Goal: Task Accomplishment & Management: Manage account settings

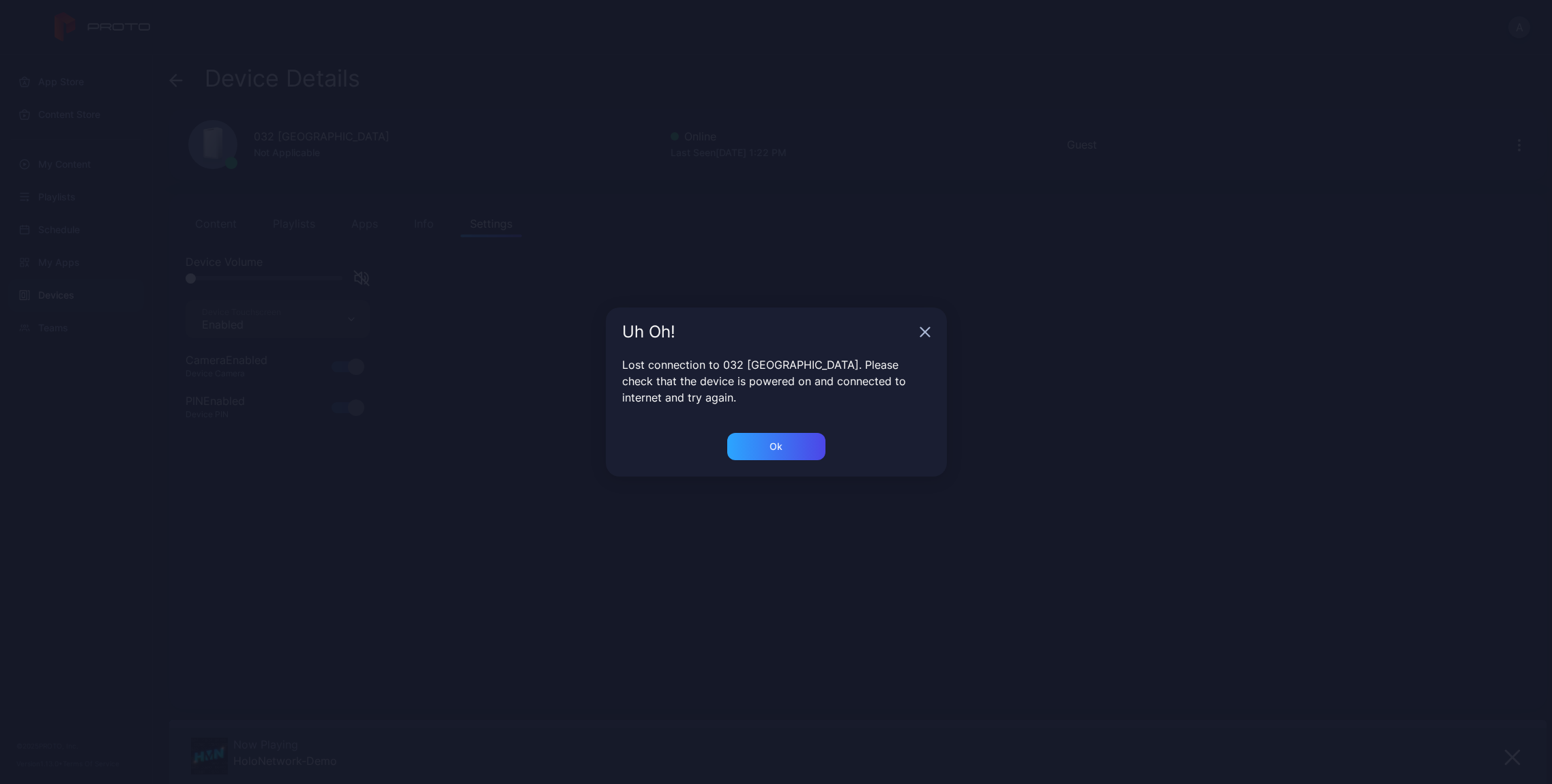
click at [923, 333] on icon "button" at bounding box center [925, 333] width 9 height 9
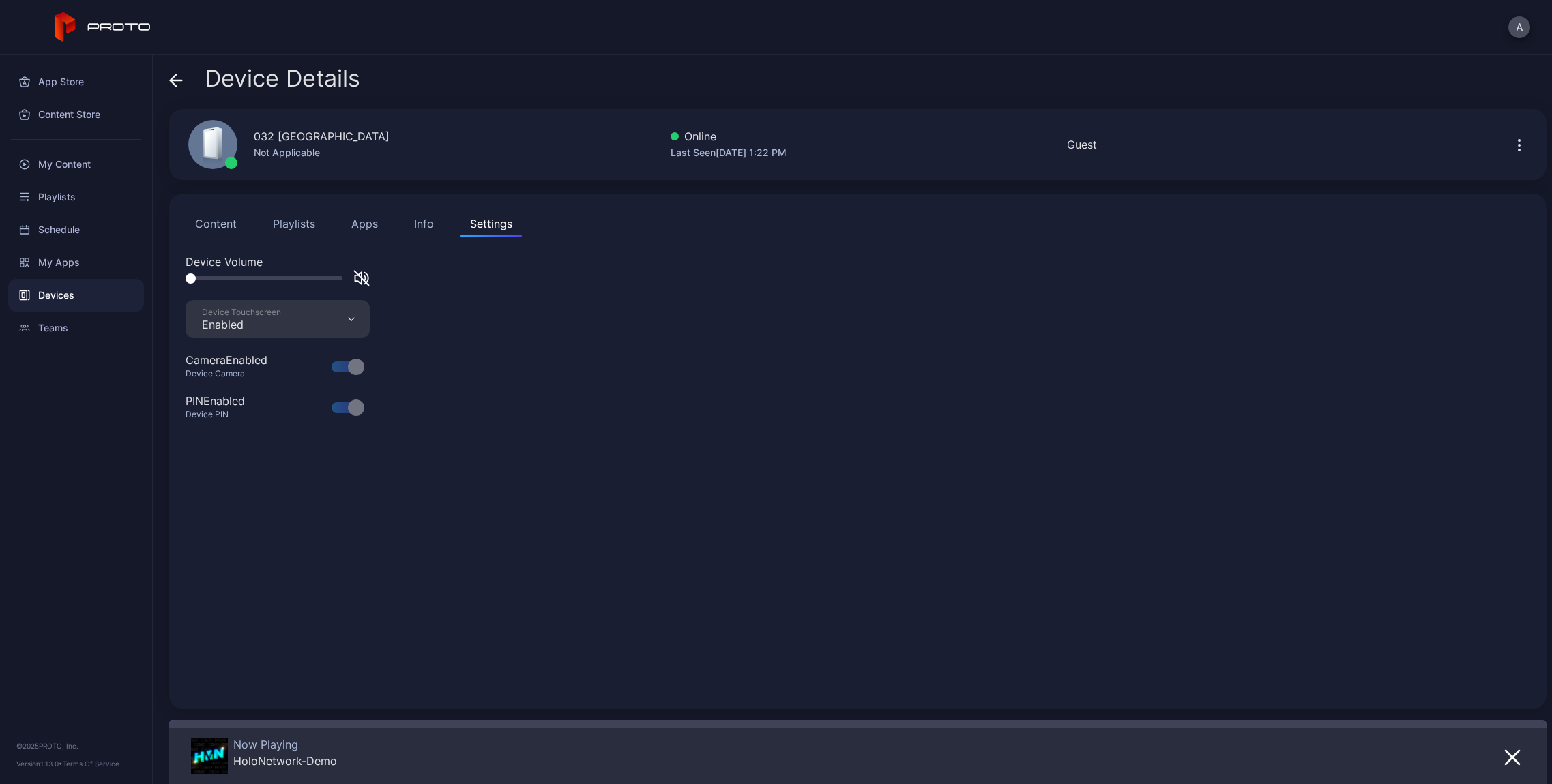
click at [181, 90] on span at bounding box center [176, 78] width 14 height 26
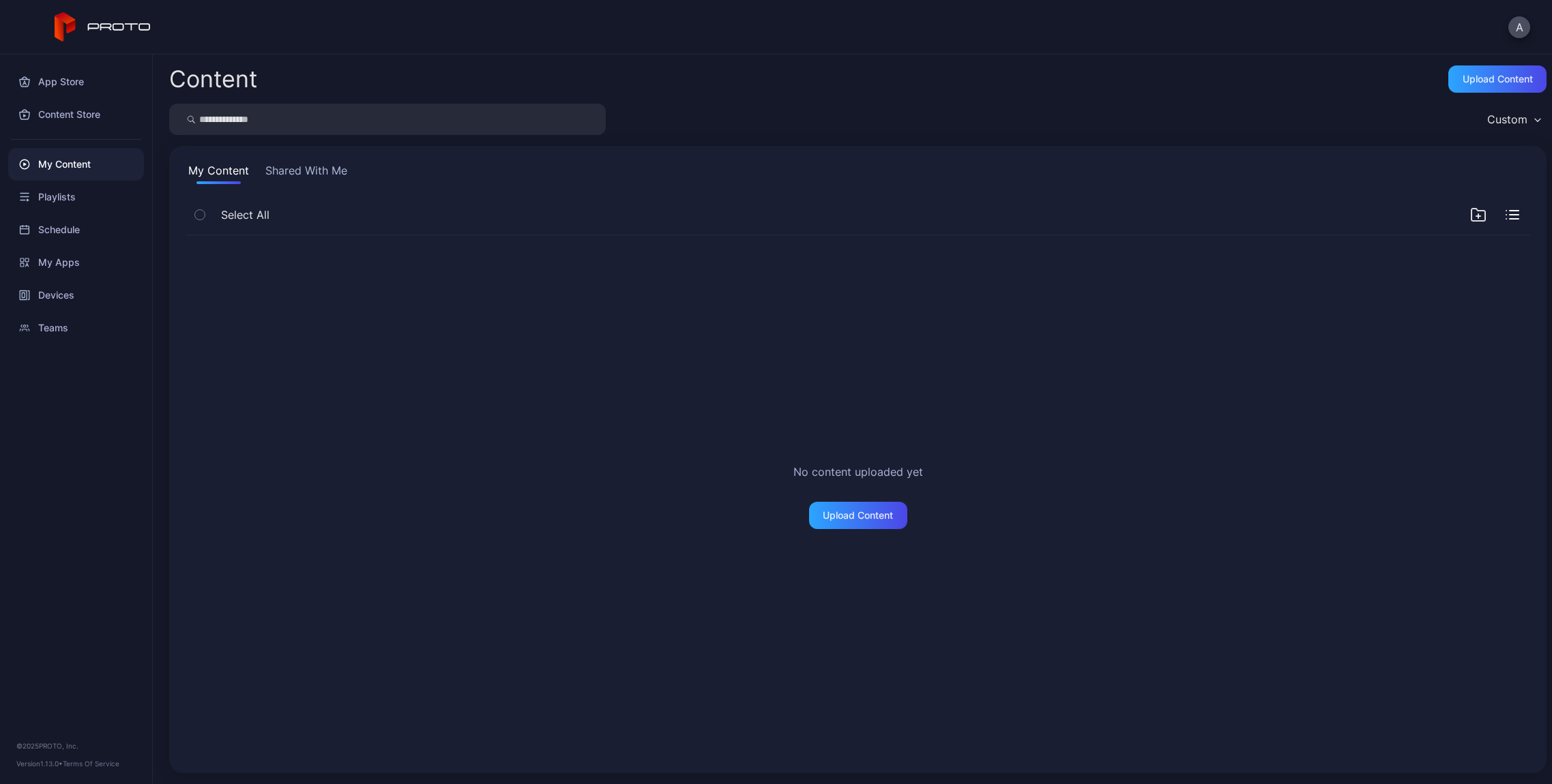
click at [311, 174] on button "Shared With Me" at bounding box center [306, 173] width 87 height 22
click at [236, 175] on button "My Content" at bounding box center [218, 173] width 66 height 22
click at [310, 176] on button "Shared With Me" at bounding box center [306, 173] width 87 height 22
click at [303, 116] on input "search" at bounding box center [387, 119] width 436 height 31
click at [309, 171] on button "Shared With Me" at bounding box center [306, 173] width 87 height 22
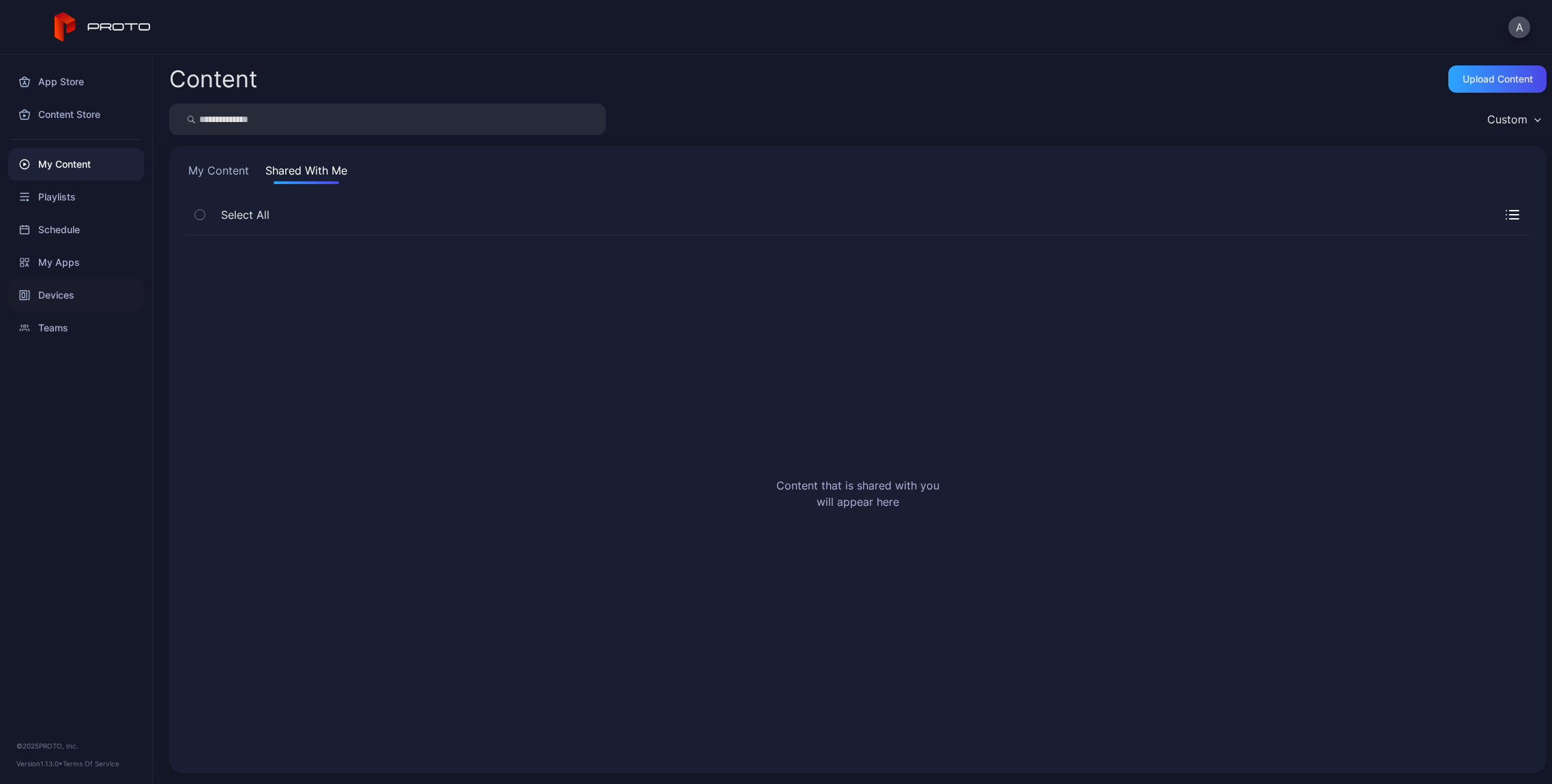
click at [78, 294] on div "Devices" at bounding box center [76, 295] width 136 height 33
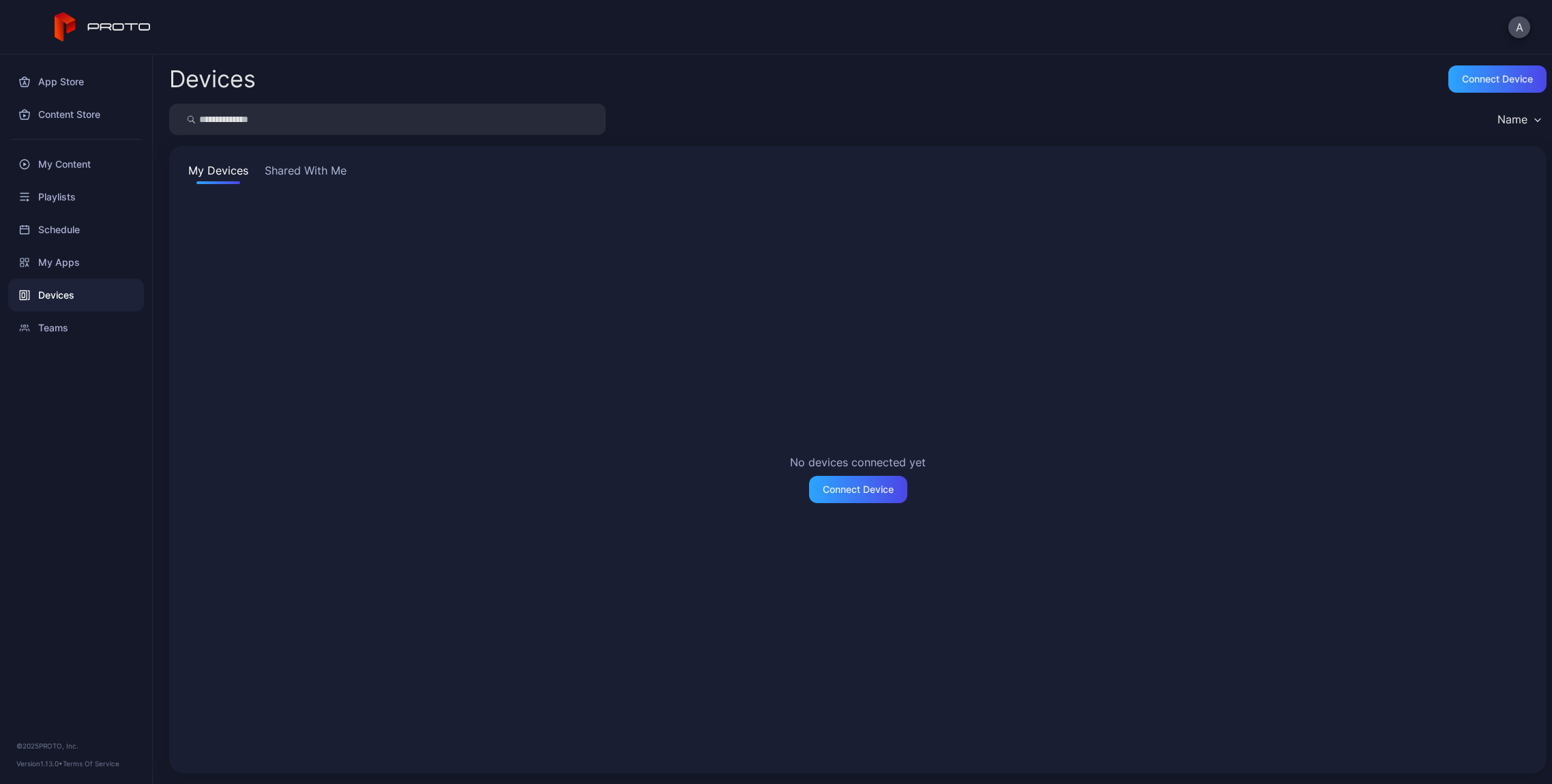
click at [303, 172] on button "Shared With Me" at bounding box center [305, 173] width 87 height 22
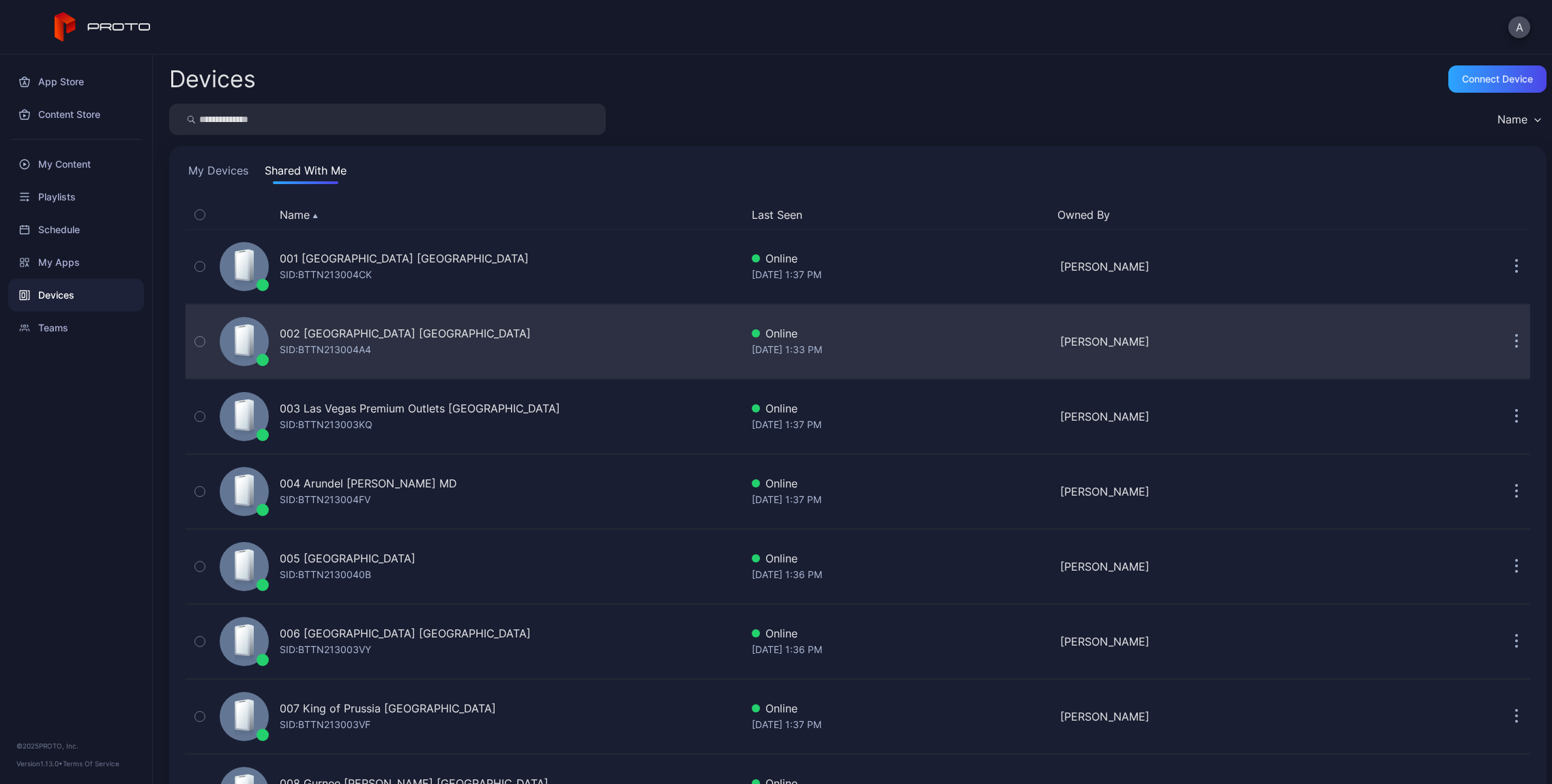
click at [602, 331] on div "002 [GEOGRAPHIC_DATA] [GEOGRAPHIC_DATA] SID: BTTN213004A4" at bounding box center [477, 342] width 526 height 68
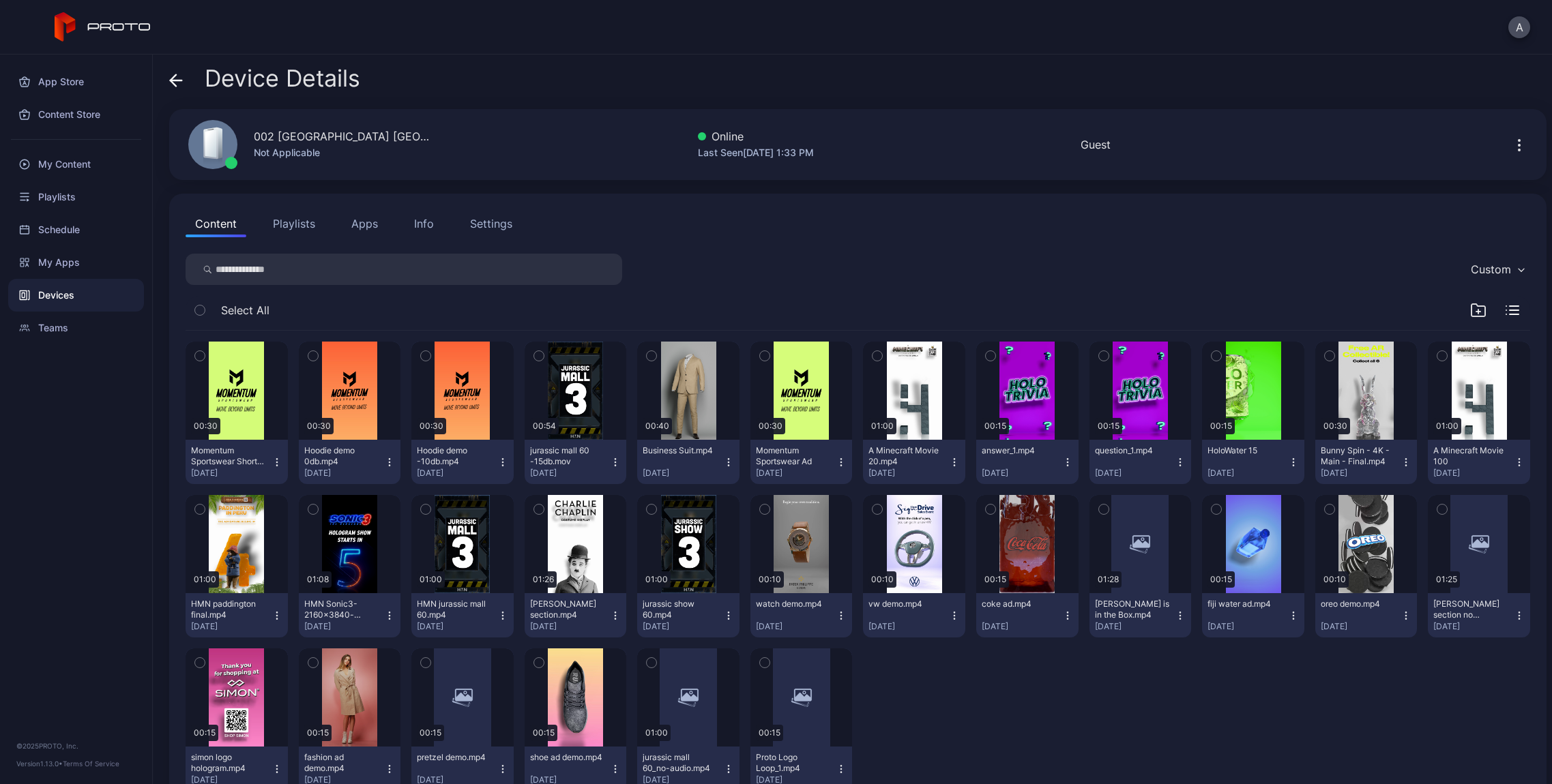
click at [369, 228] on button "Apps" at bounding box center [364, 224] width 46 height 27
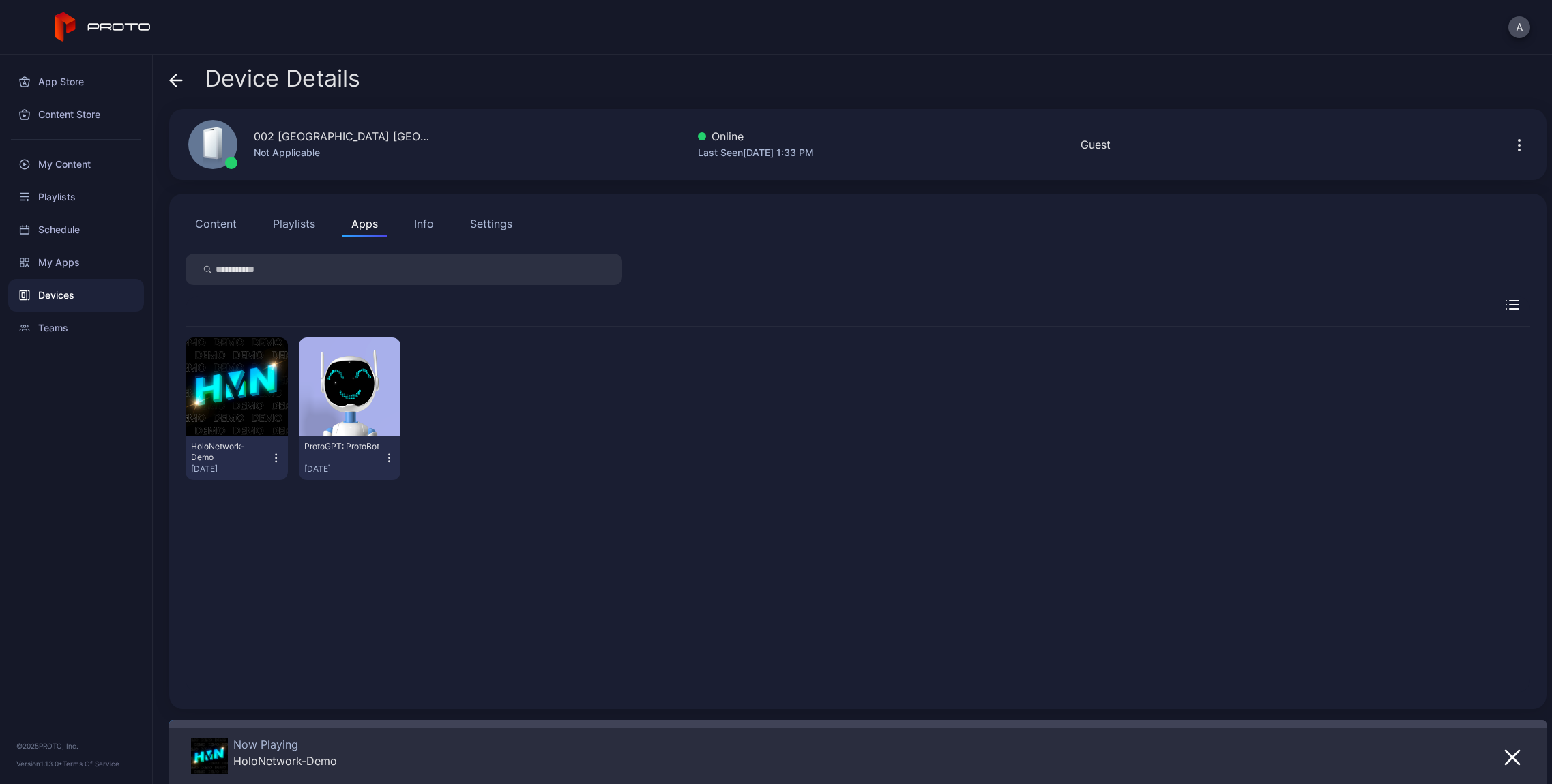
click at [438, 233] on button "Info" at bounding box center [423, 224] width 39 height 27
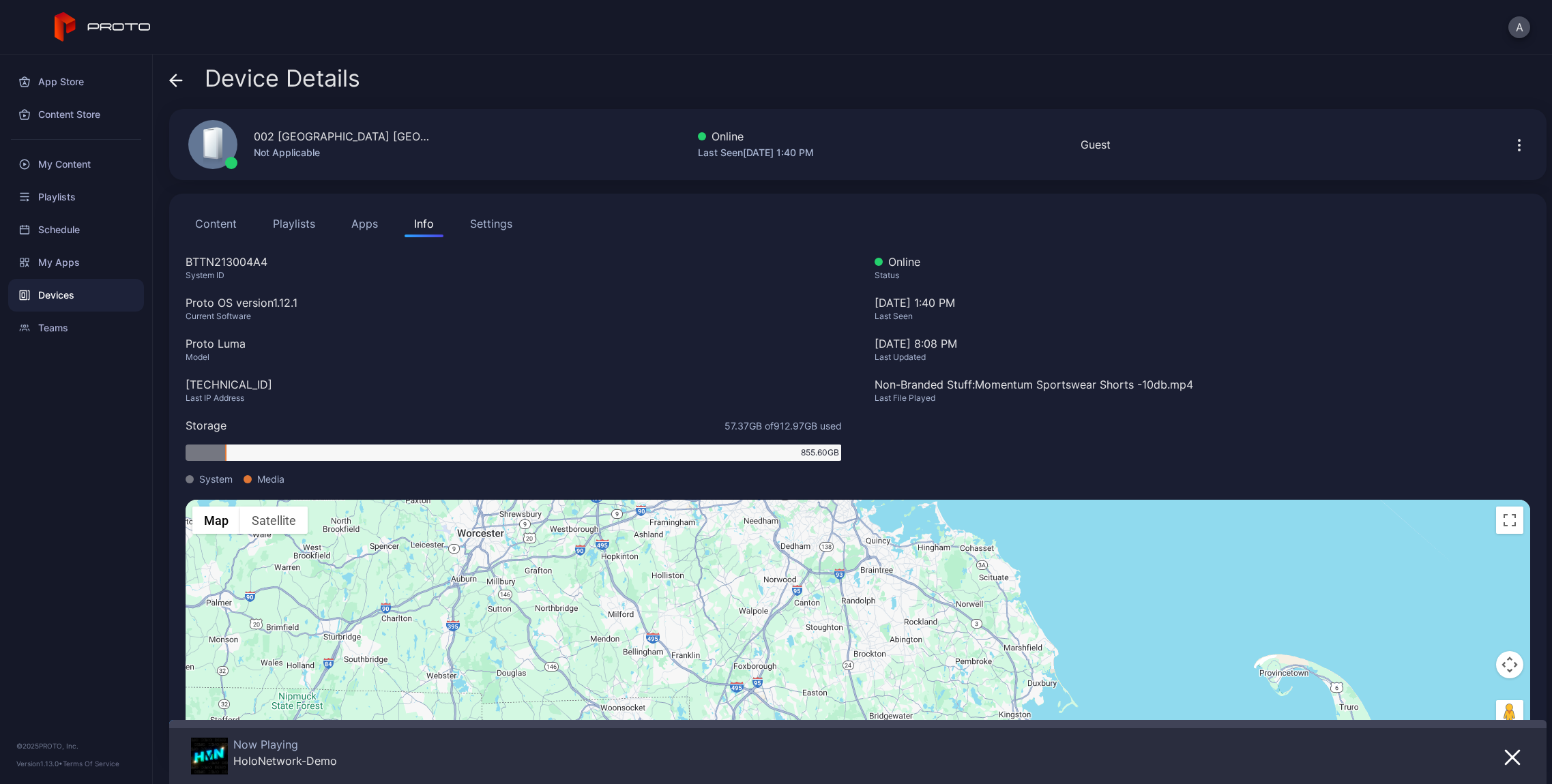
click at [181, 82] on icon at bounding box center [176, 80] width 14 height 14
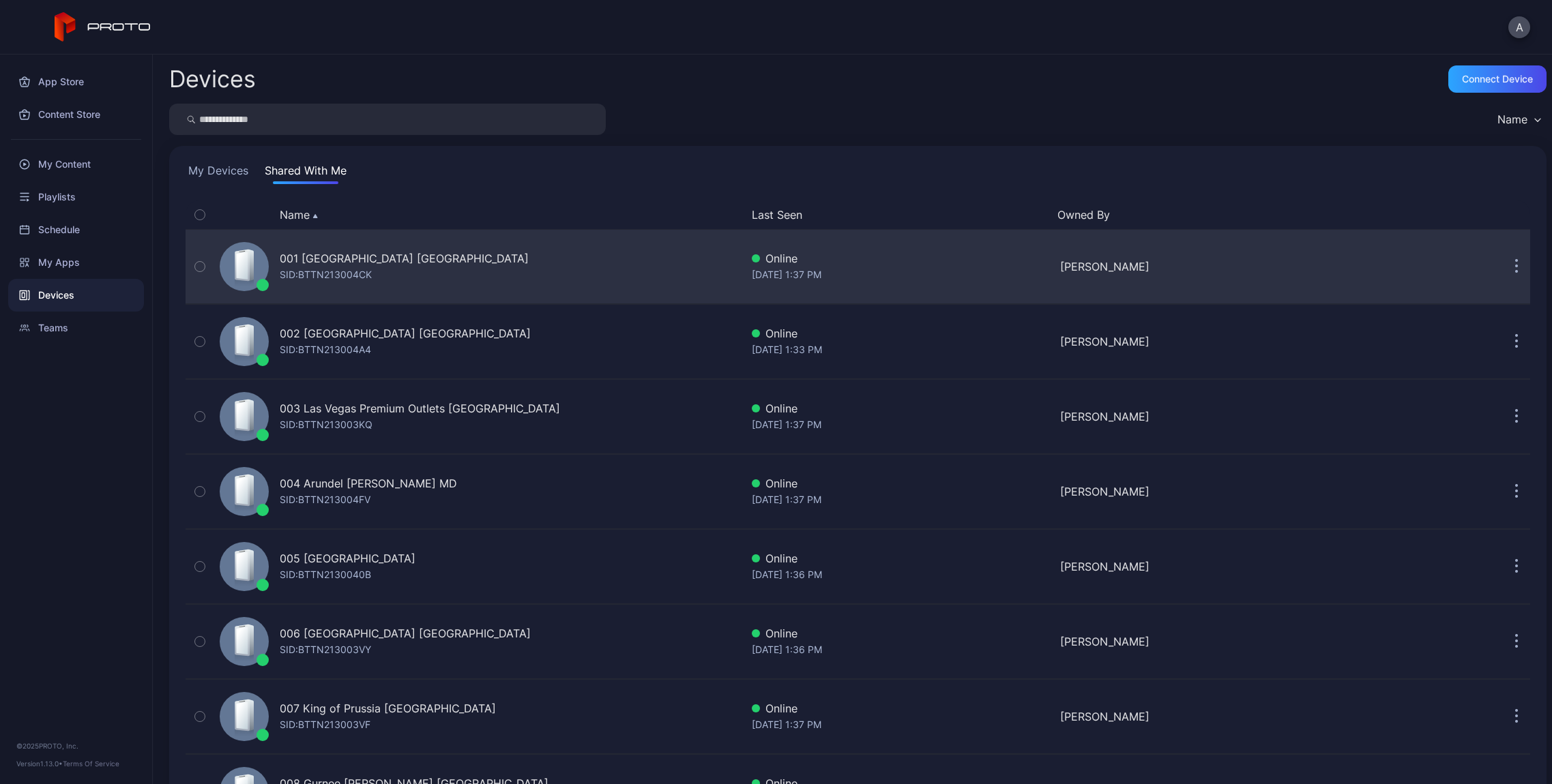
click at [325, 261] on div "001 [GEOGRAPHIC_DATA] [GEOGRAPHIC_DATA]" at bounding box center [404, 259] width 249 height 17
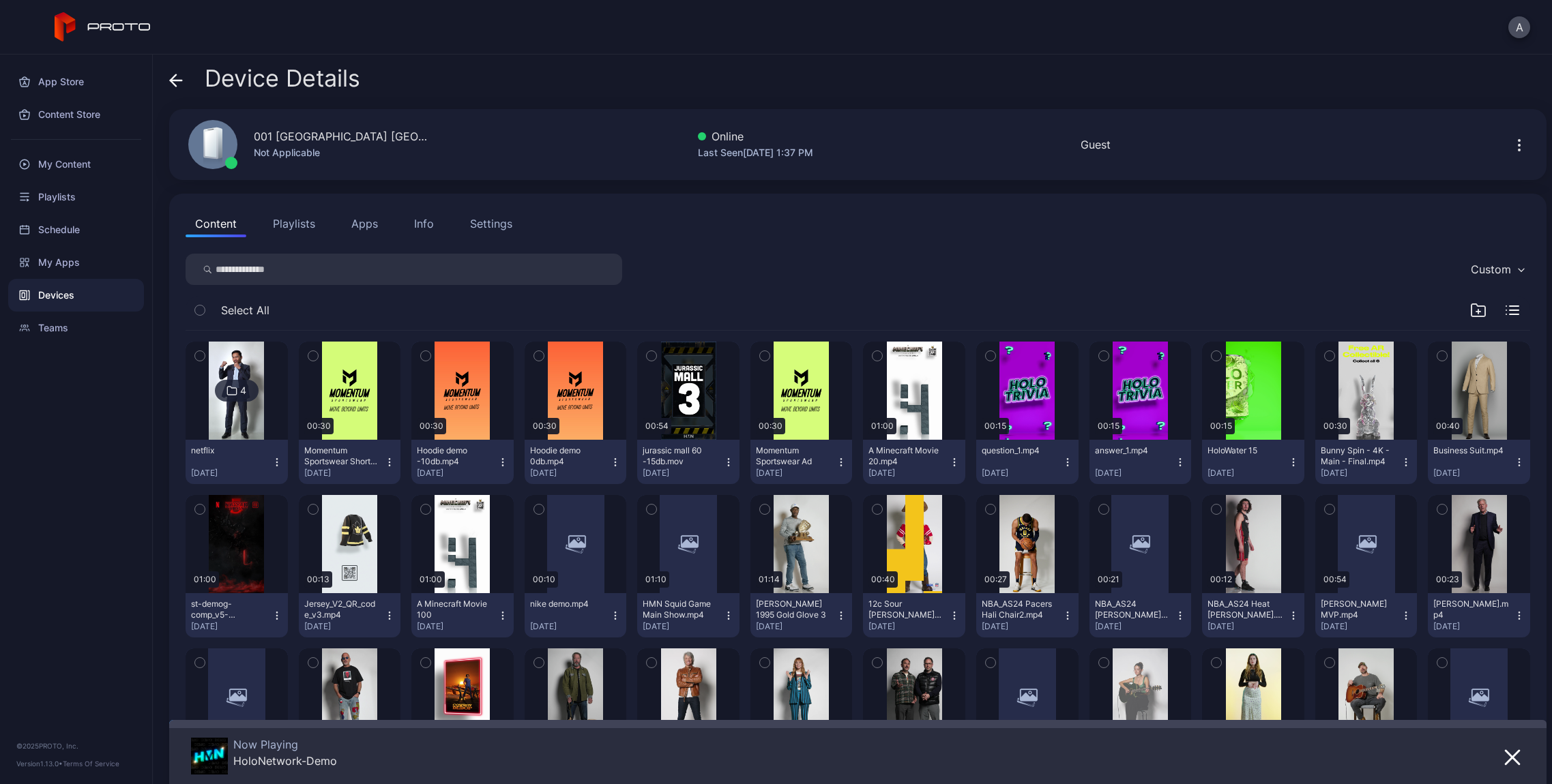
click at [407, 224] on button "Info" at bounding box center [423, 224] width 39 height 27
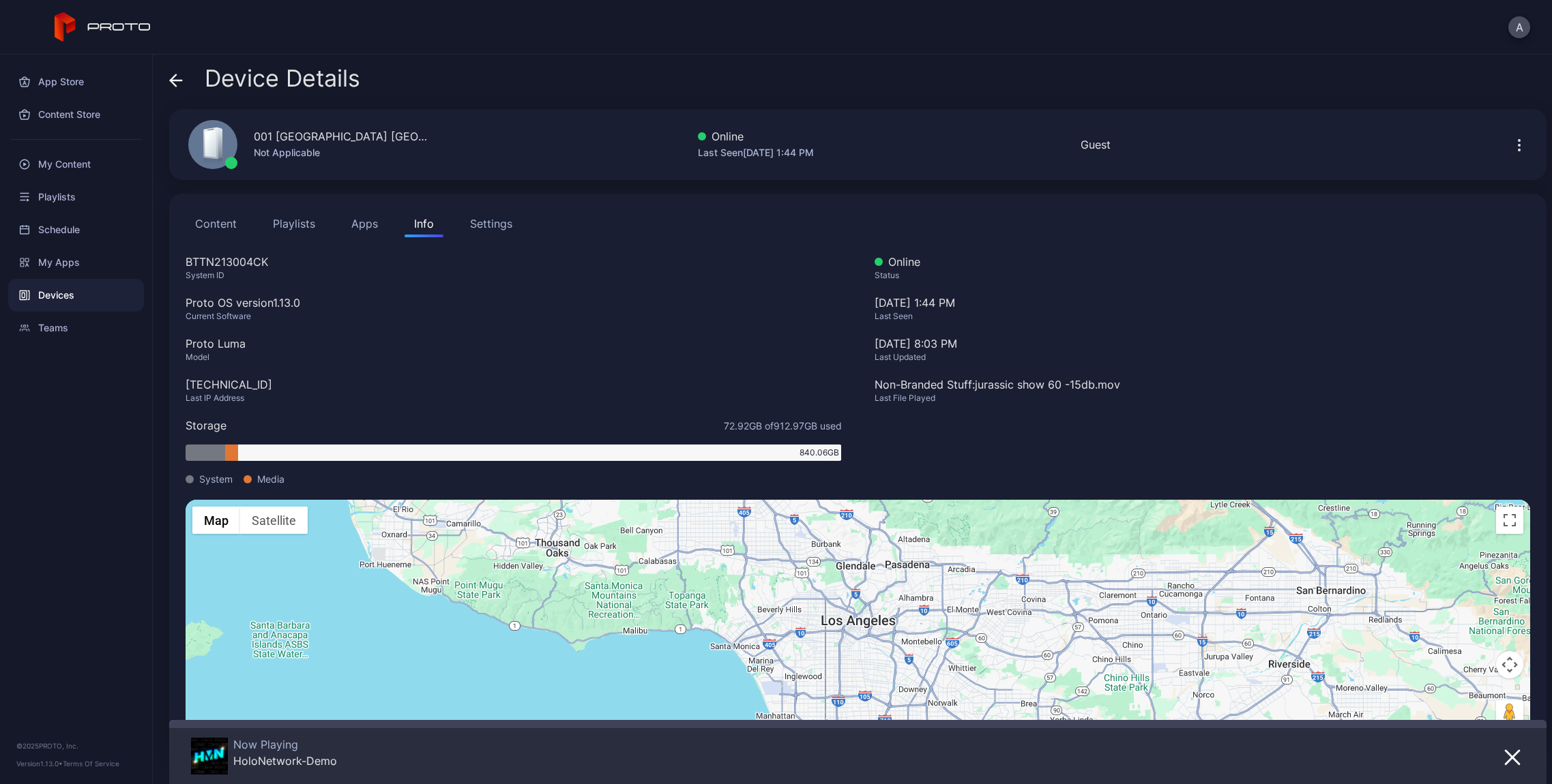
click at [178, 91] on div "Device Details" at bounding box center [265, 81] width 191 height 33
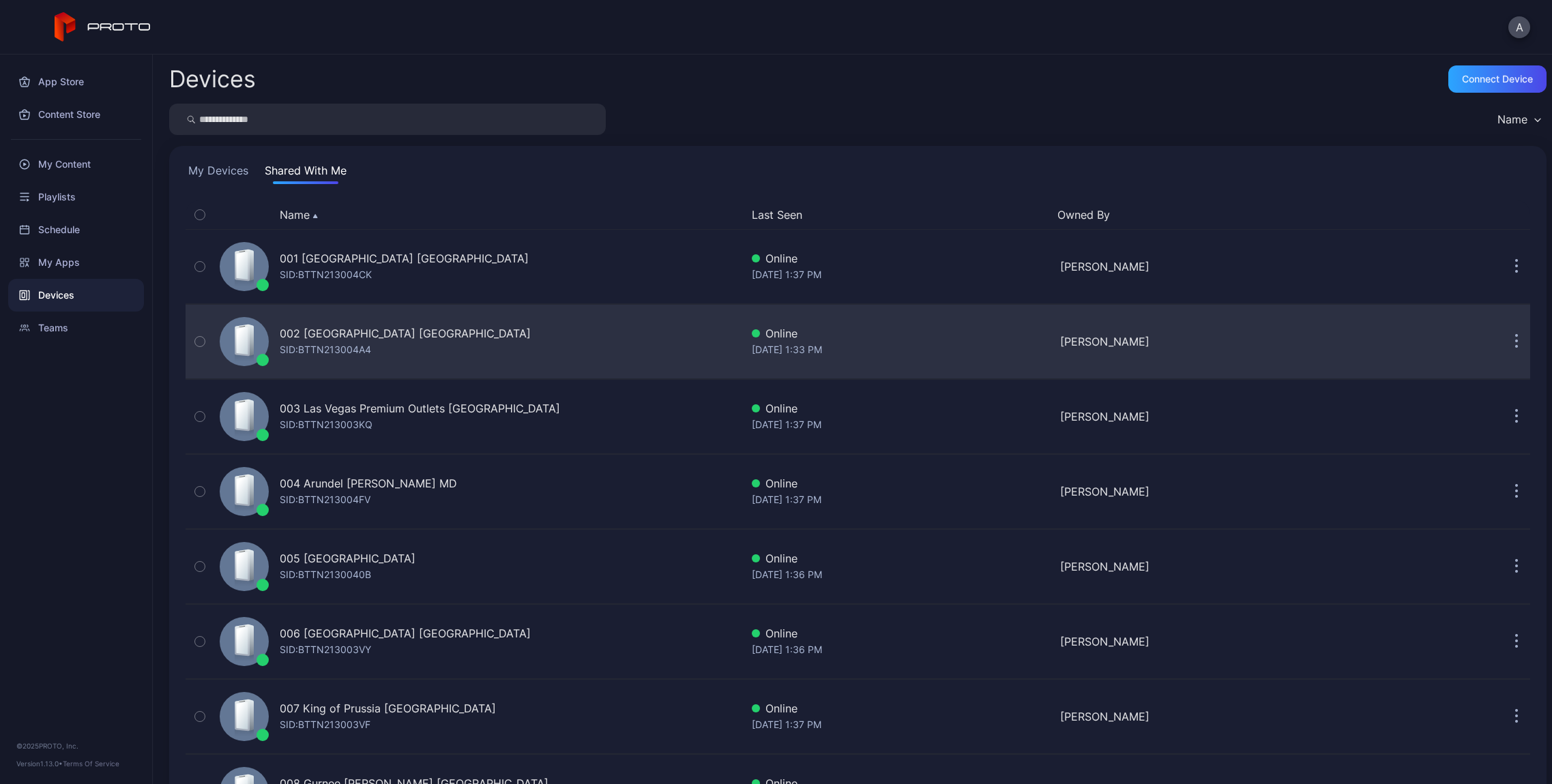
click at [377, 346] on div "002 [GEOGRAPHIC_DATA] [GEOGRAPHIC_DATA] SID: BTTN213004A4" at bounding box center [405, 341] width 251 height 33
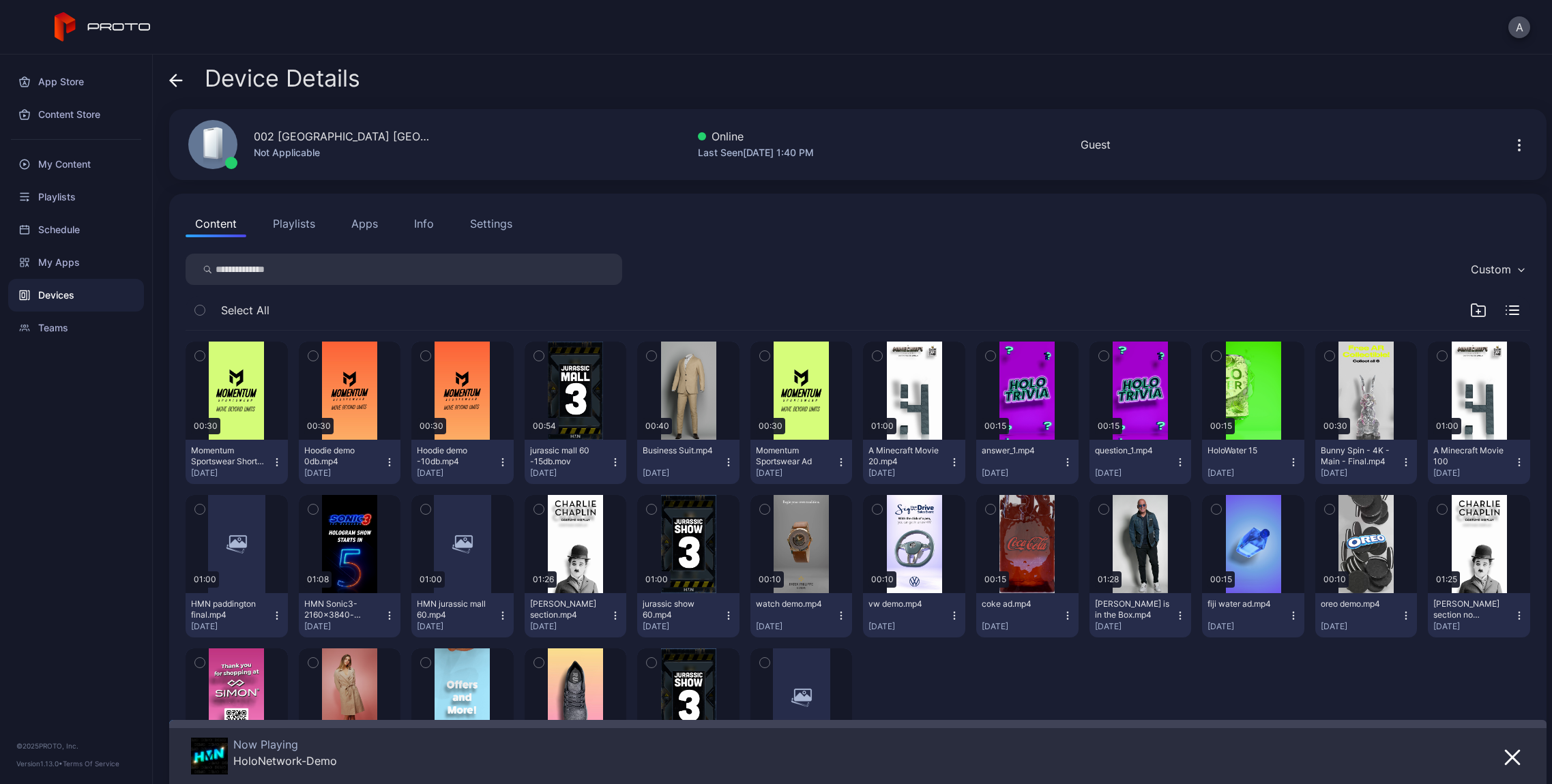
click at [421, 230] on div "Info" at bounding box center [424, 224] width 20 height 17
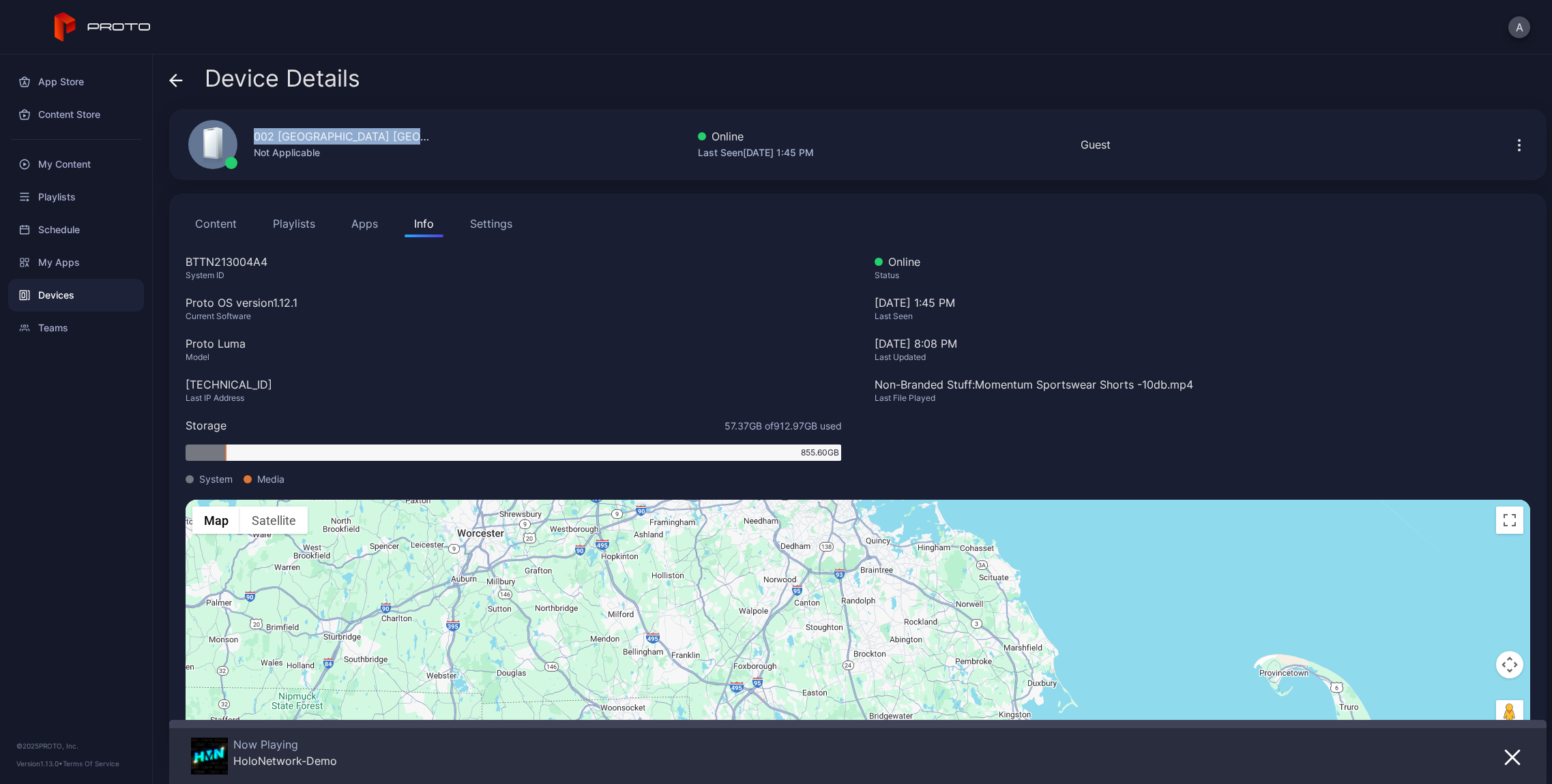
drag, startPoint x: 396, startPoint y: 139, endPoint x: 253, endPoint y: 132, distance: 143.2
click at [253, 132] on div "002 [GEOGRAPHIC_DATA] [GEOGRAPHIC_DATA] Not Applicable Online Last Seen [DATE] …" at bounding box center [857, 145] width 1377 height 71
copy div "002 [GEOGRAPHIC_DATA] [GEOGRAPHIC_DATA]"
click at [186, 79] on div "Device Details" at bounding box center [265, 81] width 191 height 33
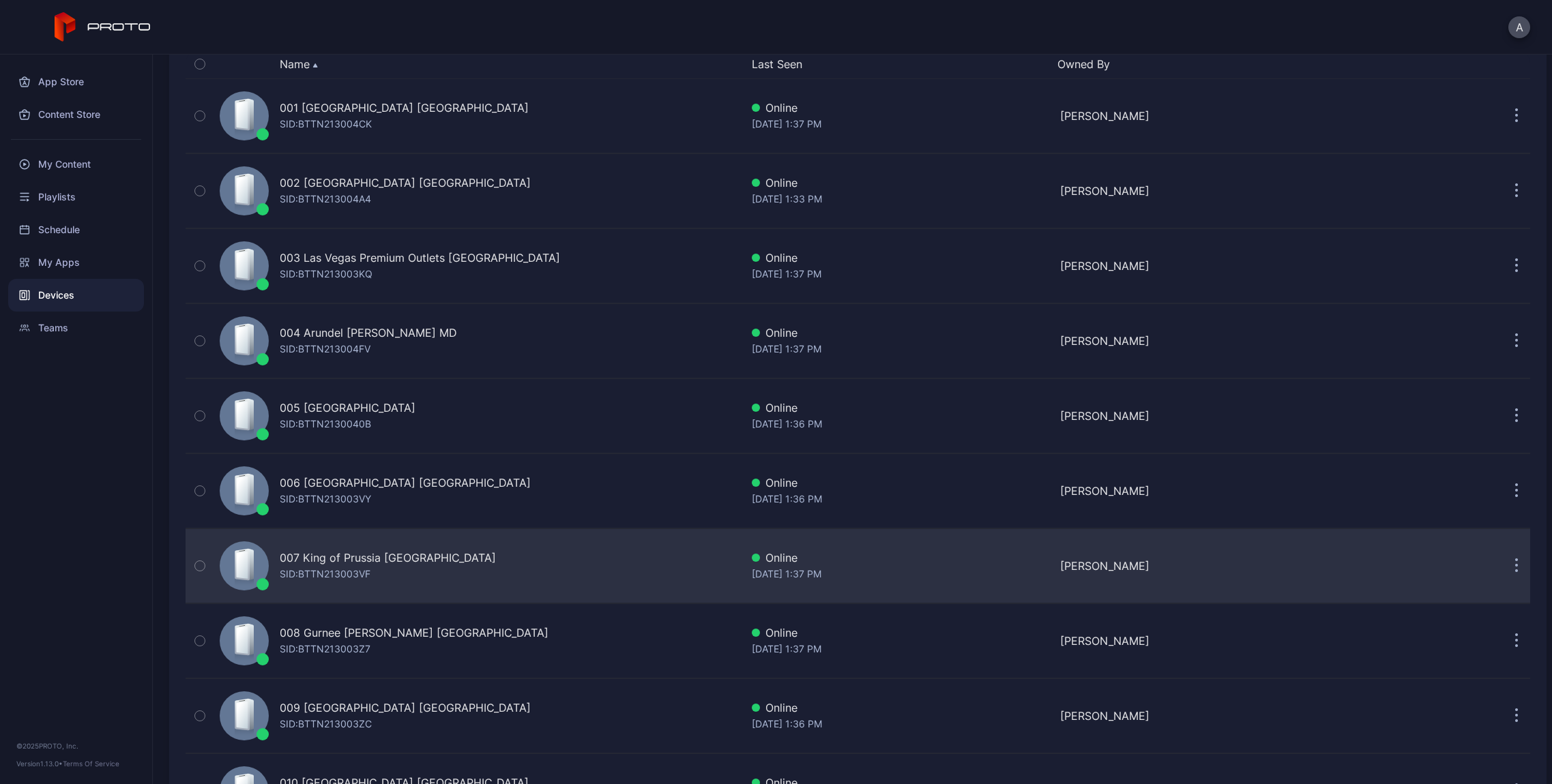
scroll to position [299, 0]
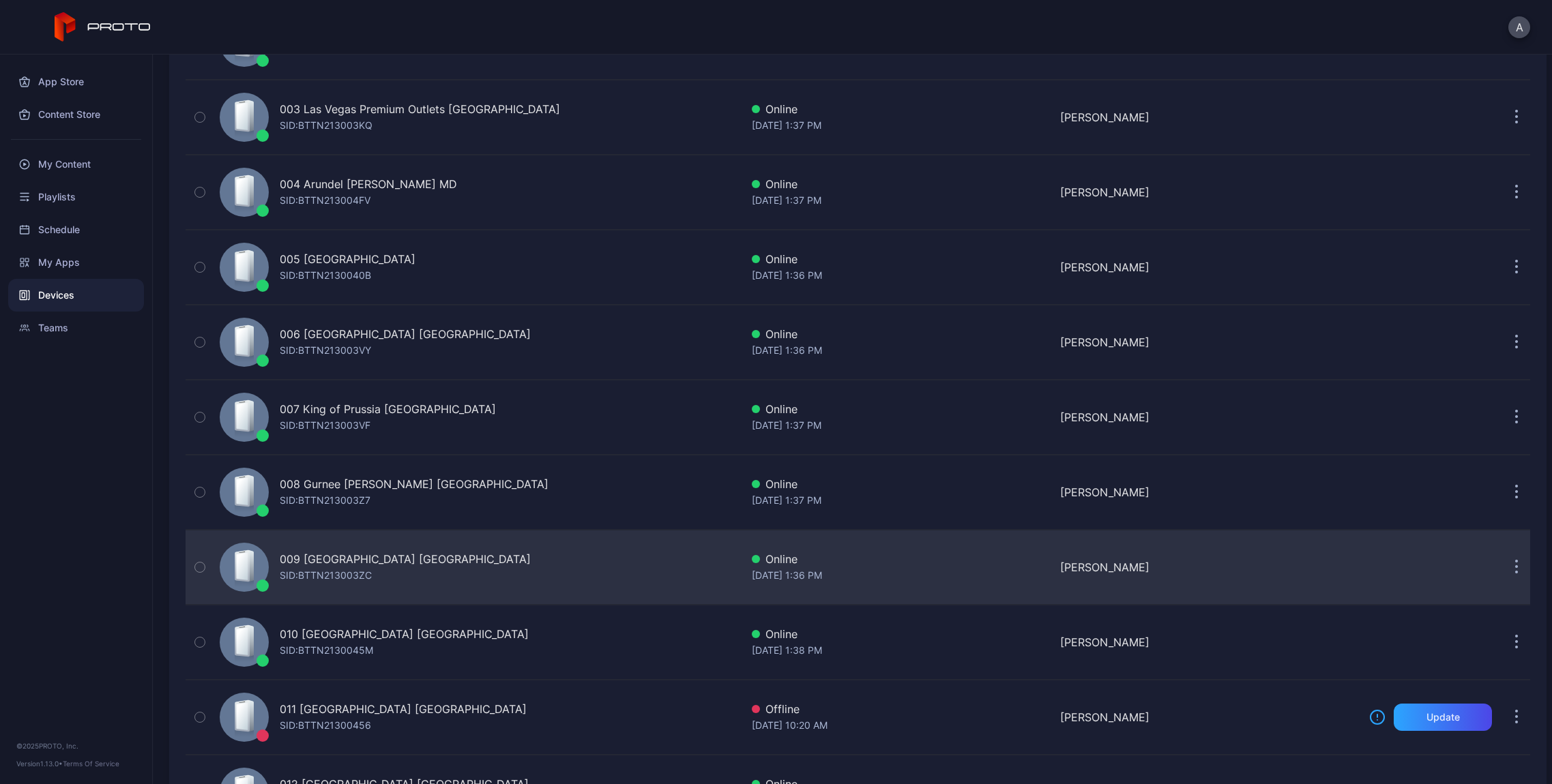
click at [404, 544] on div "009 [GEOGRAPHIC_DATA] IL SID: BTTN213003ZC" at bounding box center [477, 567] width 526 height 68
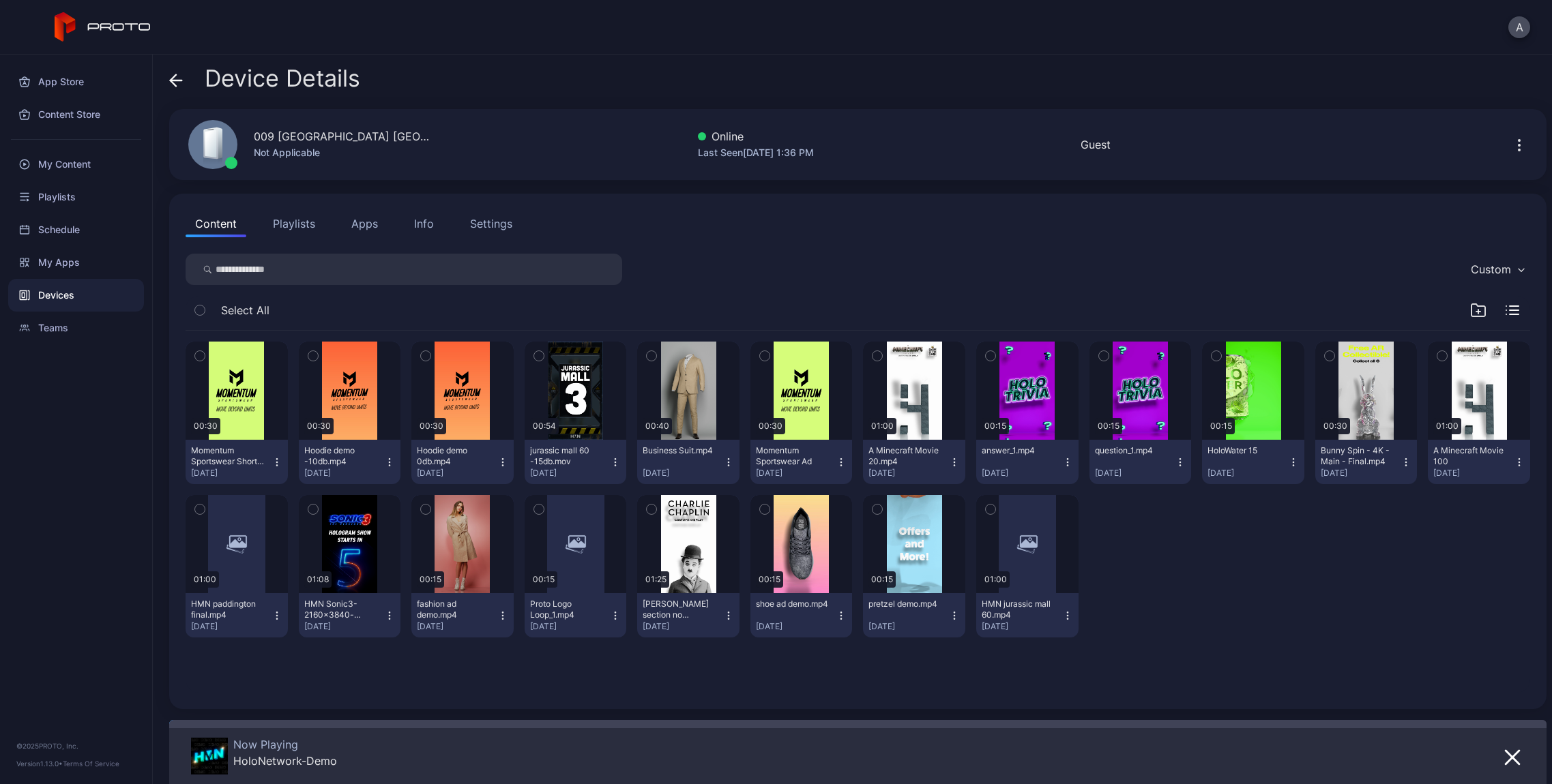
click at [416, 219] on div "Info" at bounding box center [424, 224] width 20 height 17
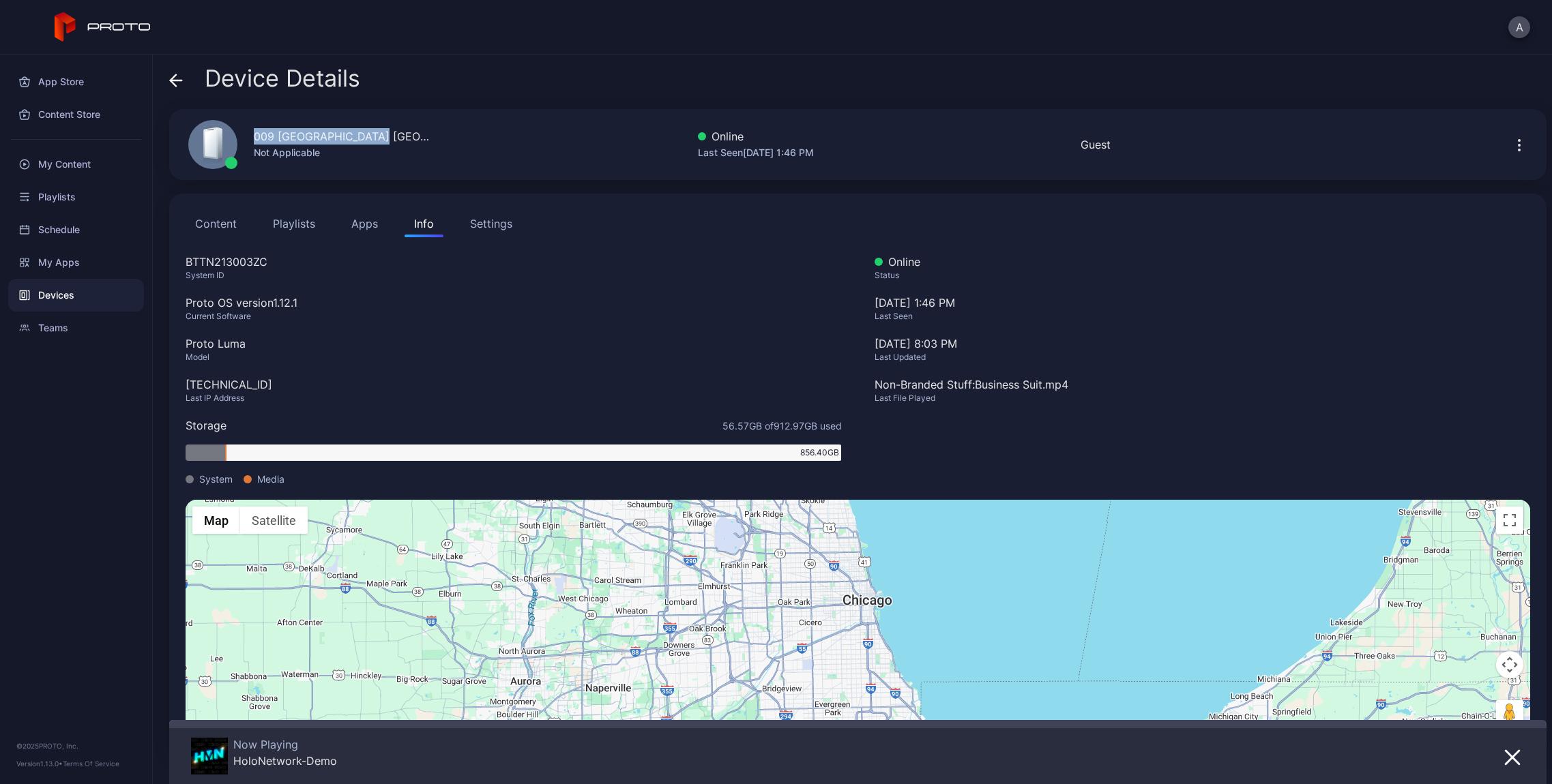
drag, startPoint x: 348, startPoint y: 139, endPoint x: 247, endPoint y: 133, distance: 101.2
click at [247, 133] on div "009 [GEOGRAPHIC_DATA] [GEOGRAPHIC_DATA] Not Applicable" at bounding box center [302, 144] width 259 height 74
copy div "009 [GEOGRAPHIC_DATA] [GEOGRAPHIC_DATA]"
click at [193, 387] on div "[TECHNICAL_ID]" at bounding box center [514, 384] width 656 height 17
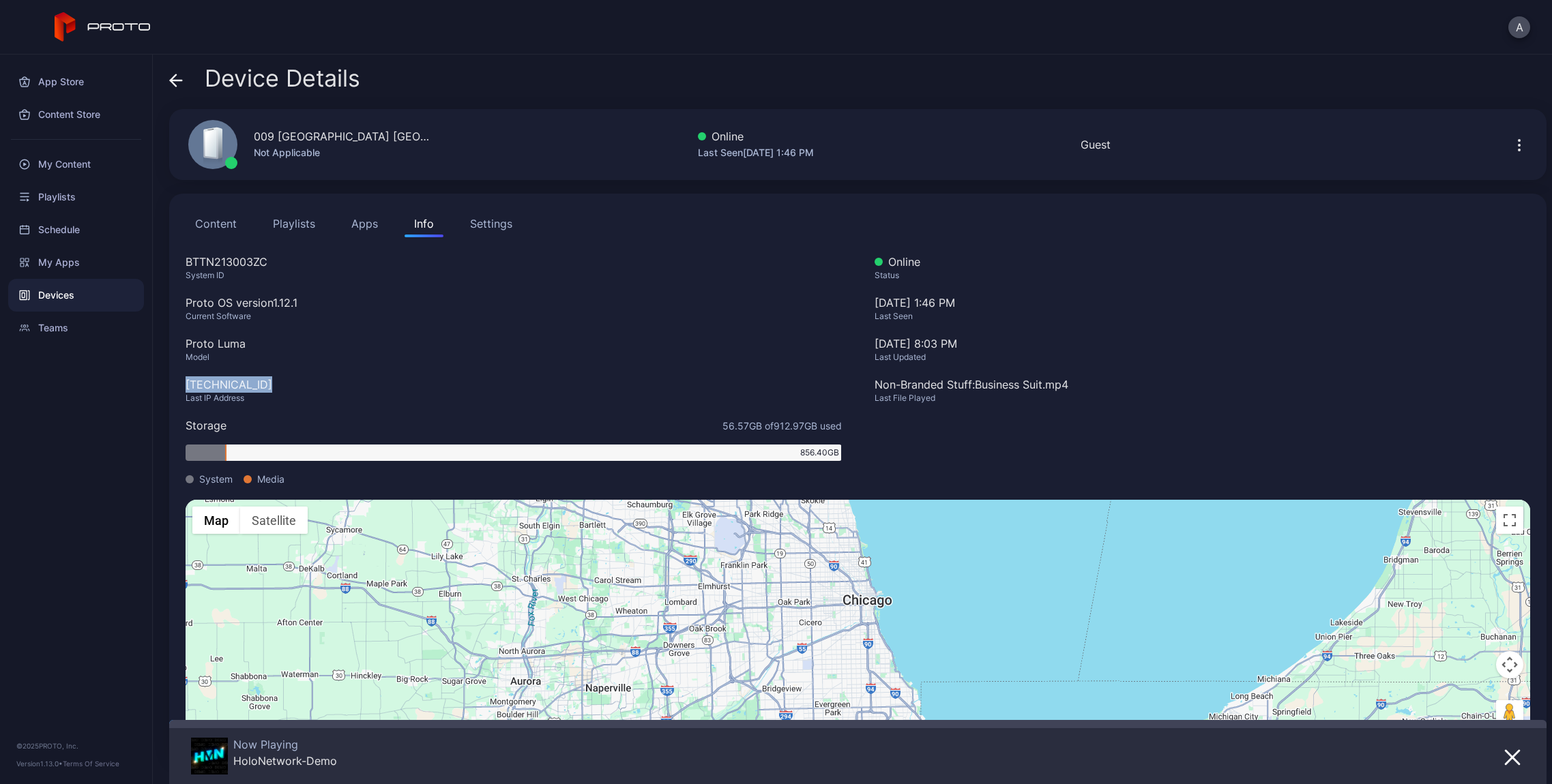
copy div "[TECHNICAL_ID]"
click at [176, 84] on icon at bounding box center [176, 80] width 14 height 14
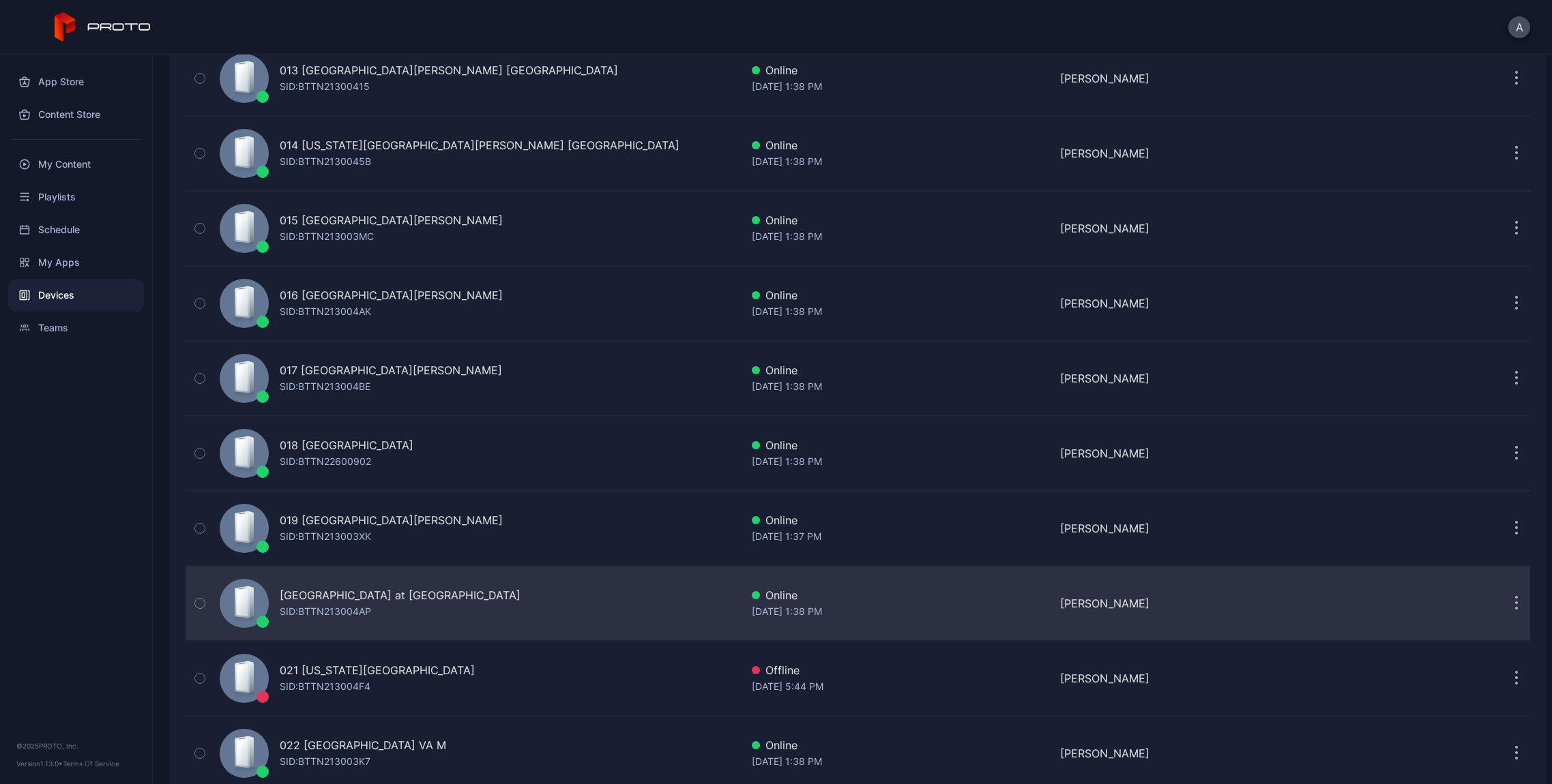
scroll to position [1159, 0]
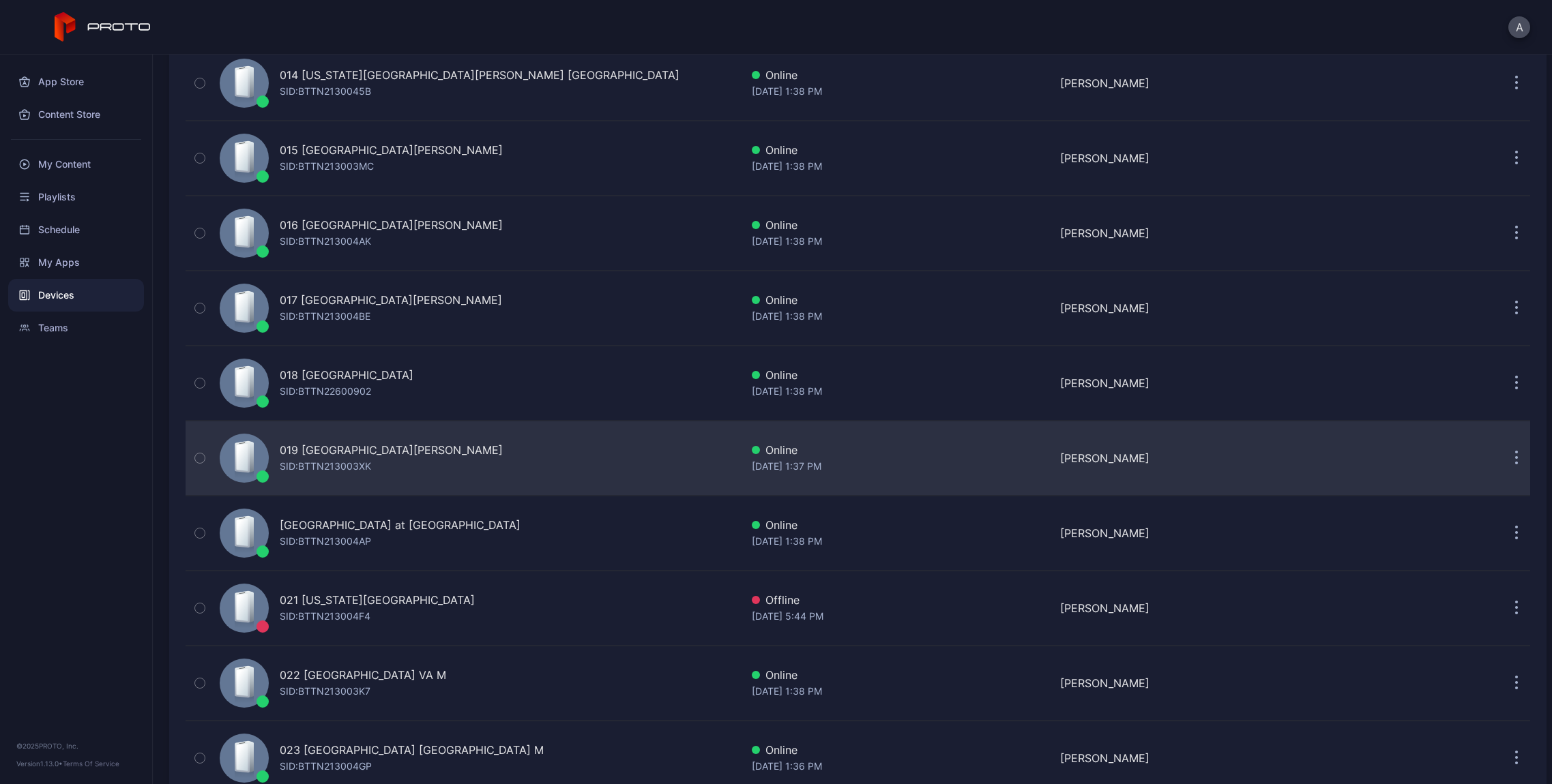
click at [402, 467] on div "019 [GEOGRAPHIC_DATA][PERSON_NAME] [PERSON_NAME]: BTTN213003XK" at bounding box center [477, 458] width 526 height 68
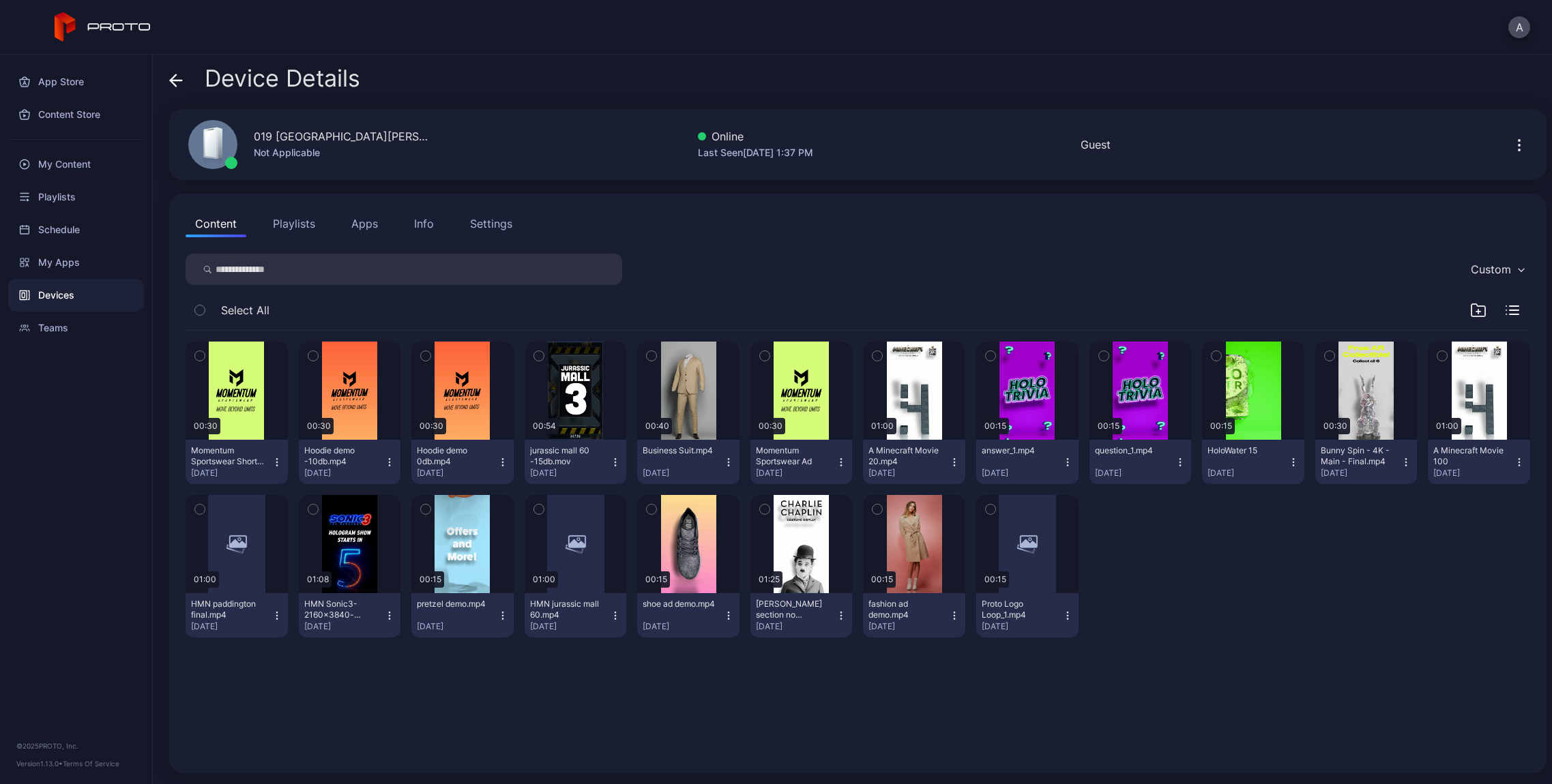
click at [411, 223] on button "Info" at bounding box center [423, 224] width 39 height 27
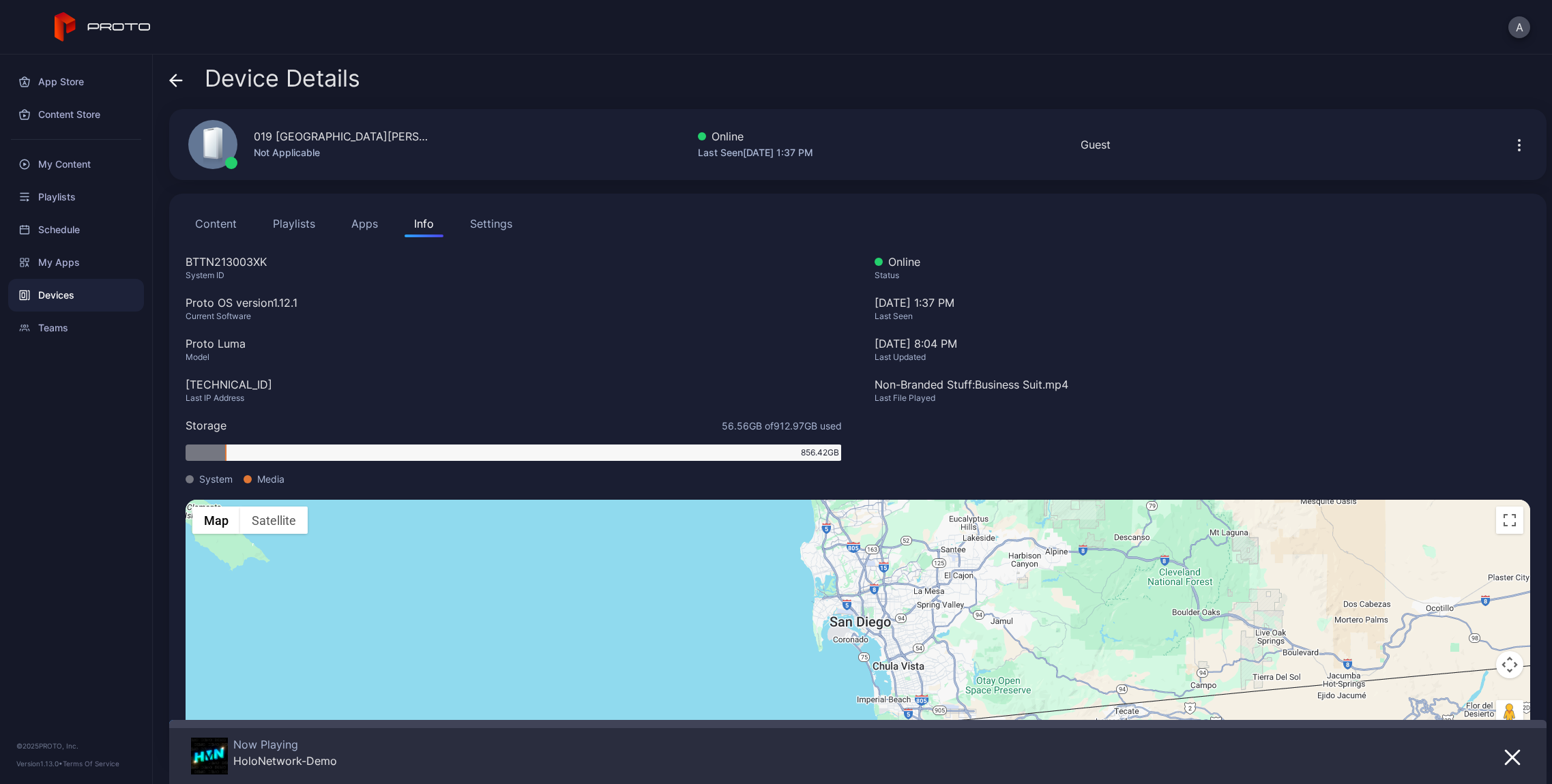
click at [171, 78] on icon at bounding box center [173, 80] width 5 height 11
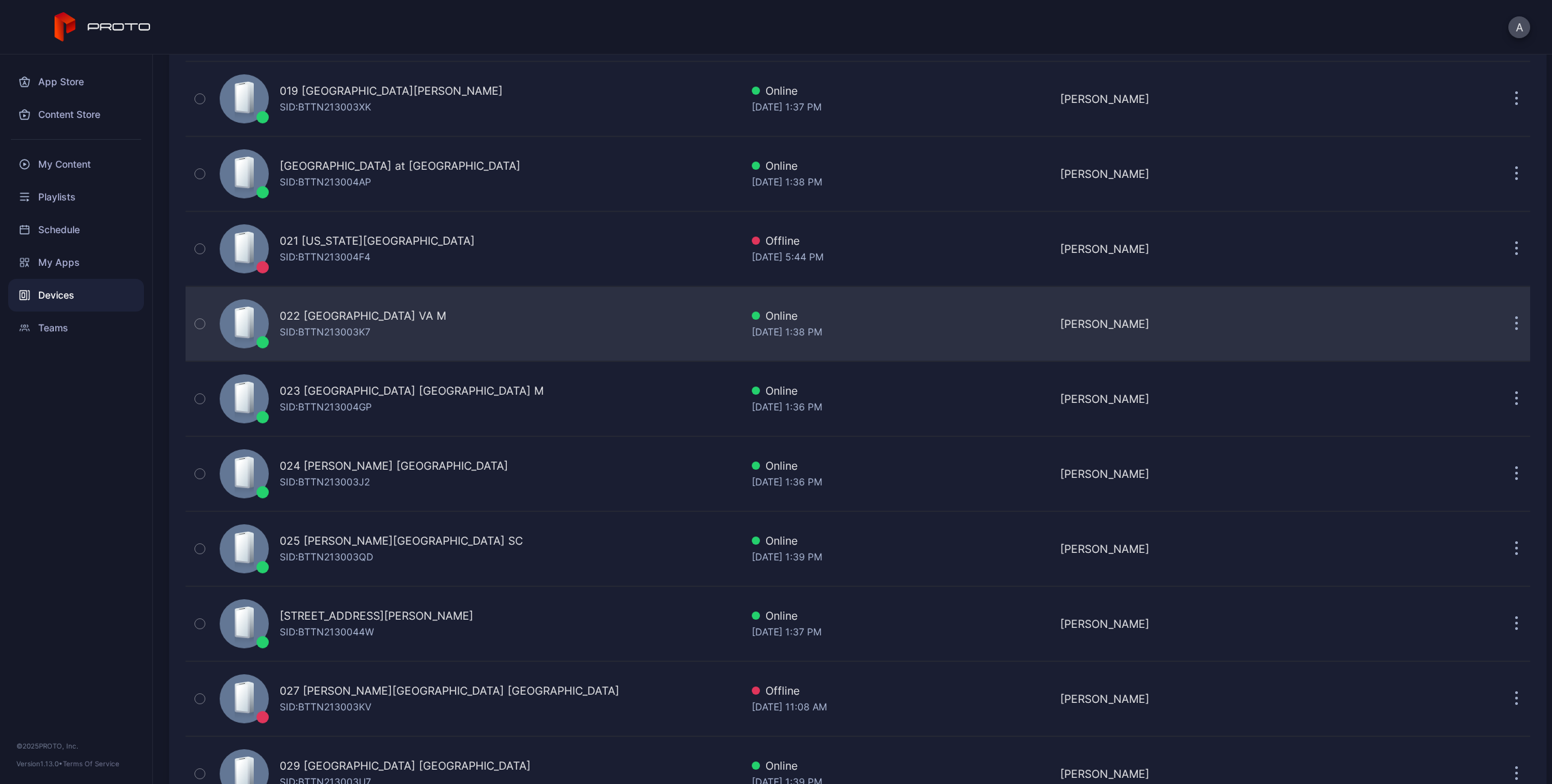
scroll to position [1588, 0]
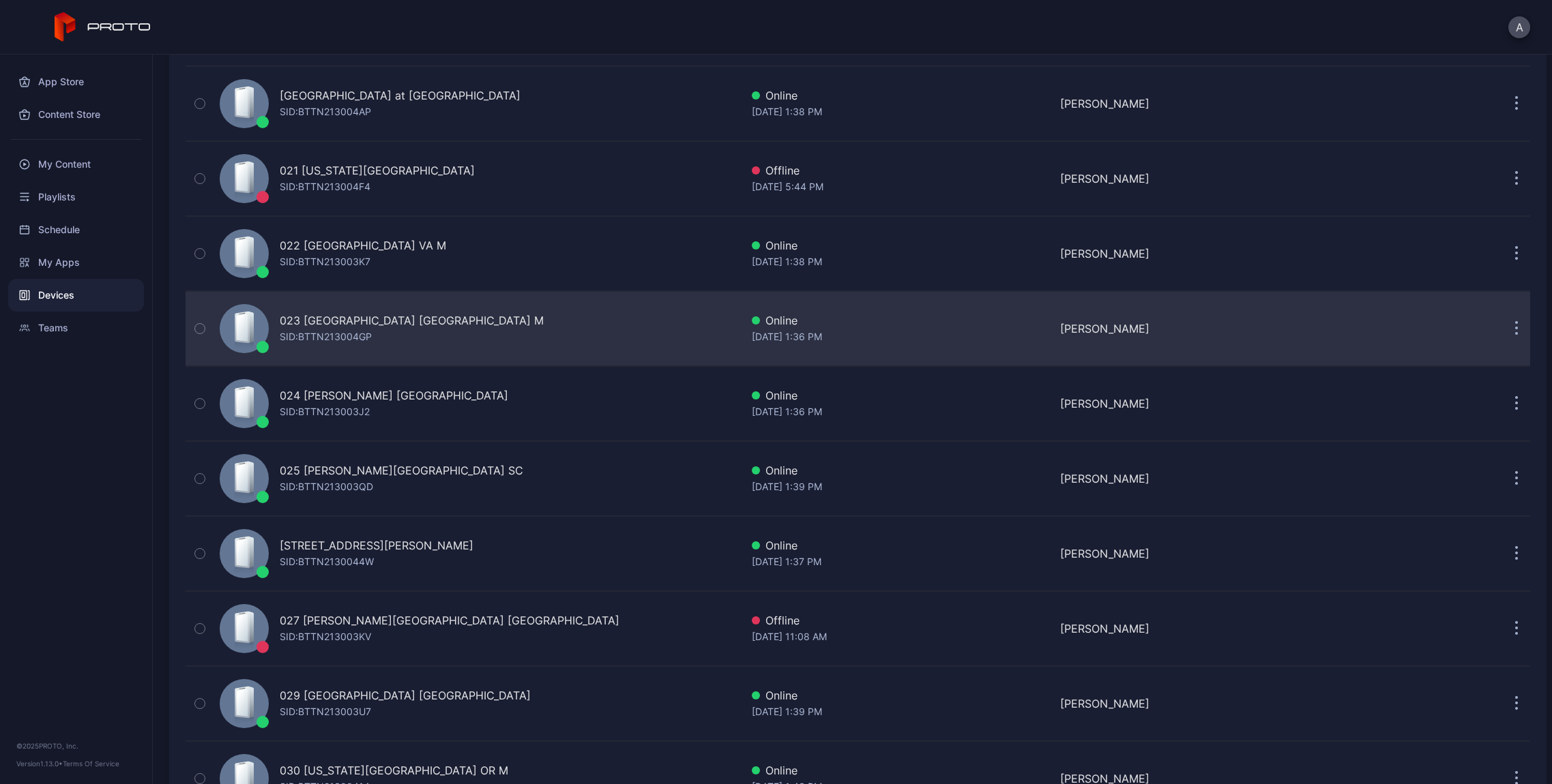
click at [334, 321] on div "023 [GEOGRAPHIC_DATA] [GEOGRAPHIC_DATA] M" at bounding box center [412, 321] width 264 height 17
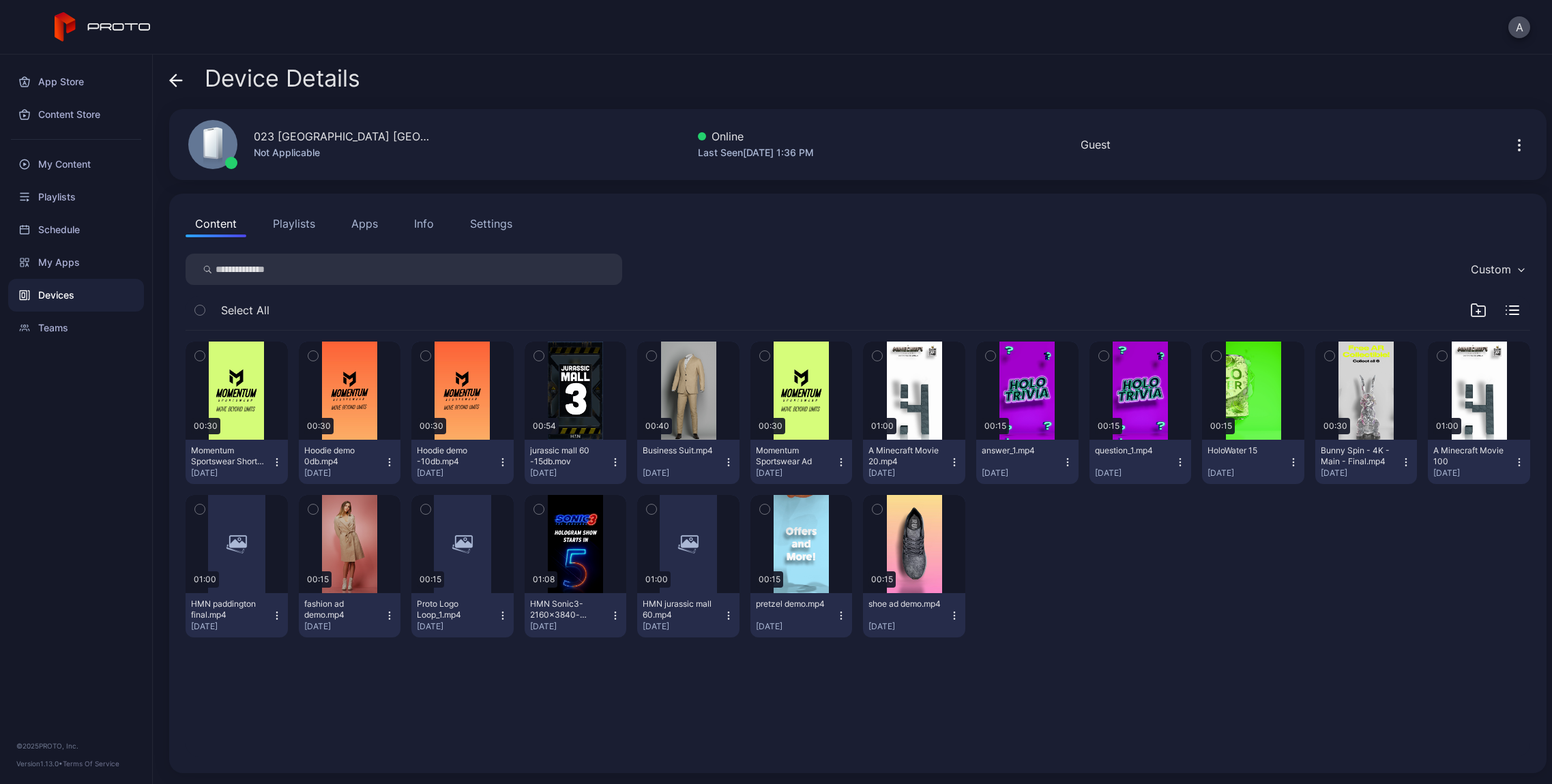
click at [416, 217] on div "Info" at bounding box center [424, 224] width 20 height 17
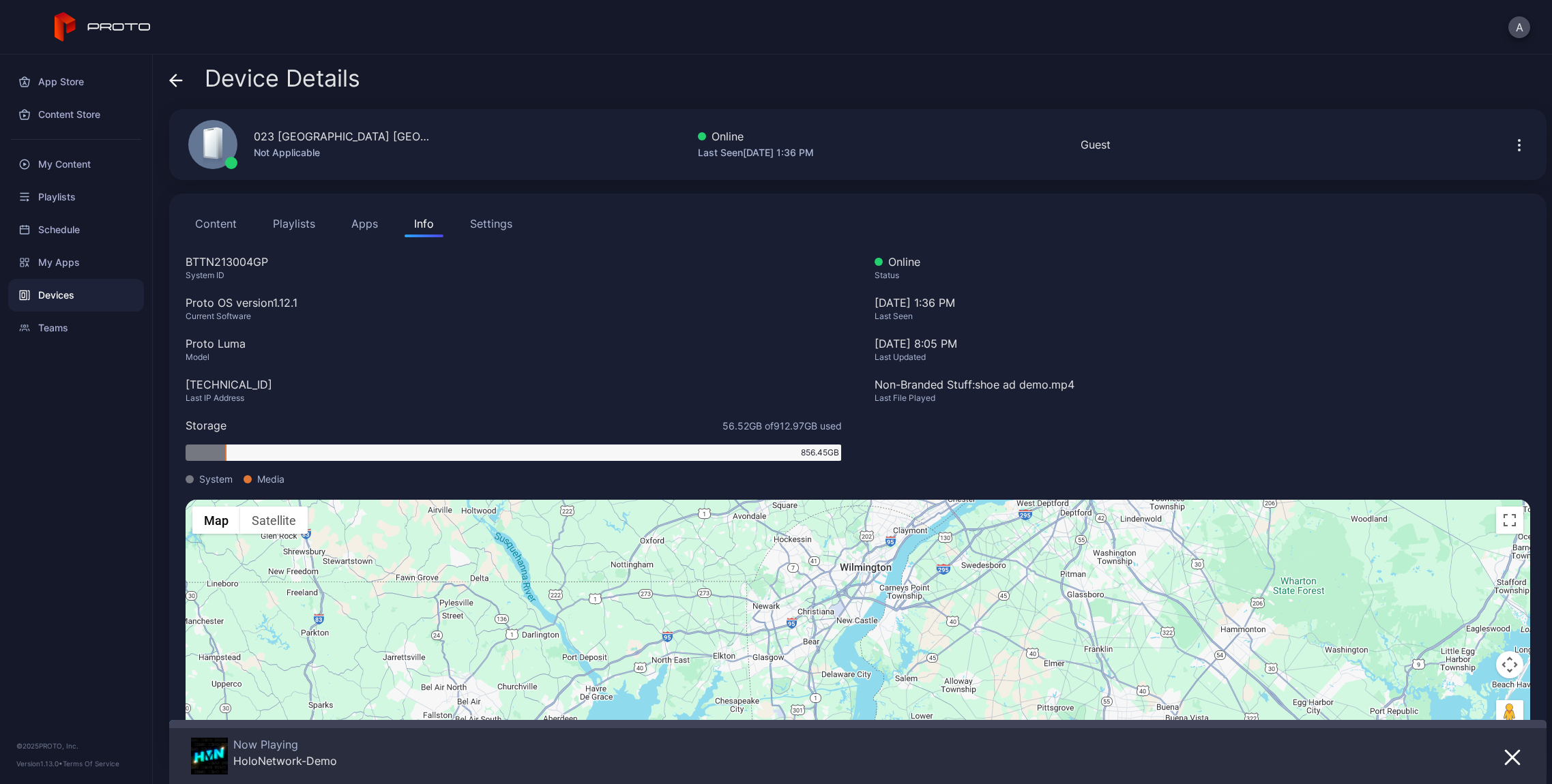
click at [171, 75] on icon at bounding box center [176, 80] width 14 height 14
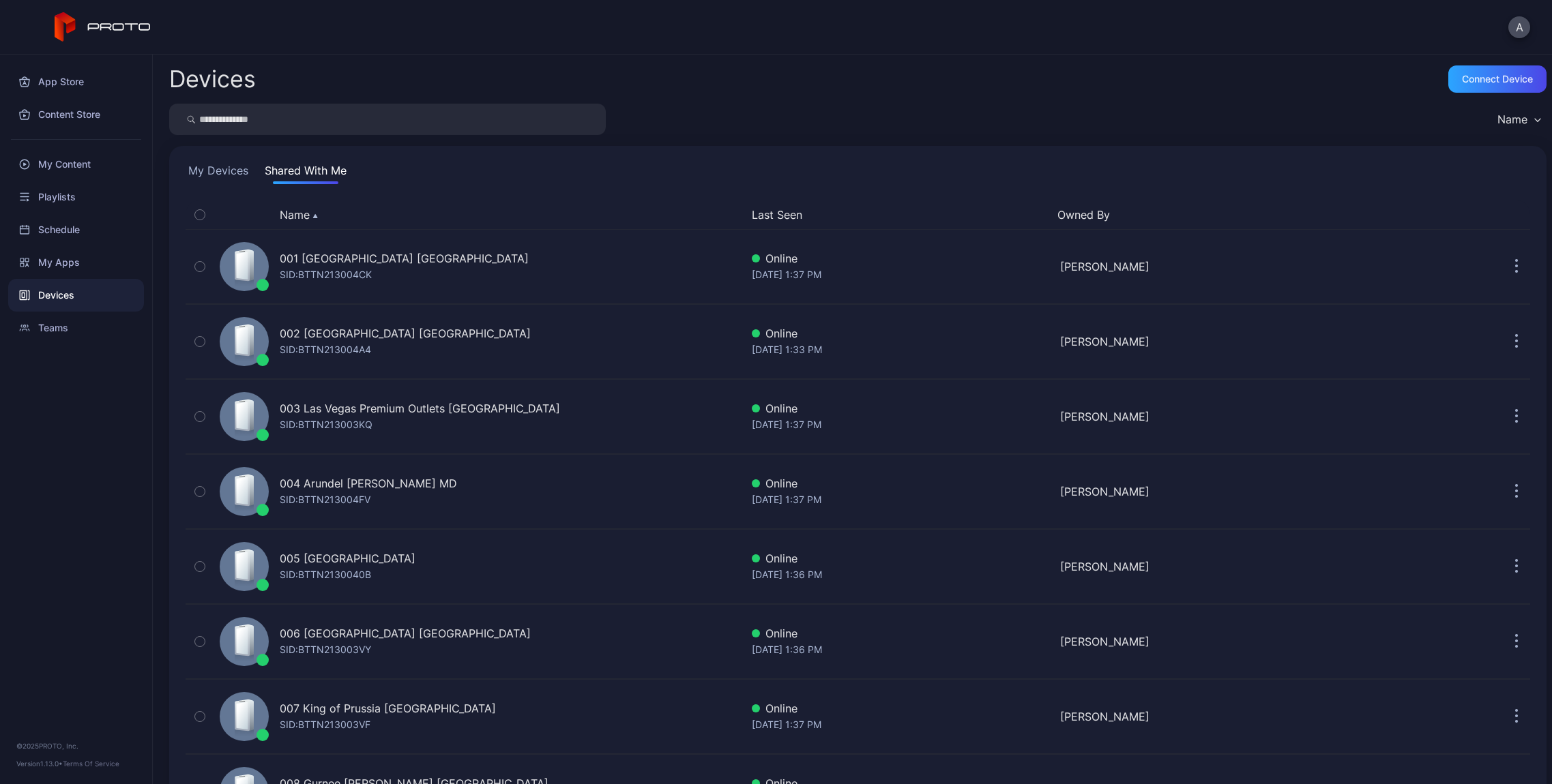
scroll to position [1588, 0]
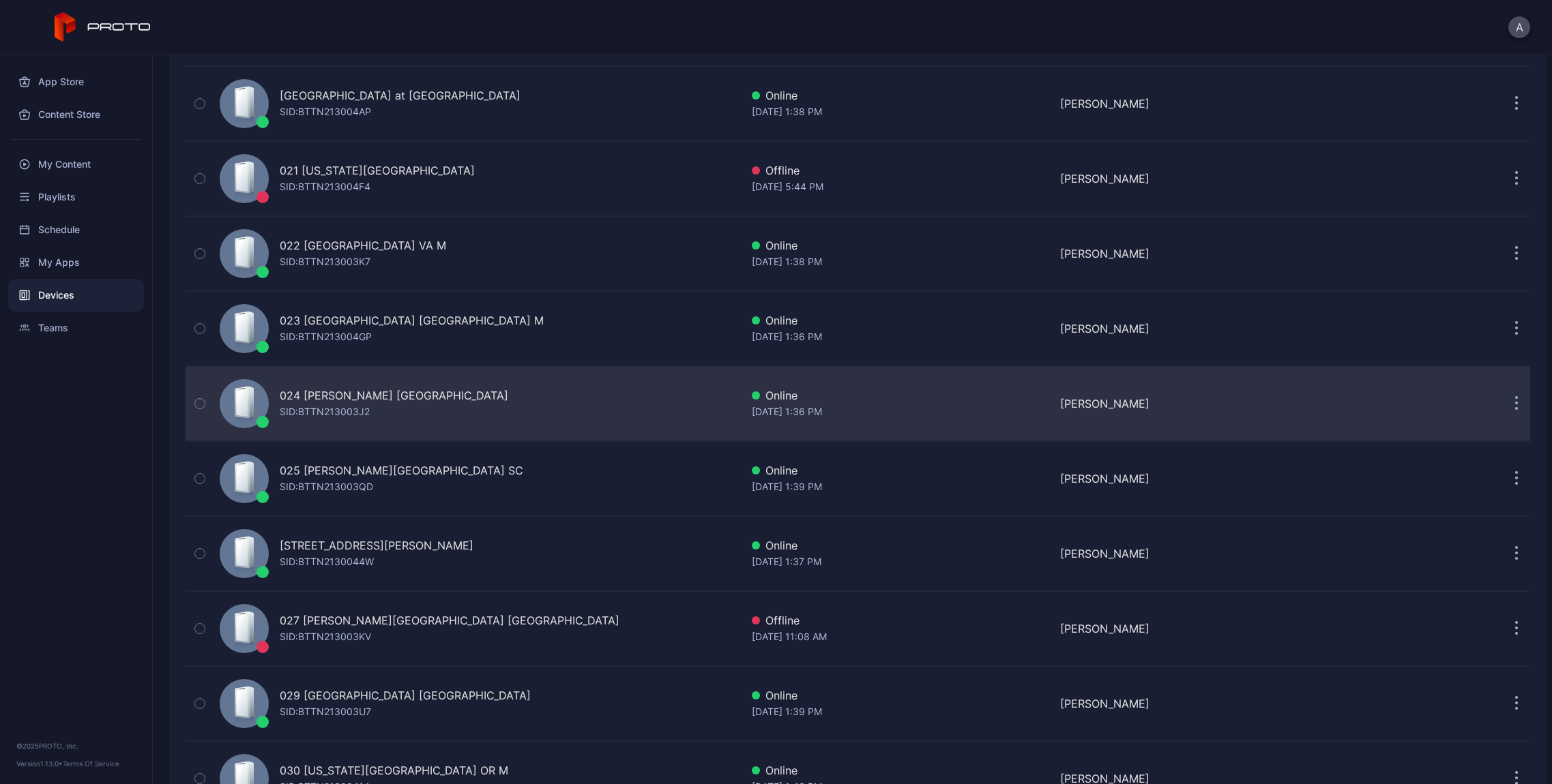
click at [334, 422] on div "024 [PERSON_NAME] [GEOGRAPHIC_DATA] [PERSON_NAME]: BTTN213003J2" at bounding box center [477, 403] width 526 height 68
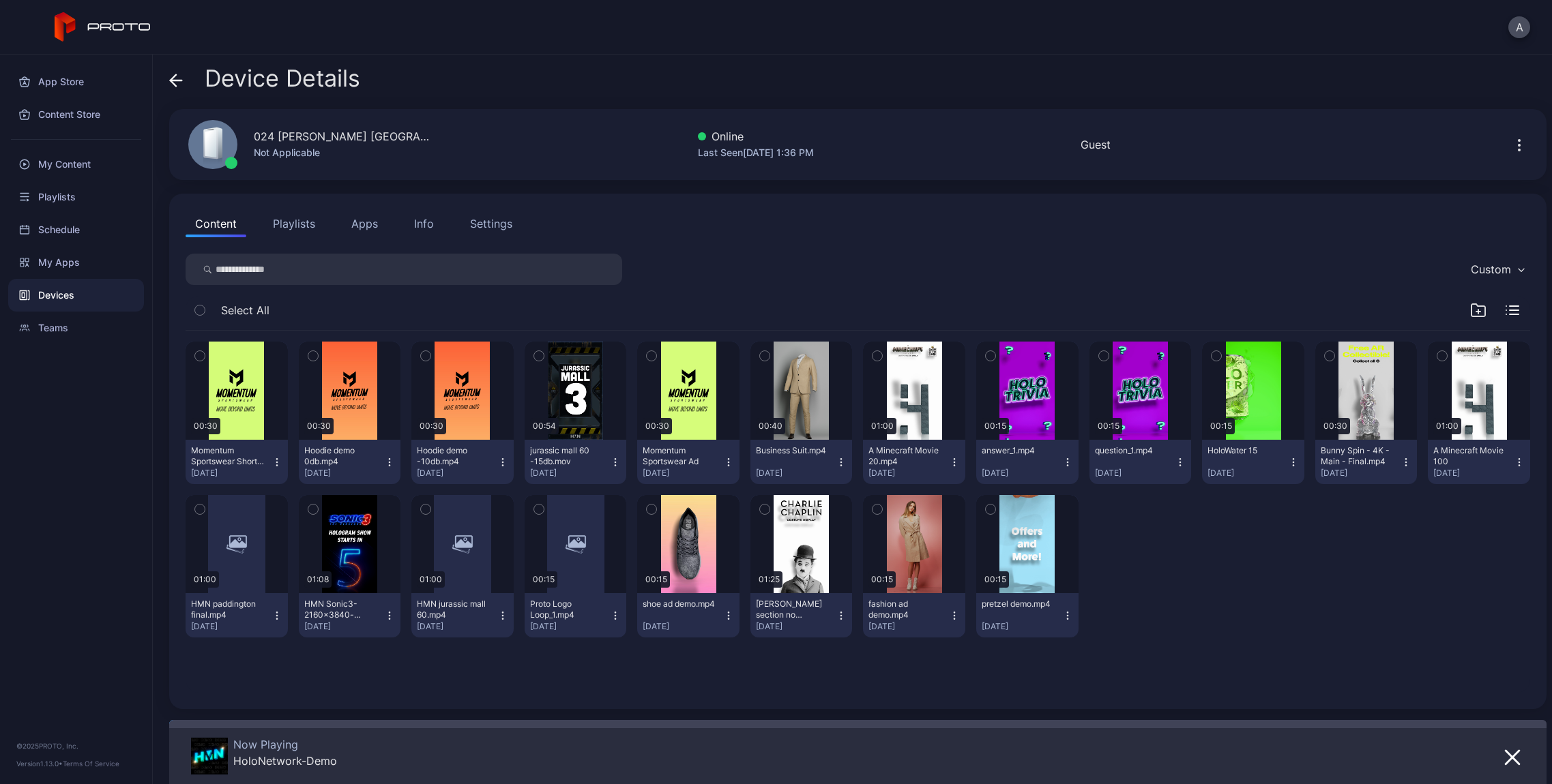
click at [434, 234] on button "Info" at bounding box center [423, 224] width 39 height 27
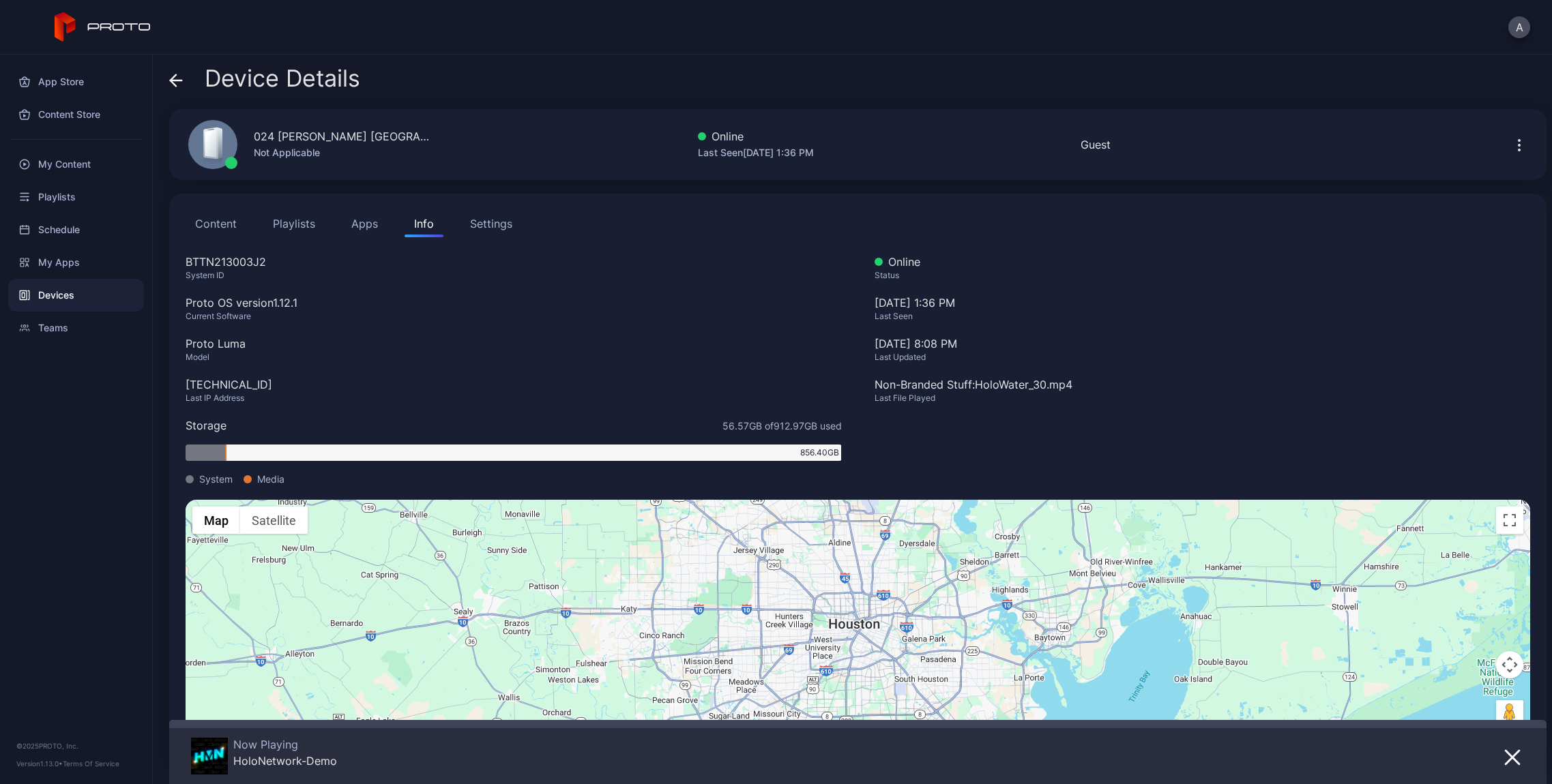
click at [179, 74] on icon at bounding box center [176, 80] width 14 height 14
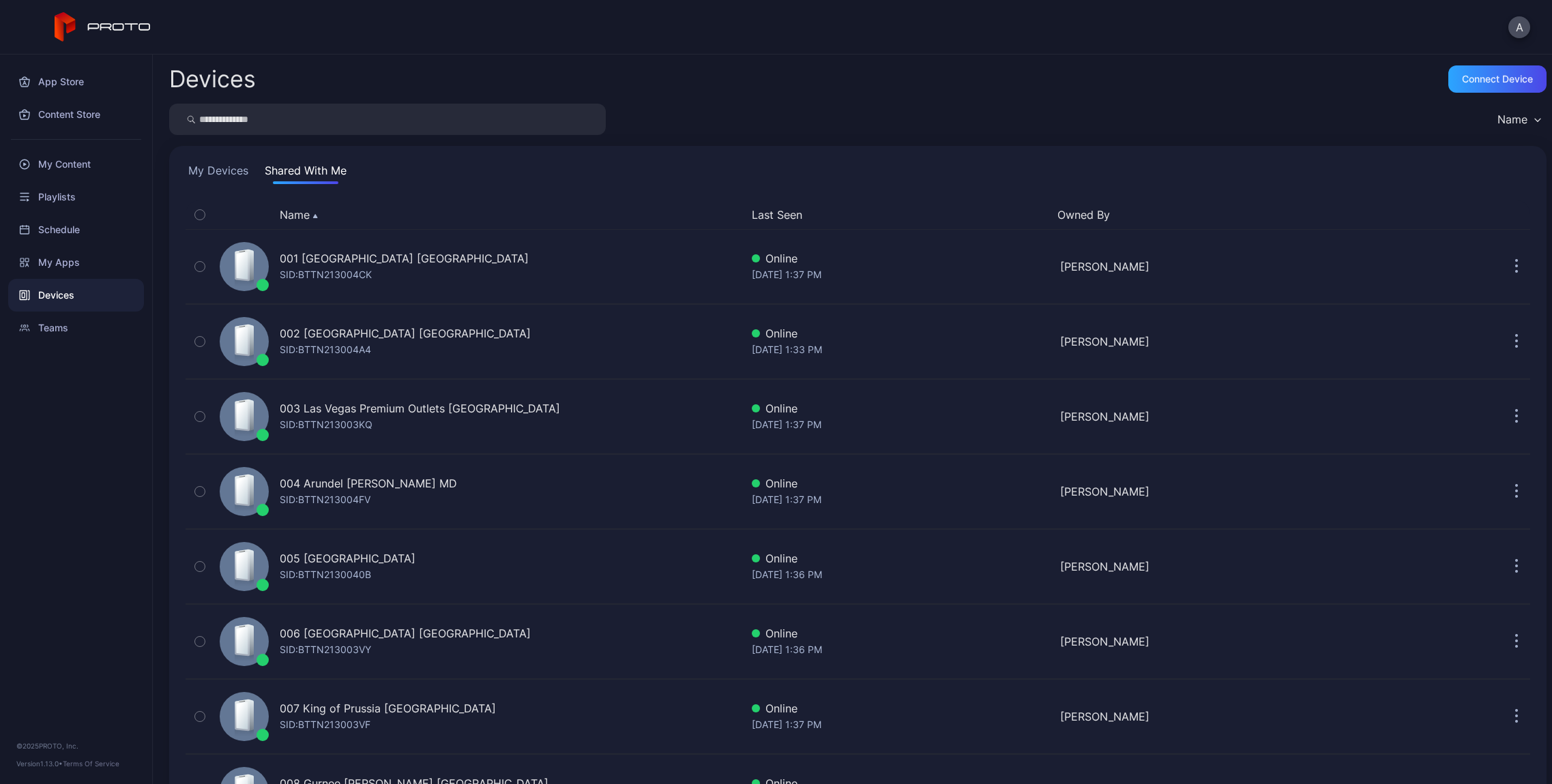
scroll to position [1588, 0]
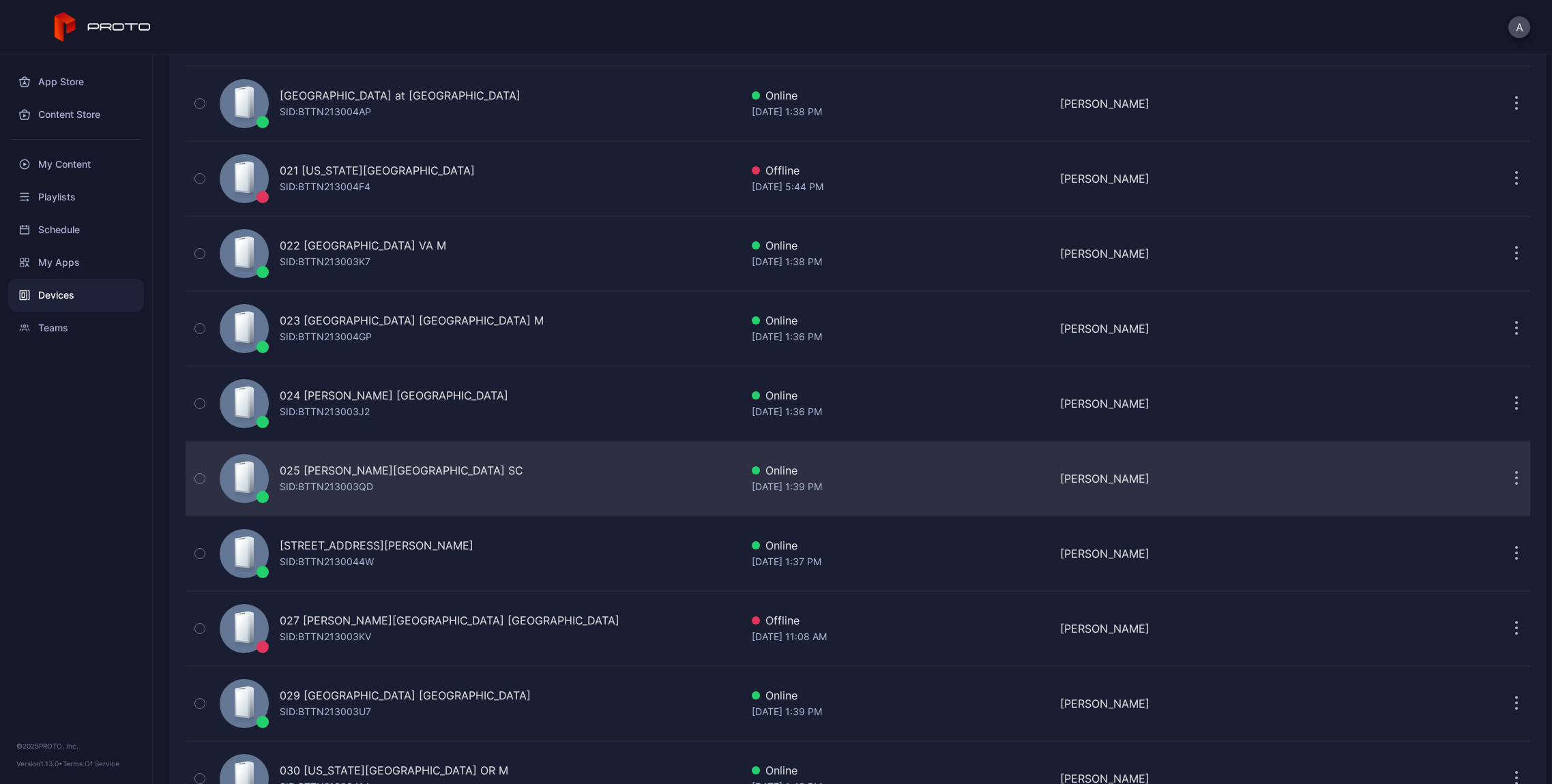
click at [362, 481] on div "SID: BTTN213003QD" at bounding box center [326, 487] width 93 height 17
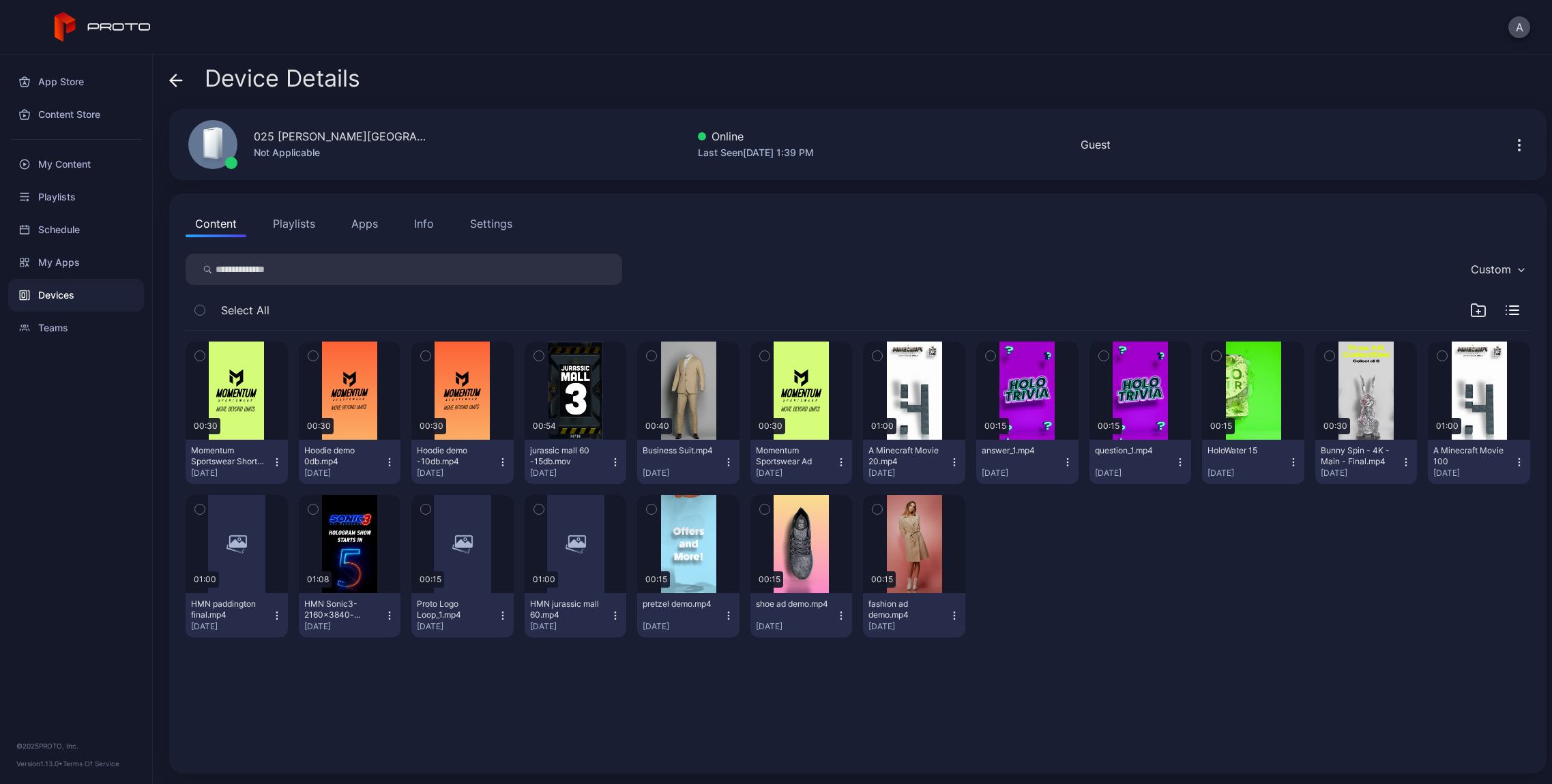
click at [432, 224] on div "Info" at bounding box center [424, 224] width 20 height 17
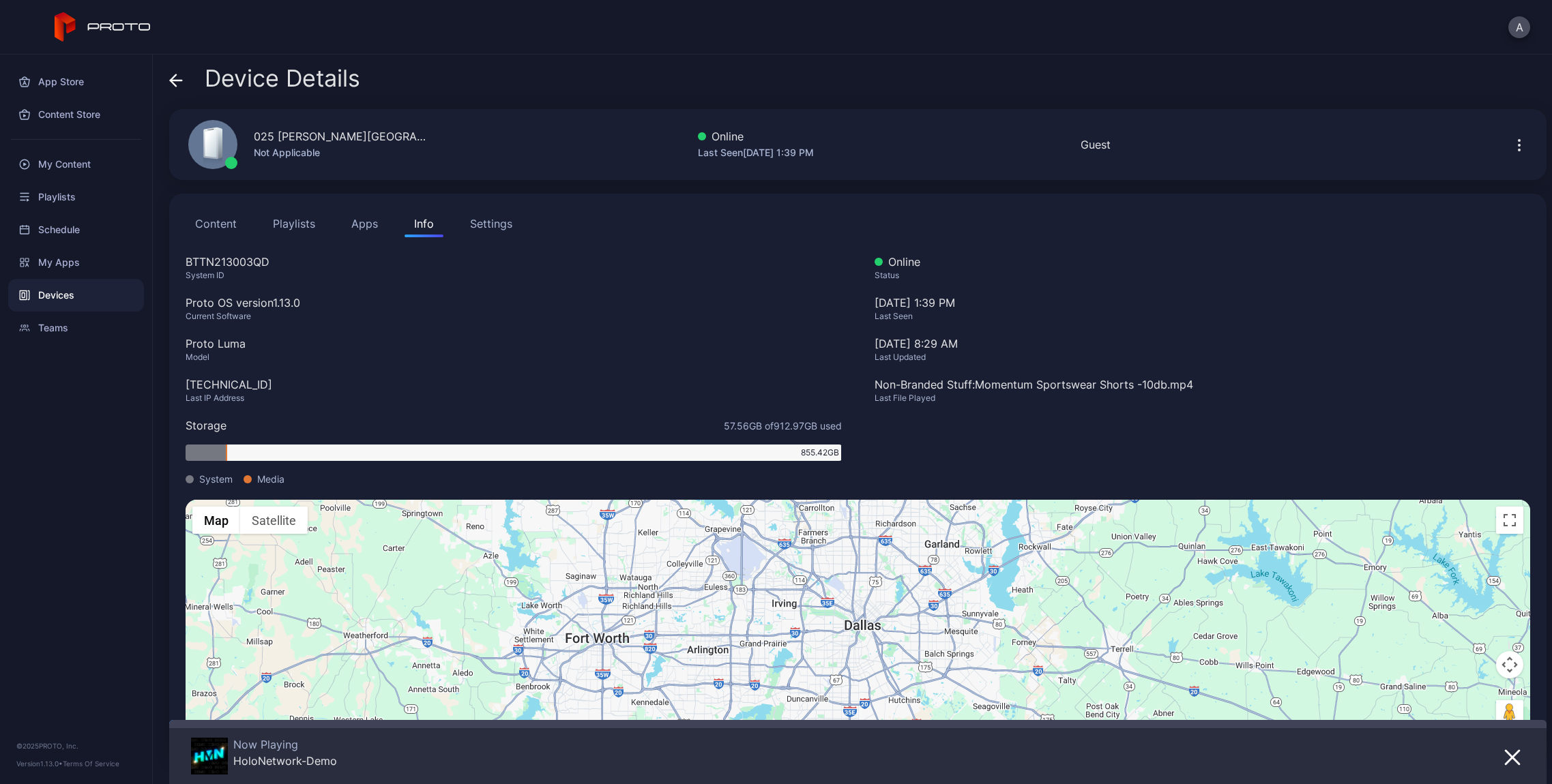
click at [179, 85] on icon at bounding box center [176, 80] width 14 height 14
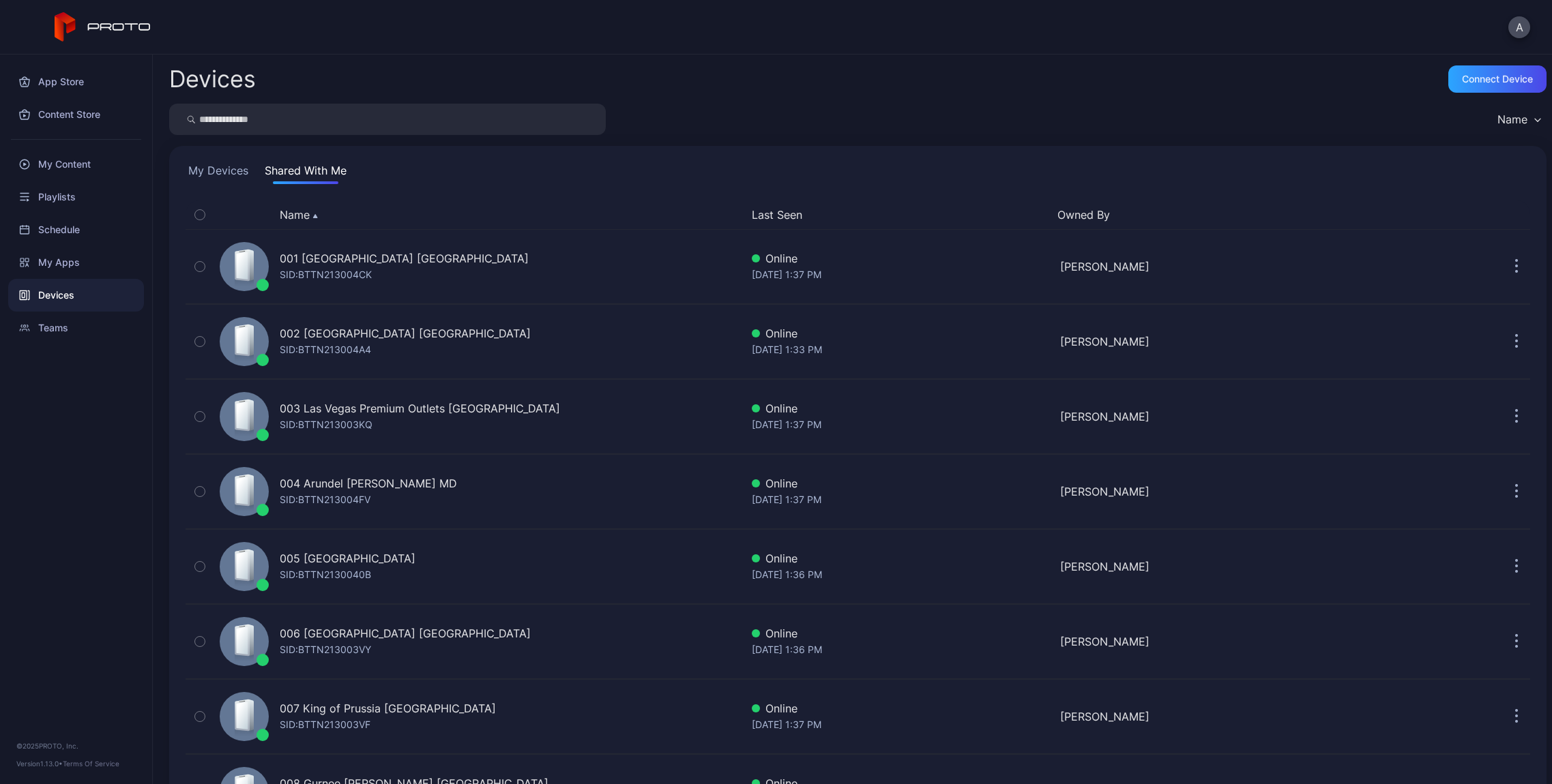
scroll to position [1588, 0]
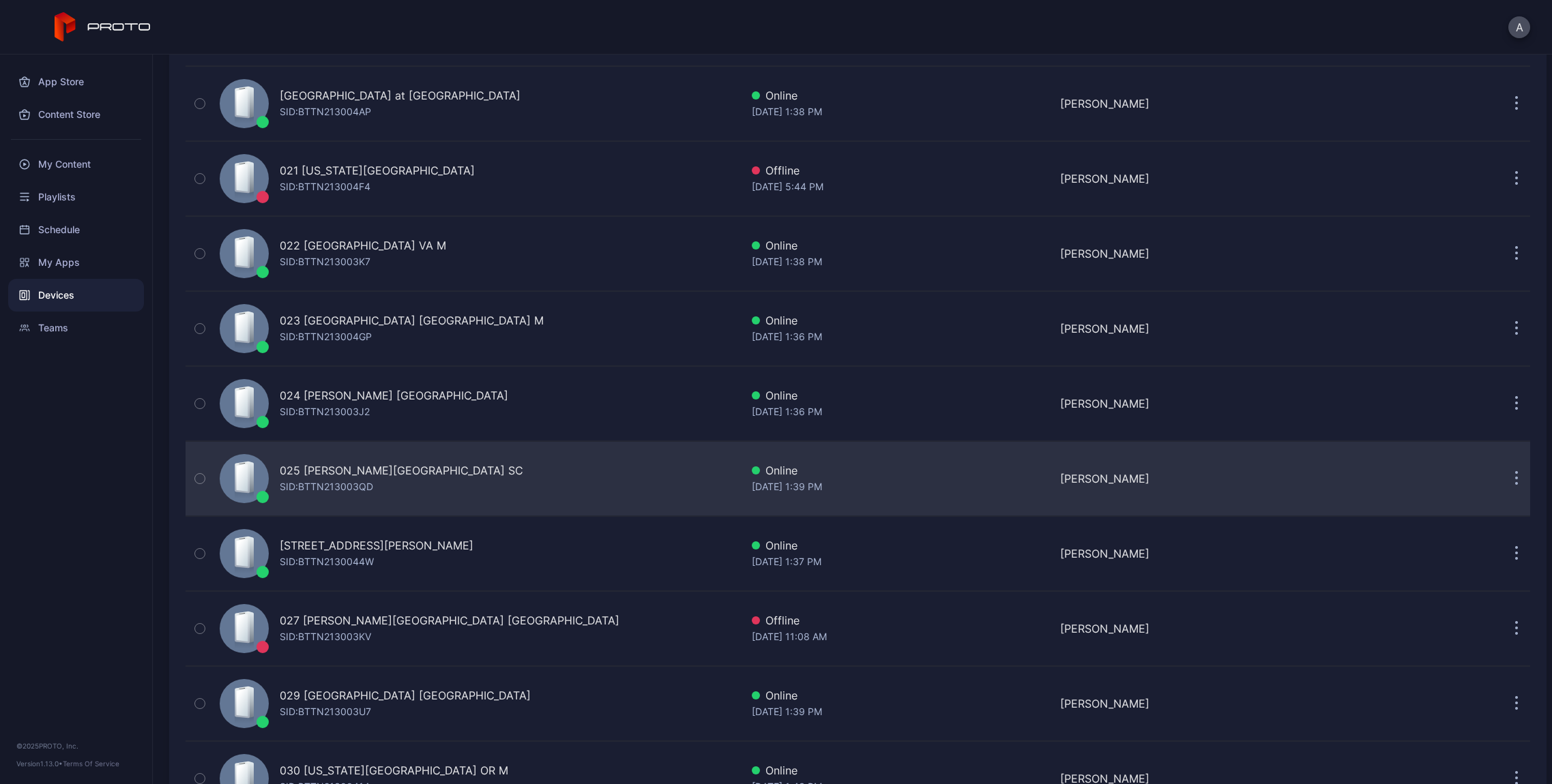
click at [357, 481] on div "SID: BTTN213003QD" at bounding box center [326, 487] width 93 height 17
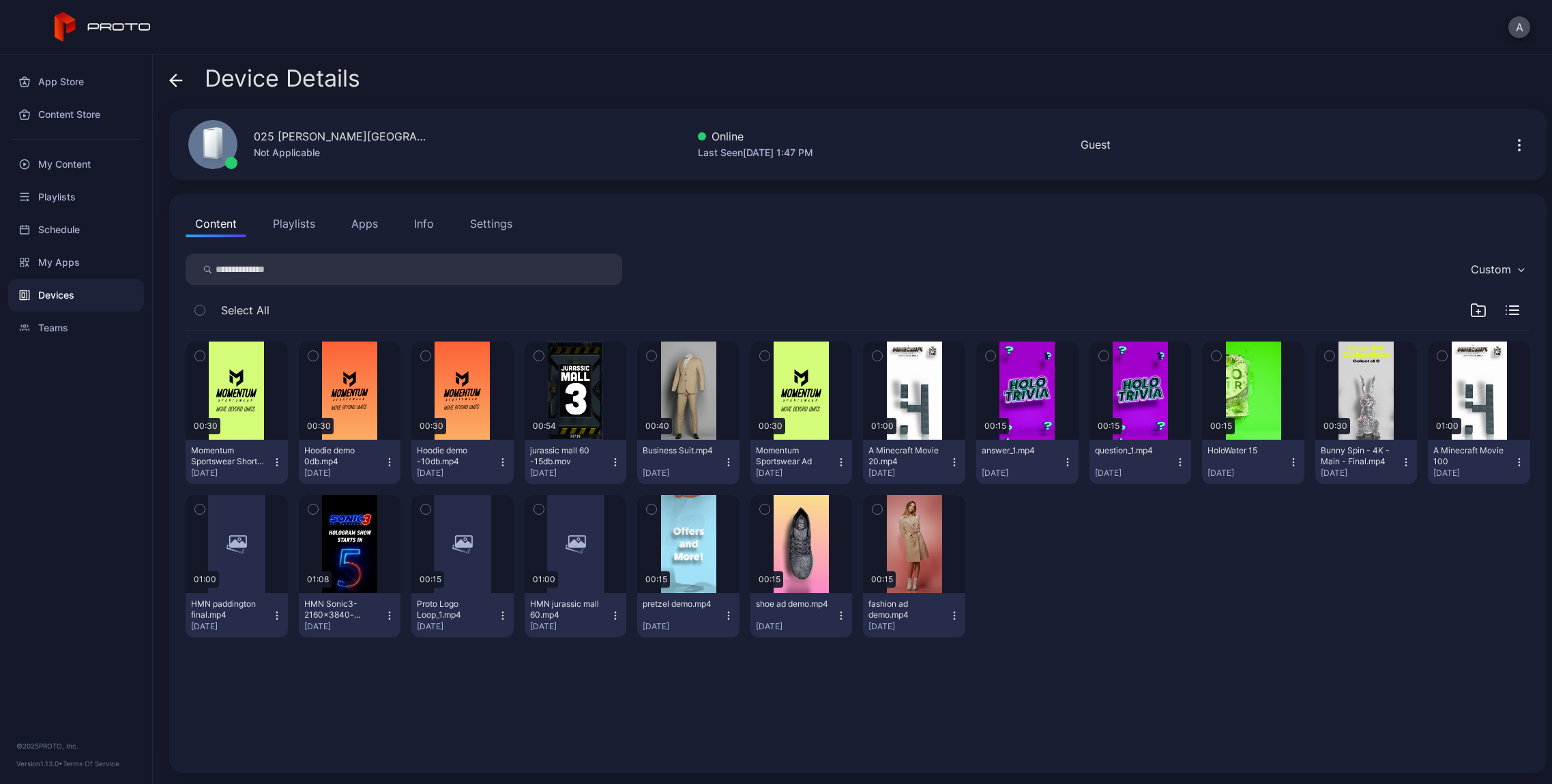
click at [418, 227] on div "Info" at bounding box center [424, 224] width 20 height 17
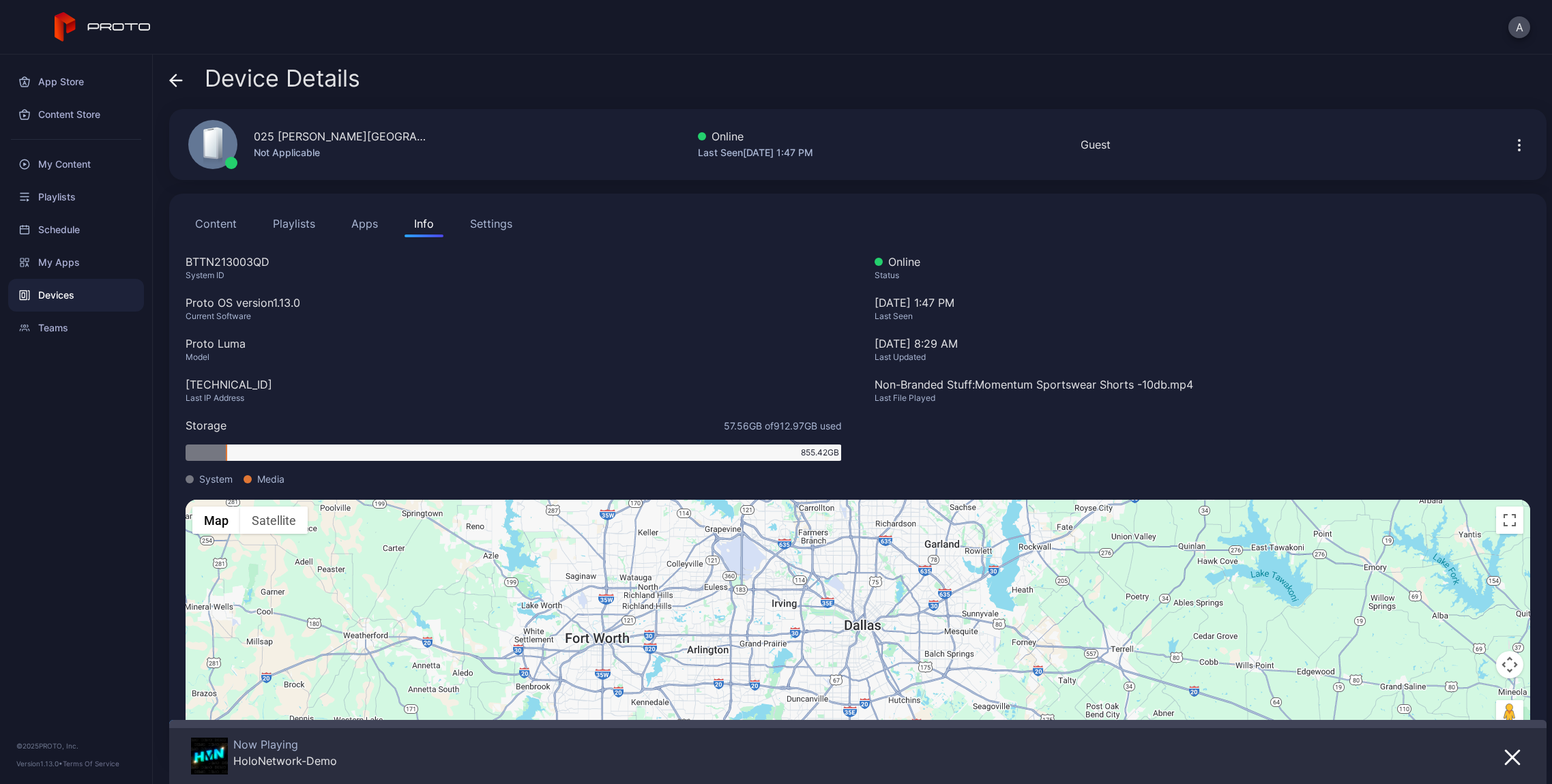
click at [174, 84] on icon at bounding box center [173, 80] width 5 height 11
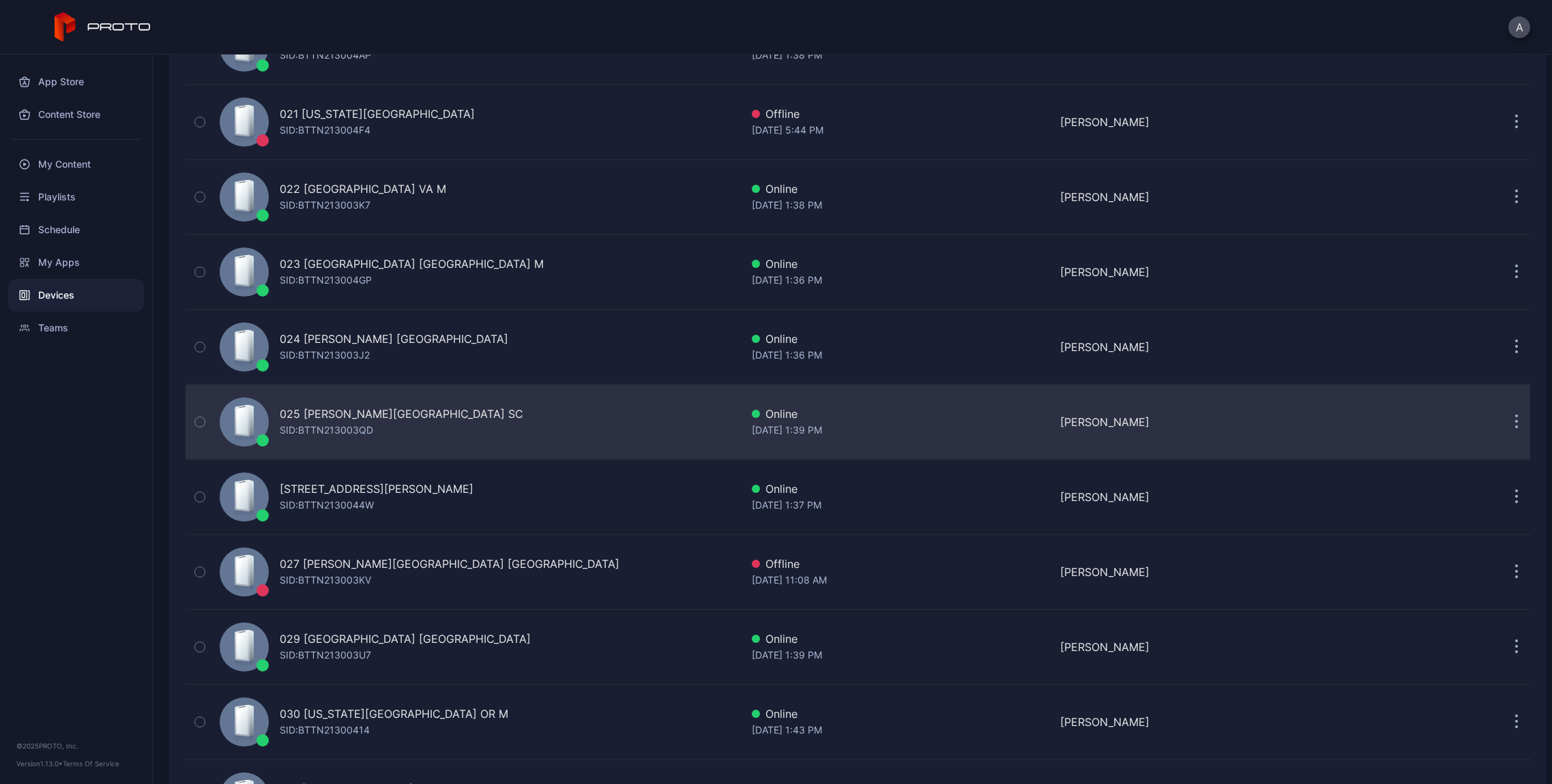
scroll to position [1694, 0]
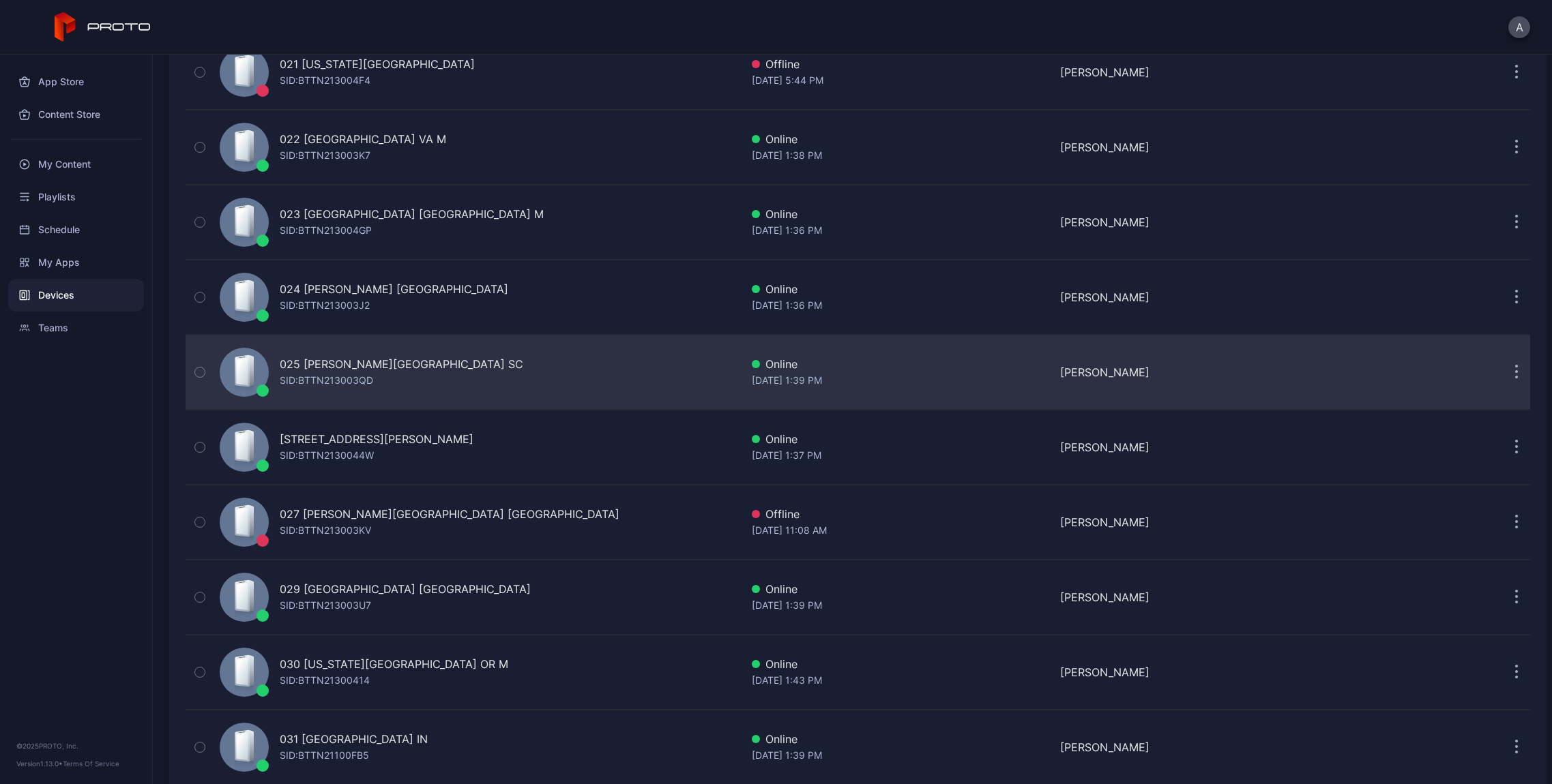
click at [339, 379] on div "SID: BTTN213003QD" at bounding box center [326, 381] width 93 height 17
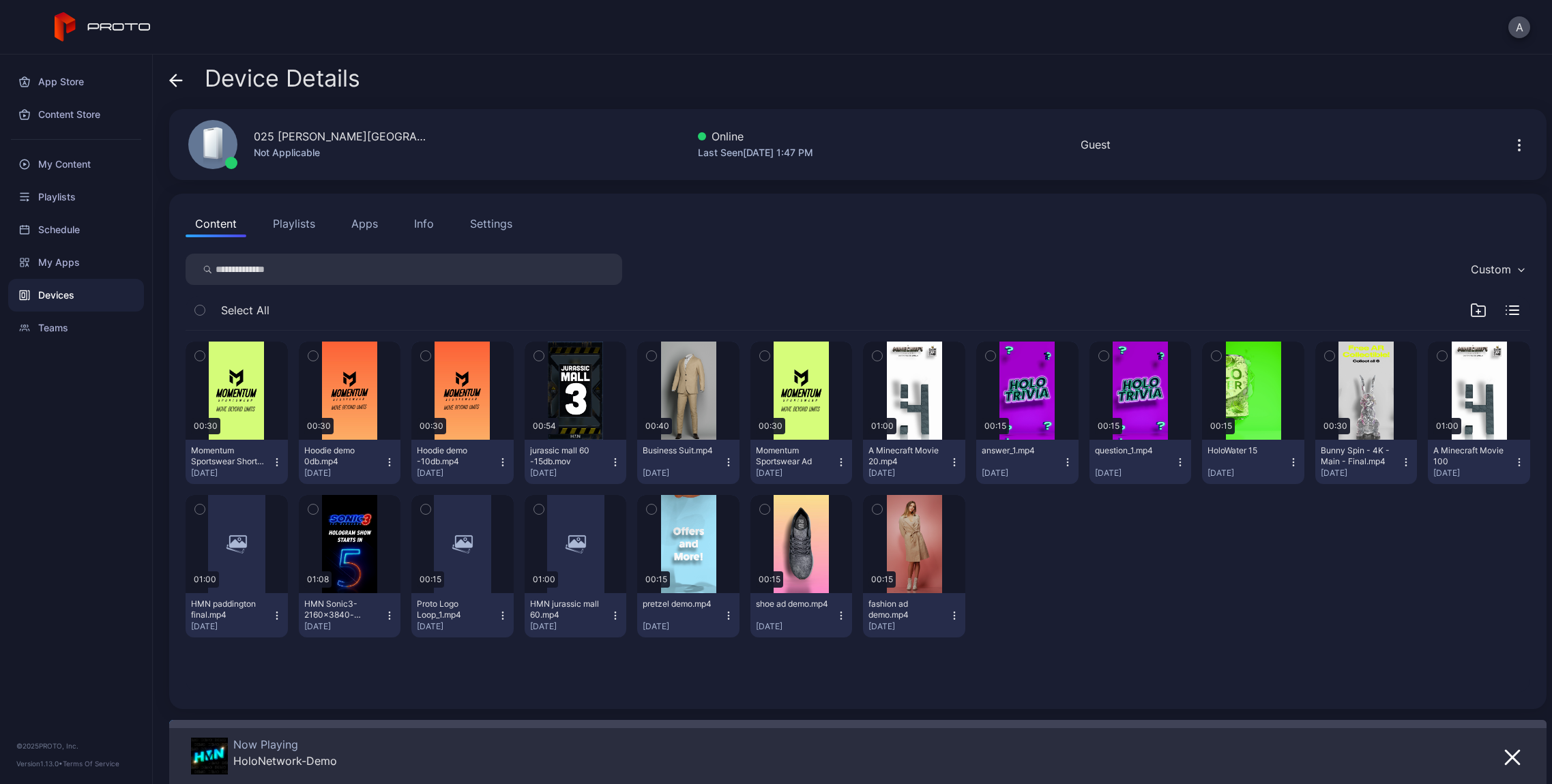
click at [425, 231] on div "Info" at bounding box center [424, 224] width 20 height 17
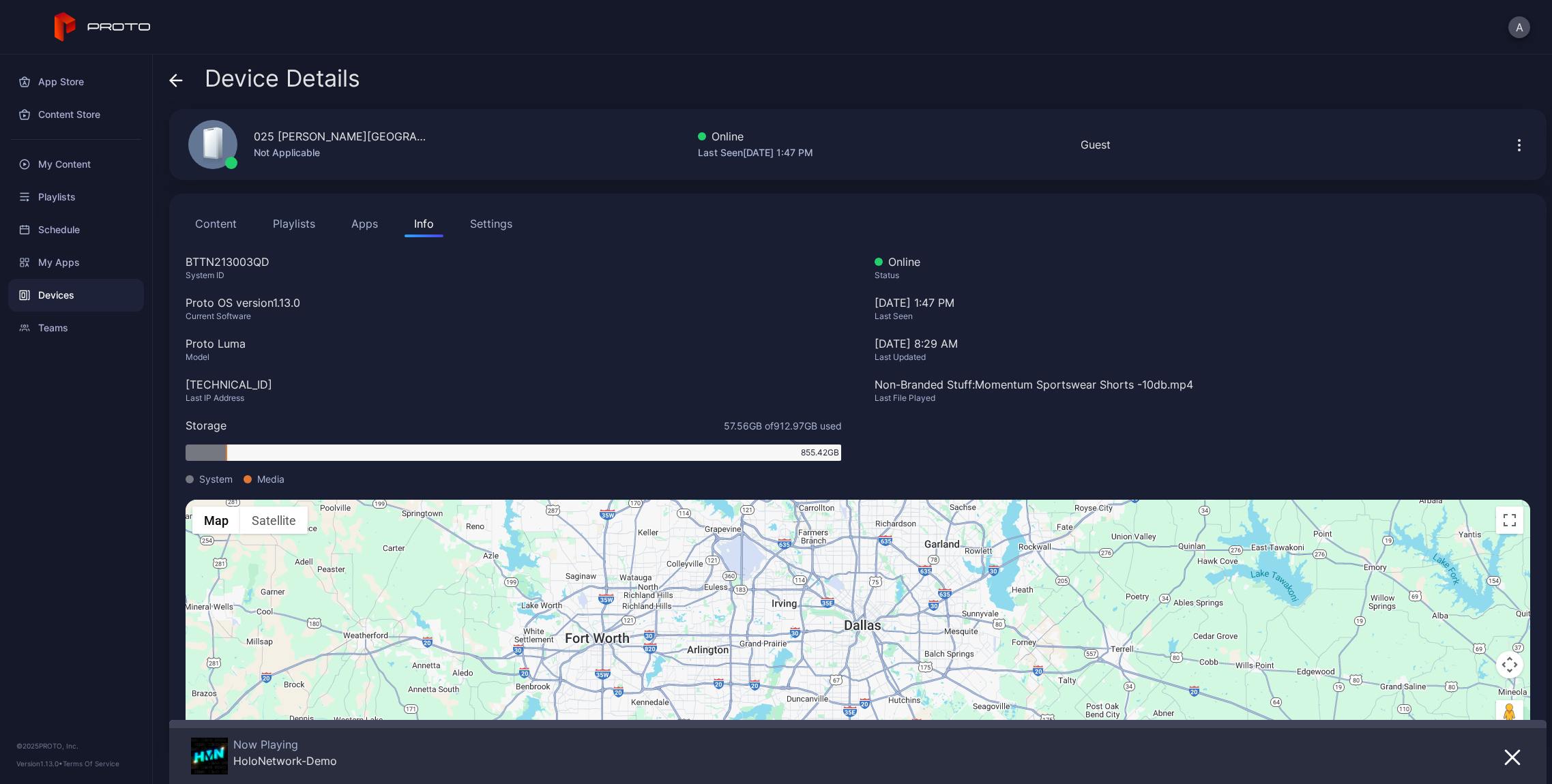
click at [179, 93] on div "Device Details" at bounding box center [265, 81] width 191 height 33
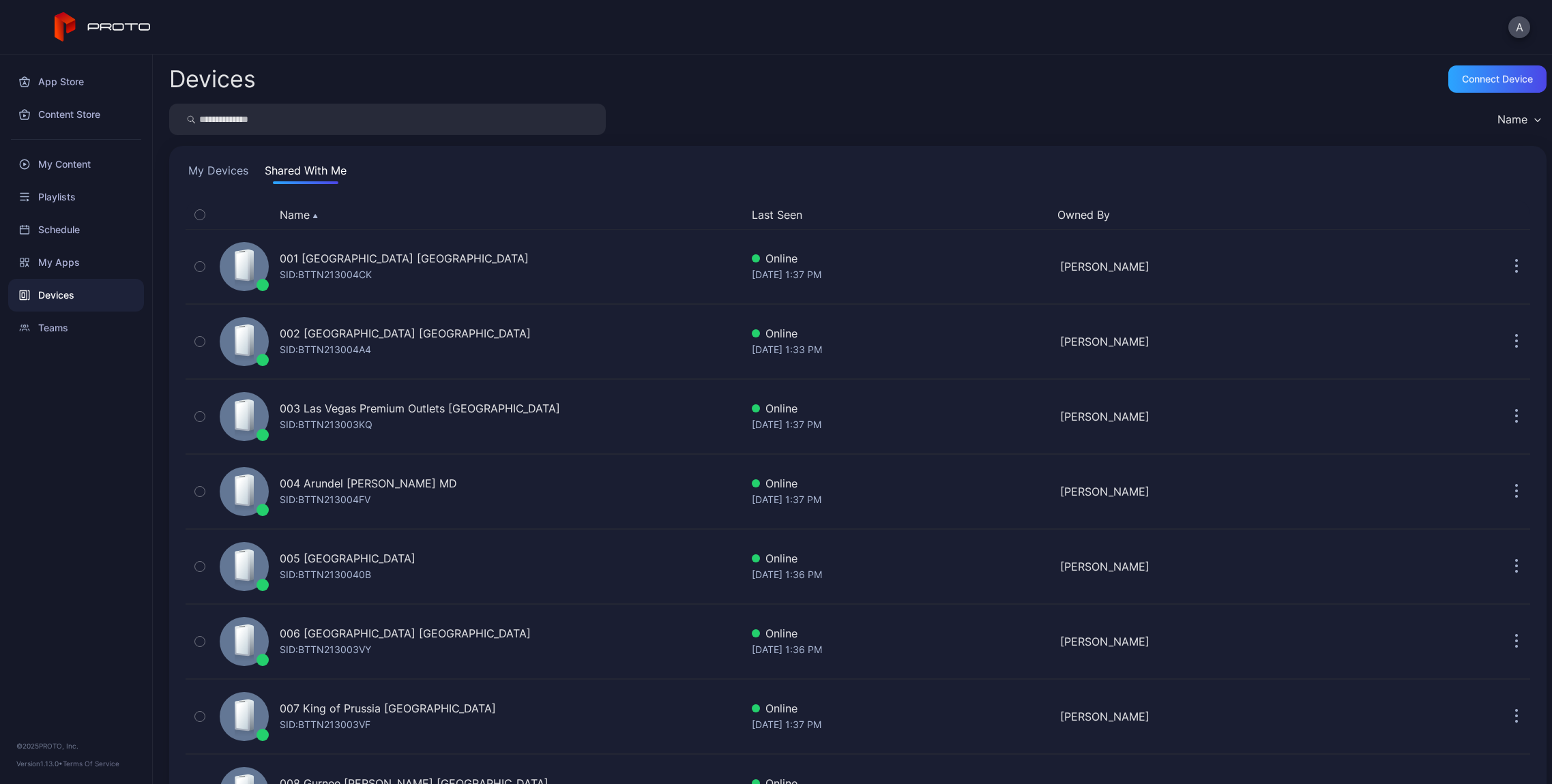
scroll to position [1694, 0]
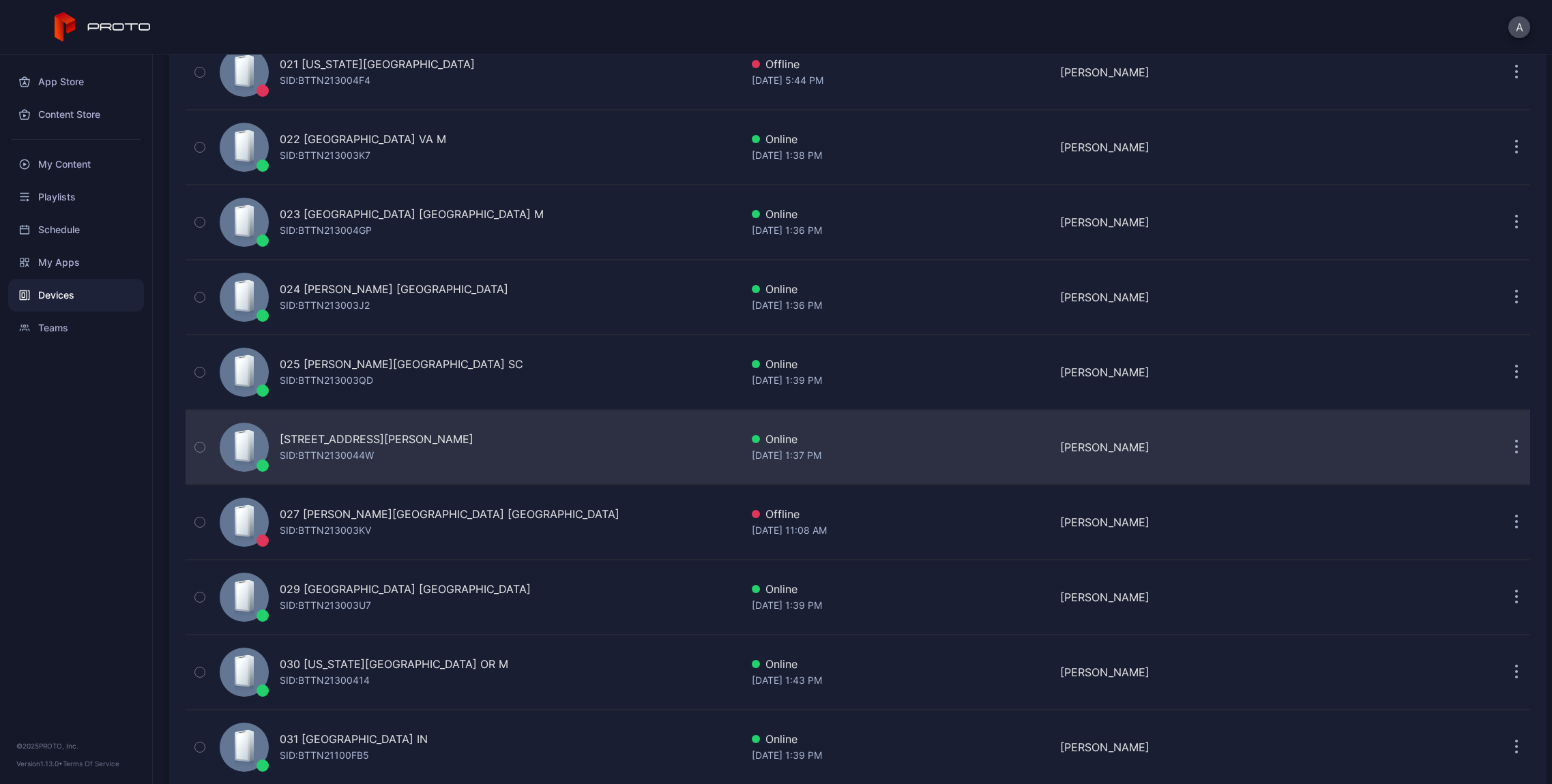
click at [329, 453] on div "SID: BTTN2130044W" at bounding box center [327, 456] width 94 height 17
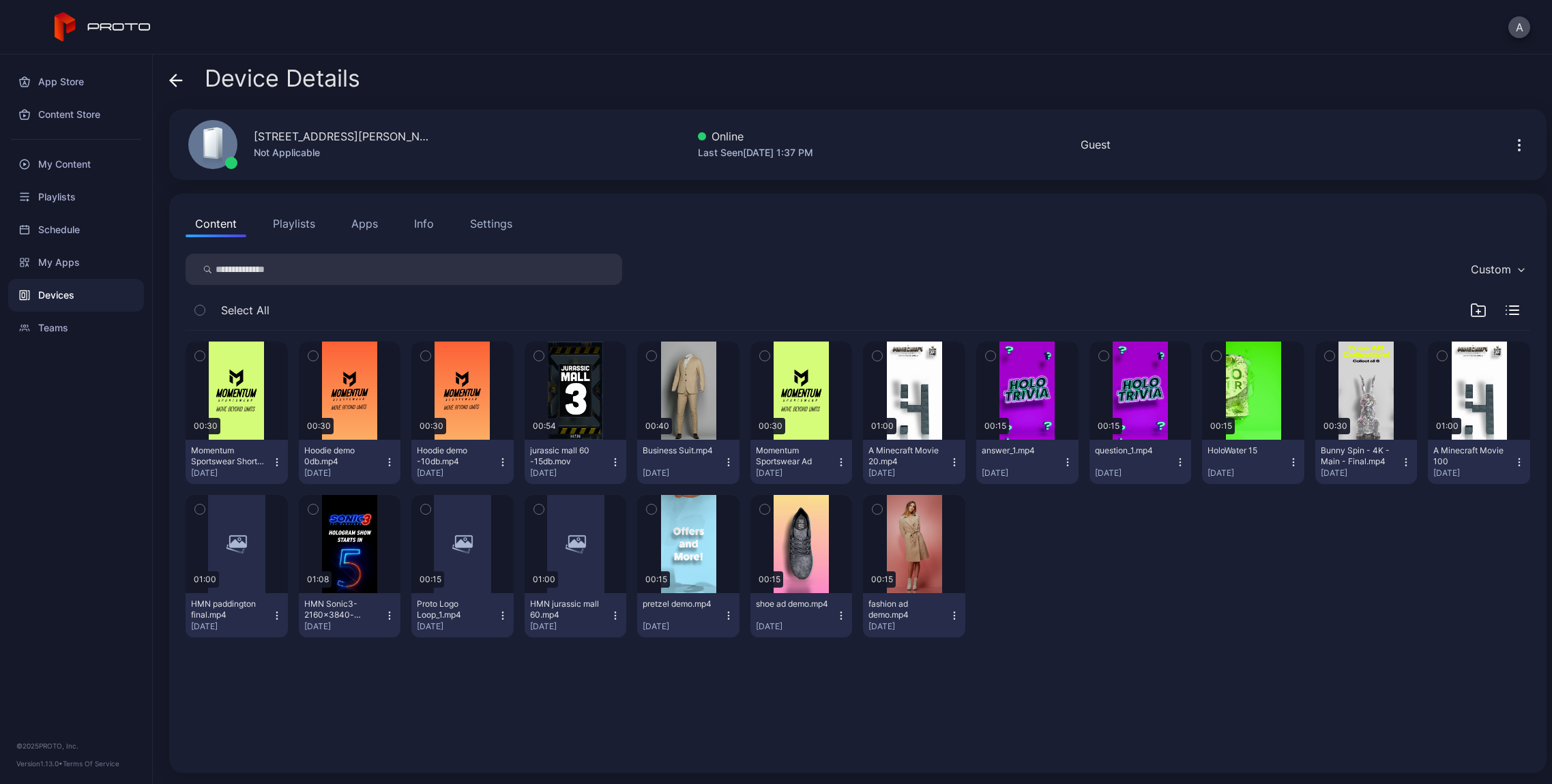
click at [426, 229] on div "Info" at bounding box center [424, 224] width 20 height 17
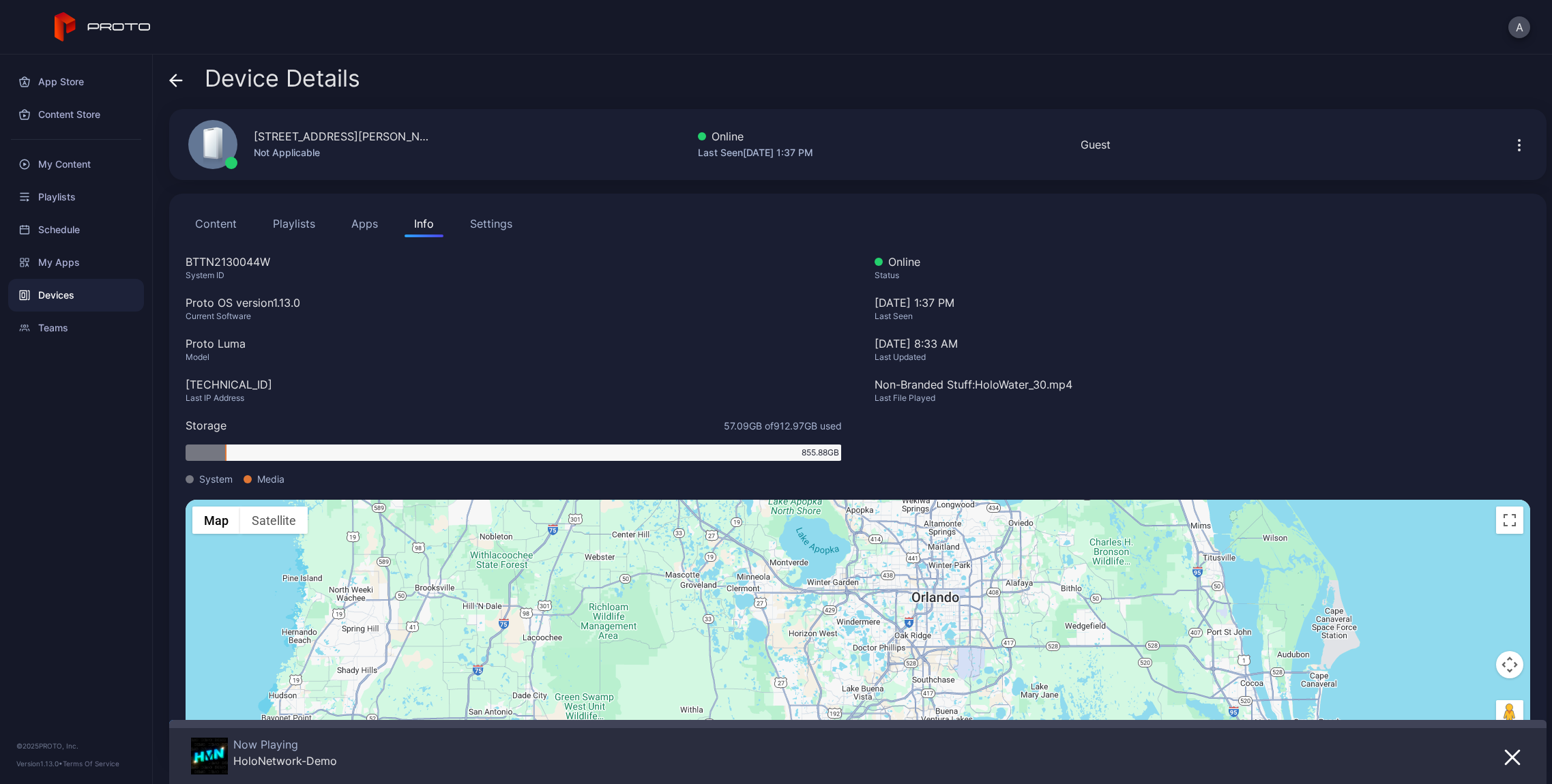
click at [181, 87] on span at bounding box center [176, 78] width 14 height 26
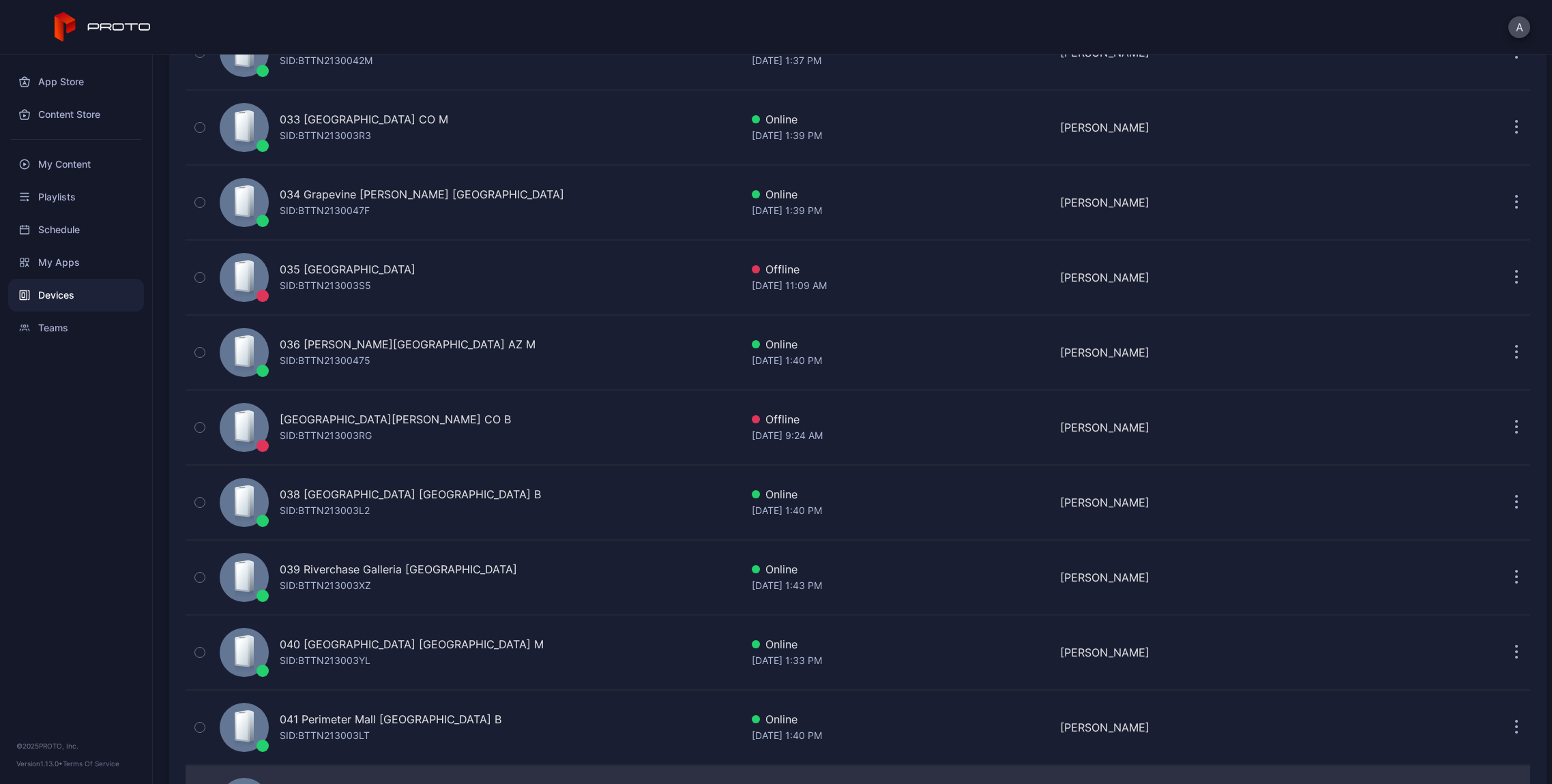
scroll to position [2832, 0]
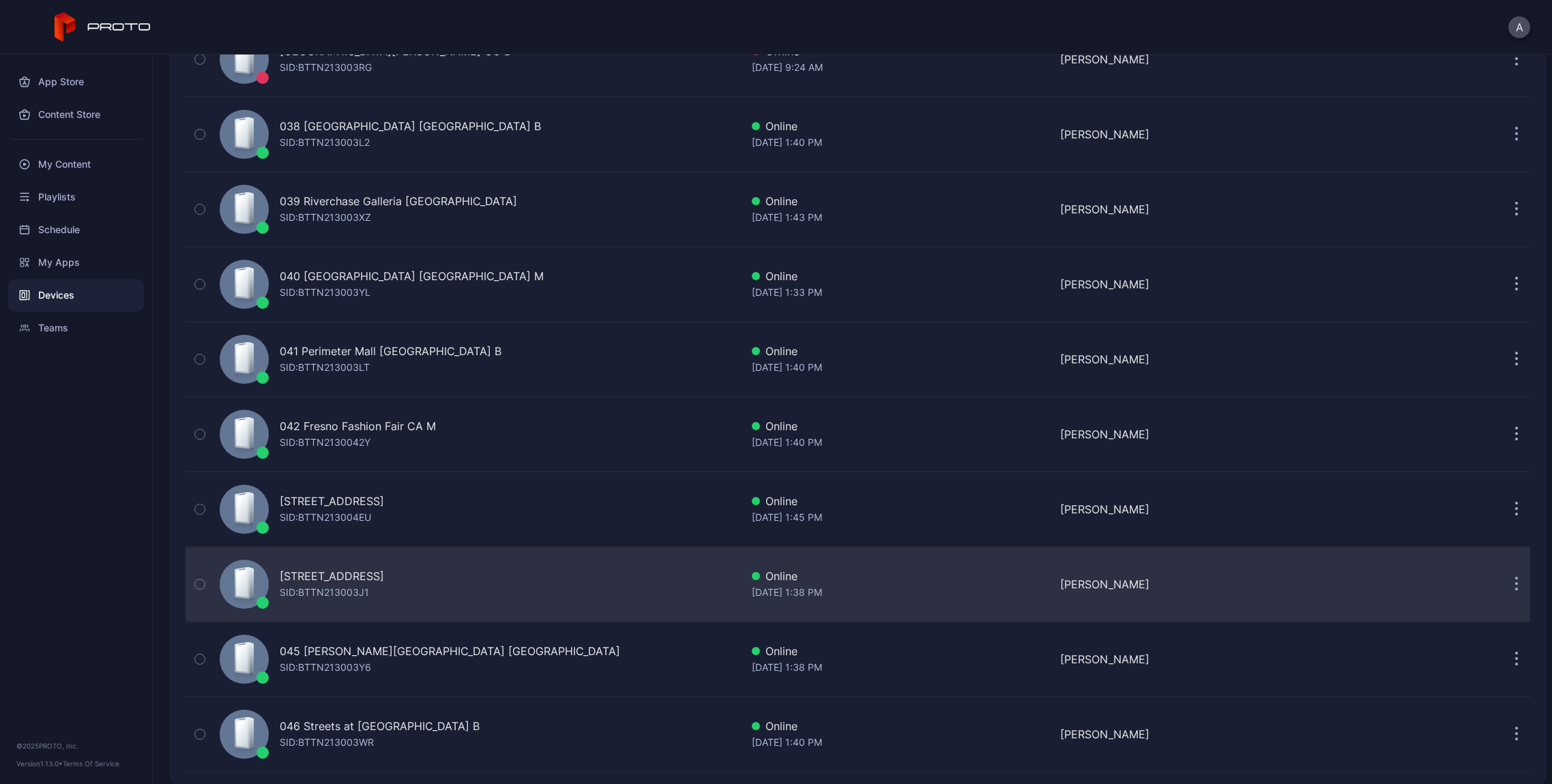
click at [384, 577] on div "[STREET_ADDRESS]" at bounding box center [332, 576] width 105 height 17
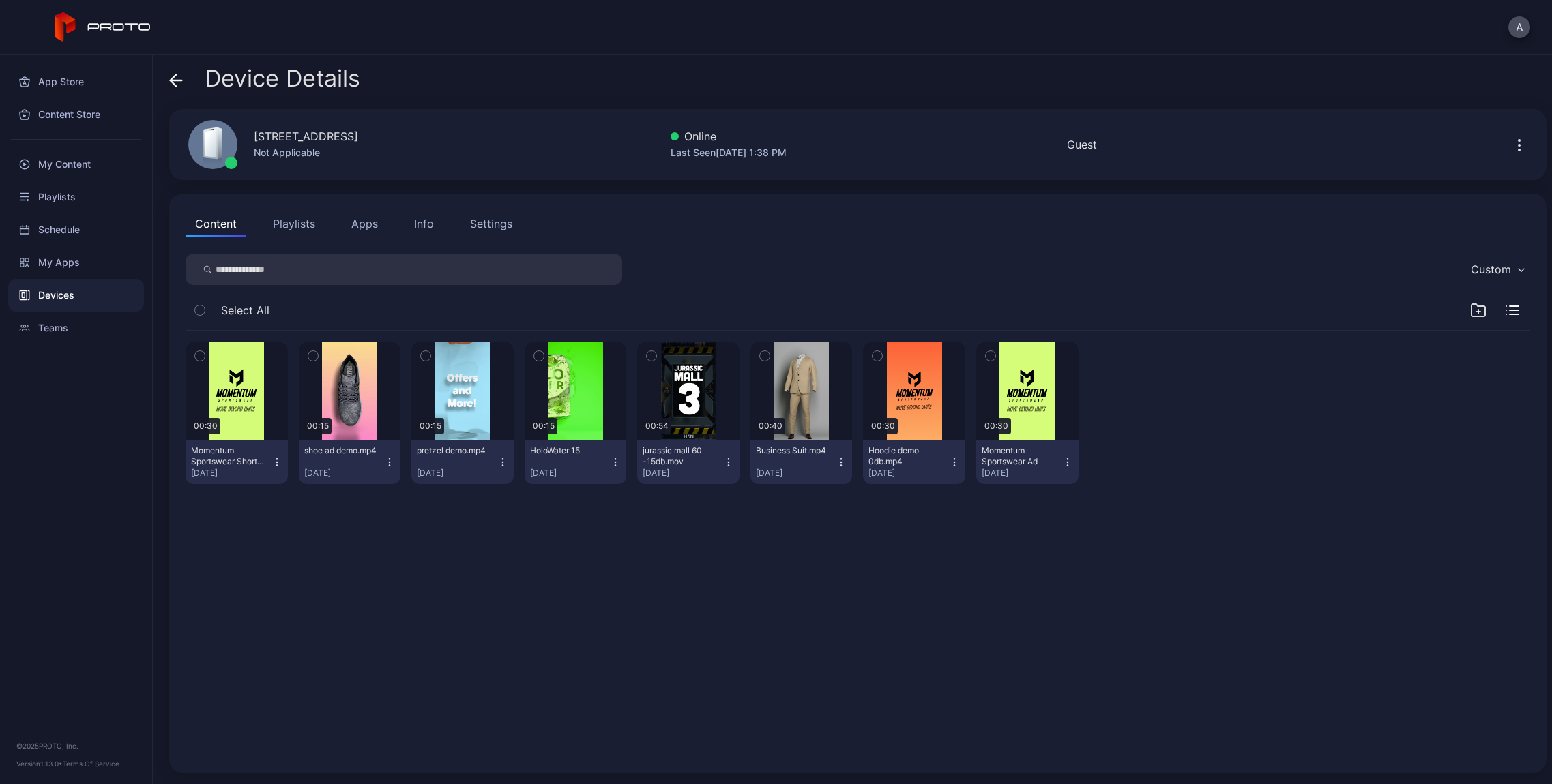
click at [415, 227] on div "Info" at bounding box center [424, 224] width 20 height 17
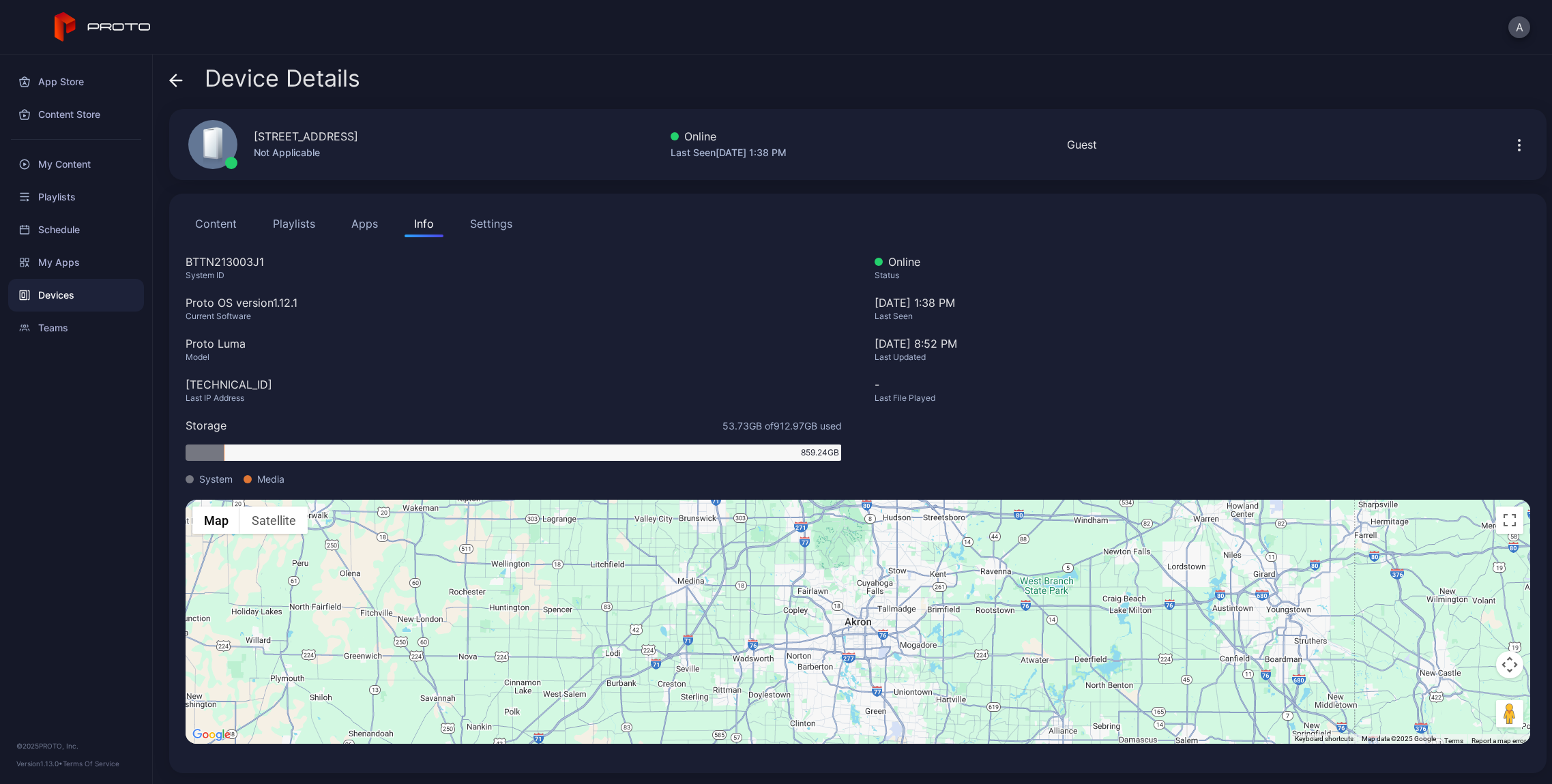
click at [174, 83] on icon at bounding box center [176, 80] width 14 height 14
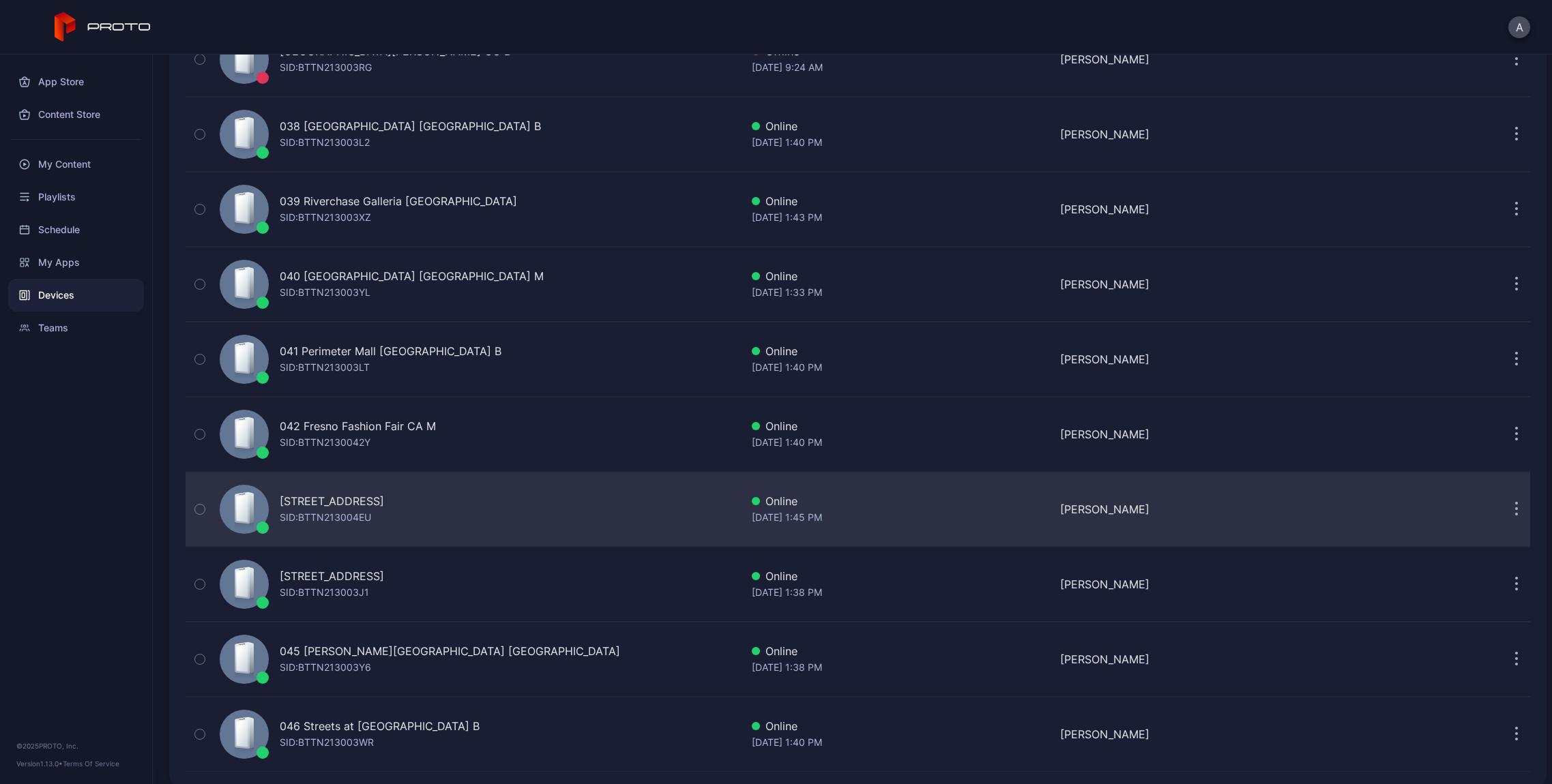
scroll to position [2847, 0]
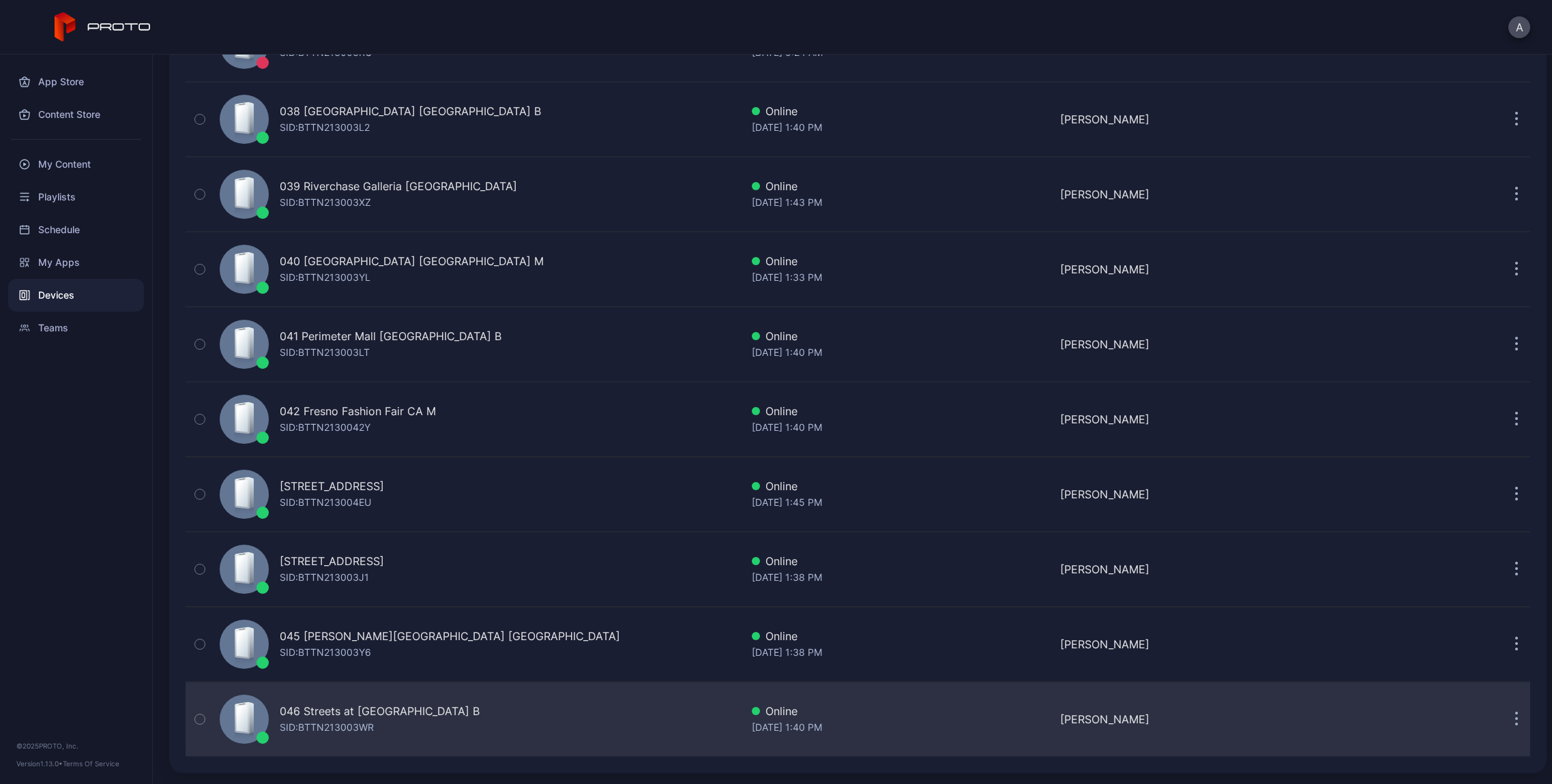
click at [432, 725] on div "046 Streets at [GEOGRAPHIC_DATA] B SID: BTTN213003WR" at bounding box center [379, 719] width 199 height 33
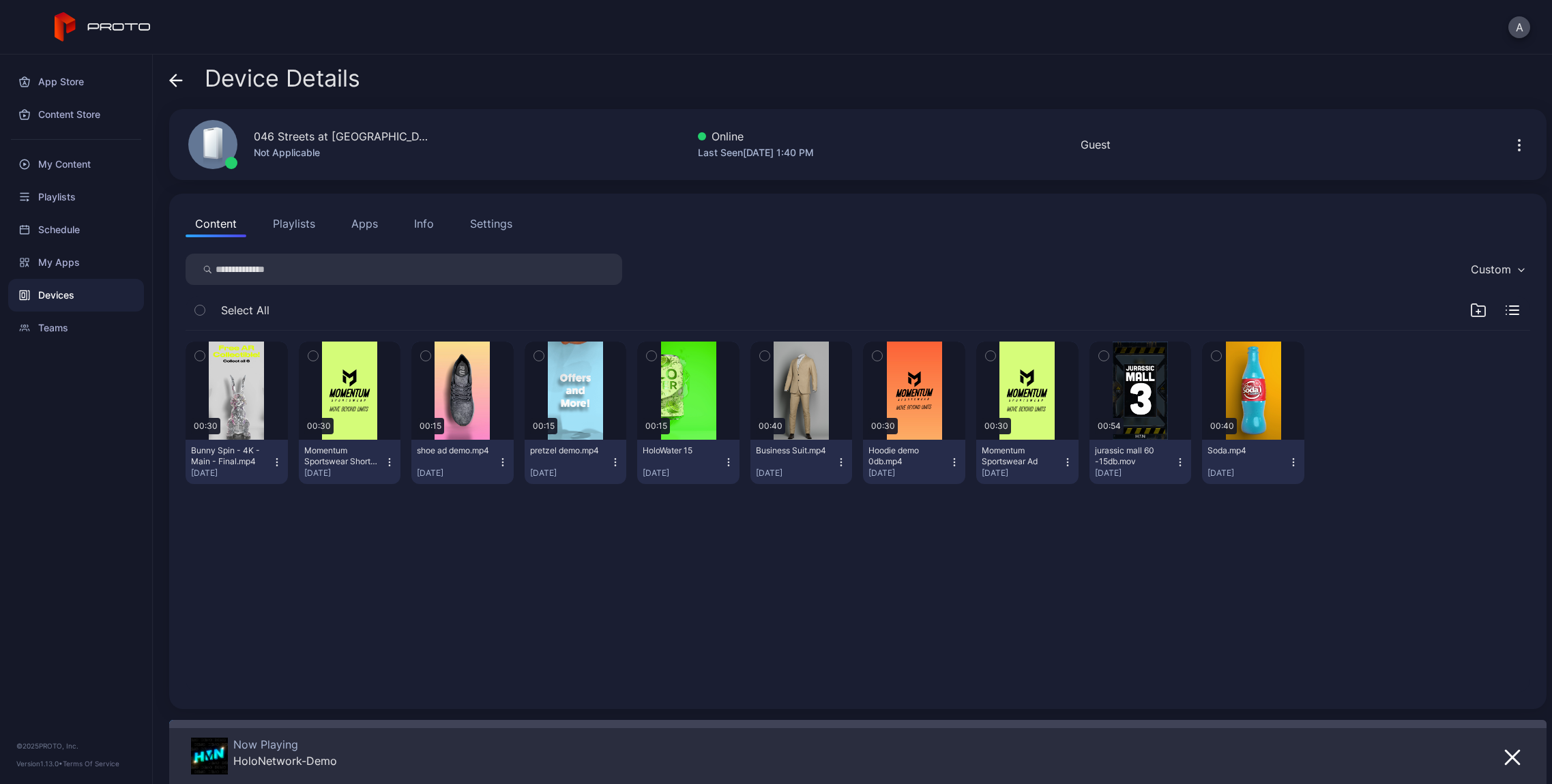
click at [423, 220] on div "Info" at bounding box center [424, 224] width 20 height 17
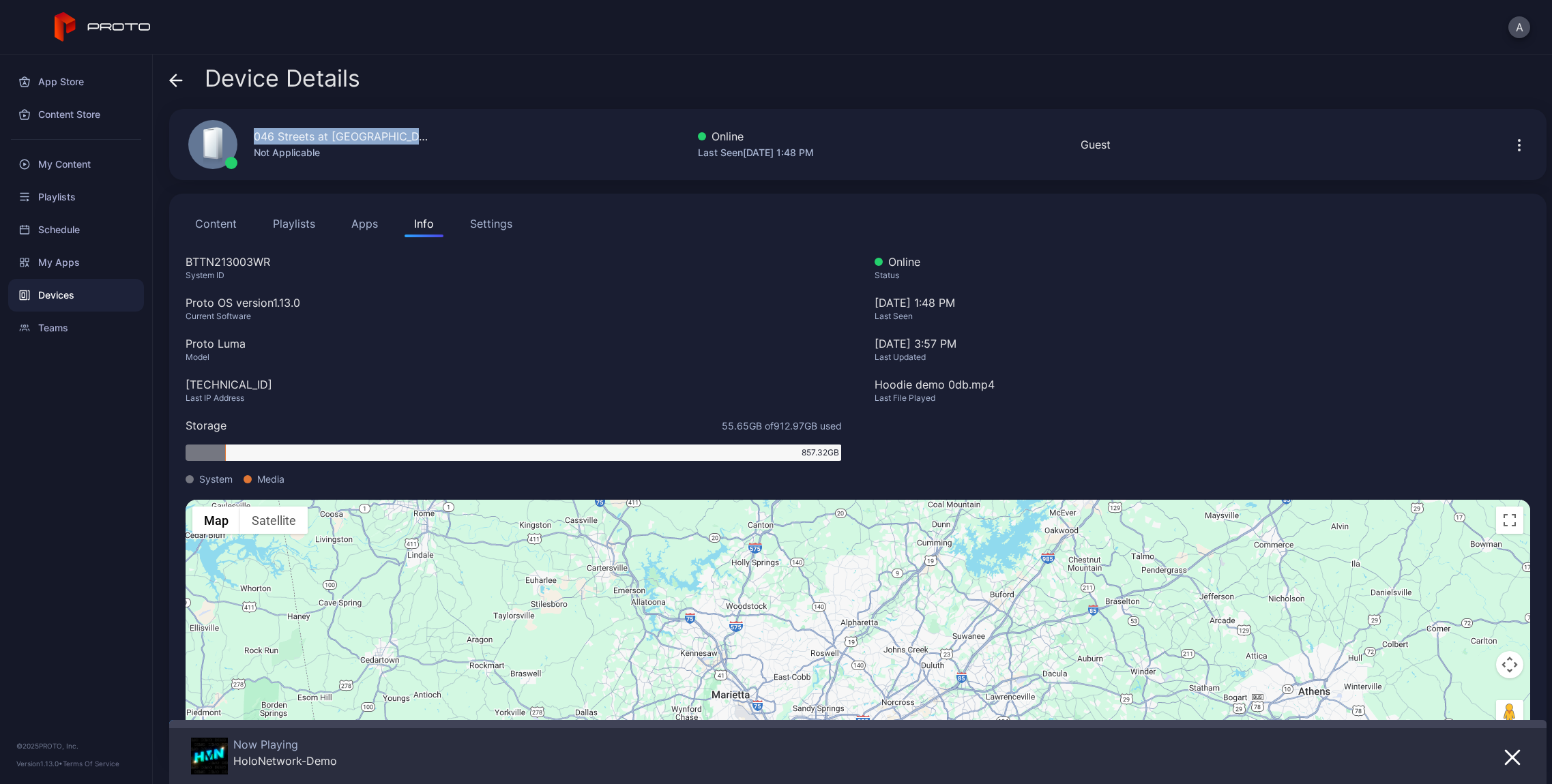
drag, startPoint x: 428, startPoint y: 138, endPoint x: 250, endPoint y: 136, distance: 178.0
click at [250, 136] on div "046 Streets at [GEOGRAPHIC_DATA] B Not Applicable Online Last Seen [DATE] 1:48 …" at bounding box center [857, 145] width 1377 height 71
copy div "046 Streets at [GEOGRAPHIC_DATA] B"
click at [247, 260] on div "BTTN213003WR" at bounding box center [514, 262] width 656 height 17
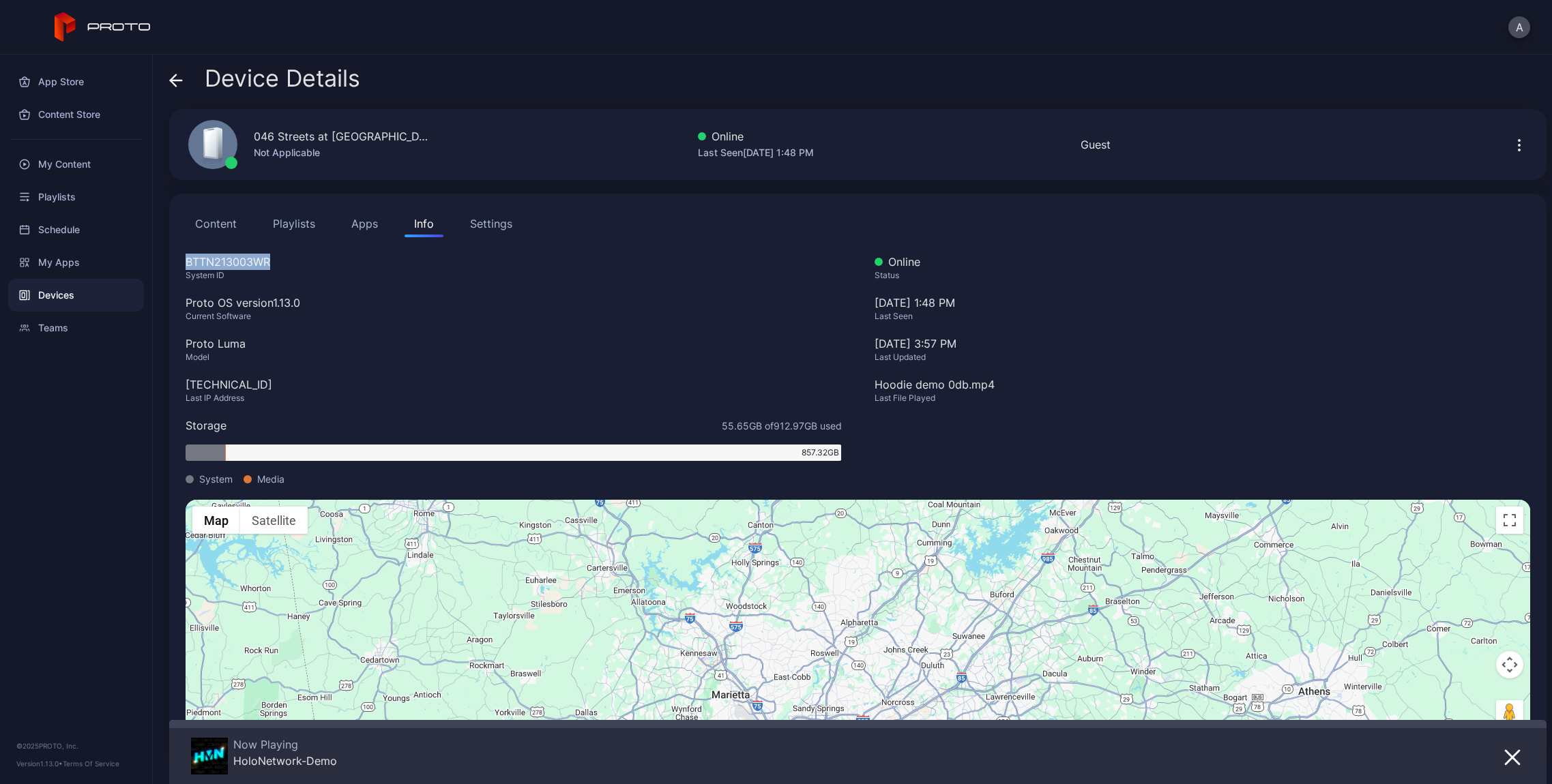
copy div "BTTN213003WR"
click at [240, 382] on div "[TECHNICAL_ID]" at bounding box center [514, 384] width 656 height 17
copy div "[TECHNICAL_ID]"
click at [171, 85] on icon at bounding box center [176, 80] width 14 height 14
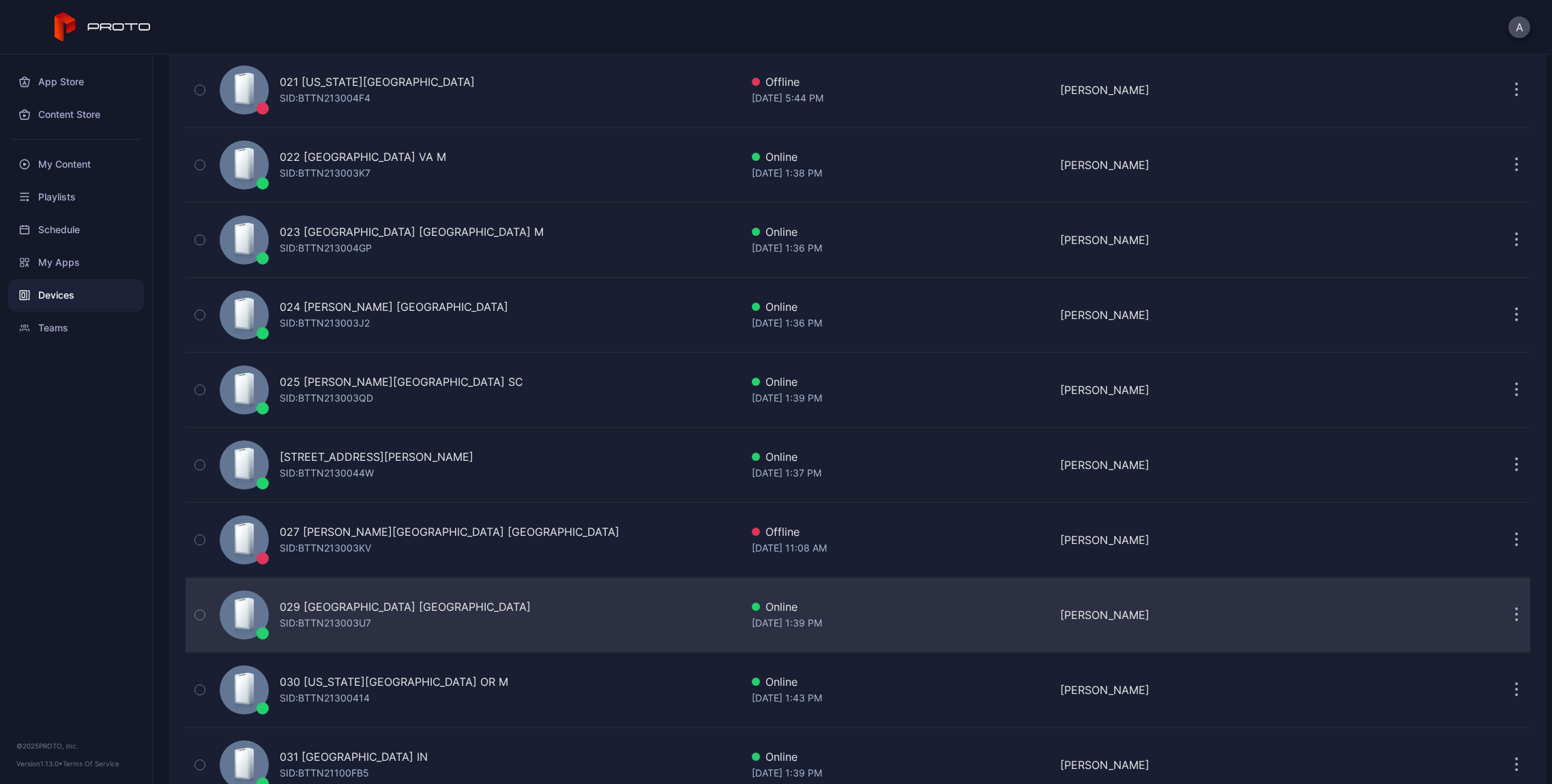
scroll to position [1607, 0]
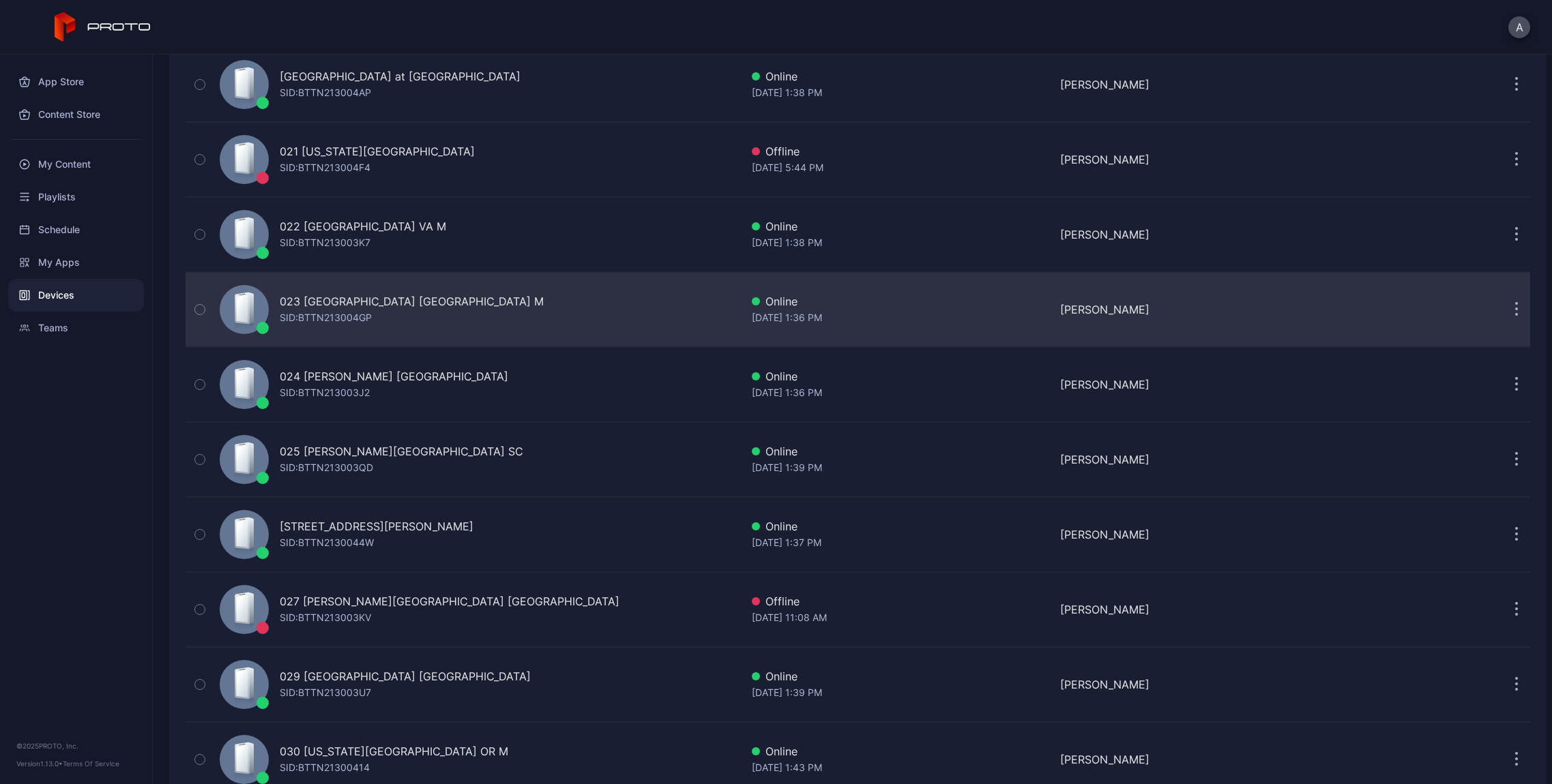
click at [322, 314] on div "SID: BTTN213004GP" at bounding box center [325, 318] width 92 height 17
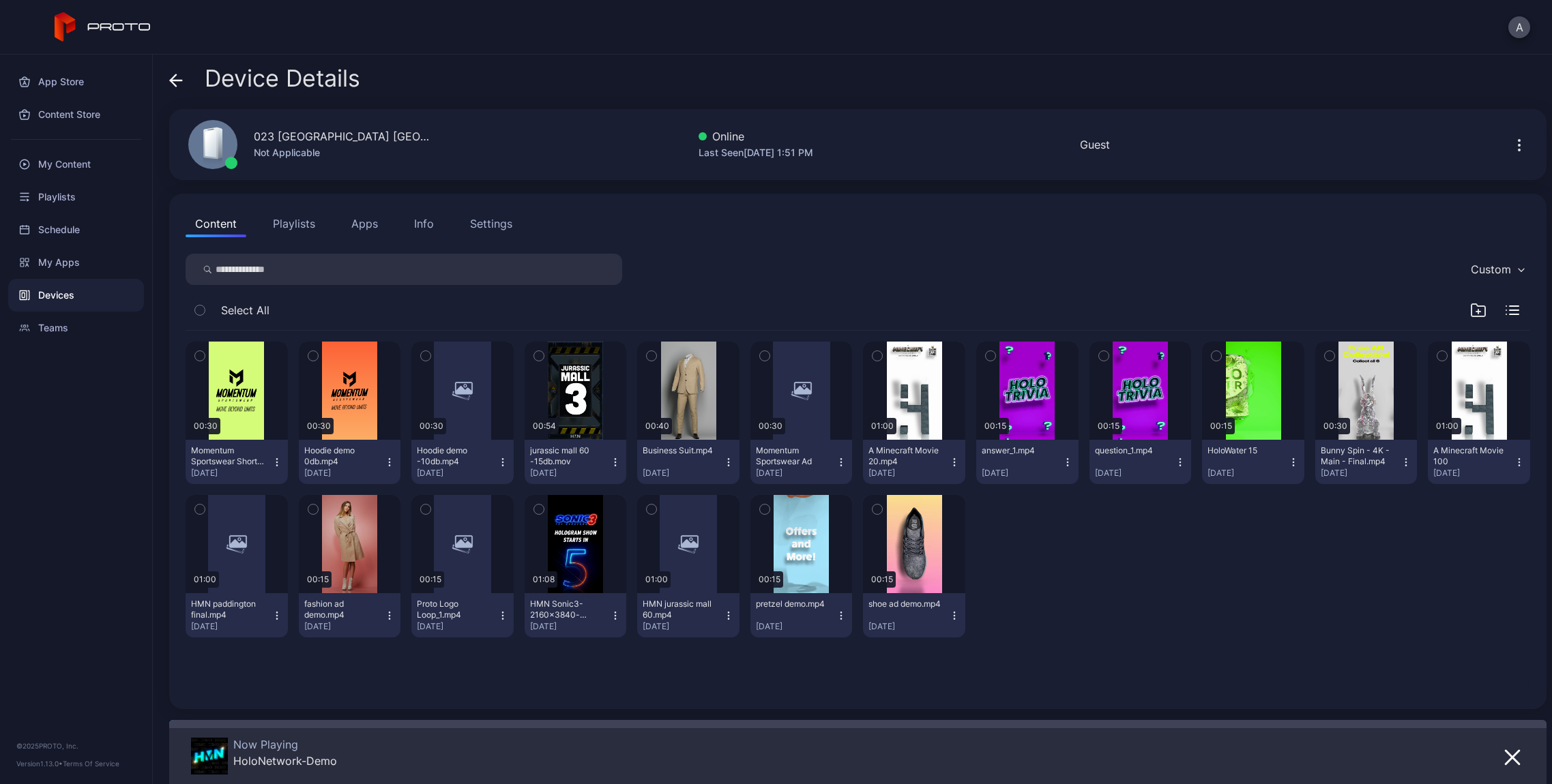
click at [426, 224] on div "Info" at bounding box center [424, 224] width 20 height 17
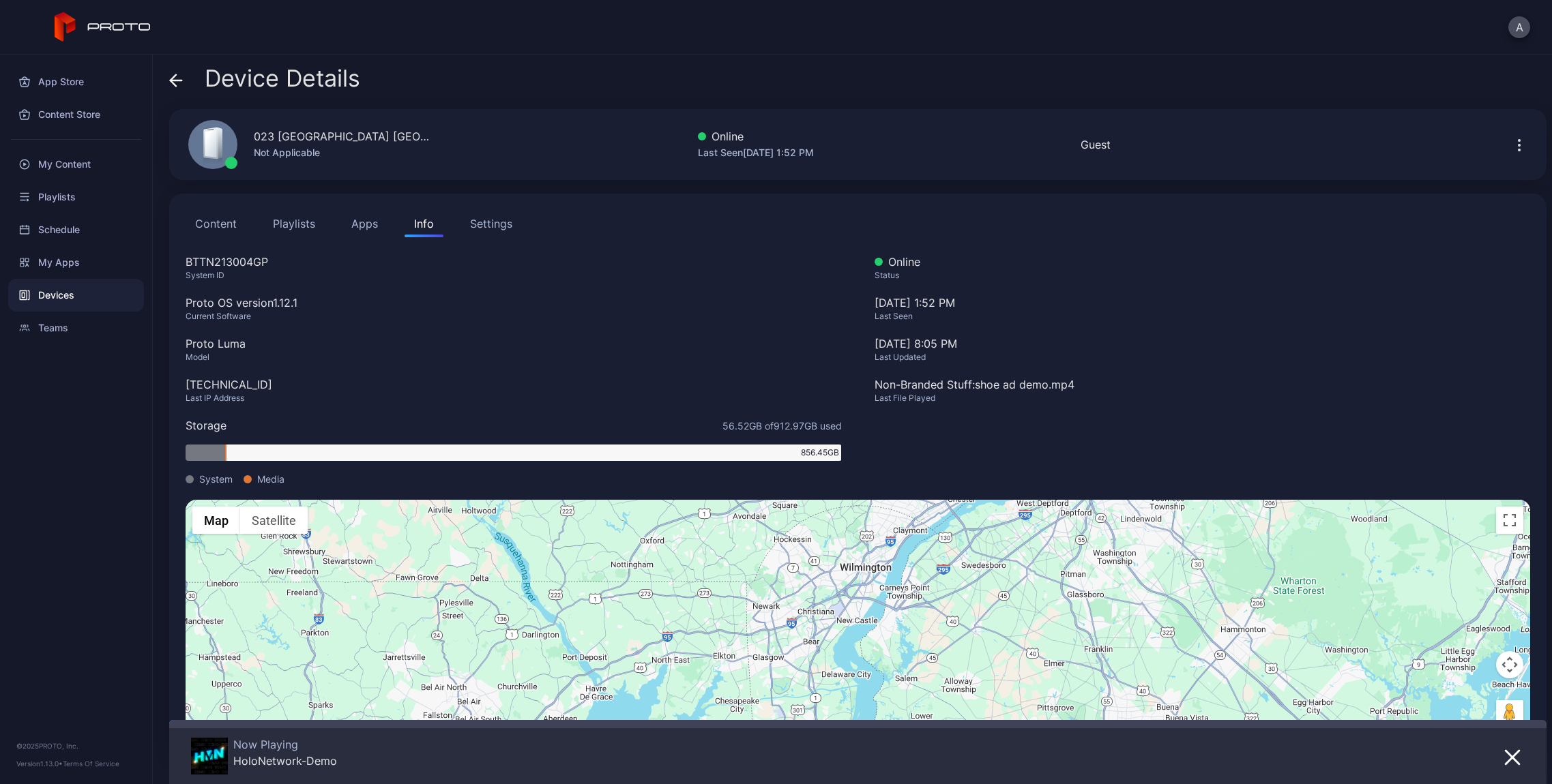
click at [174, 89] on span at bounding box center [176, 78] width 14 height 26
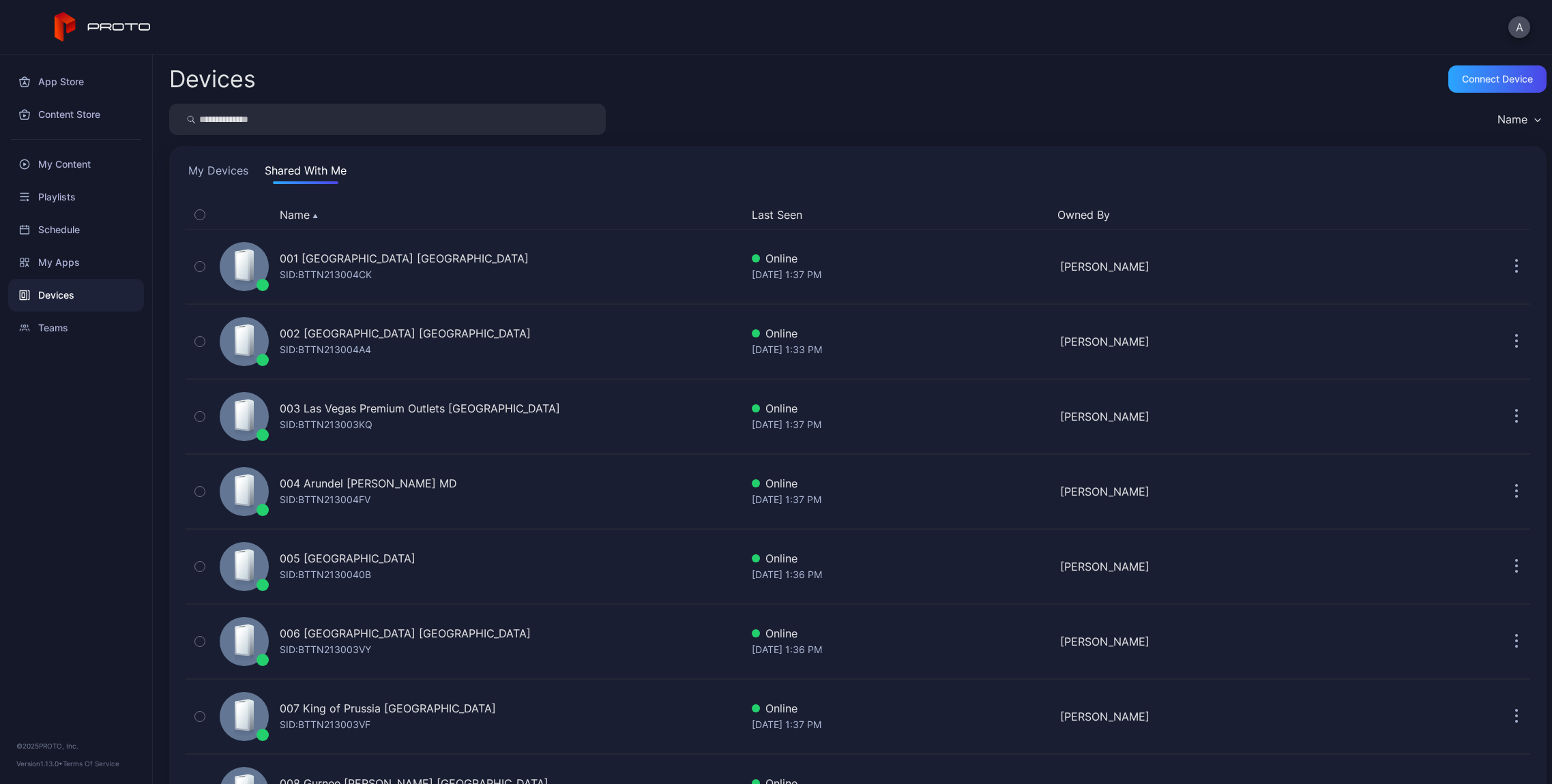
scroll to position [1607, 0]
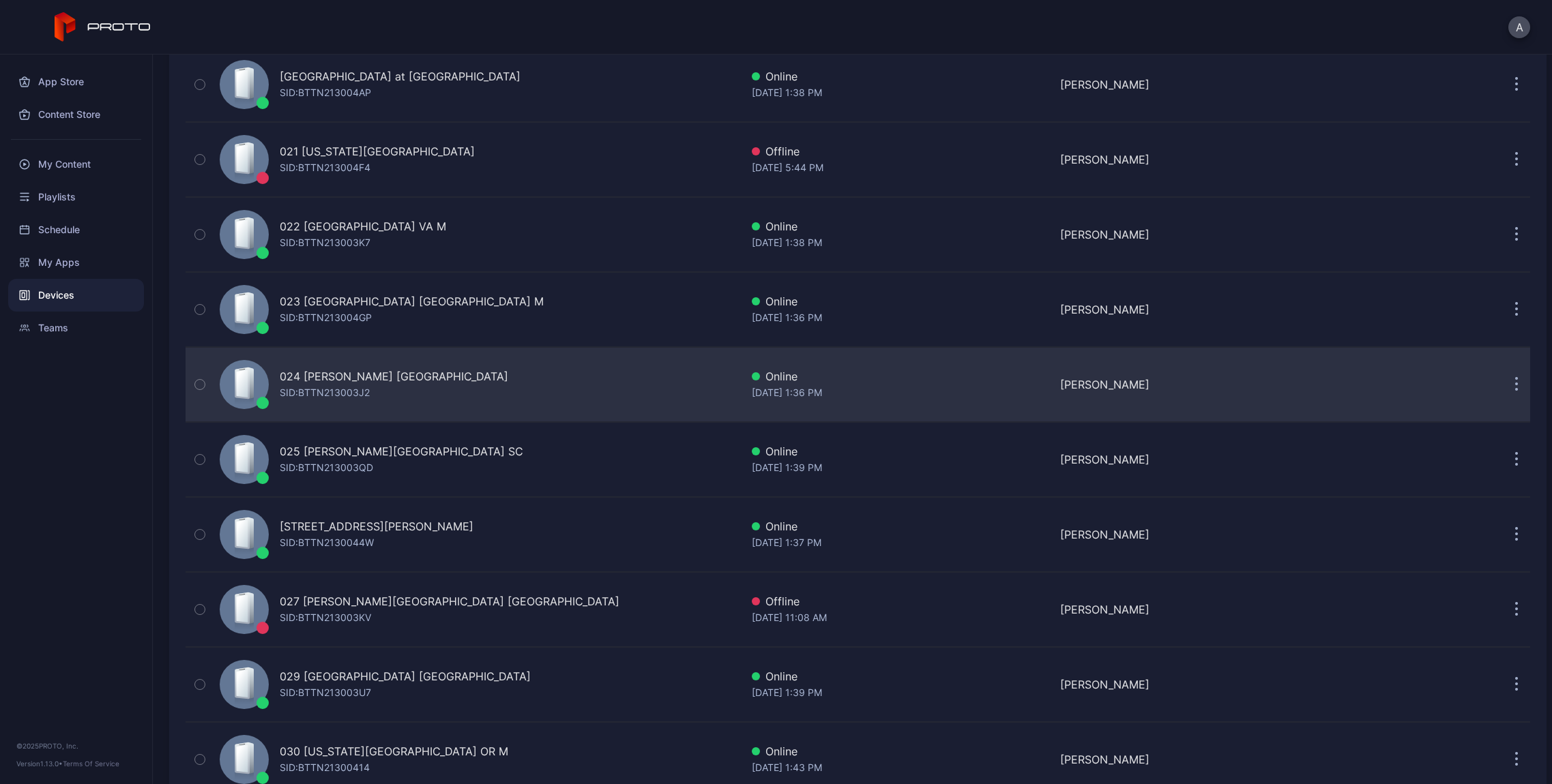
click at [346, 386] on div "SID: BTTN213003J2" at bounding box center [325, 393] width 90 height 17
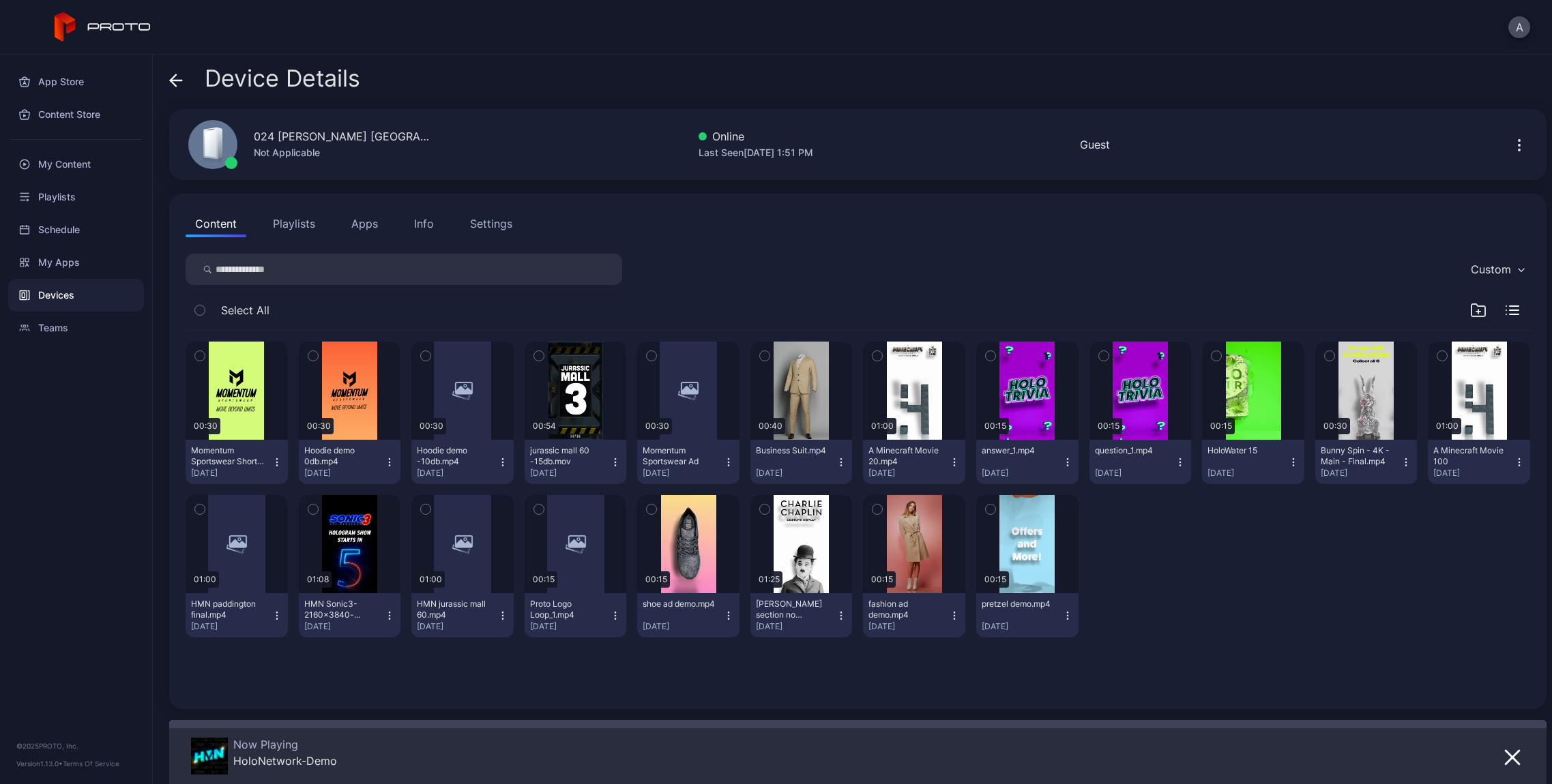
click at [416, 223] on div "Info" at bounding box center [424, 224] width 20 height 17
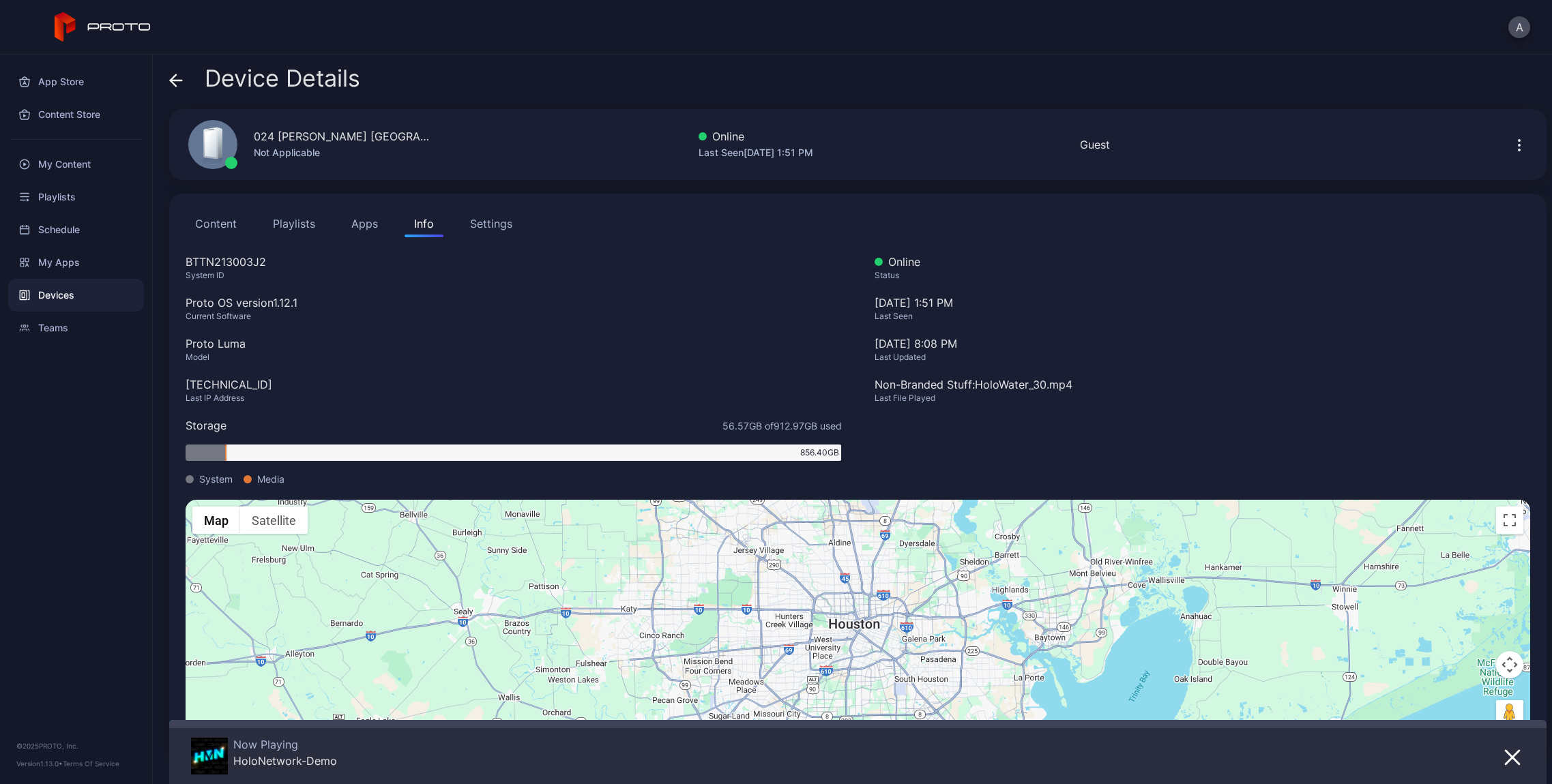
click at [177, 81] on icon at bounding box center [176, 80] width 14 height 14
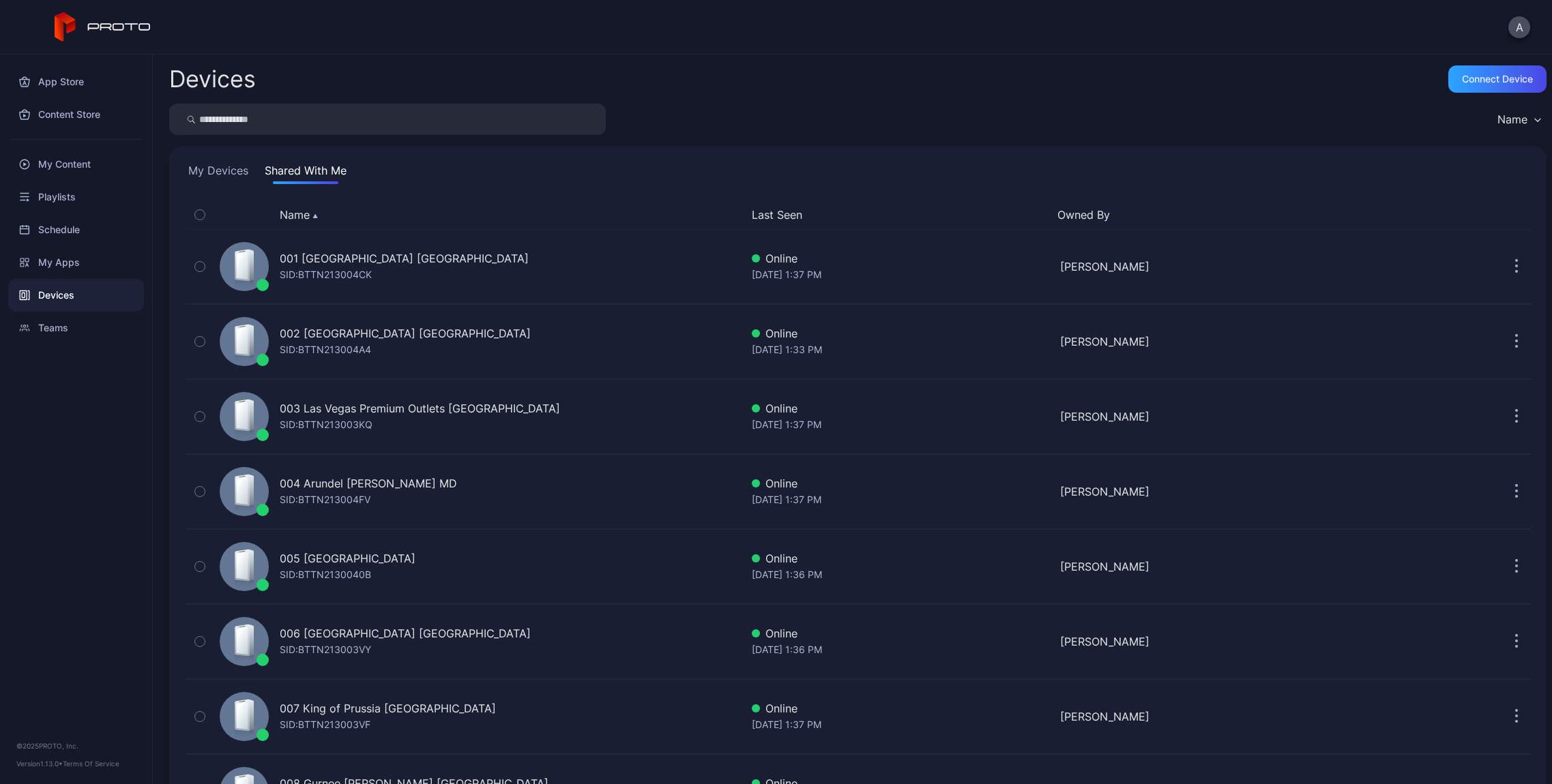
scroll to position [1607, 0]
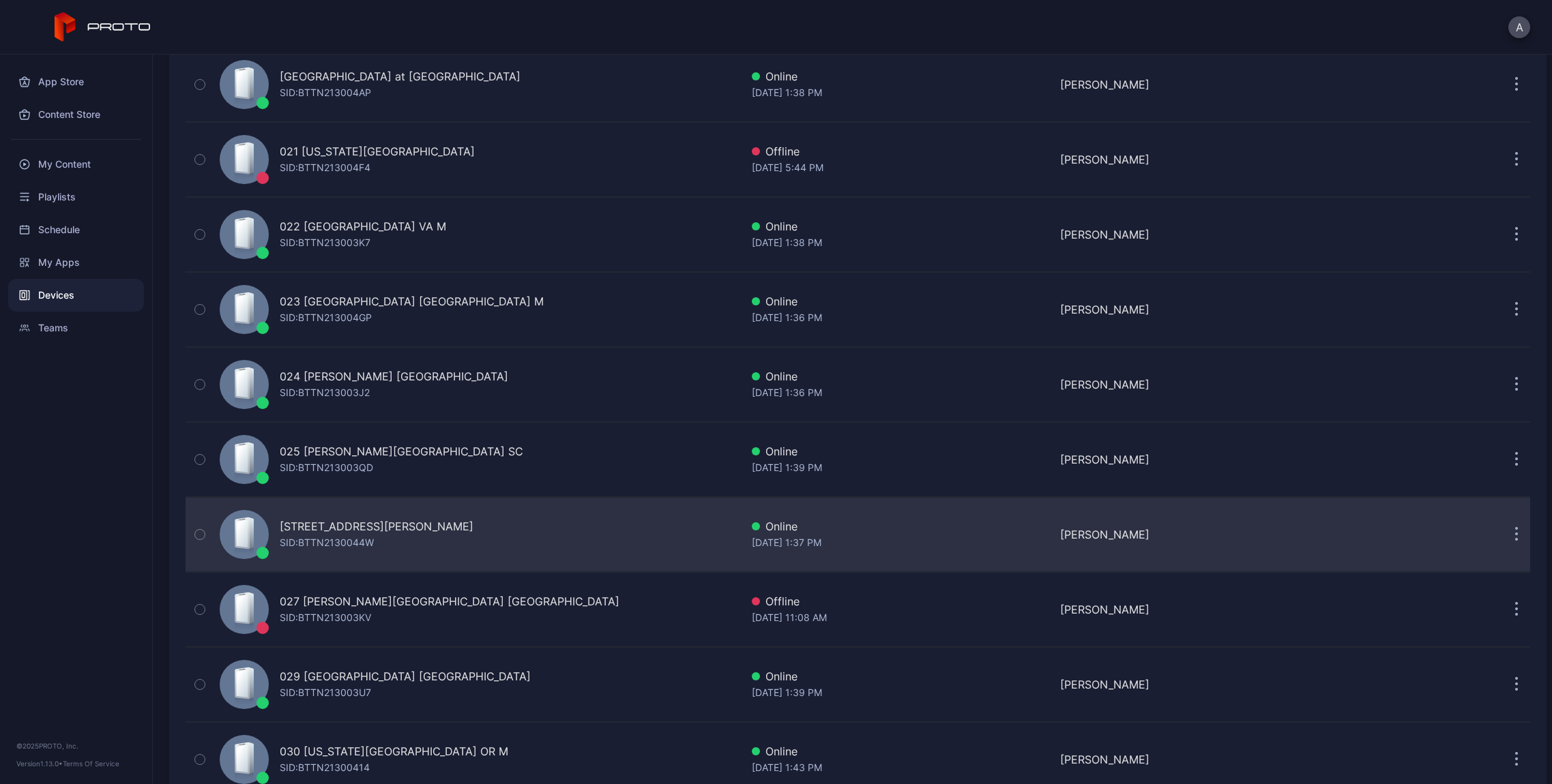
click at [384, 529] on div "[STREET_ADDRESS][PERSON_NAME]" at bounding box center [376, 526] width 193 height 17
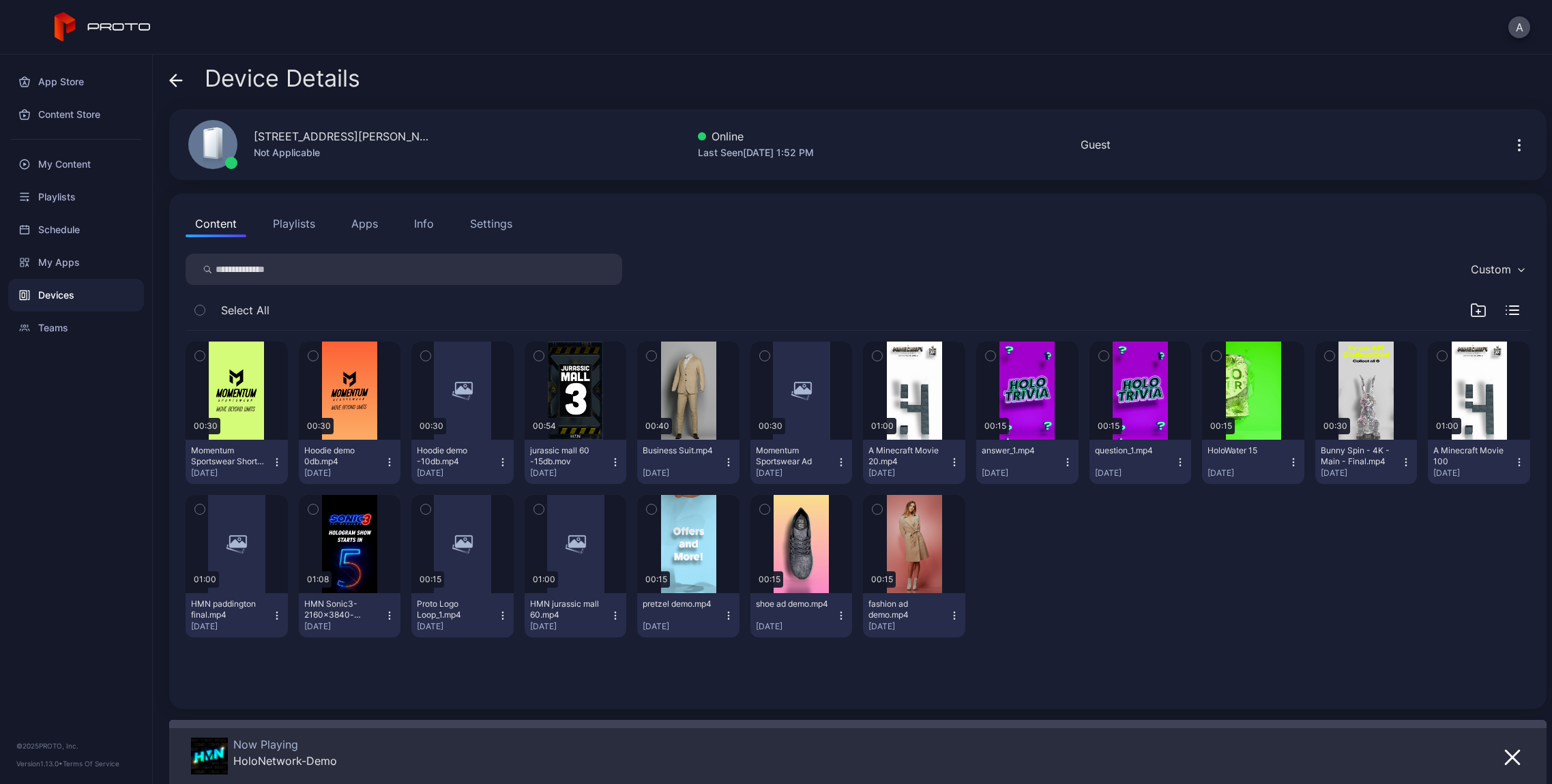
click at [427, 227] on div "Info" at bounding box center [424, 224] width 20 height 17
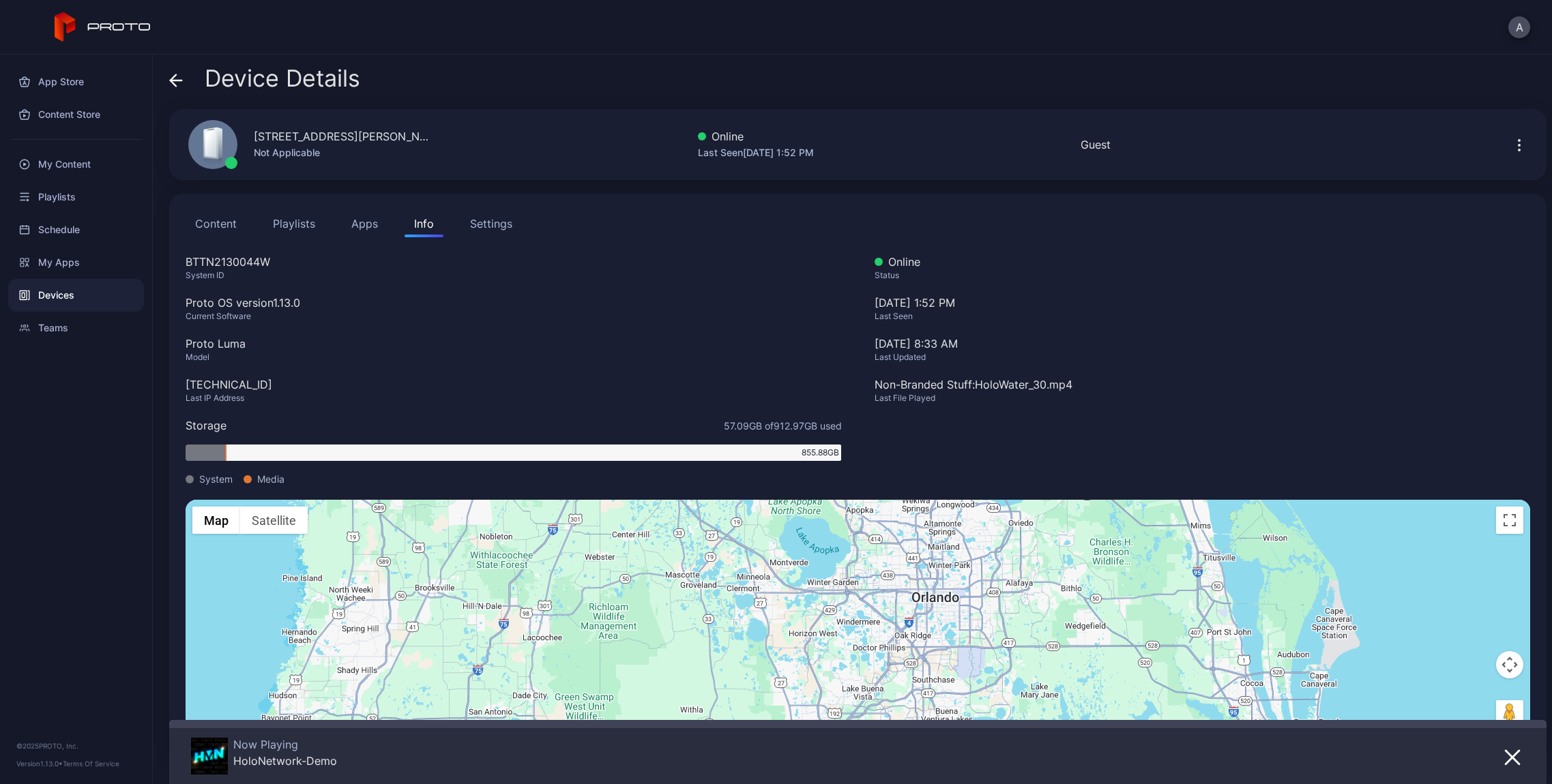
click at [173, 82] on icon at bounding box center [176, 80] width 14 height 14
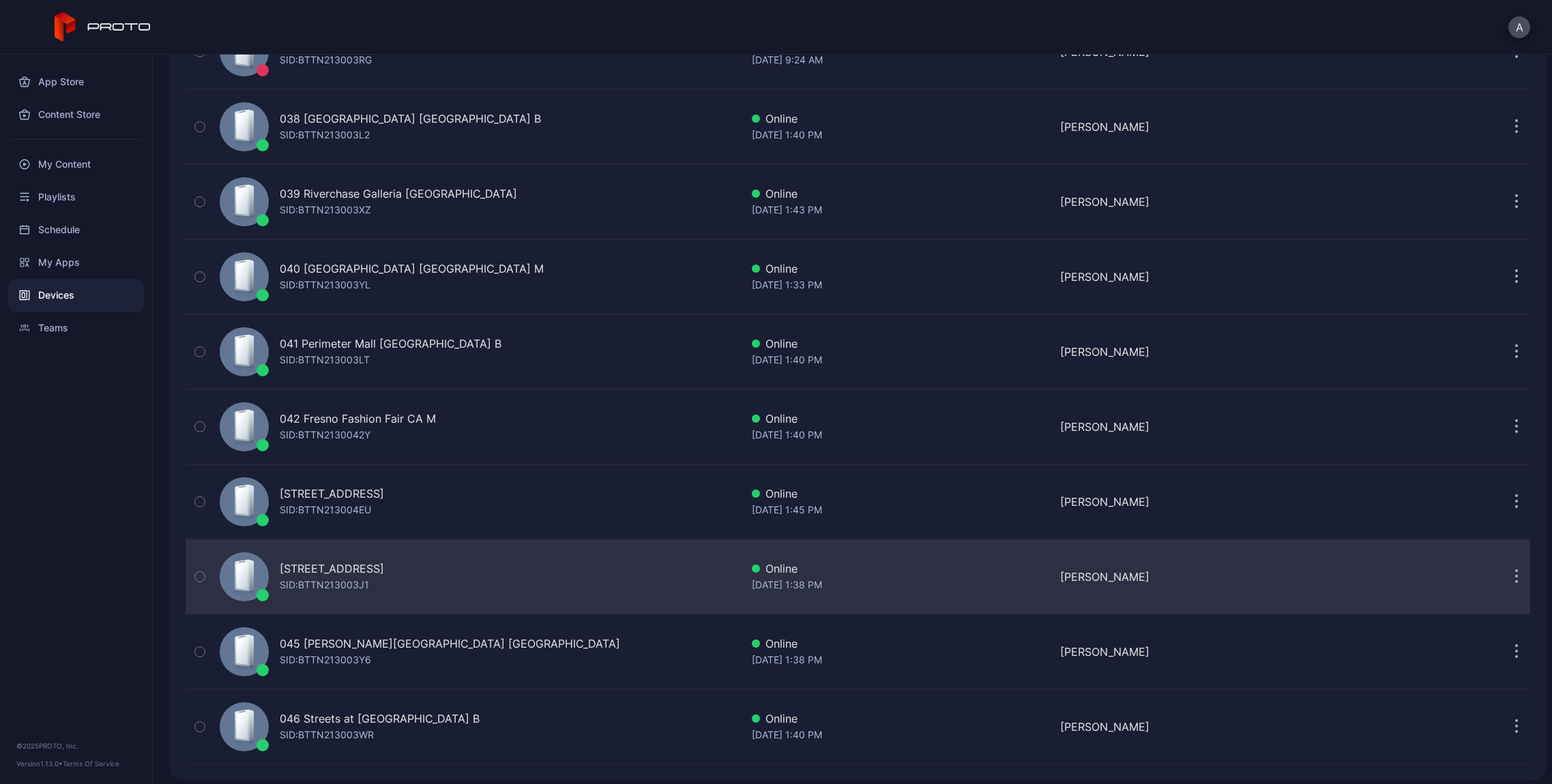
scroll to position [2847, 0]
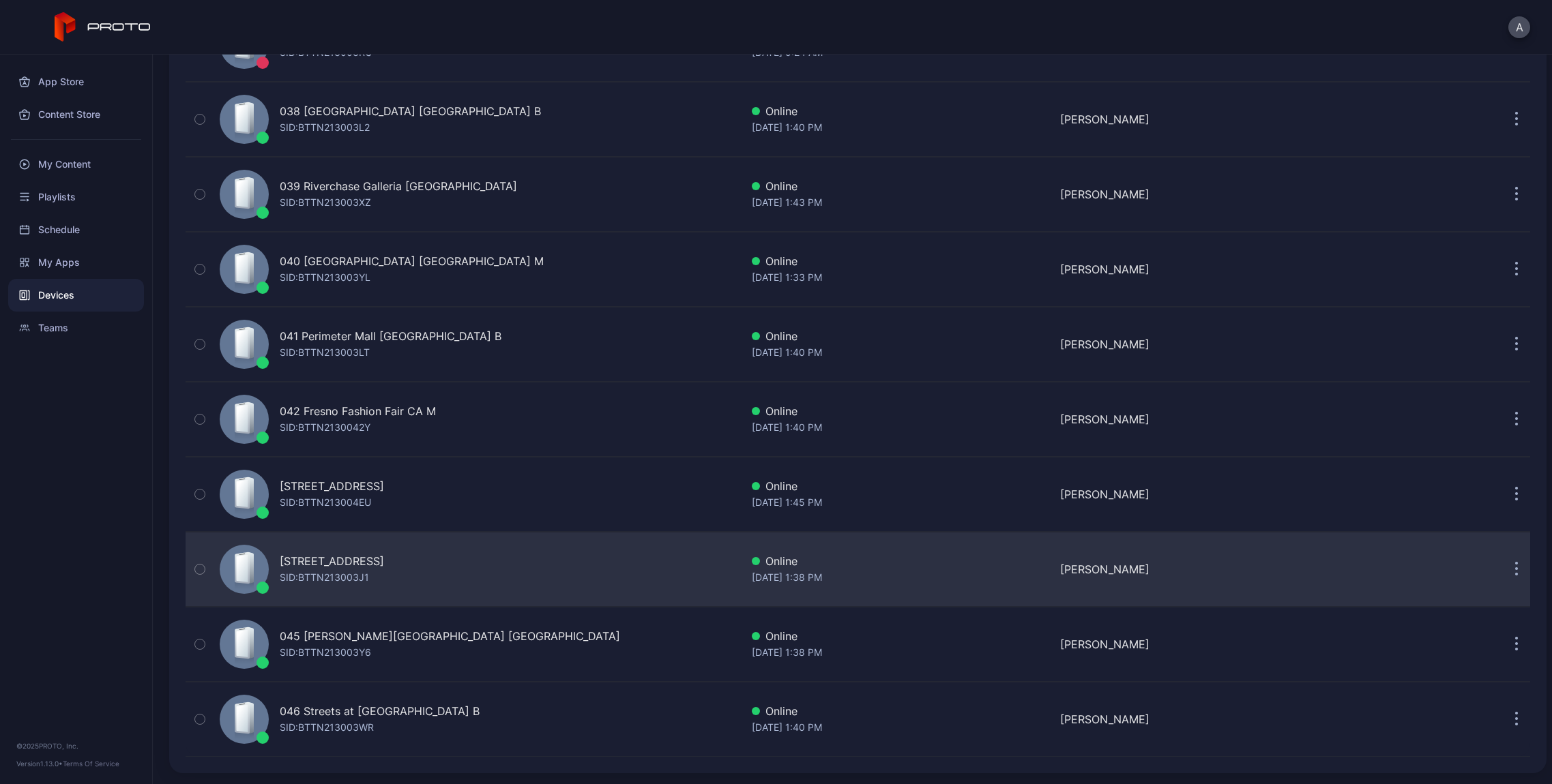
click at [384, 558] on div "[STREET_ADDRESS]" at bounding box center [332, 561] width 105 height 17
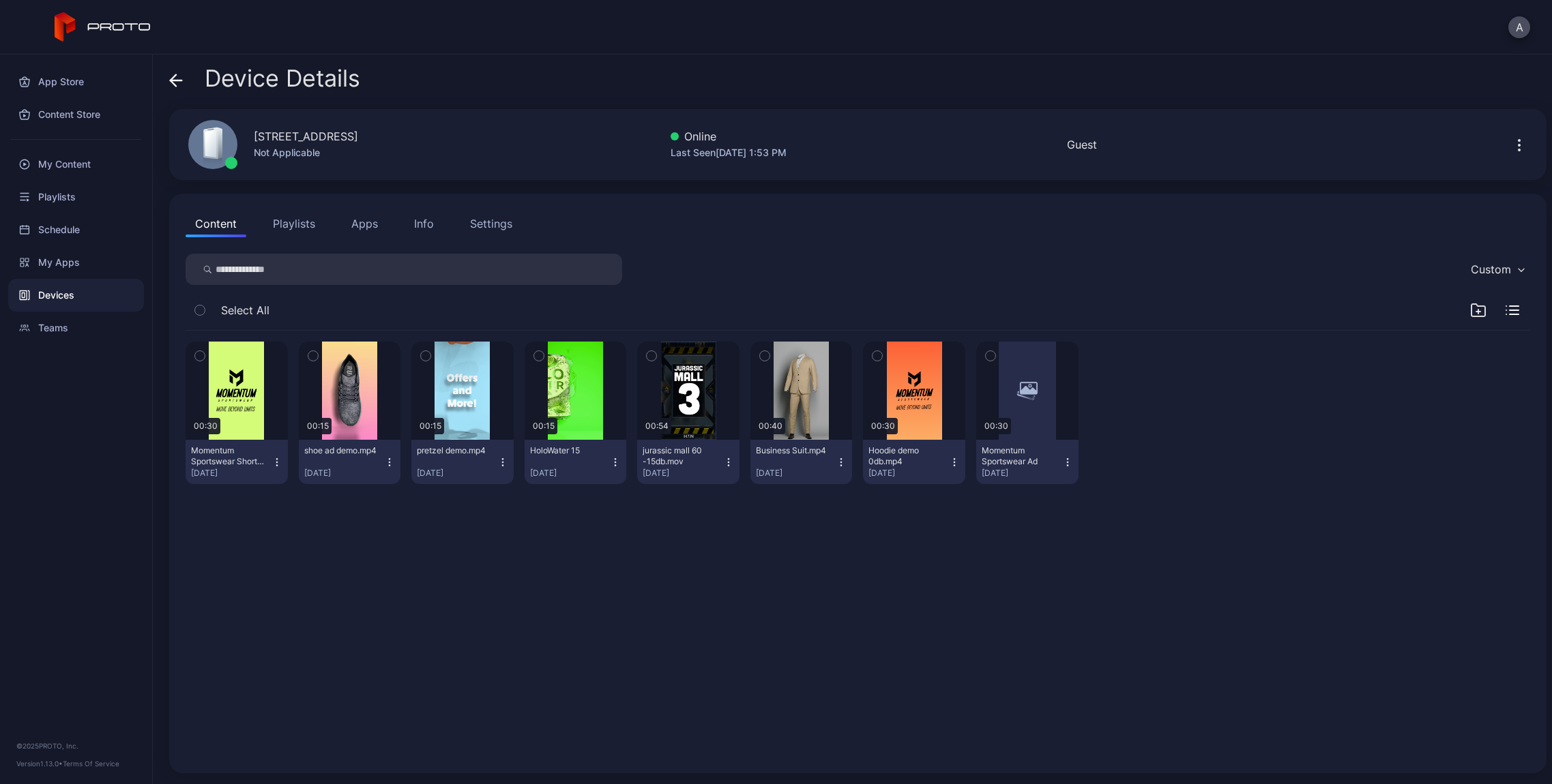
click at [373, 223] on button "Apps" at bounding box center [364, 224] width 46 height 27
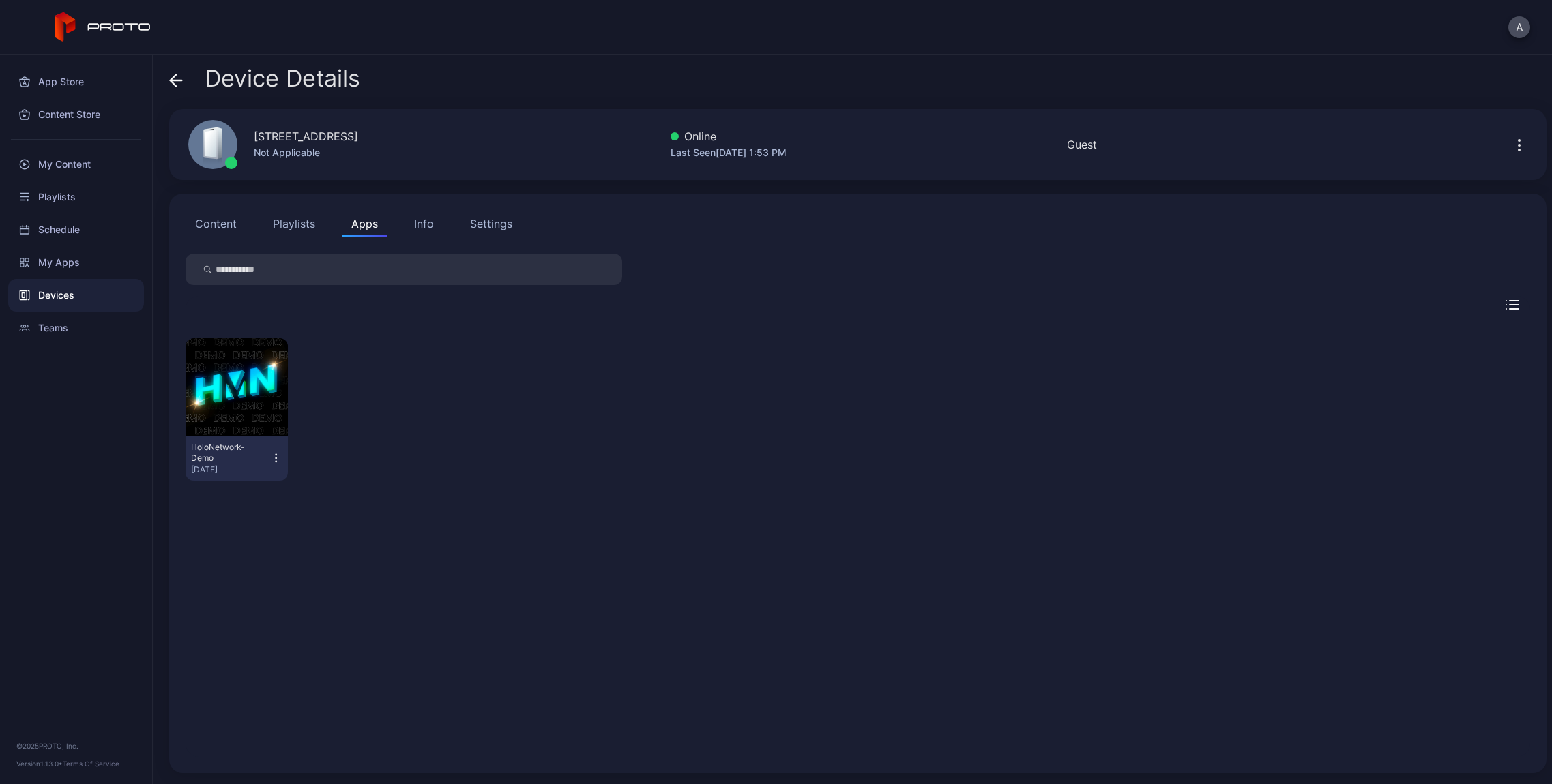
click at [424, 225] on div "Info" at bounding box center [424, 224] width 20 height 17
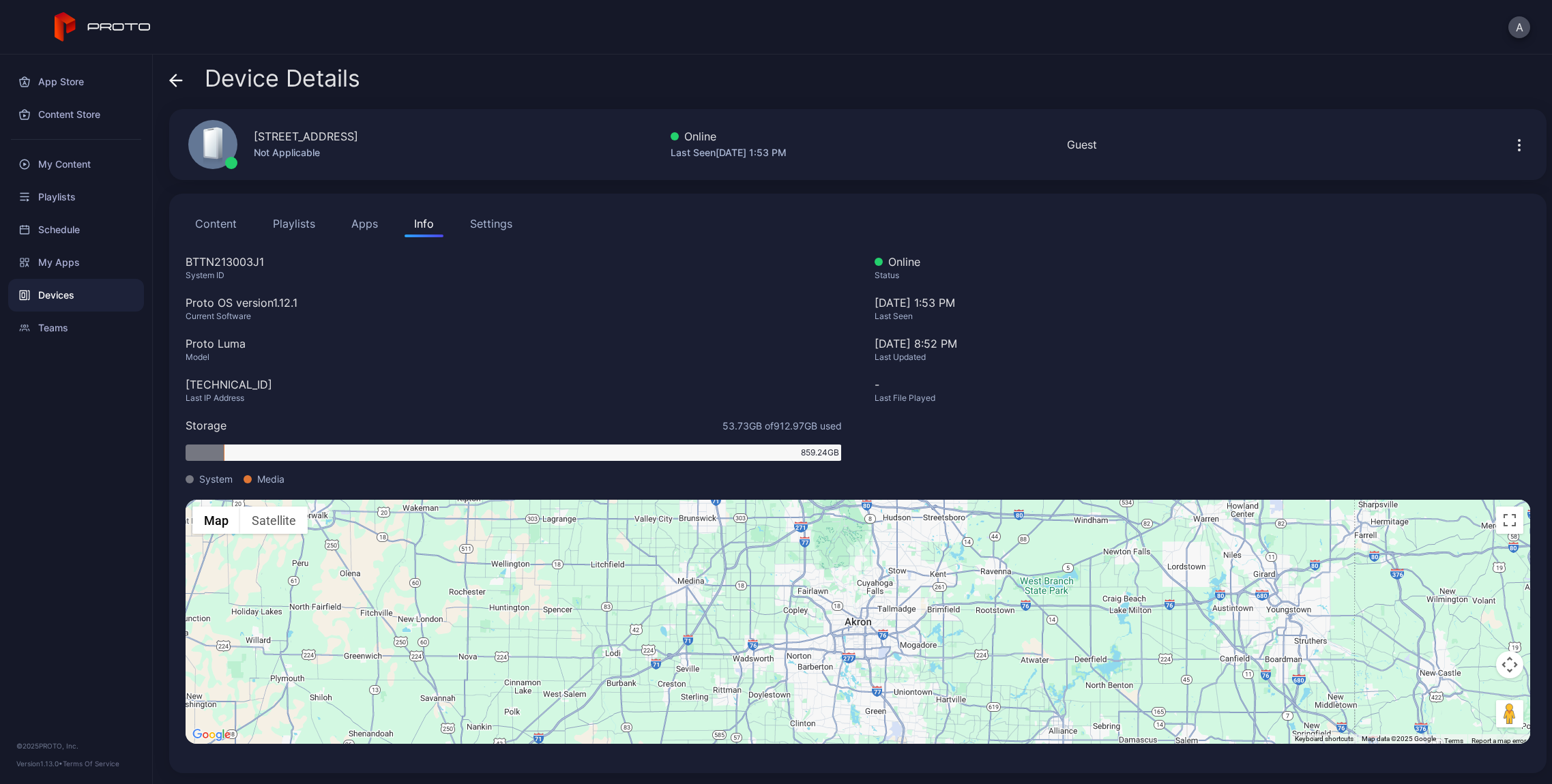
click at [476, 224] on div "Settings" at bounding box center [492, 224] width 42 height 17
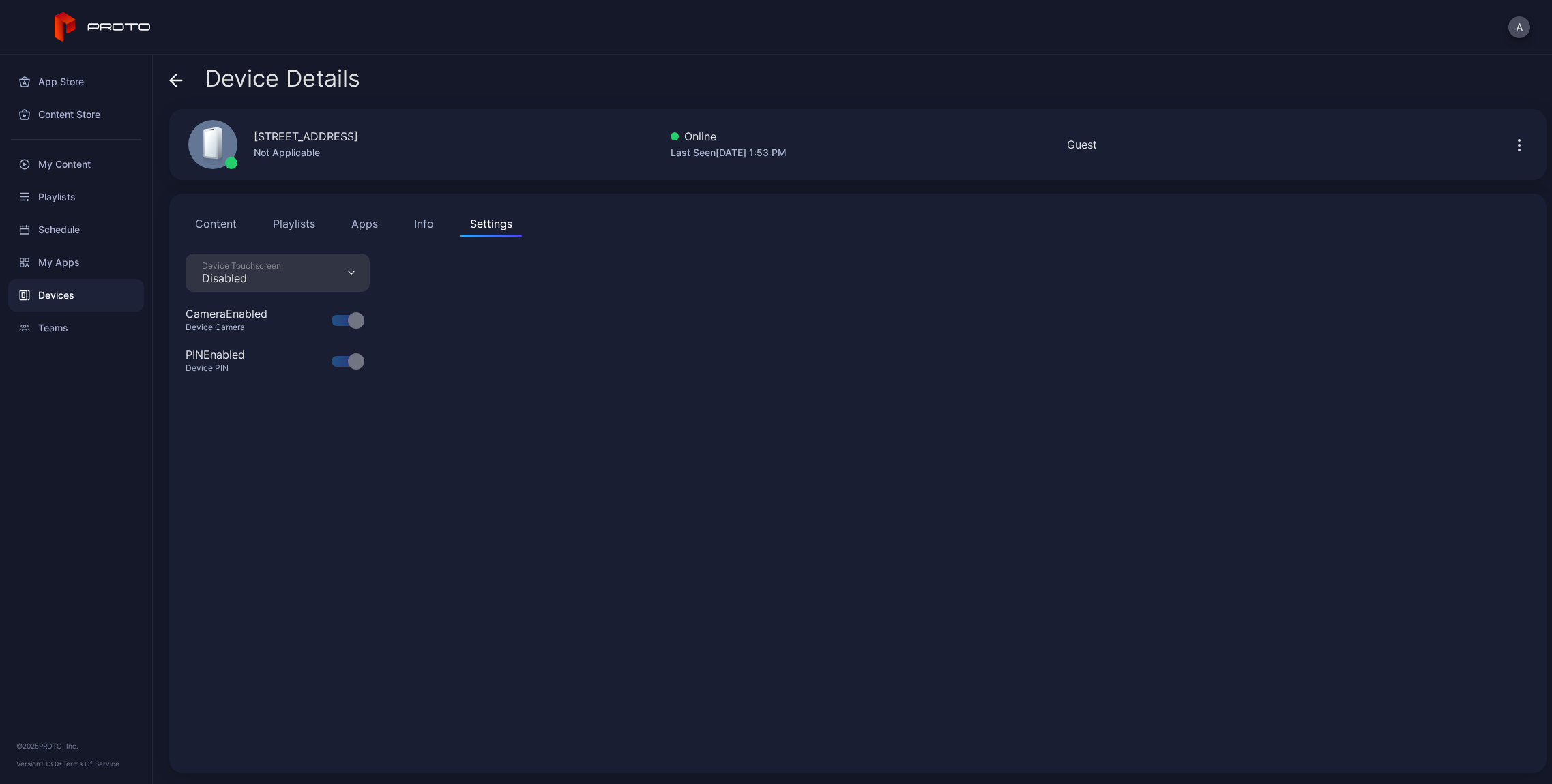
click at [379, 224] on button "Apps" at bounding box center [364, 224] width 46 height 27
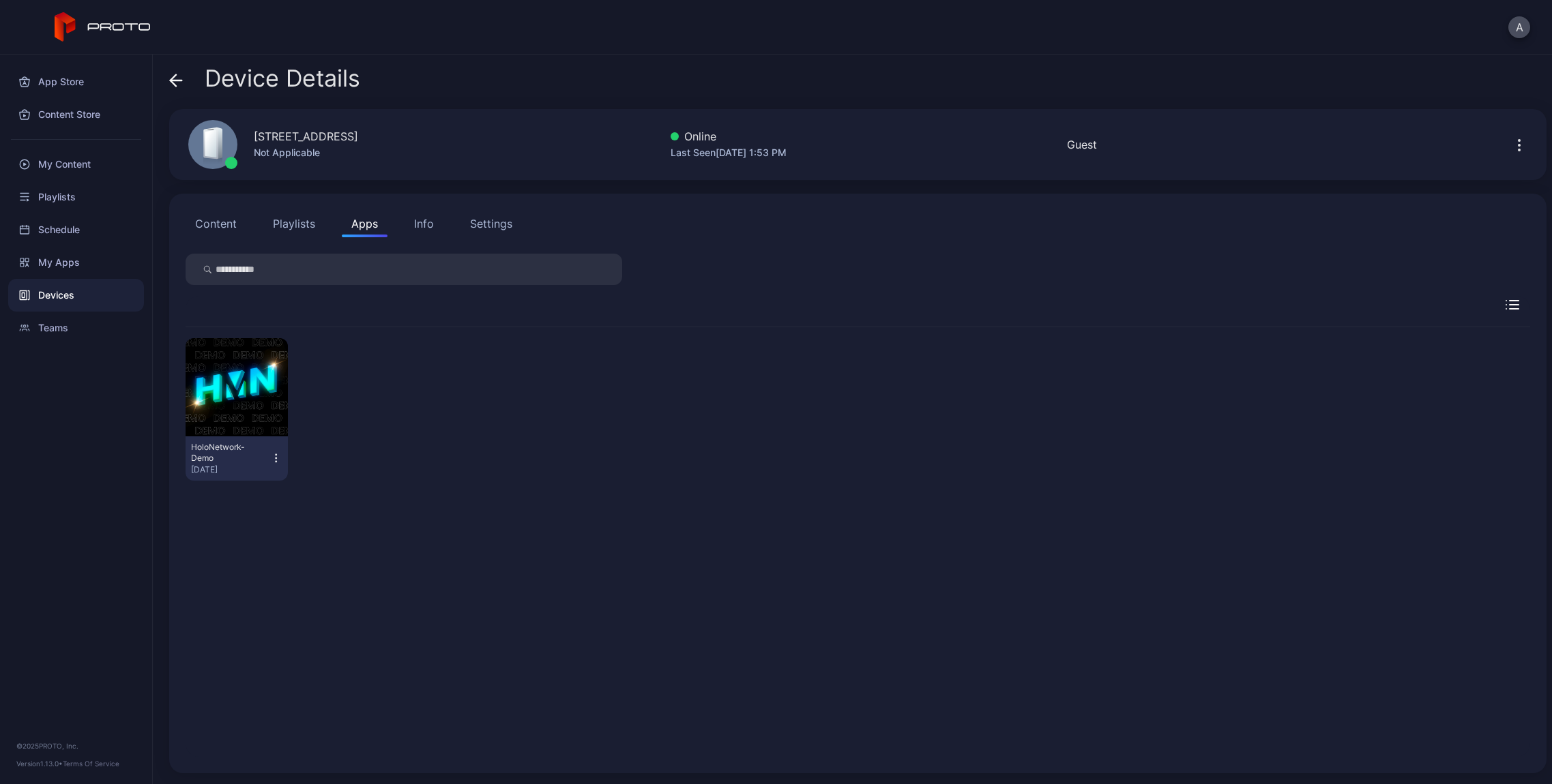
click at [274, 459] on icon "button" at bounding box center [275, 458] width 11 height 14
click at [344, 355] on div "HoloNetwork-Demo [DATE]" at bounding box center [858, 409] width 1344 height 165
click at [284, 227] on button "Playlists" at bounding box center [294, 224] width 61 height 27
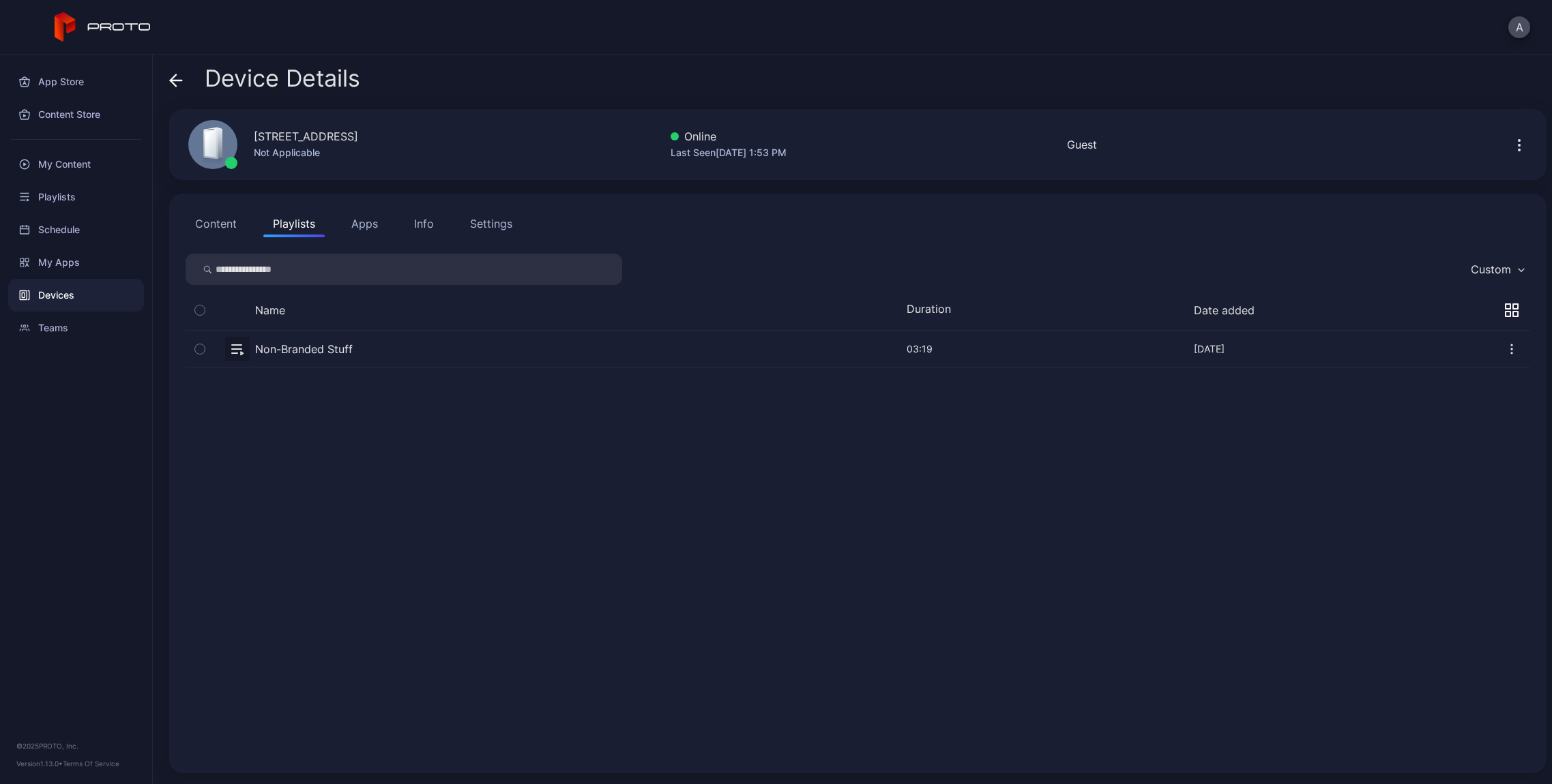
click at [170, 79] on icon at bounding box center [176, 80] width 14 height 14
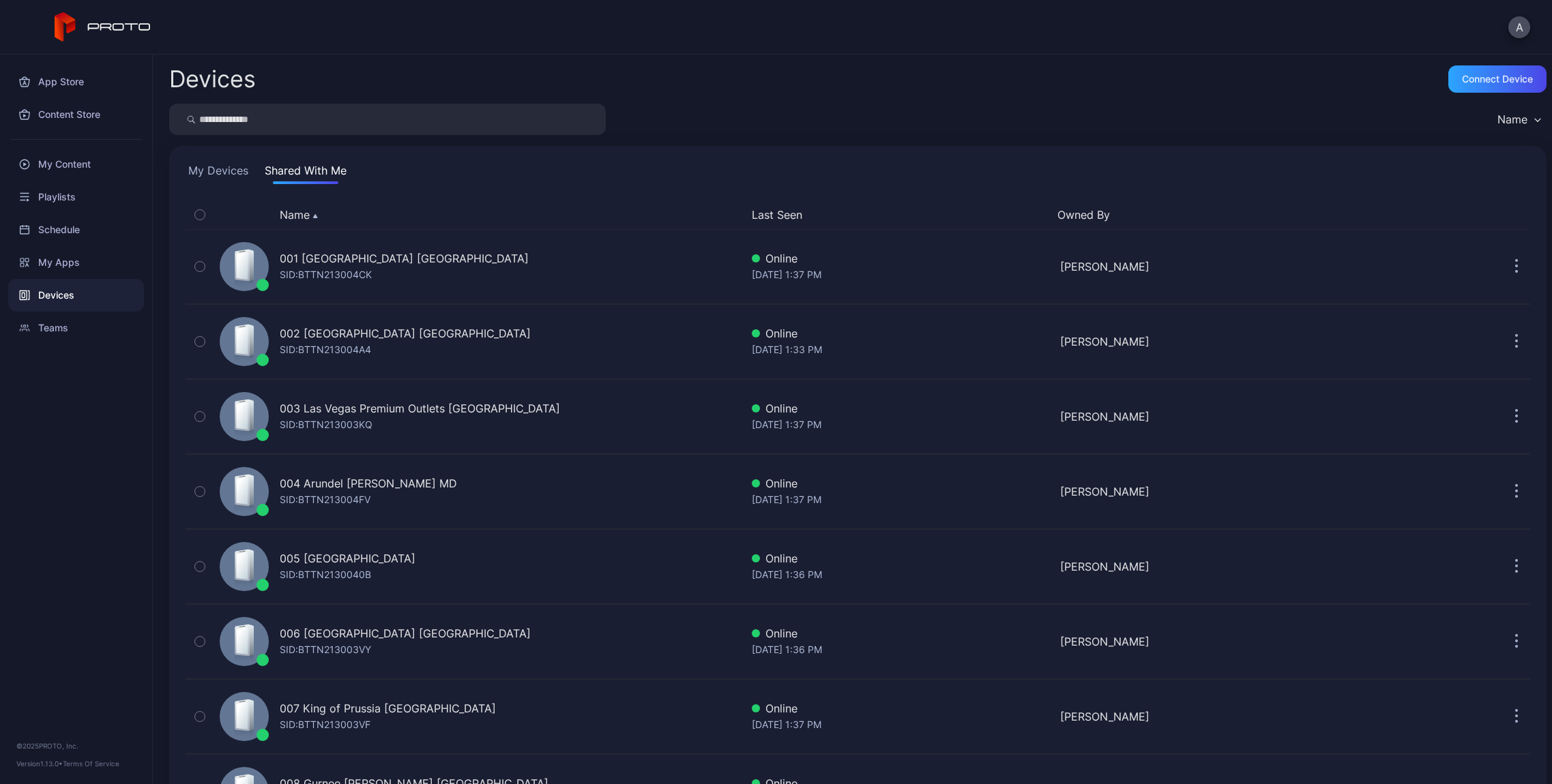
scroll to position [2847, 0]
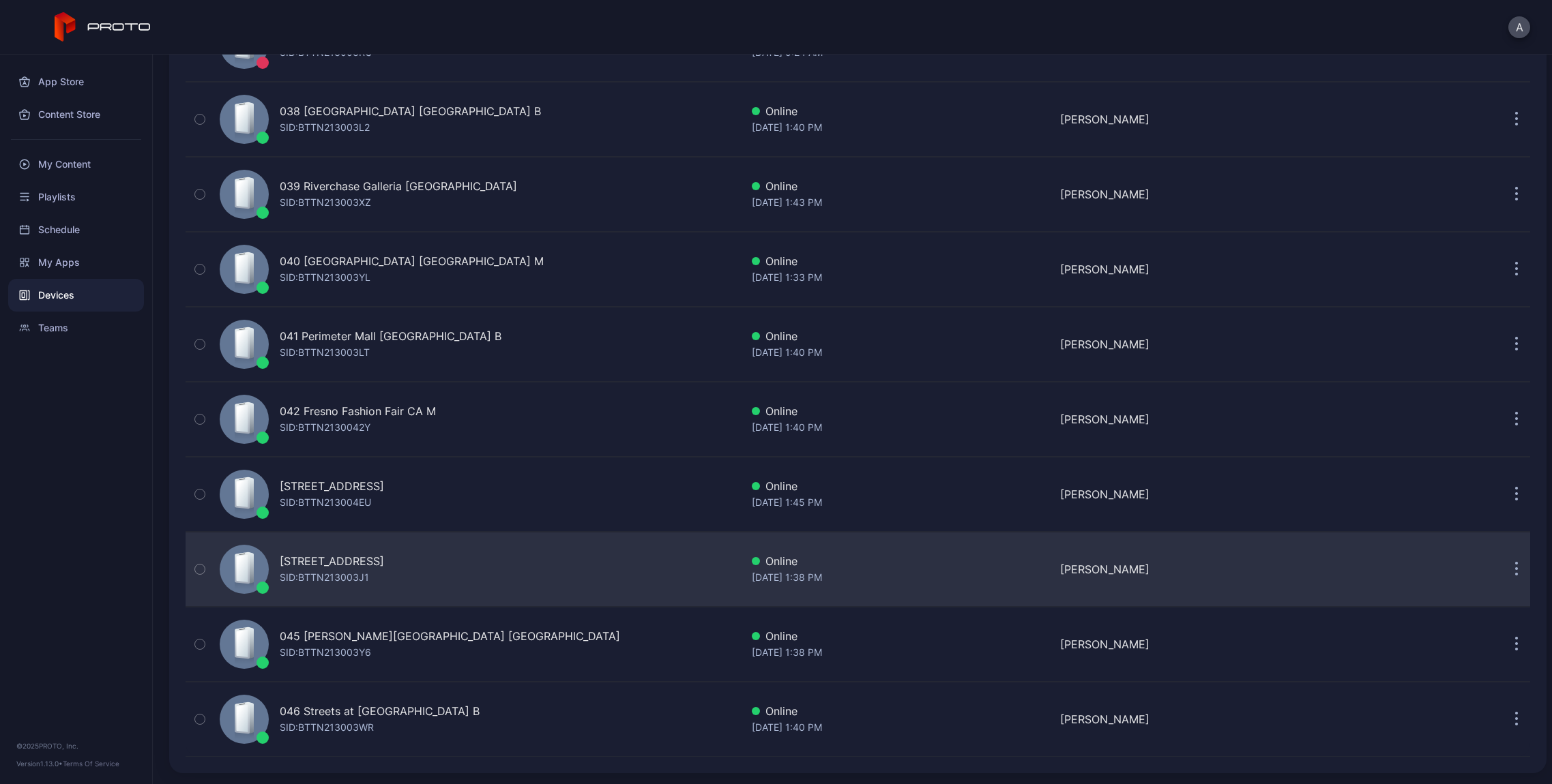
click at [417, 551] on div "[STREET_ADDRESS] SID: BTTN213003J1" at bounding box center [477, 569] width 526 height 68
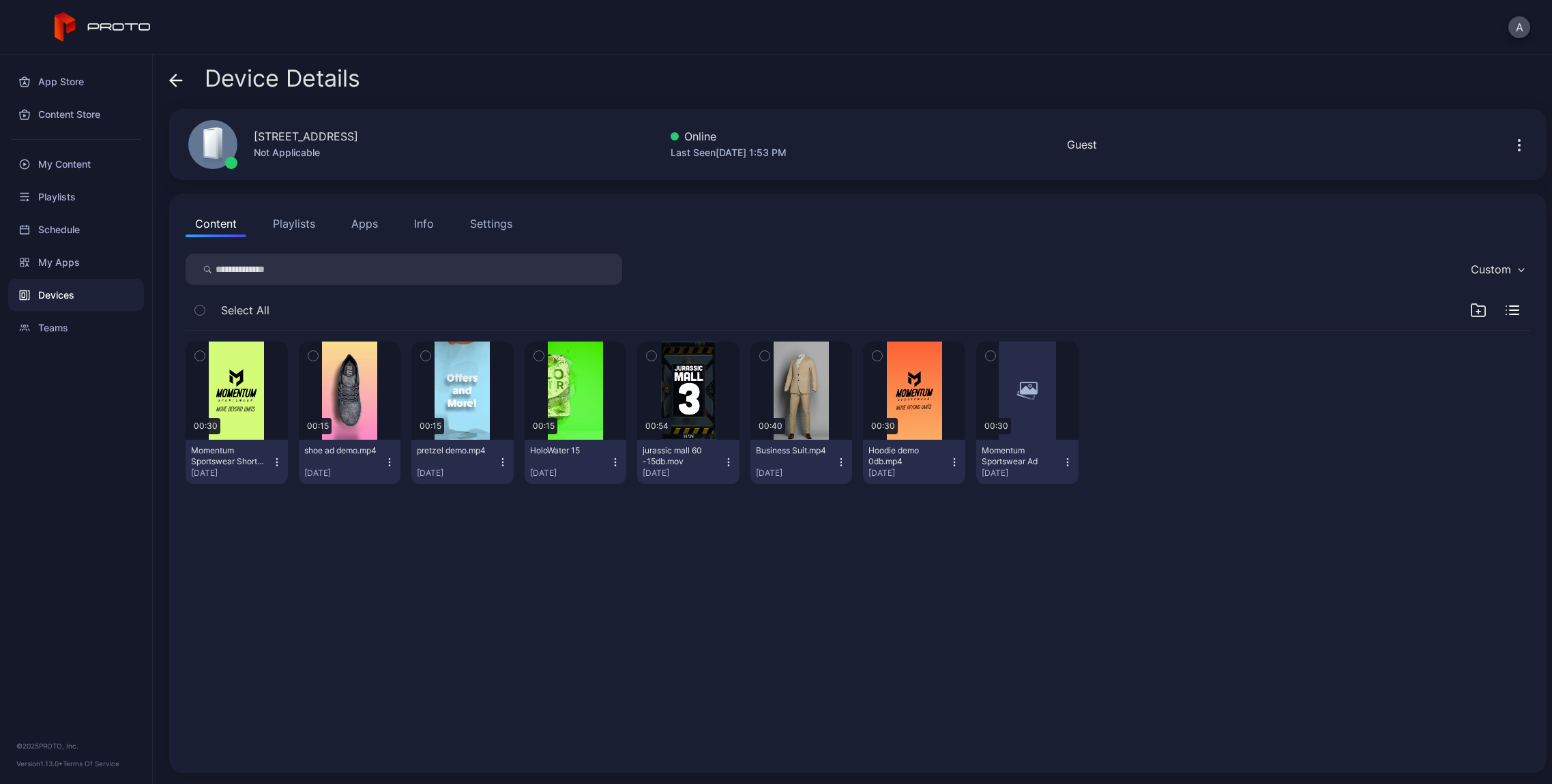
click at [378, 226] on button "Apps" at bounding box center [364, 224] width 46 height 27
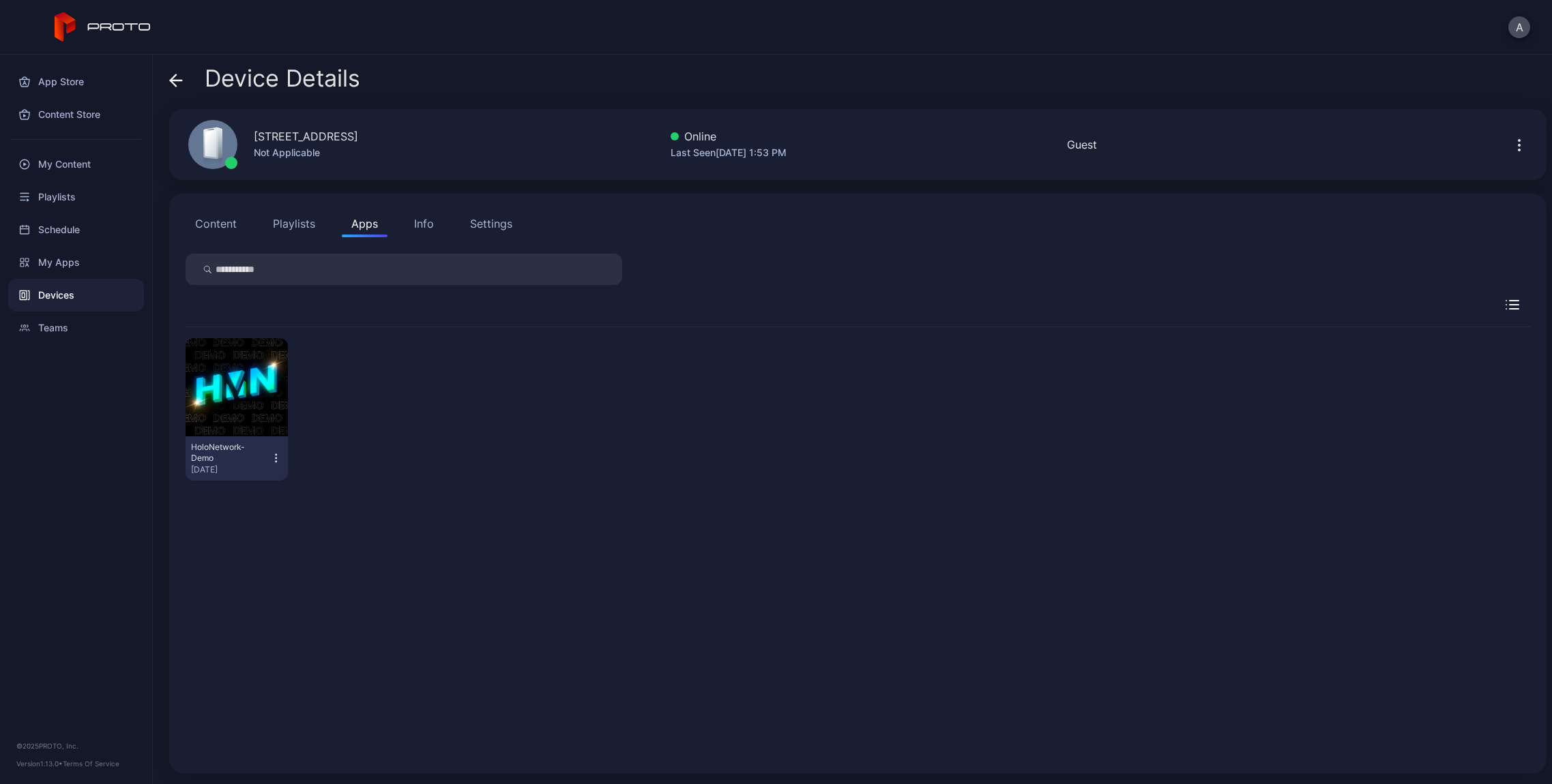
click at [274, 458] on icon "button" at bounding box center [275, 458] width 11 height 14
click at [255, 360] on button "button" at bounding box center [237, 387] width 102 height 98
click at [501, 213] on button "Settings" at bounding box center [491, 224] width 61 height 27
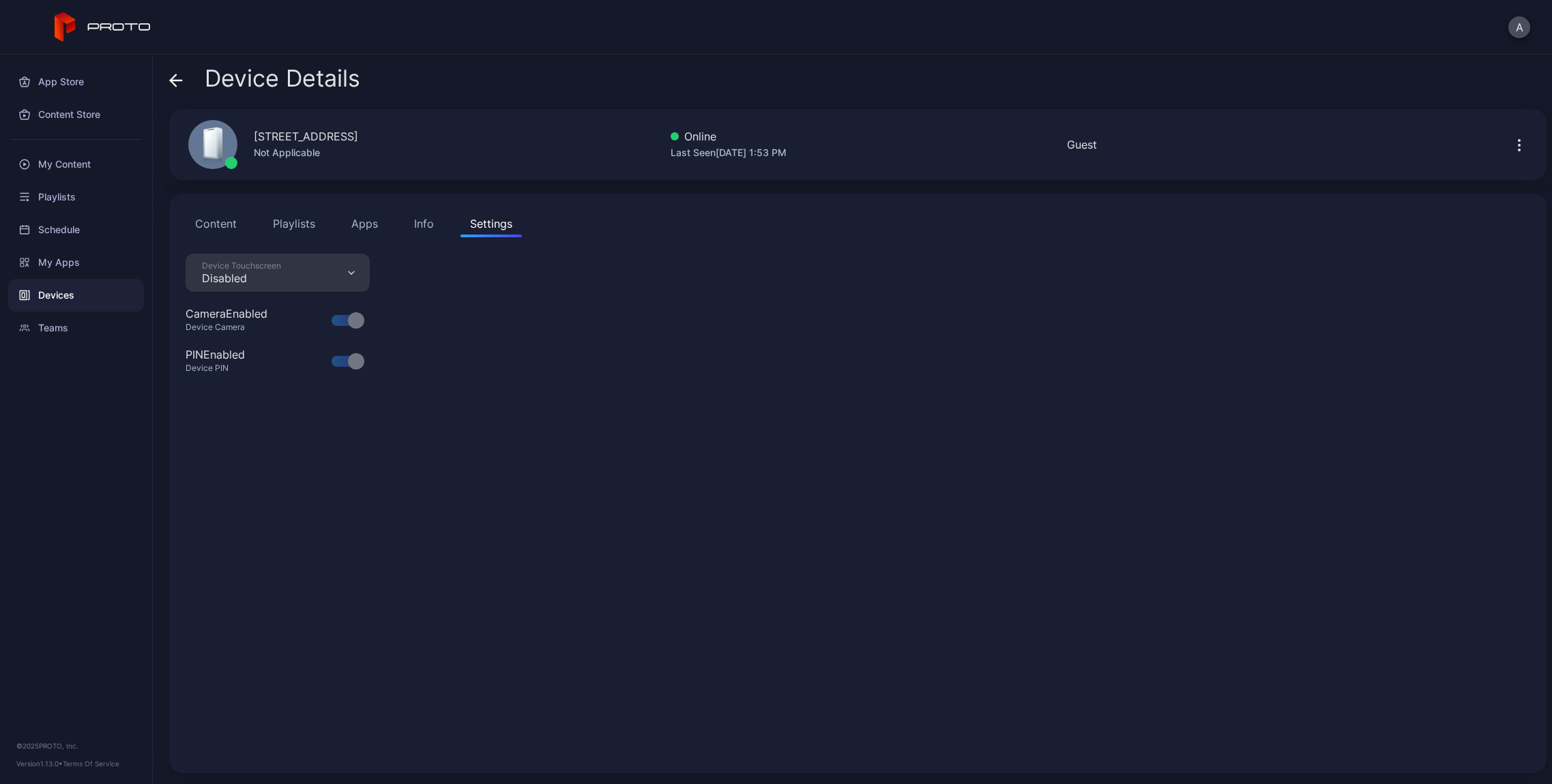
click at [414, 221] on div "Info" at bounding box center [424, 224] width 20 height 17
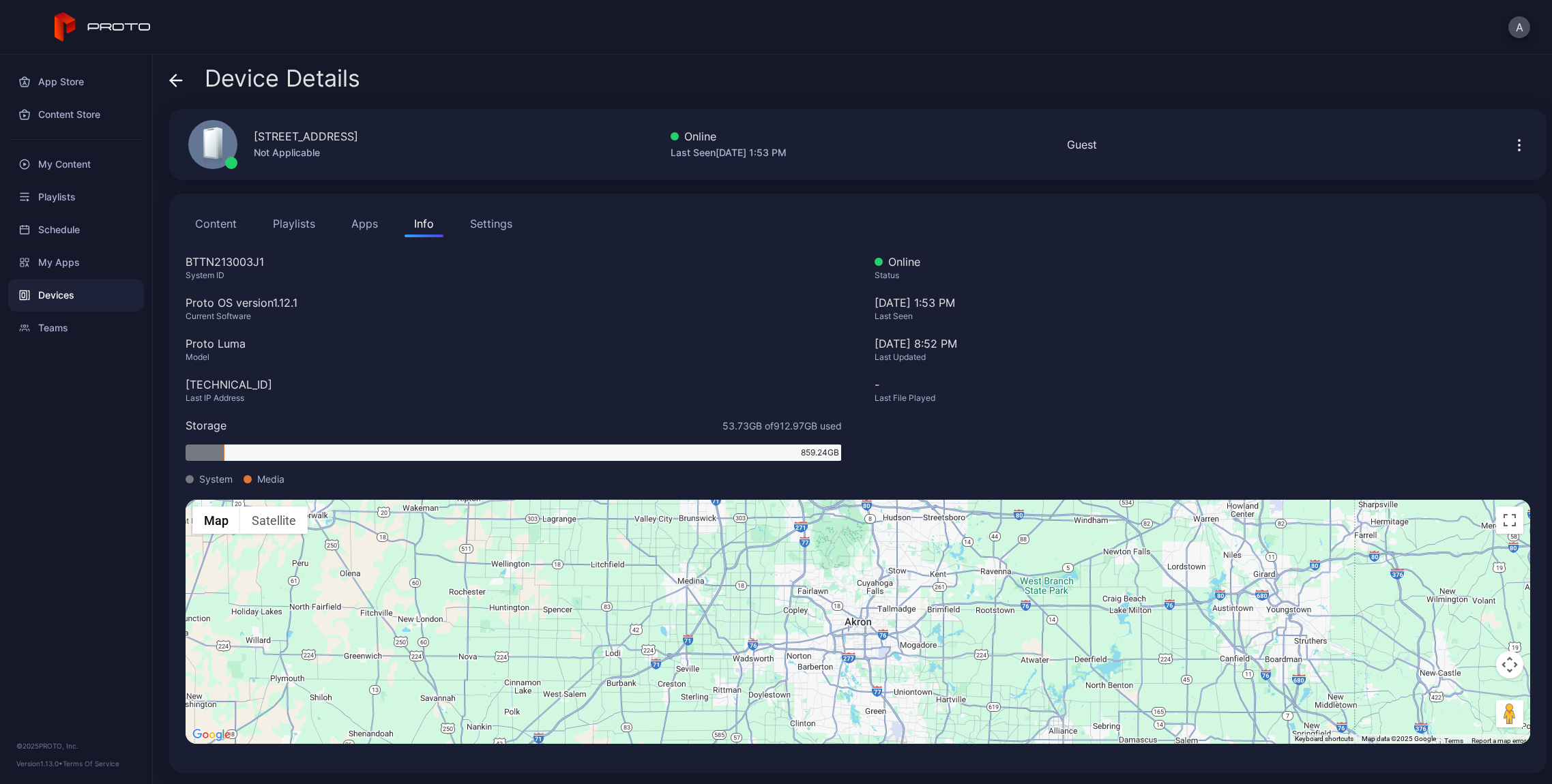
click at [221, 221] on button "Content" at bounding box center [216, 224] width 61 height 27
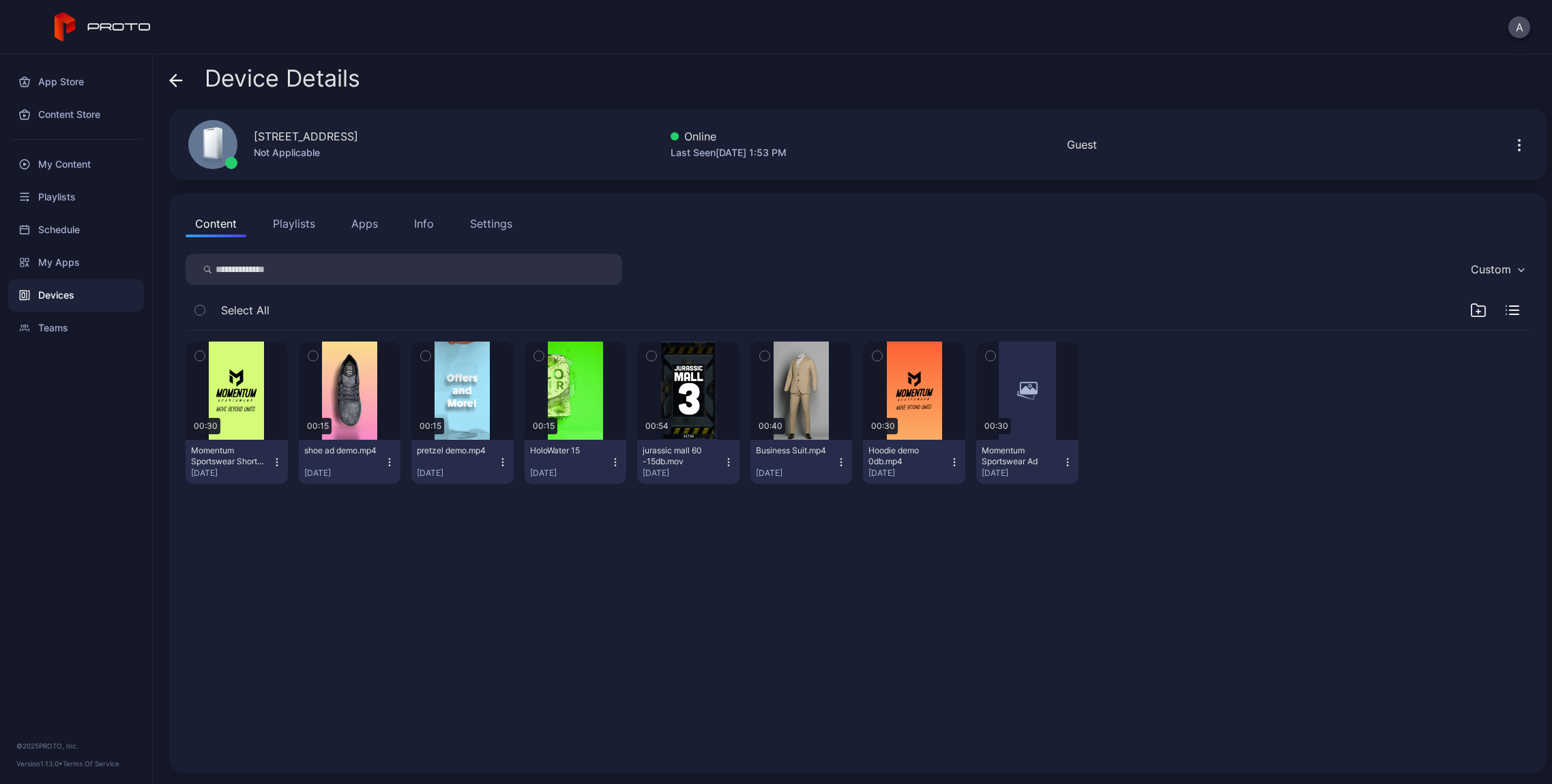
click at [285, 224] on button "Playlists" at bounding box center [294, 224] width 61 height 27
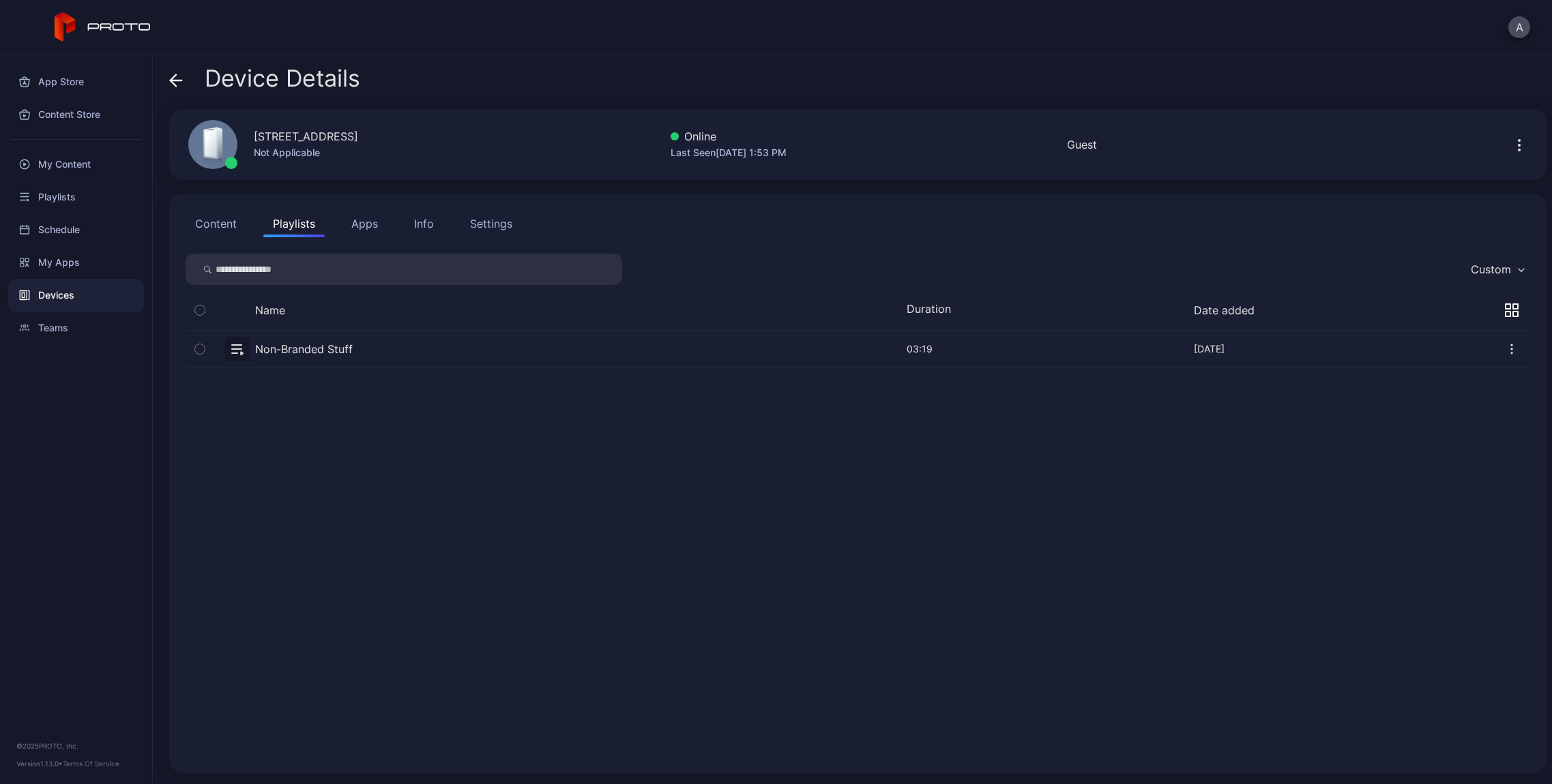
click at [1519, 149] on icon "button" at bounding box center [1519, 150] width 2 height 2
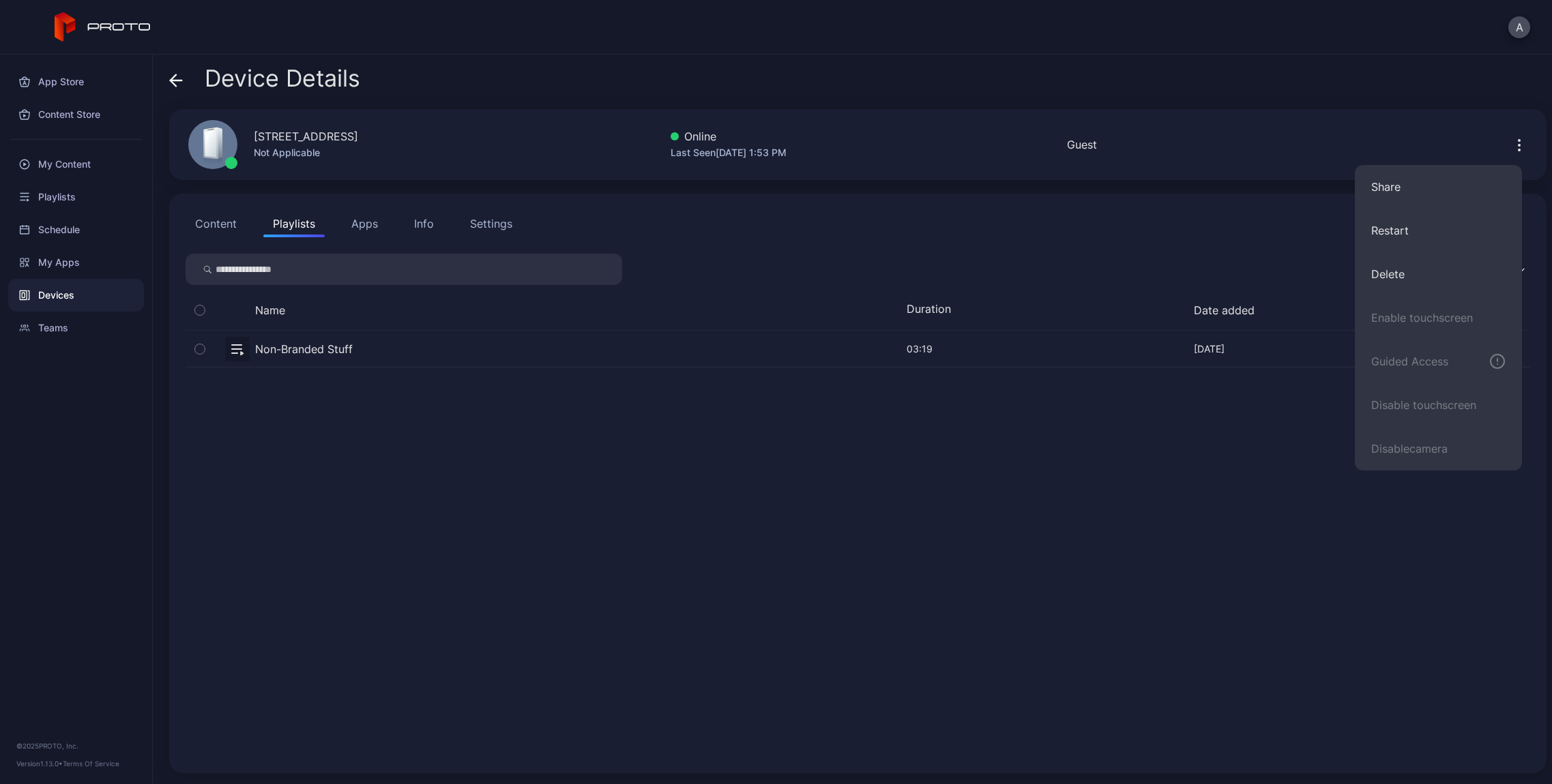
drag, startPoint x: 810, startPoint y: 349, endPoint x: 798, endPoint y: 350, distance: 12.0
click at [810, 349] on button "button" at bounding box center [858, 349] width 1344 height 36
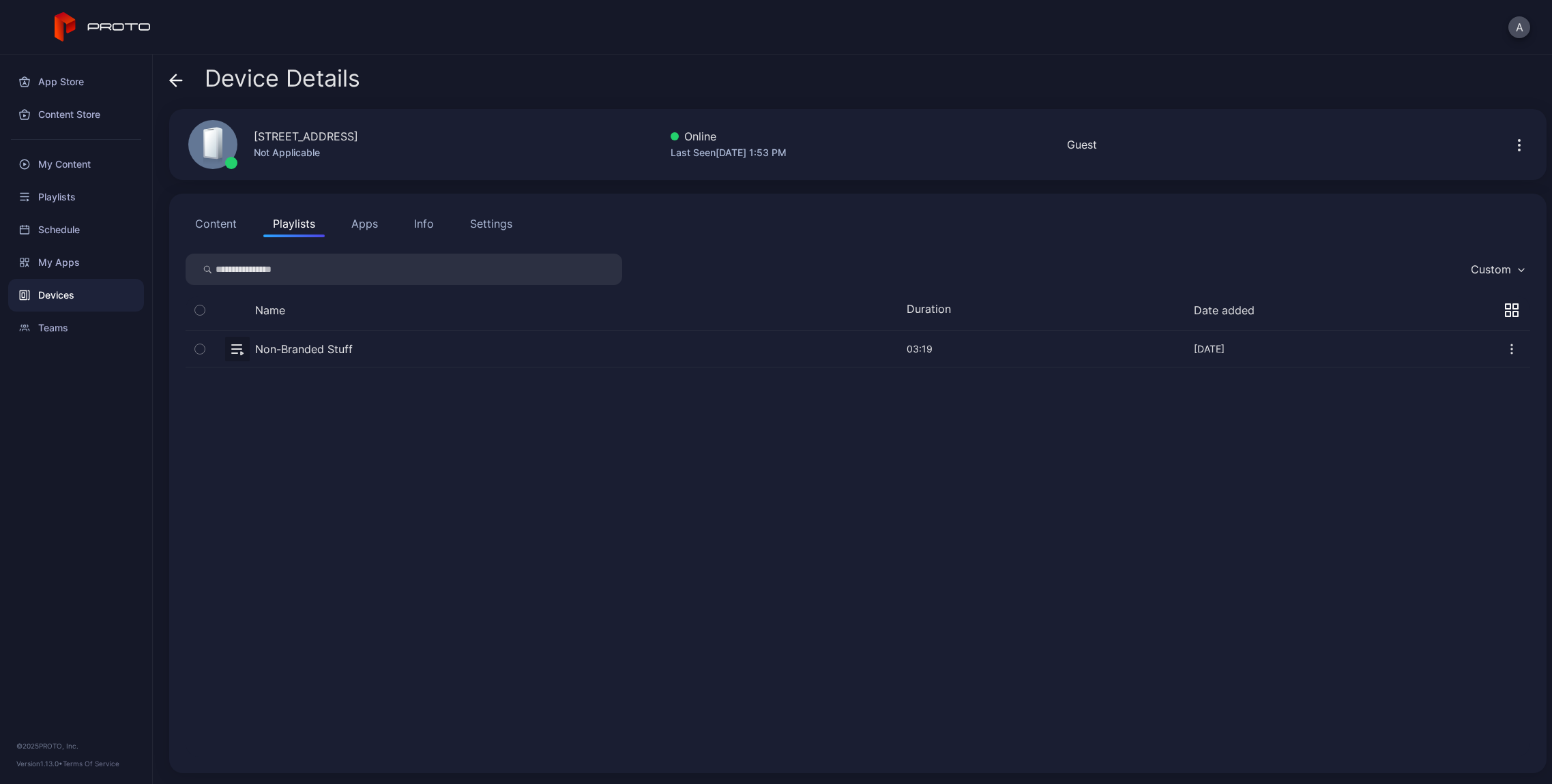
click at [357, 223] on button "Apps" at bounding box center [364, 224] width 46 height 27
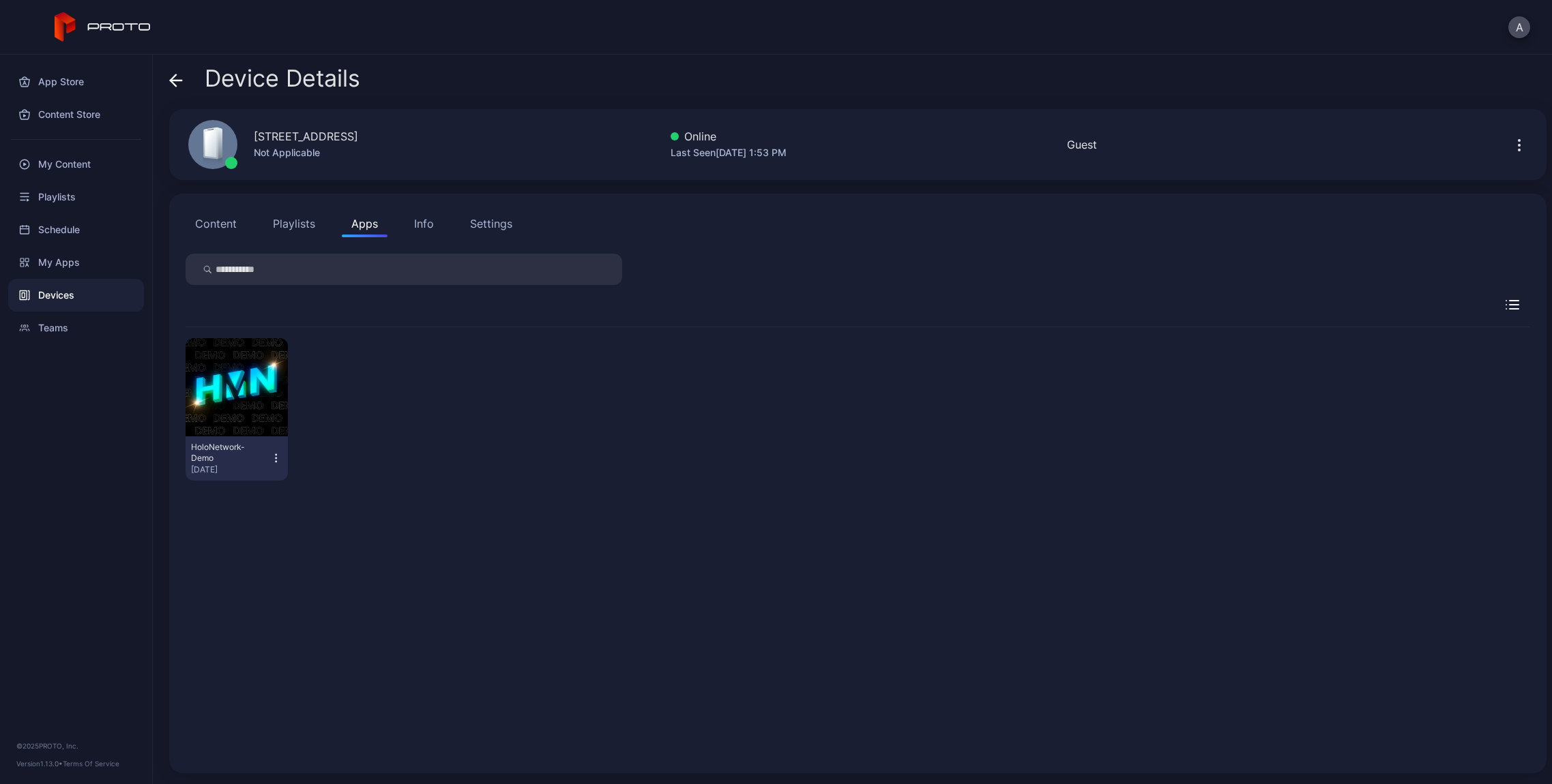
click at [272, 454] on icon "button" at bounding box center [275, 458] width 11 height 14
click at [386, 423] on div "HoloNetwork-Demo [DATE]" at bounding box center [858, 409] width 1344 height 165
click at [426, 235] on button "Info" at bounding box center [423, 224] width 39 height 27
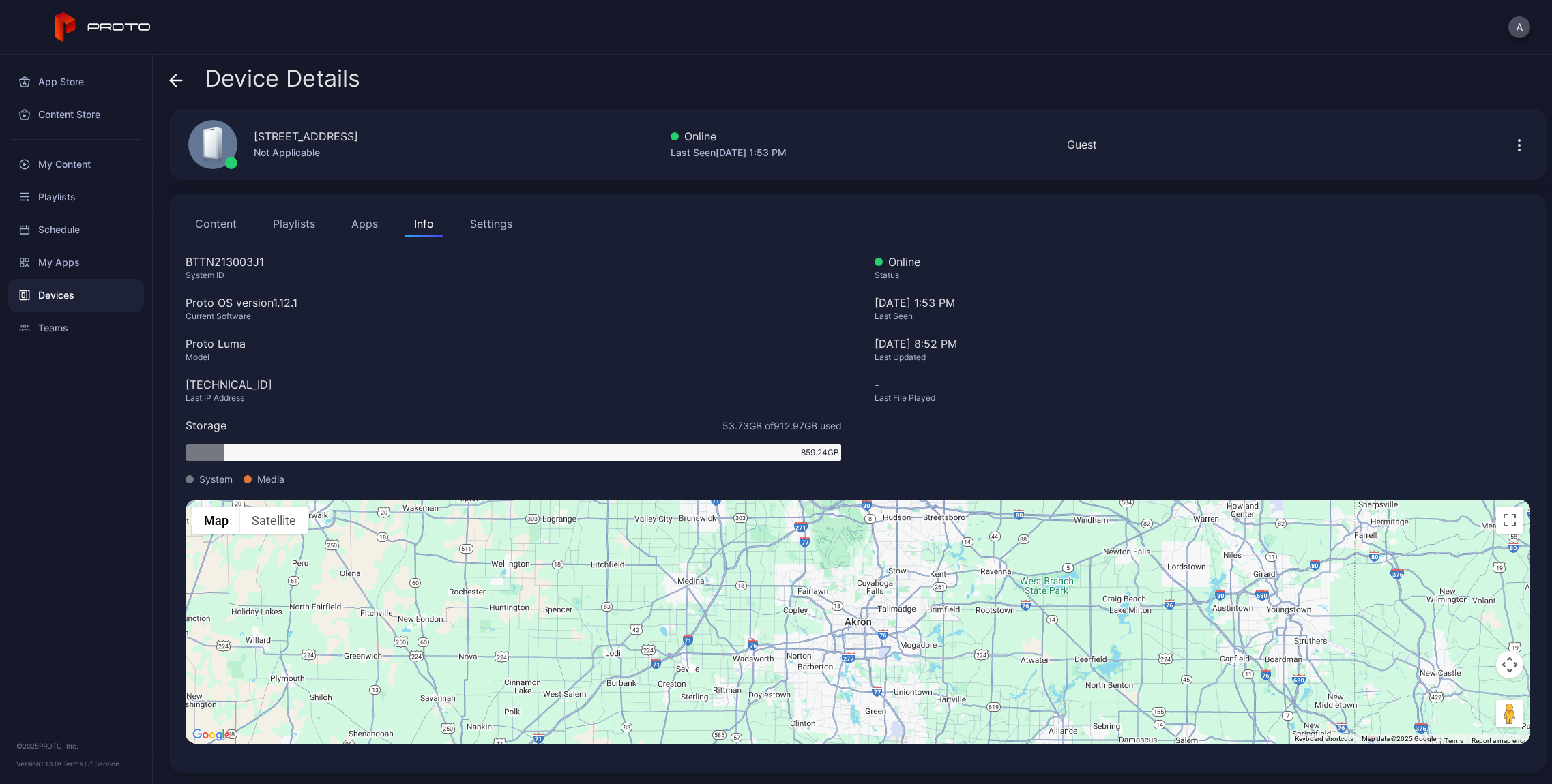
click at [490, 228] on div "Settings" at bounding box center [492, 224] width 42 height 17
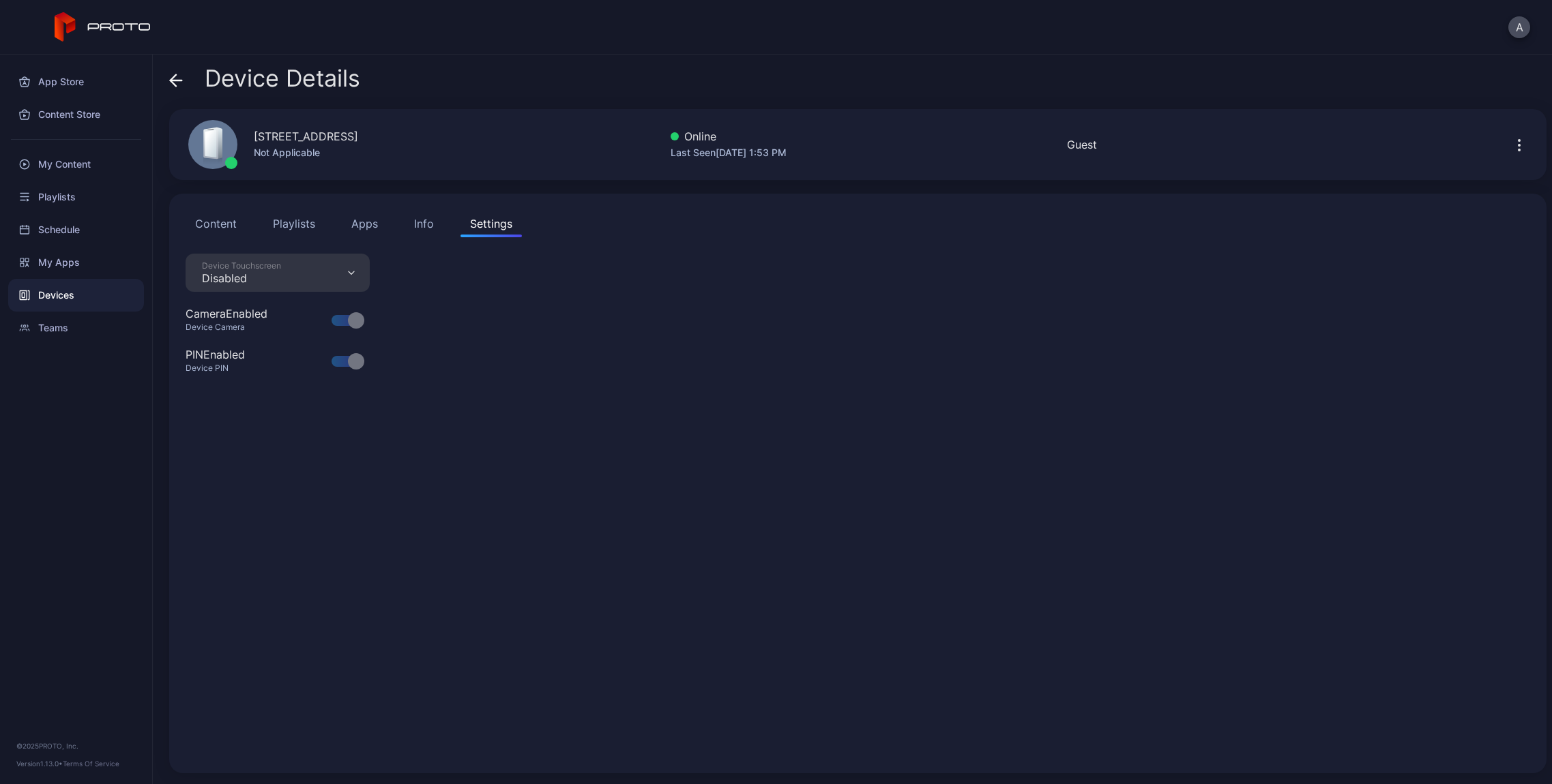
click at [200, 220] on button "Content" at bounding box center [216, 224] width 61 height 27
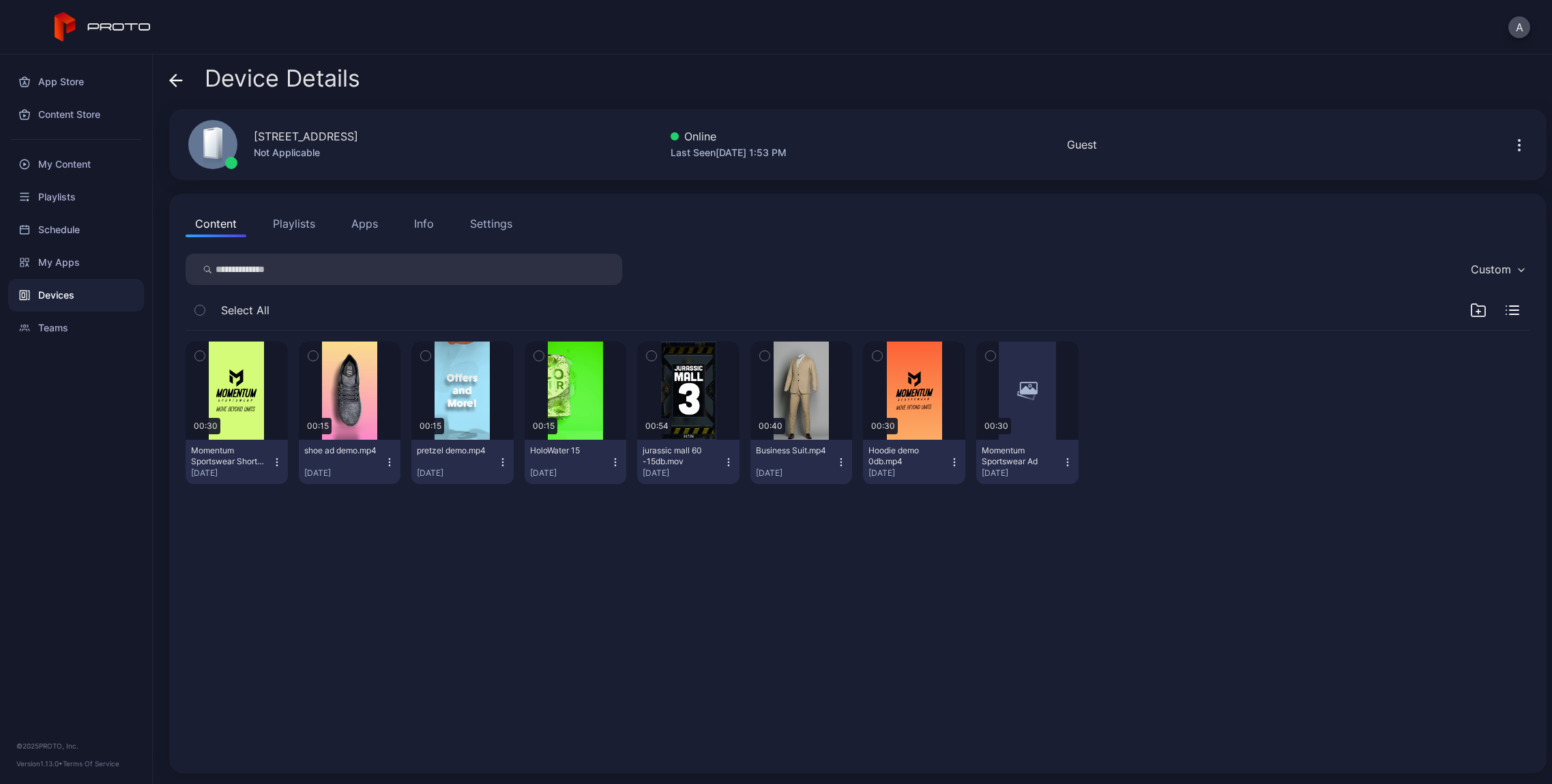
click at [179, 77] on icon at bounding box center [176, 80] width 14 height 14
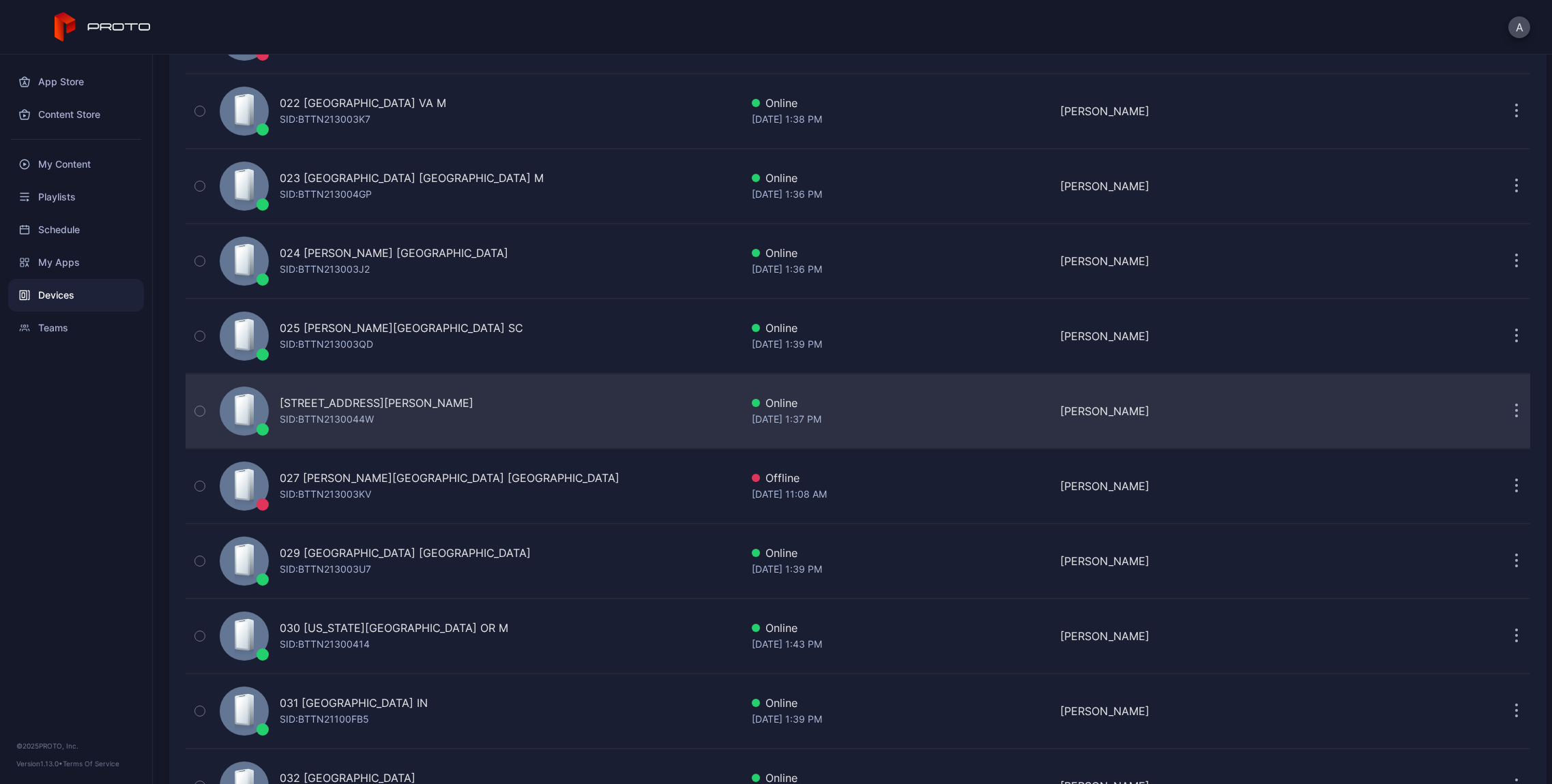
scroll to position [1713, 0]
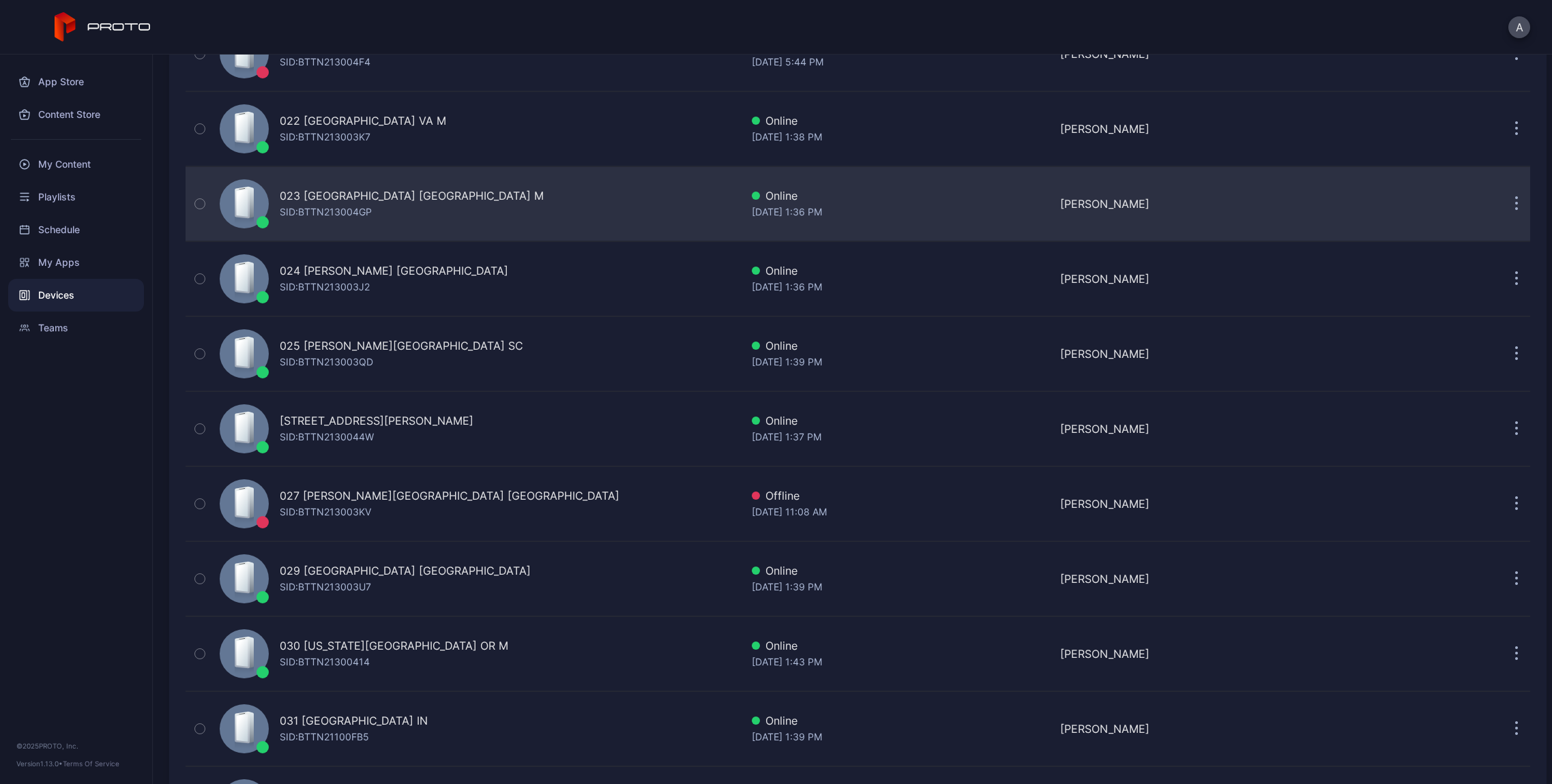
click at [351, 205] on div "SID: BTTN213004GP" at bounding box center [325, 212] width 92 height 17
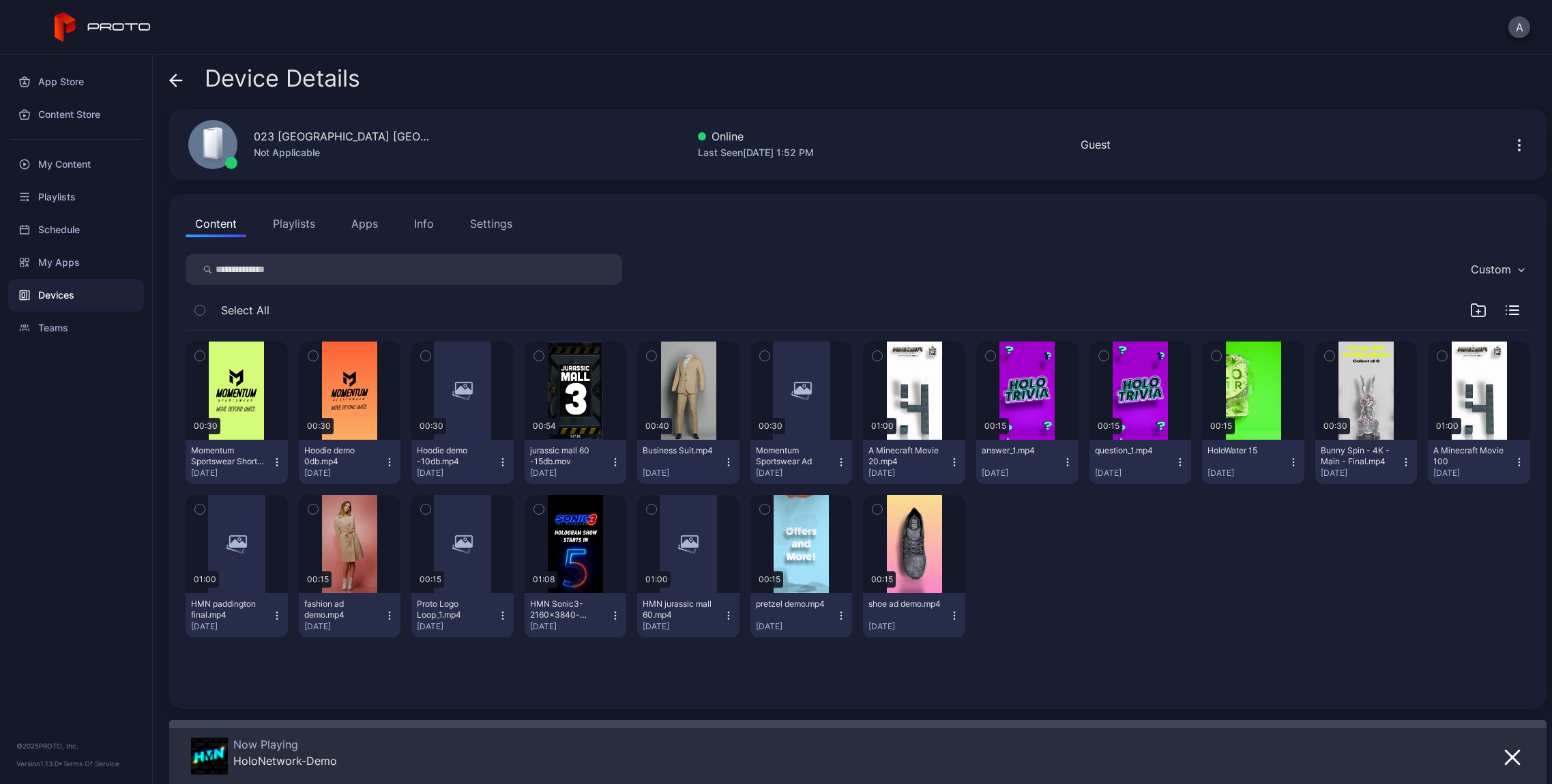
click at [368, 218] on button "Apps" at bounding box center [364, 224] width 46 height 27
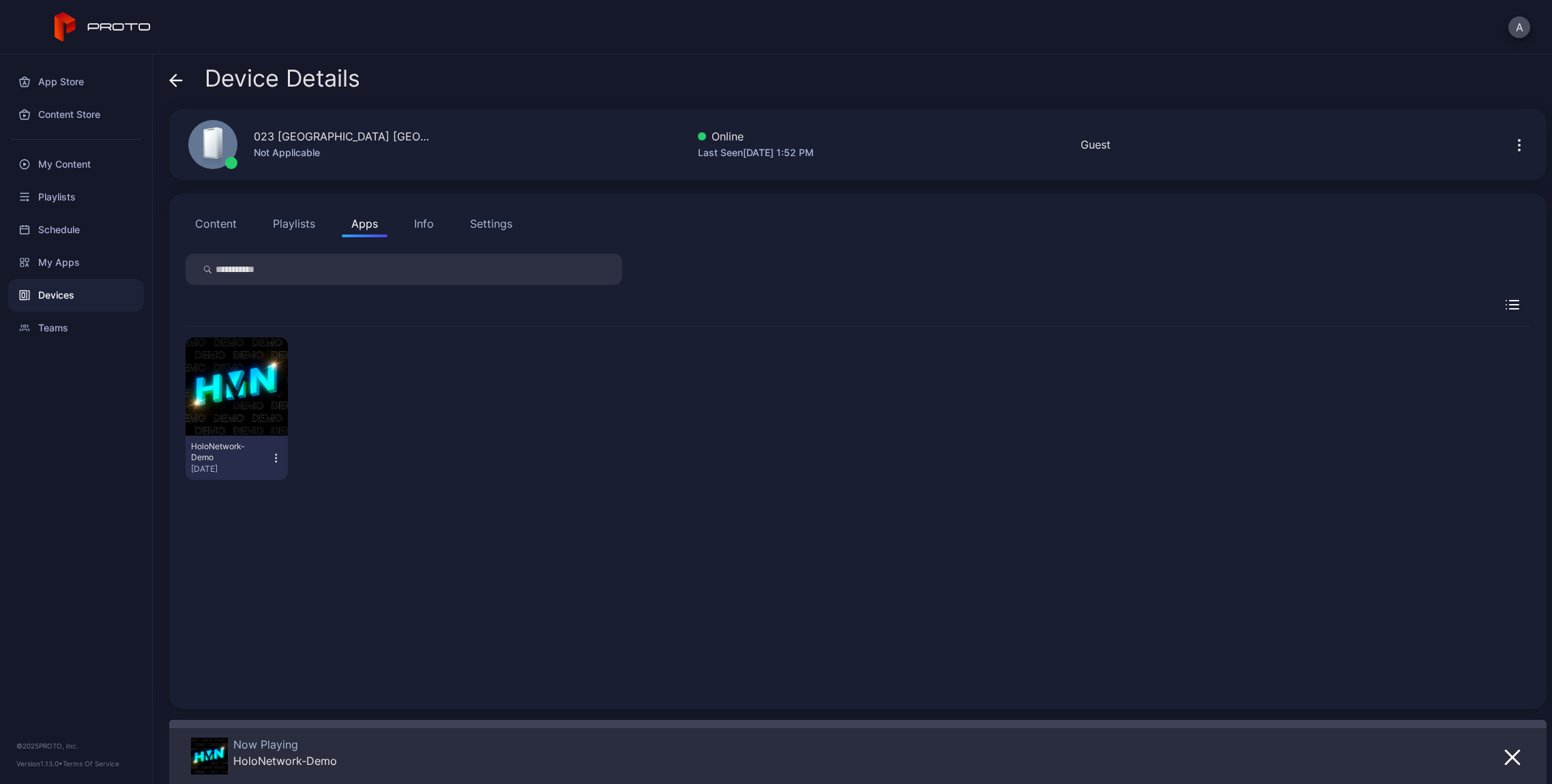
click at [178, 85] on icon at bounding box center [176, 80] width 14 height 14
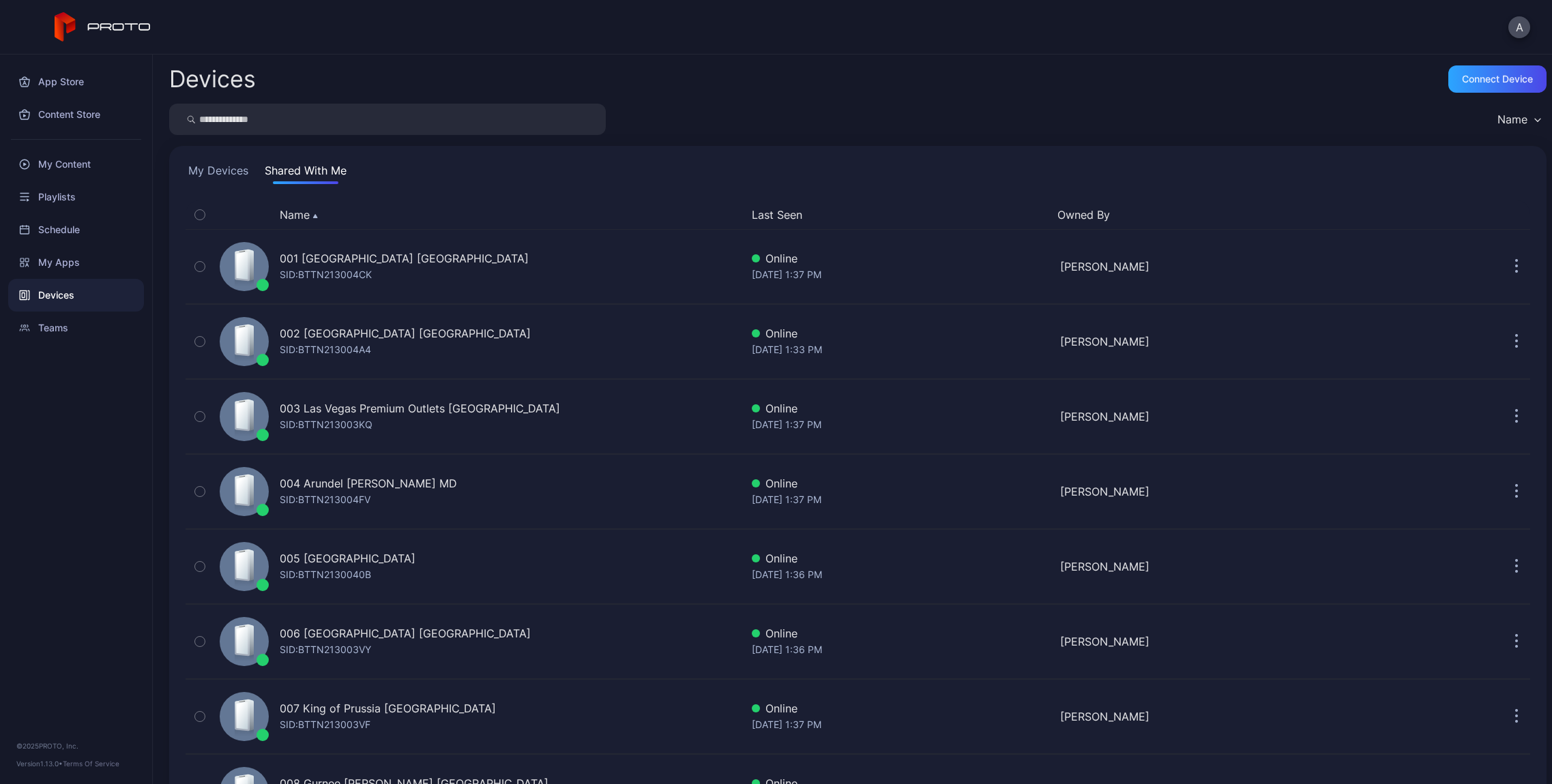
scroll to position [1713, 0]
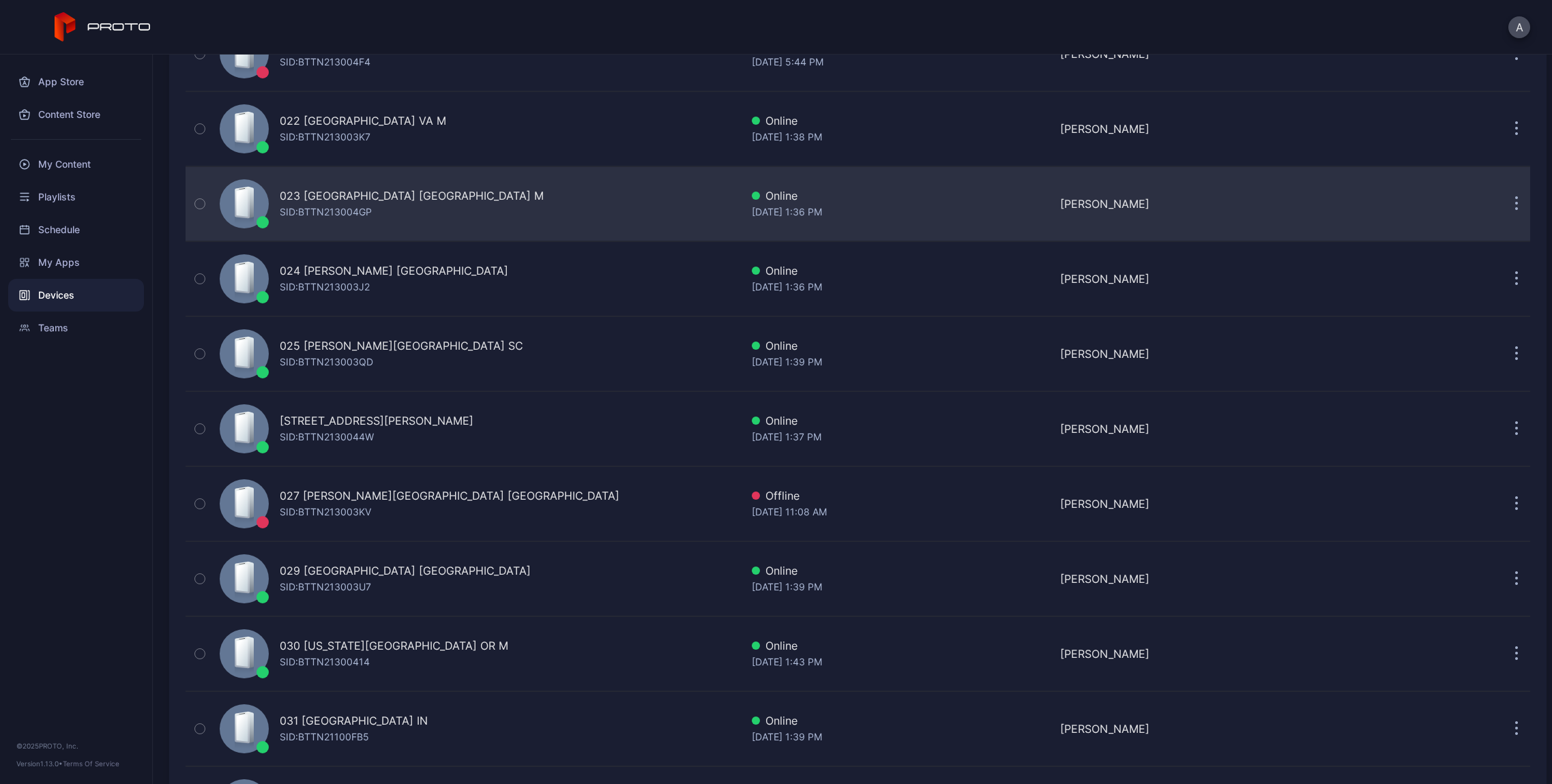
click at [525, 209] on div "023 [GEOGRAPHIC_DATA] NY M SID: BTTN213004GP" at bounding box center [477, 204] width 526 height 68
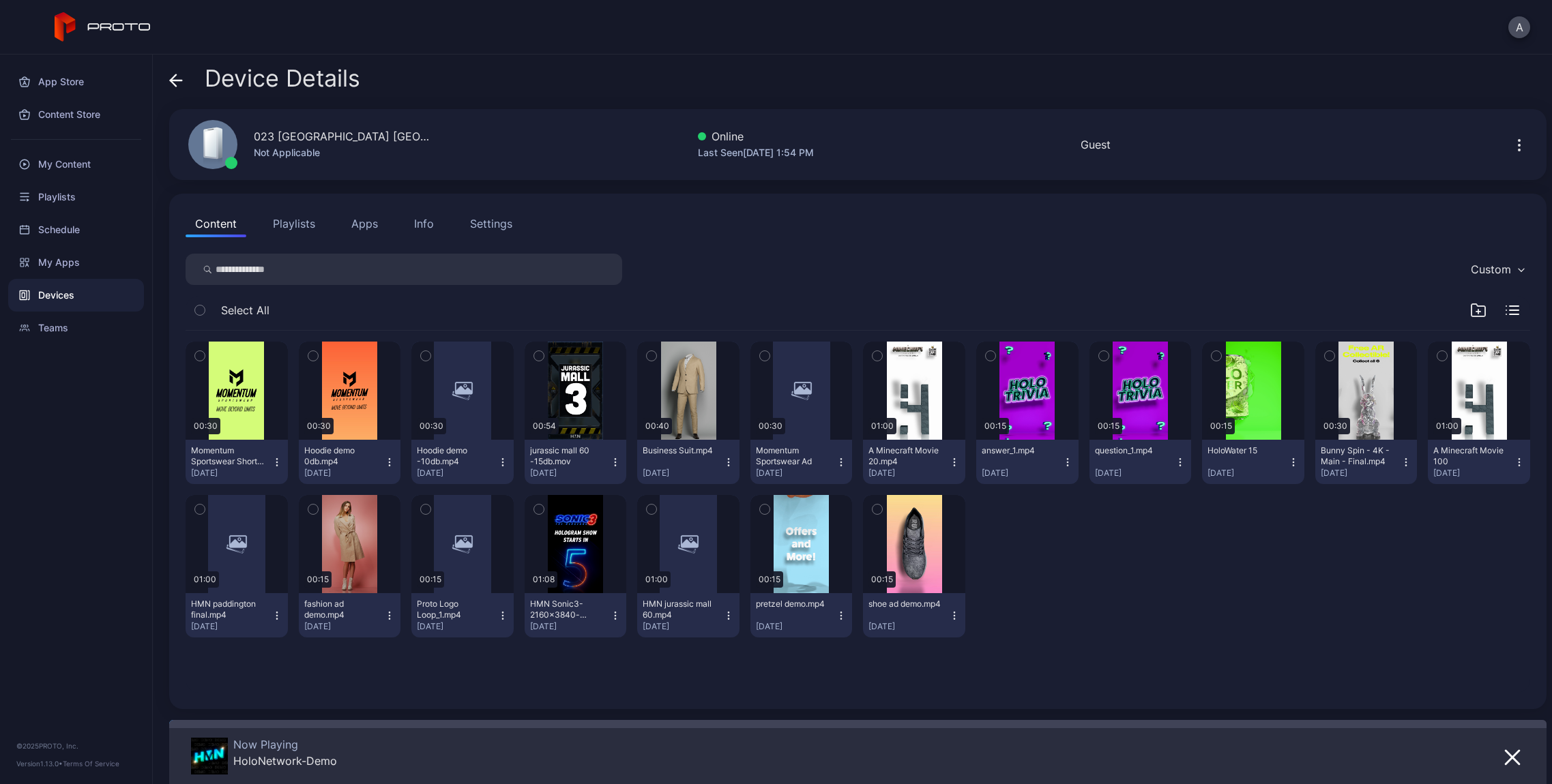
click at [175, 80] on icon at bounding box center [176, 80] width 11 height 0
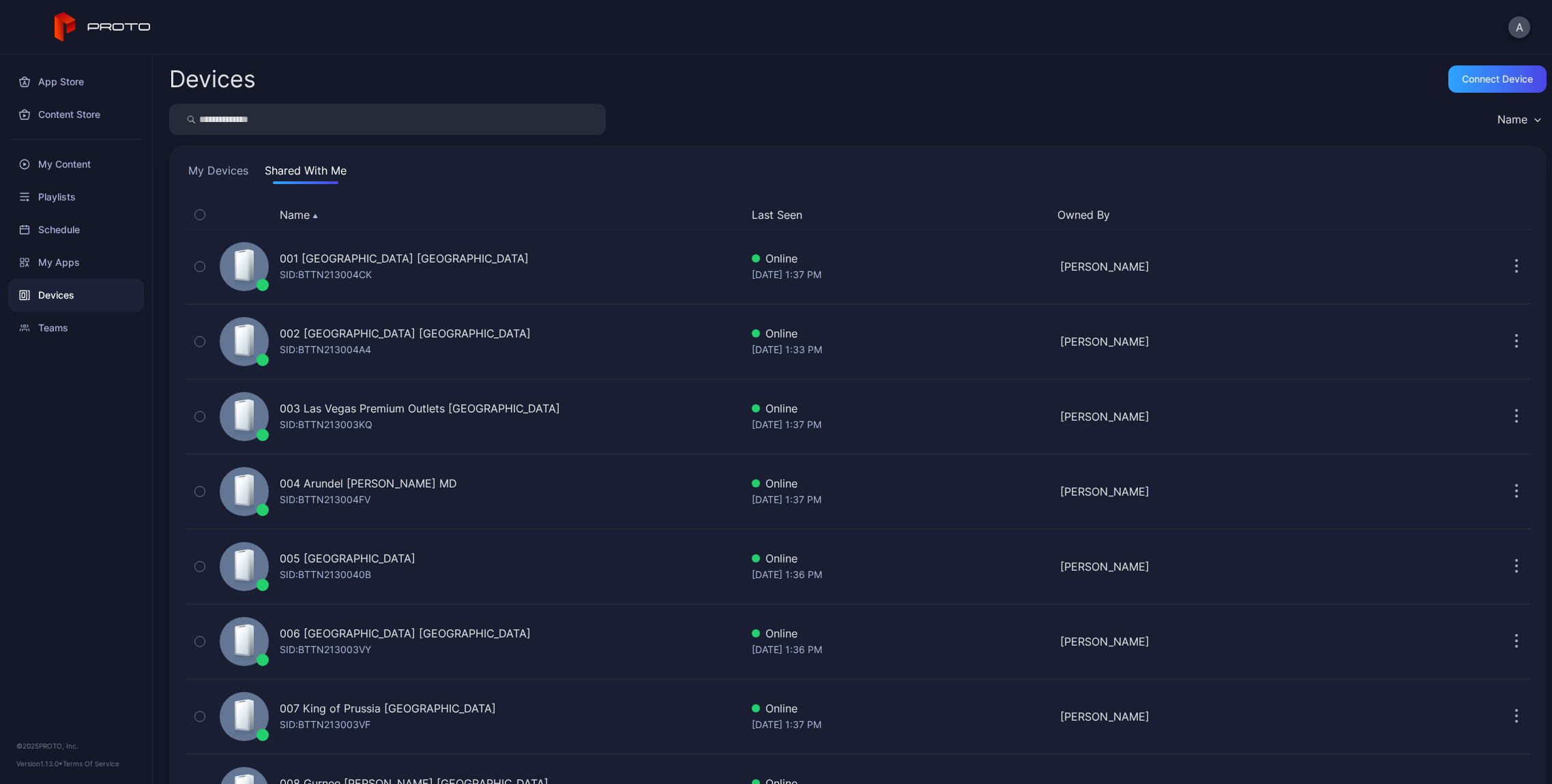
scroll to position [1713, 0]
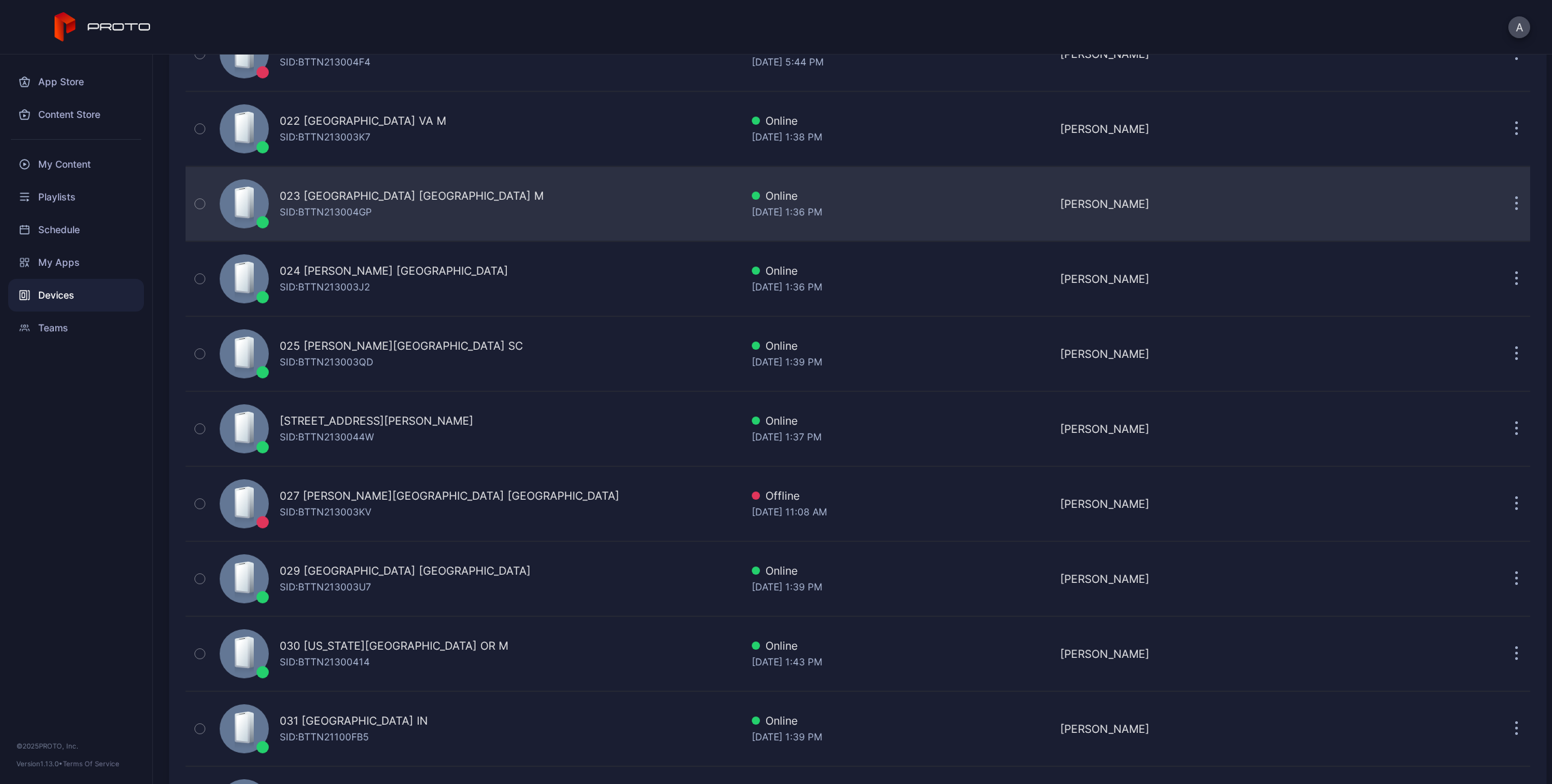
click at [1503, 204] on button "button" at bounding box center [1516, 204] width 27 height 27
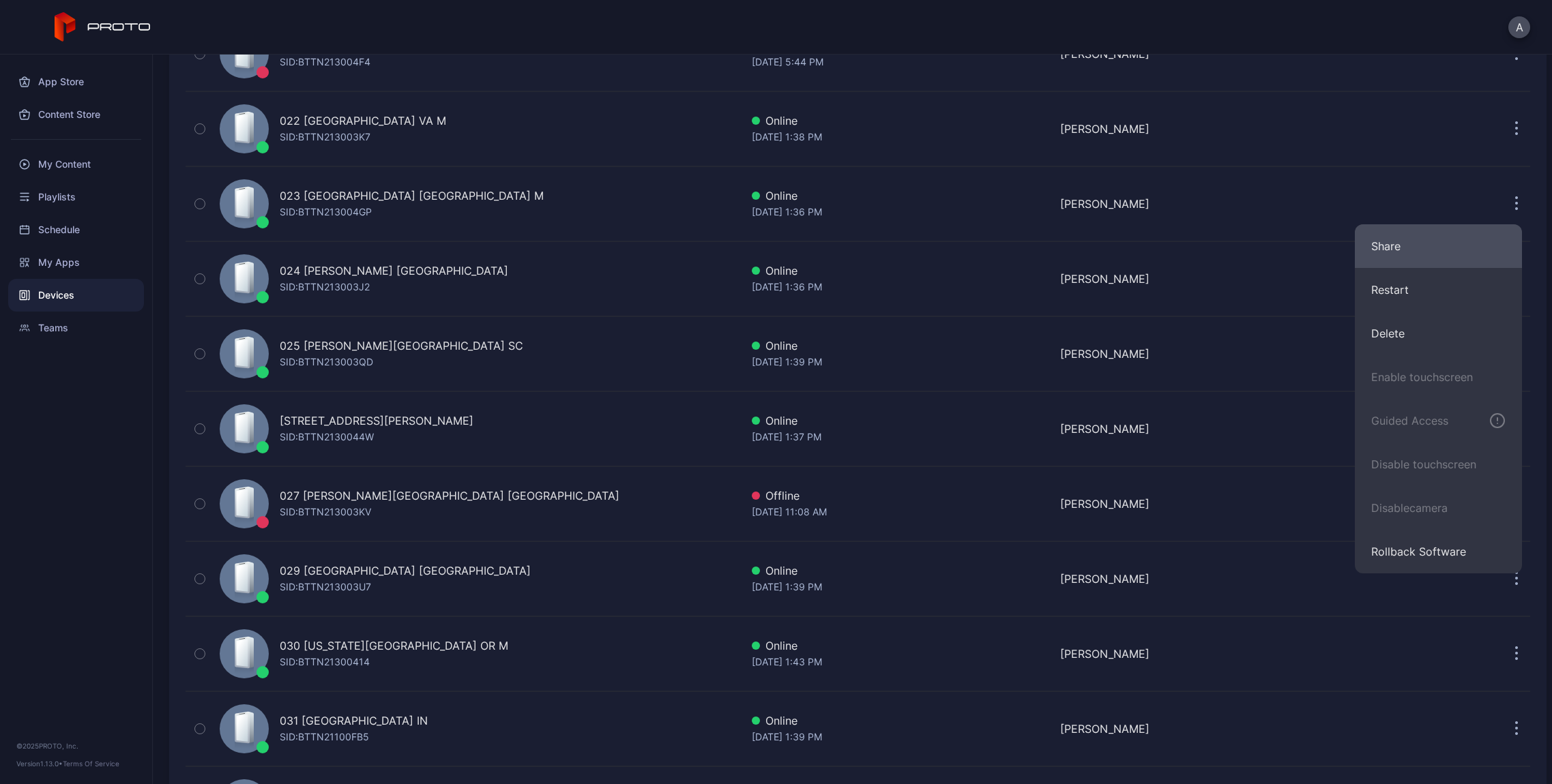
click at [1431, 250] on button "Share" at bounding box center [1438, 246] width 167 height 44
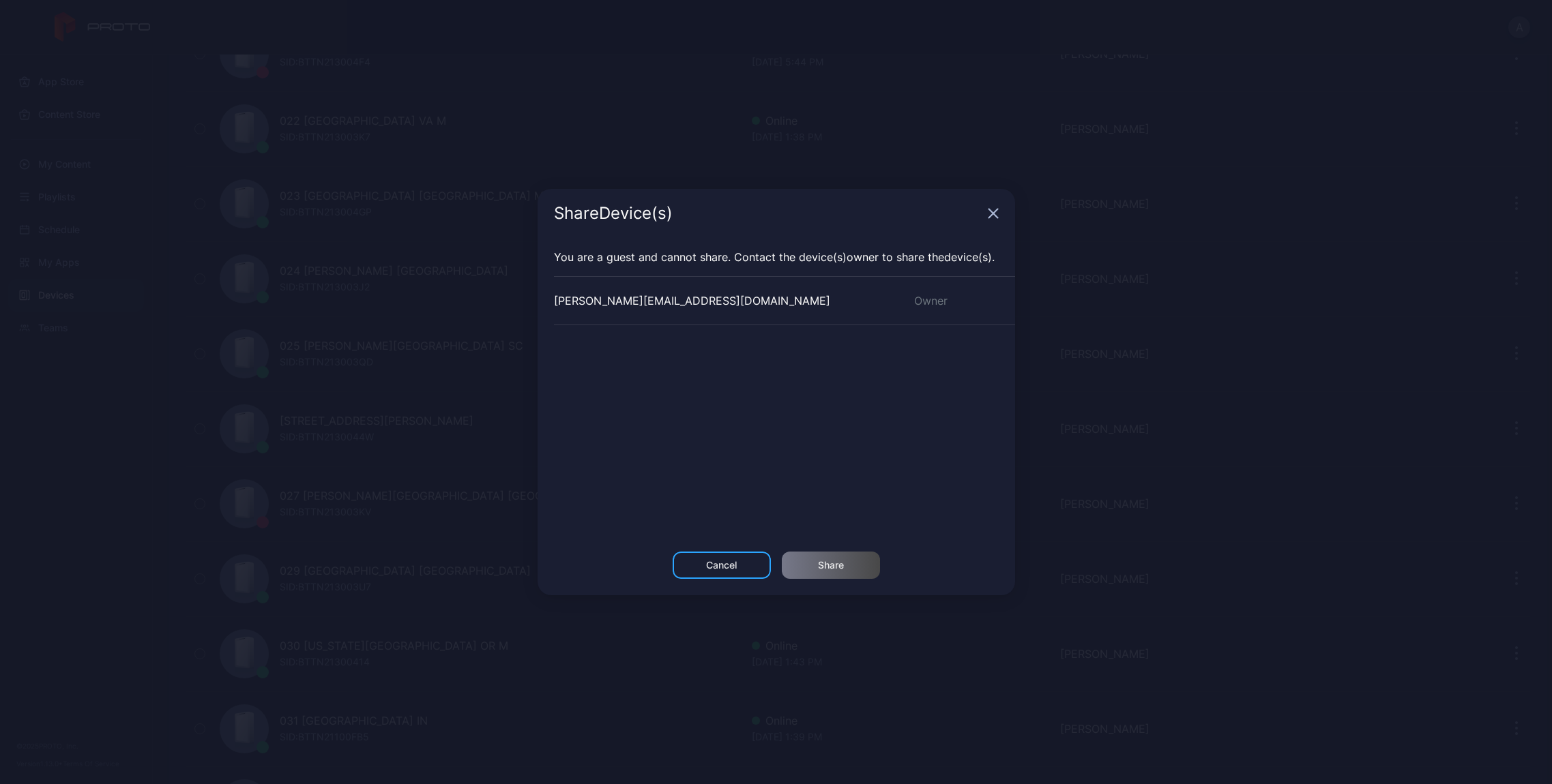
click at [992, 212] on icon "button" at bounding box center [993, 214] width 9 height 9
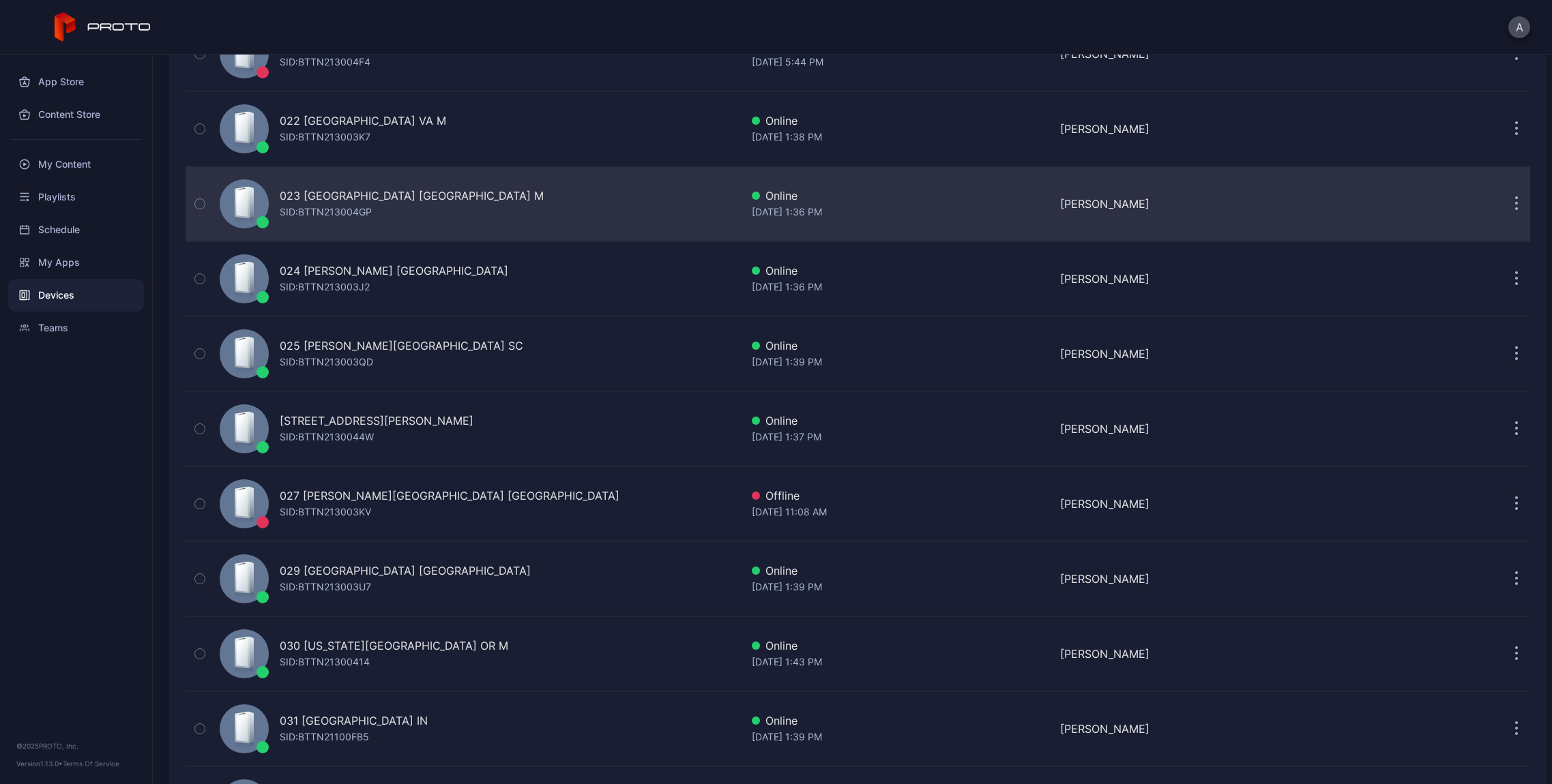
click at [1503, 196] on button "button" at bounding box center [1516, 204] width 27 height 27
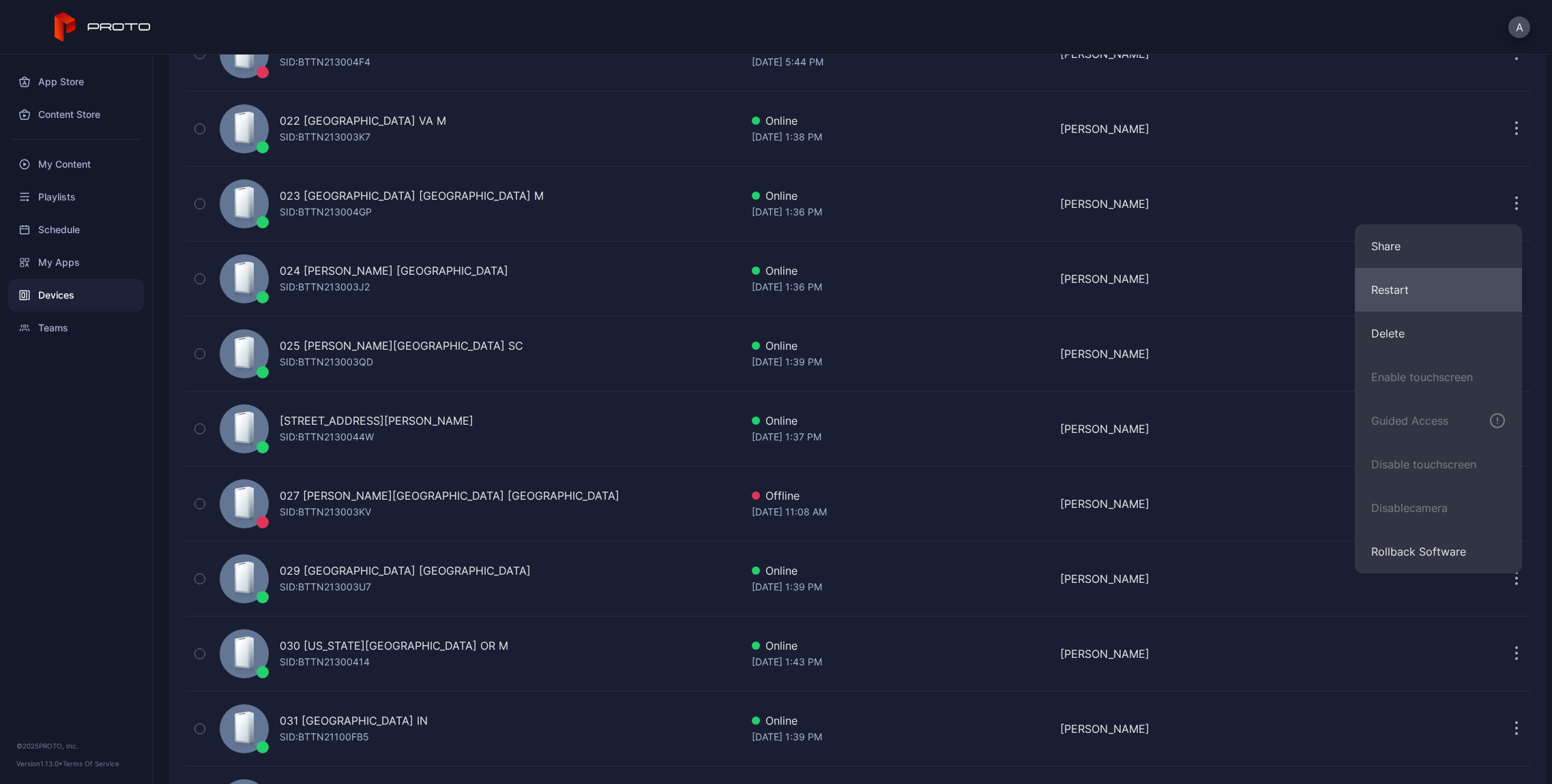
click at [1434, 294] on button "Restart" at bounding box center [1438, 290] width 167 height 44
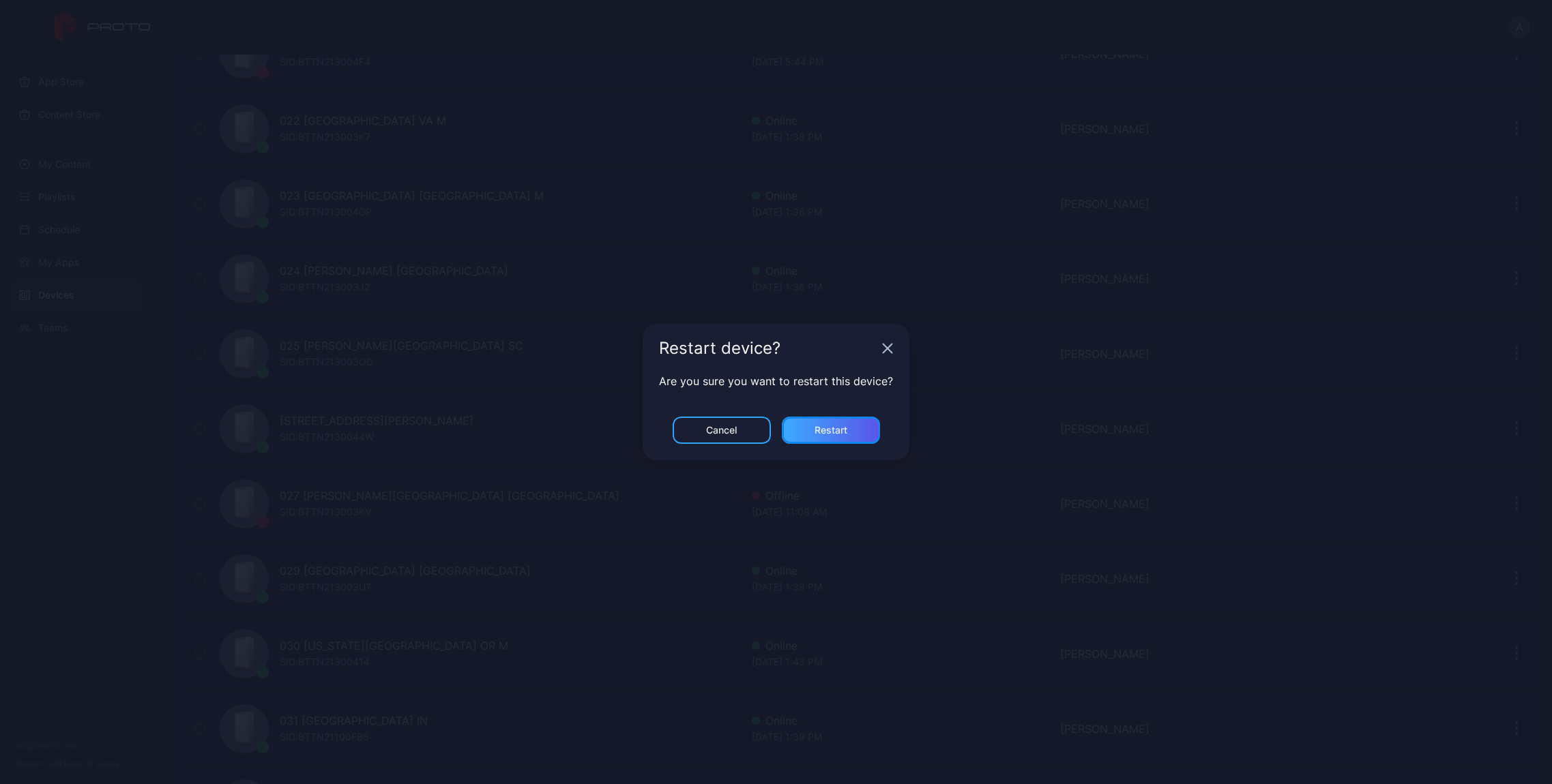
click at [847, 432] on div "Restart" at bounding box center [831, 430] width 33 height 11
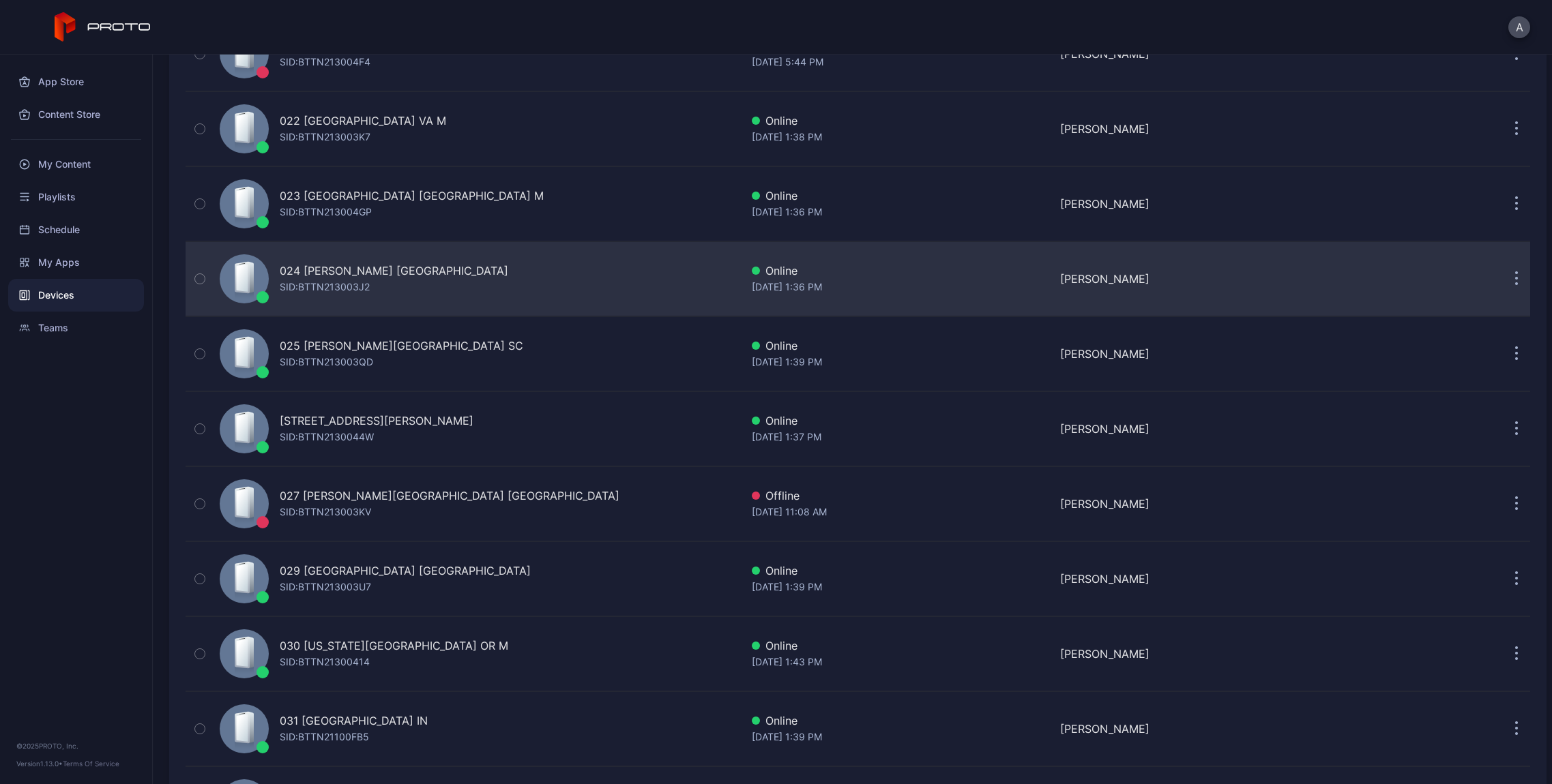
click at [715, 289] on div "024 [PERSON_NAME] [GEOGRAPHIC_DATA] [PERSON_NAME]: BTTN213003J2" at bounding box center [477, 279] width 526 height 68
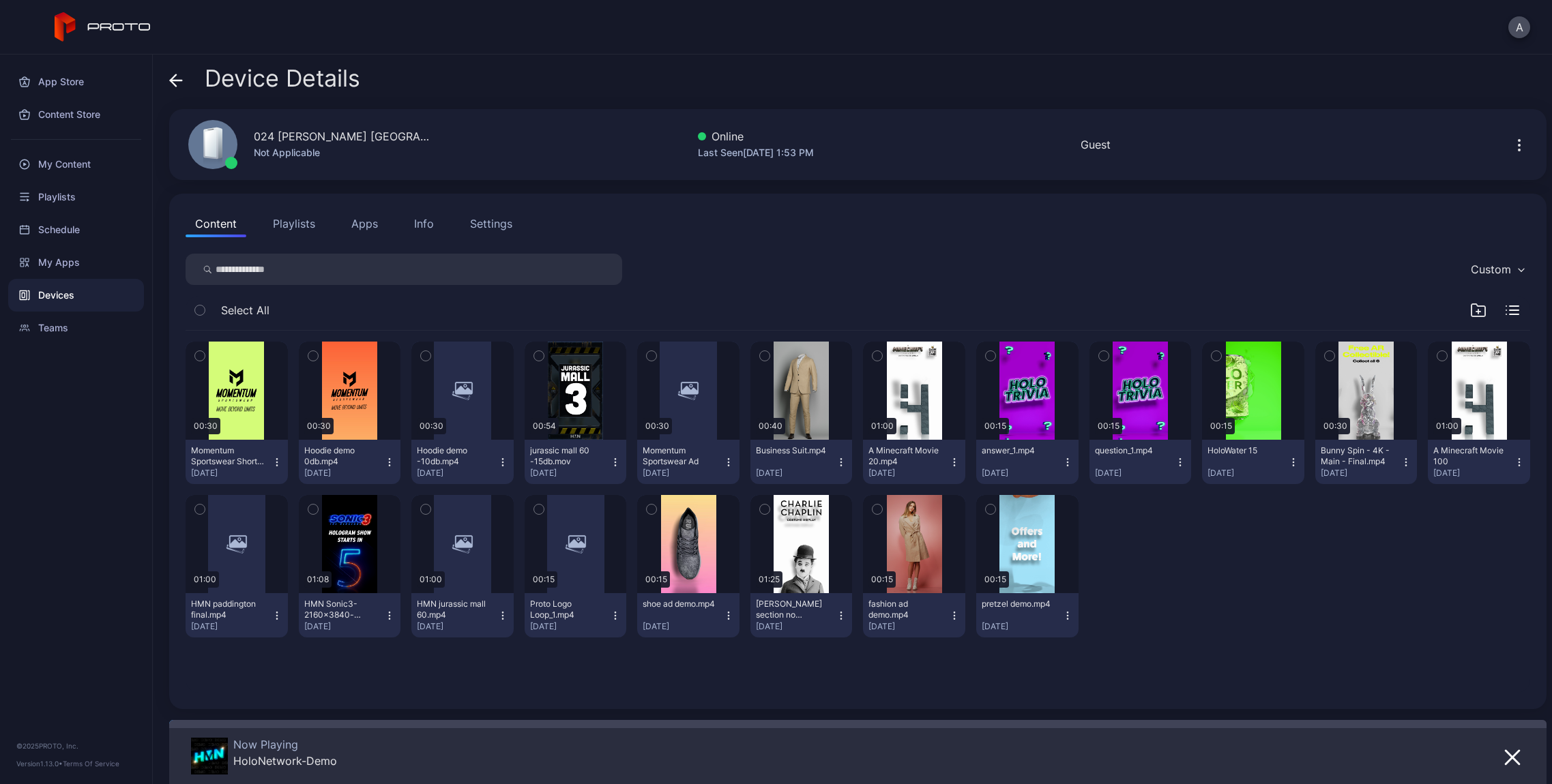
click at [1511, 149] on icon "button" at bounding box center [1519, 146] width 17 height 17
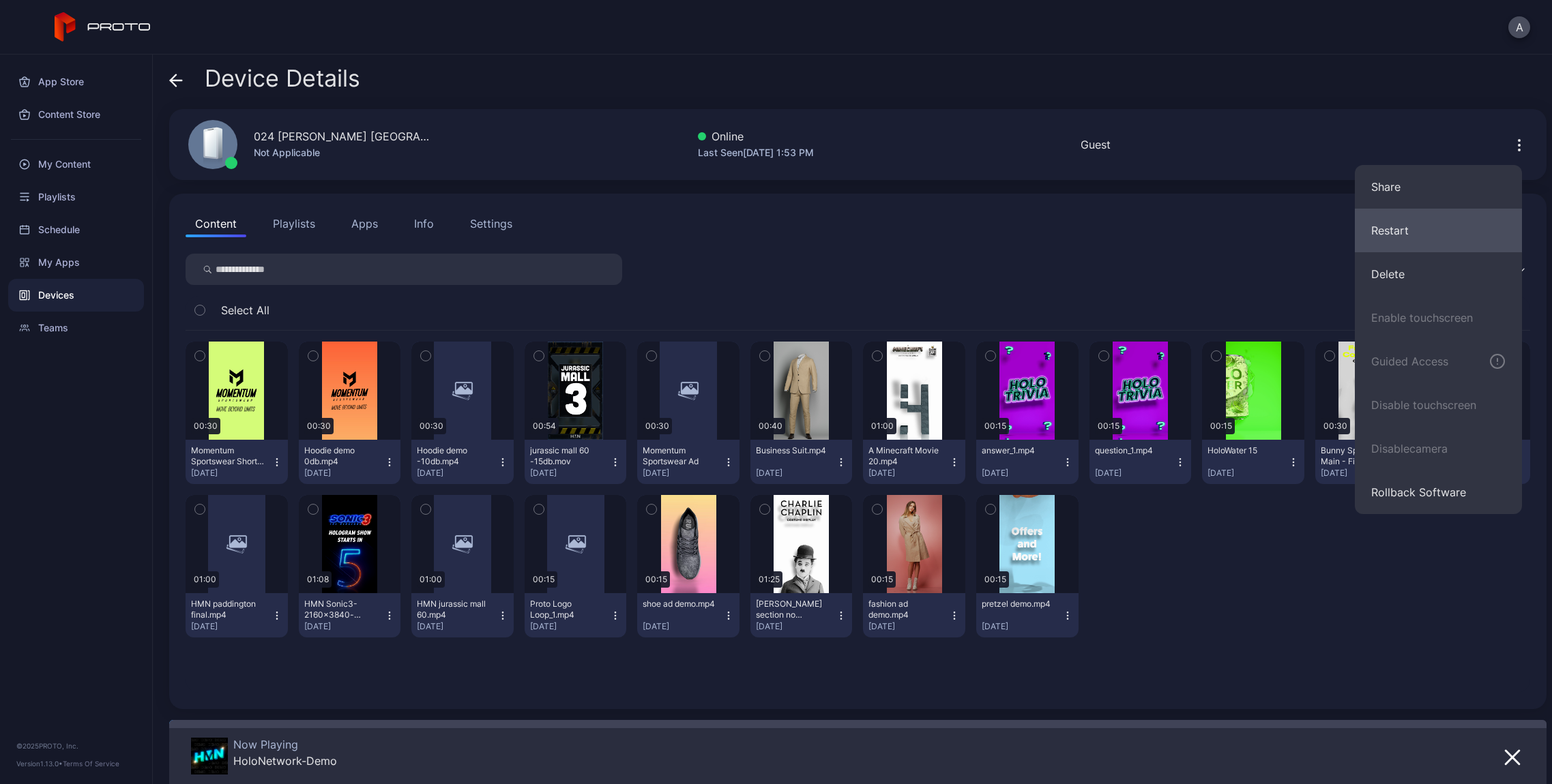
click at [1455, 231] on button "Restart" at bounding box center [1438, 230] width 167 height 44
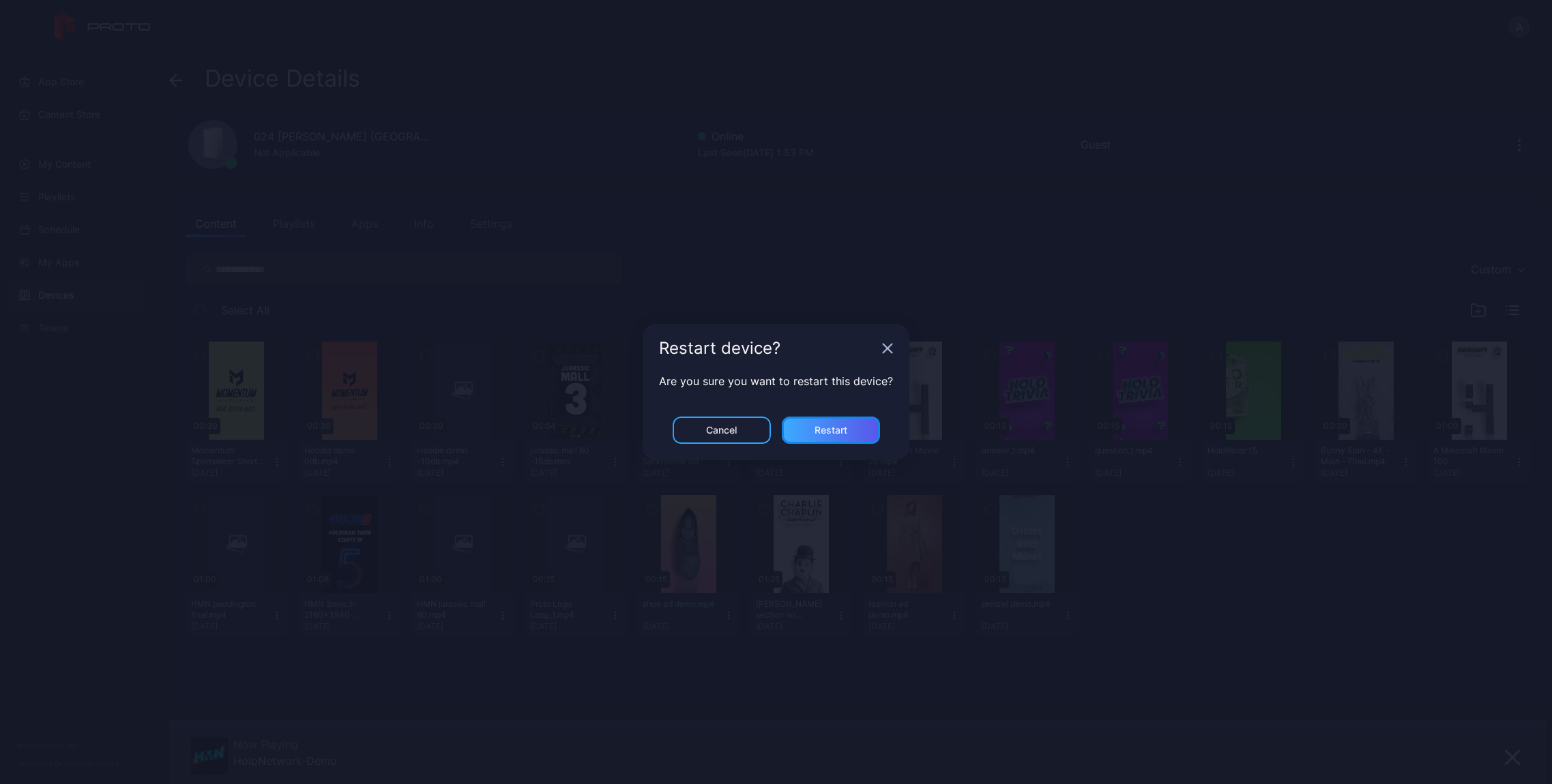
click at [858, 418] on div "Restart" at bounding box center [830, 430] width 98 height 27
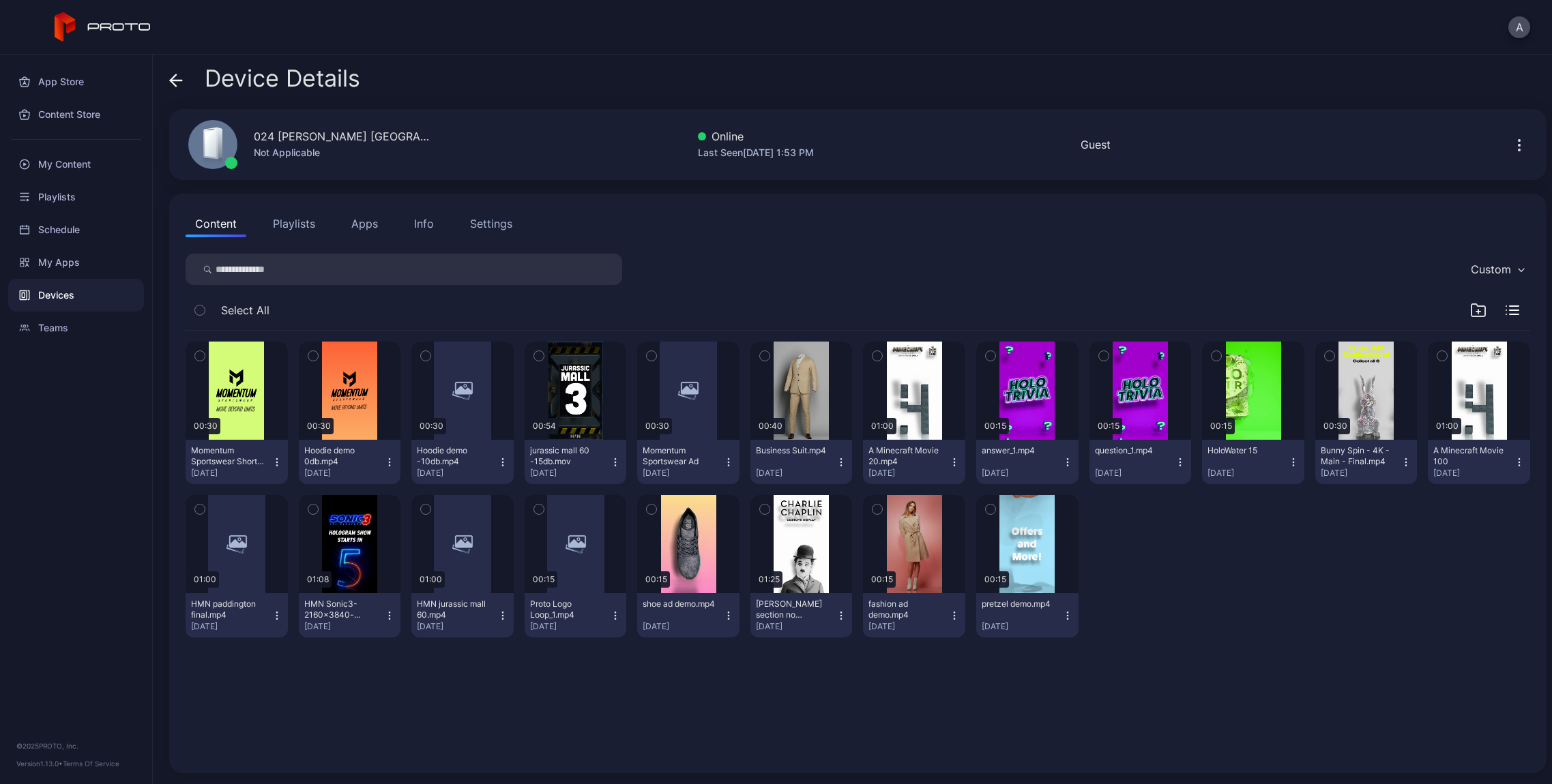
click at [185, 78] on div "Device Details" at bounding box center [265, 81] width 191 height 33
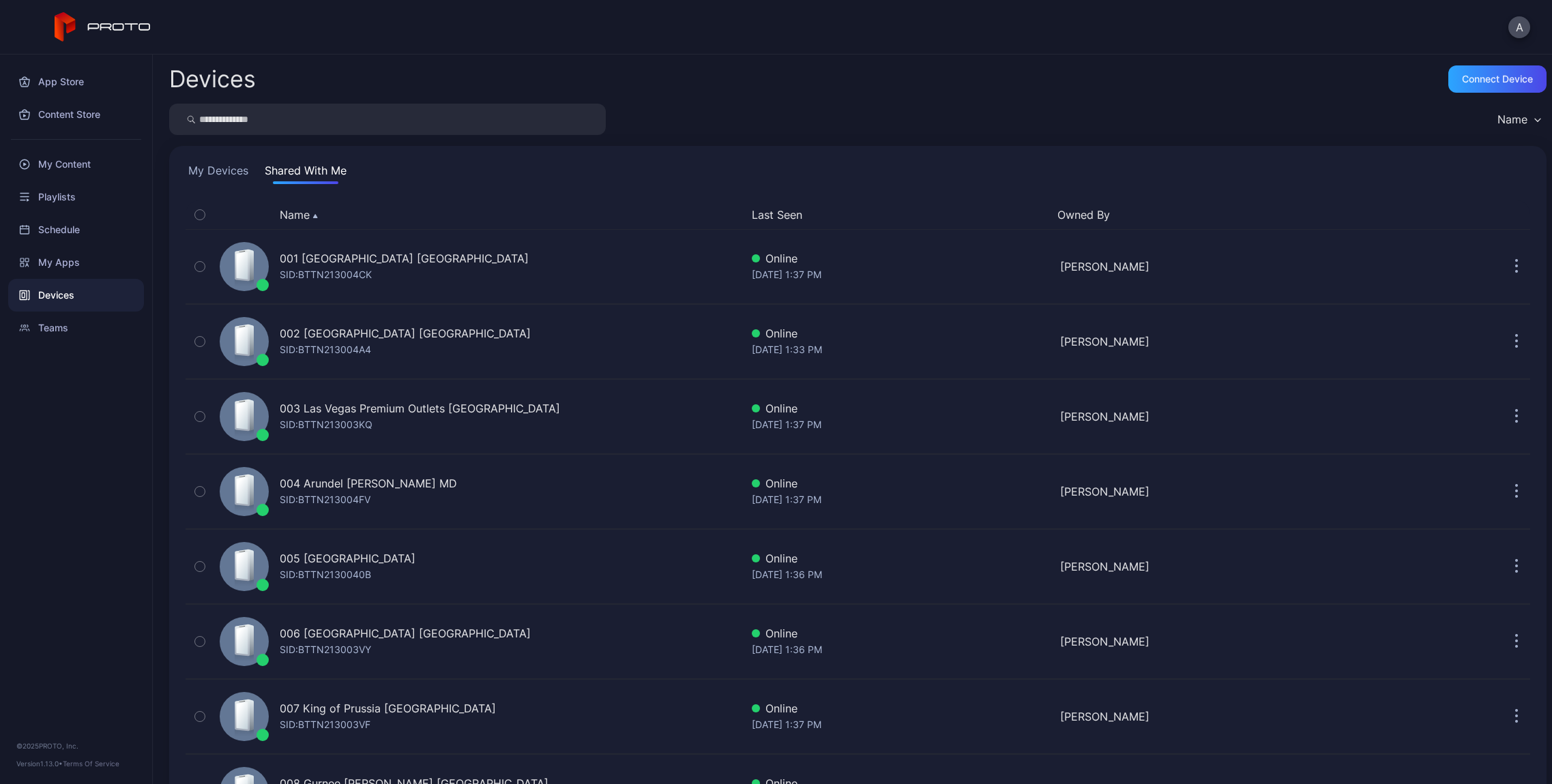
scroll to position [1713, 0]
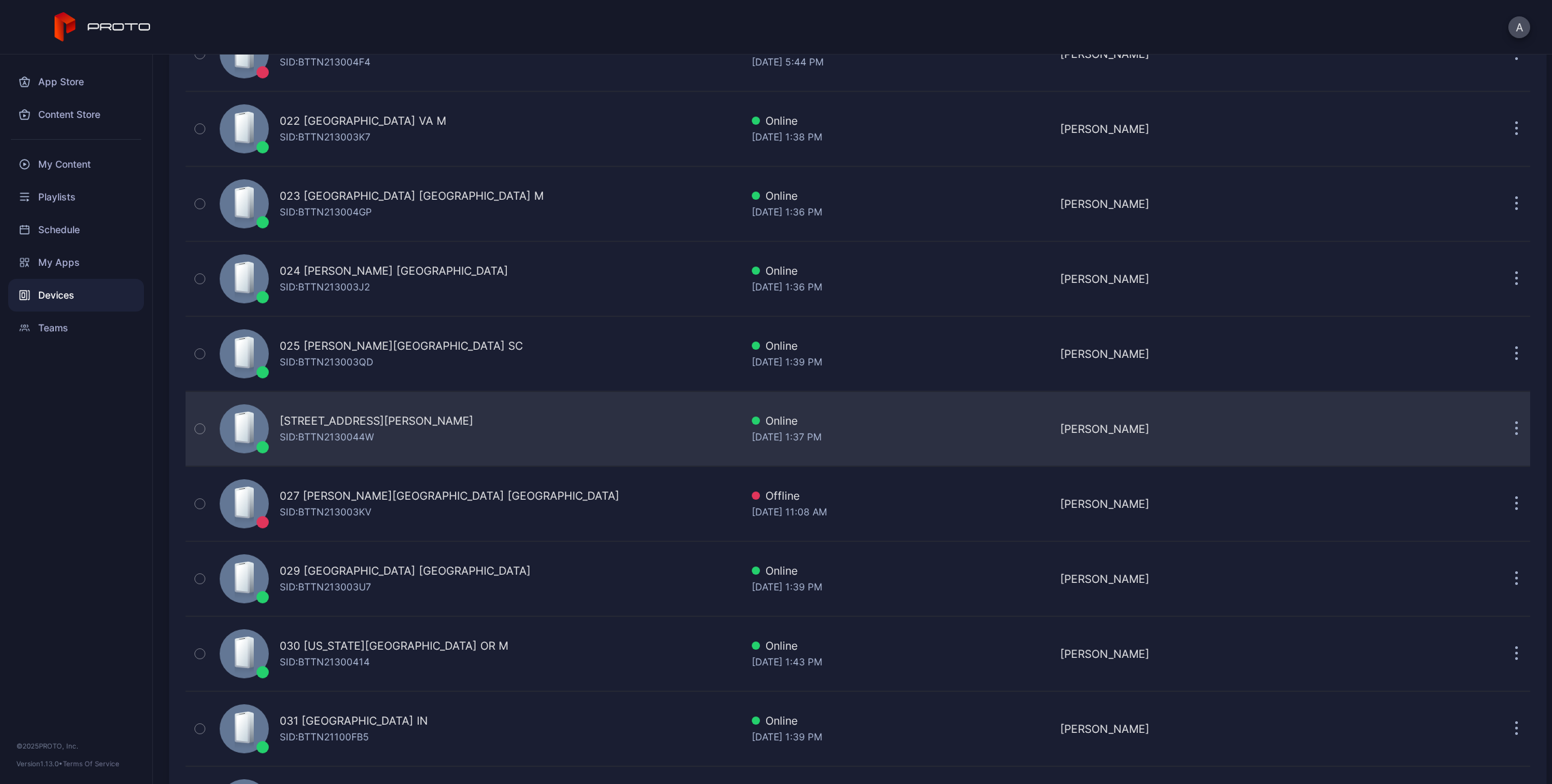
click at [1503, 424] on button "button" at bounding box center [1516, 429] width 27 height 27
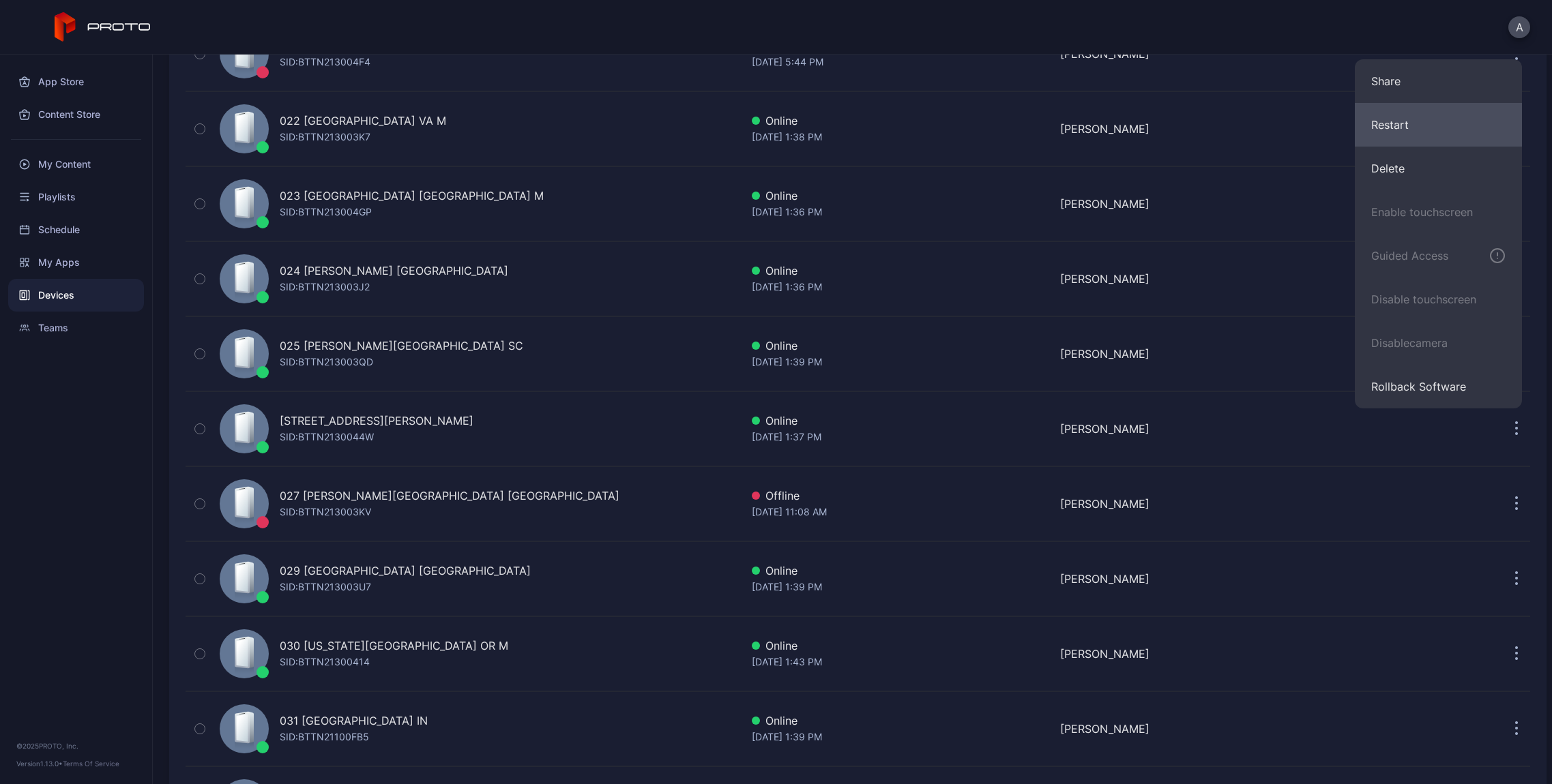
click at [1424, 124] on button "Restart" at bounding box center [1438, 125] width 167 height 44
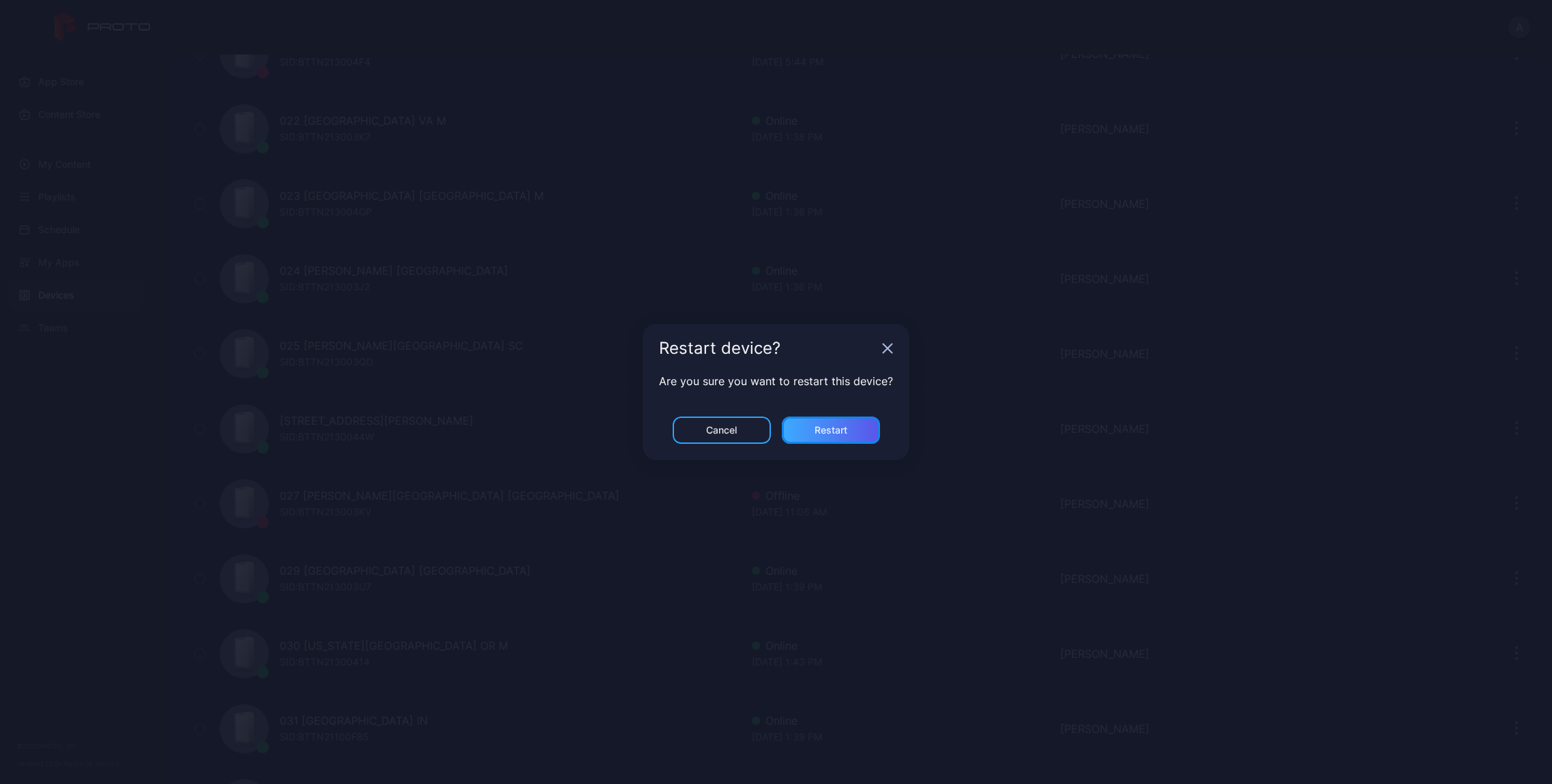
click at [864, 422] on div "Restart" at bounding box center [830, 430] width 98 height 27
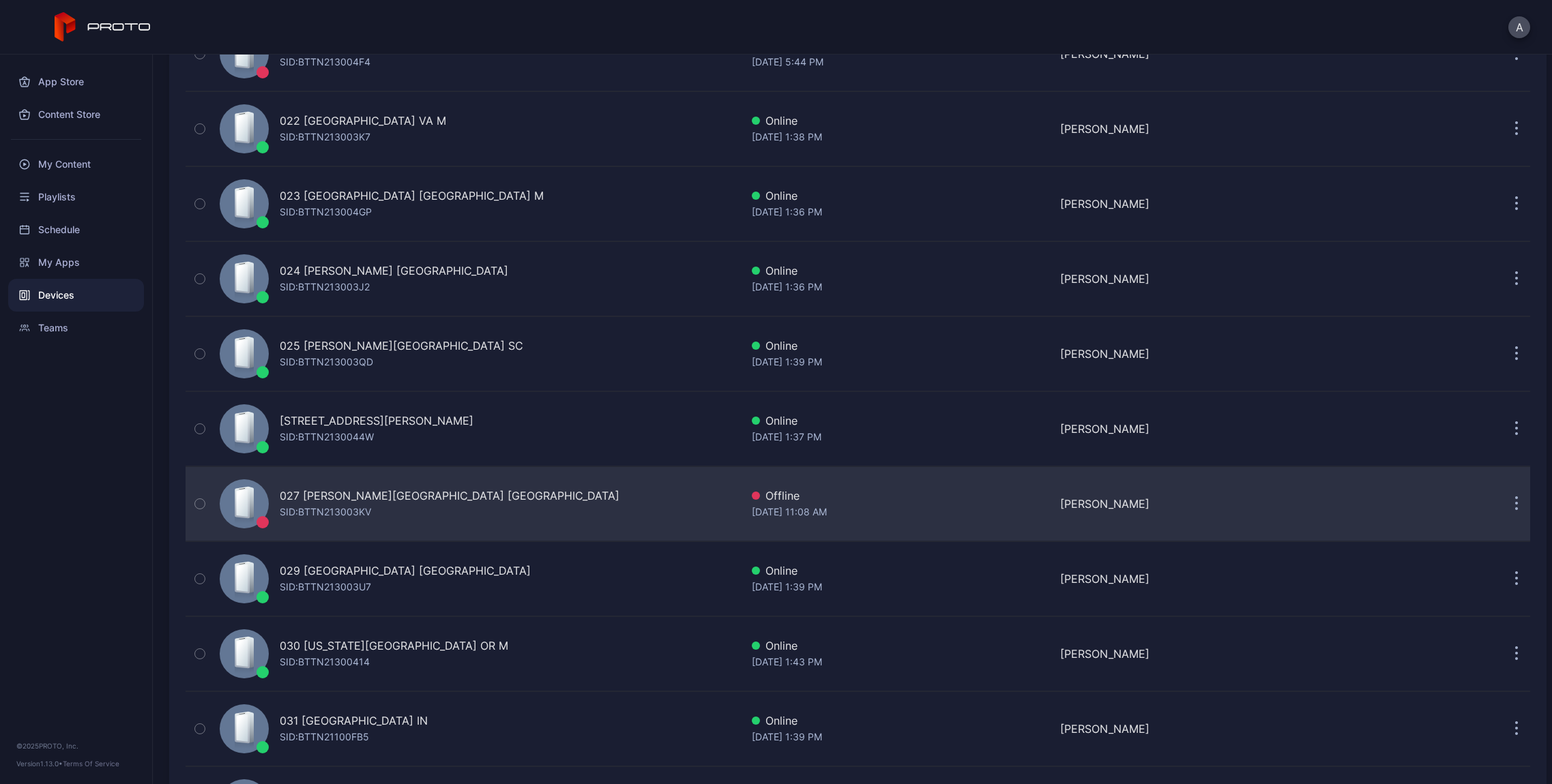
click at [550, 503] on div "027 [PERSON_NAME][GEOGRAPHIC_DATA] [GEOGRAPHIC_DATA] SID: BTTN213003KV" at bounding box center [477, 504] width 526 height 68
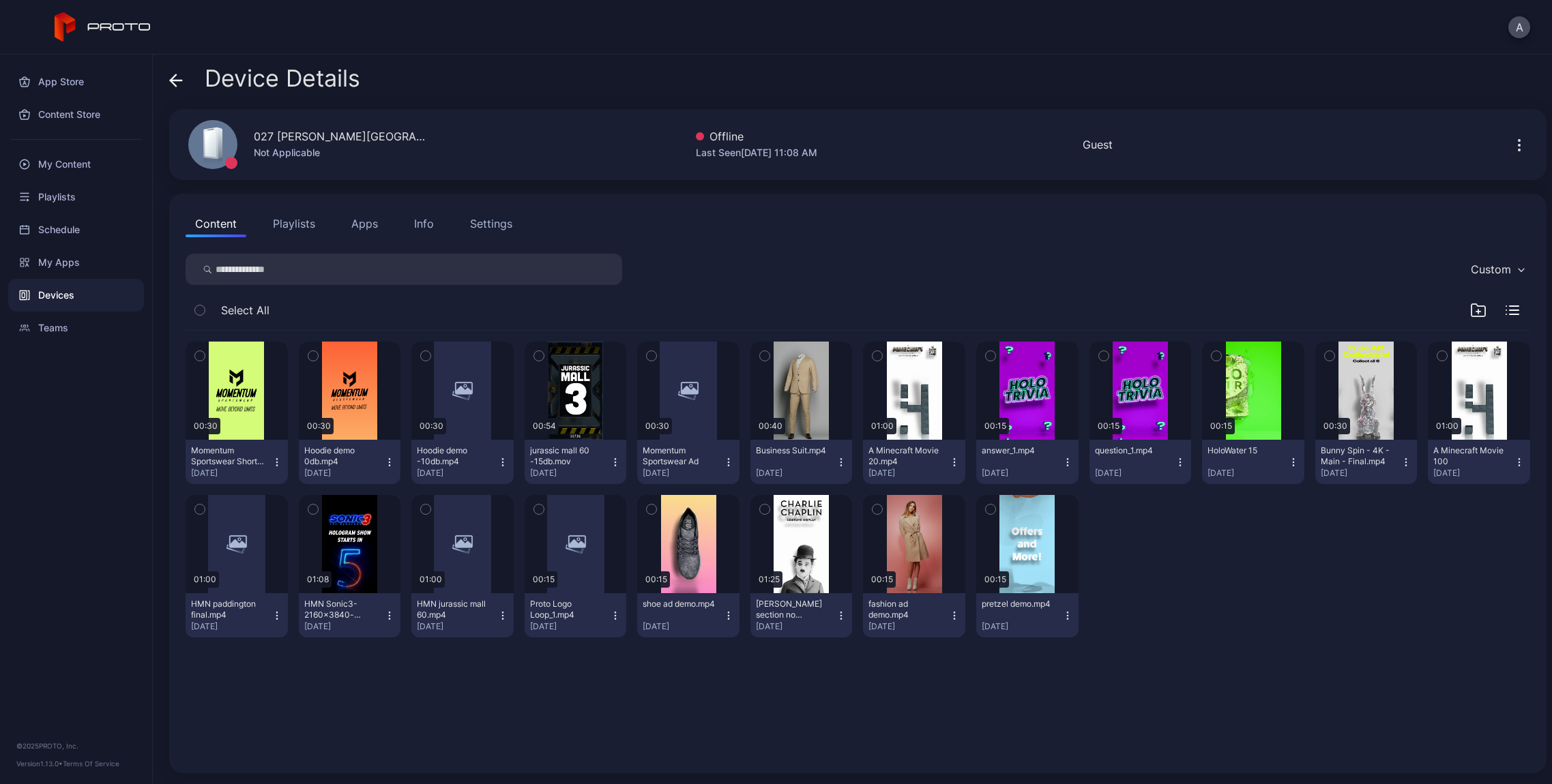
click at [1511, 146] on icon "button" at bounding box center [1519, 146] width 17 height 17
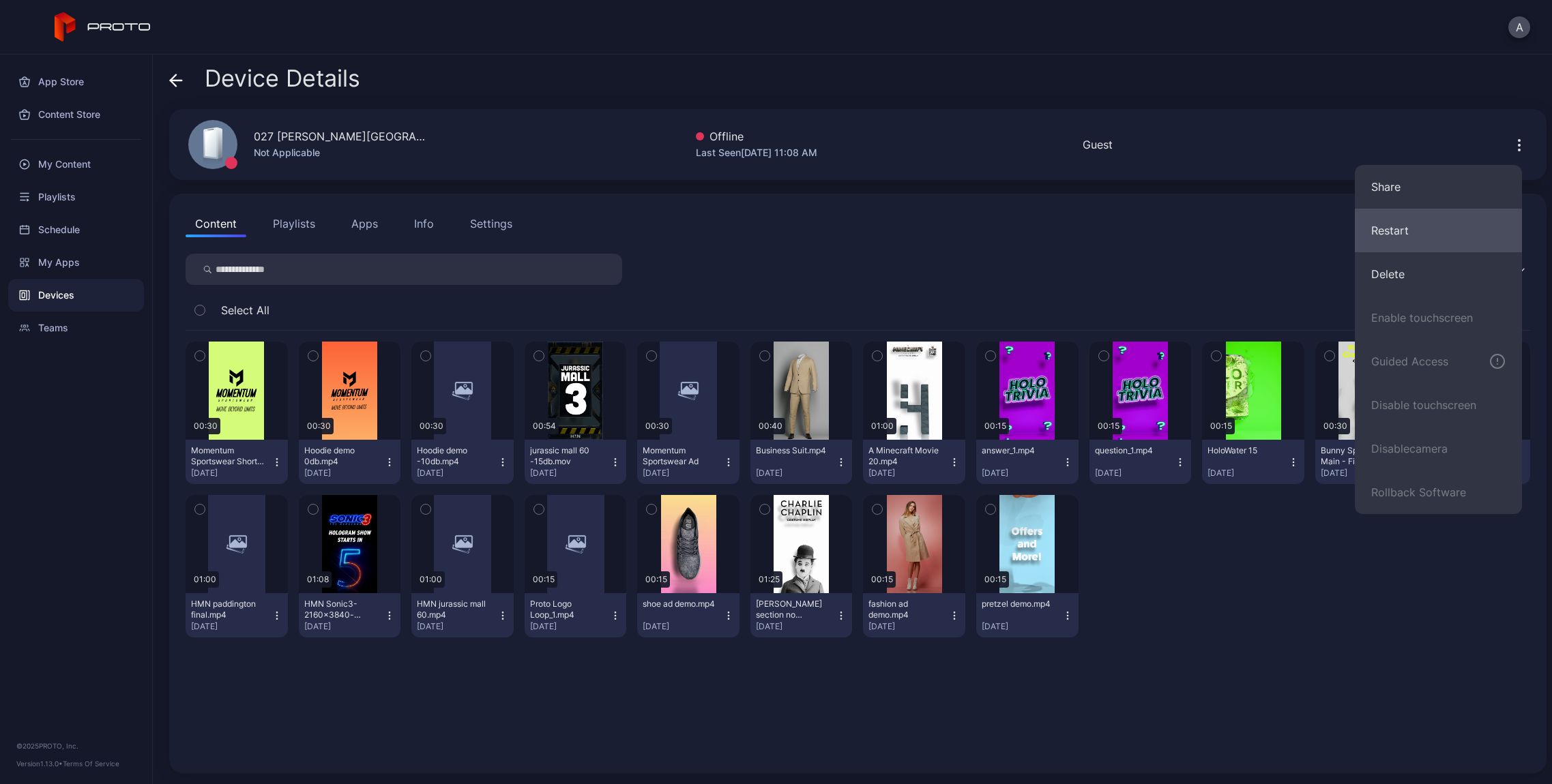
click at [1412, 237] on button "Restart" at bounding box center [1438, 230] width 167 height 44
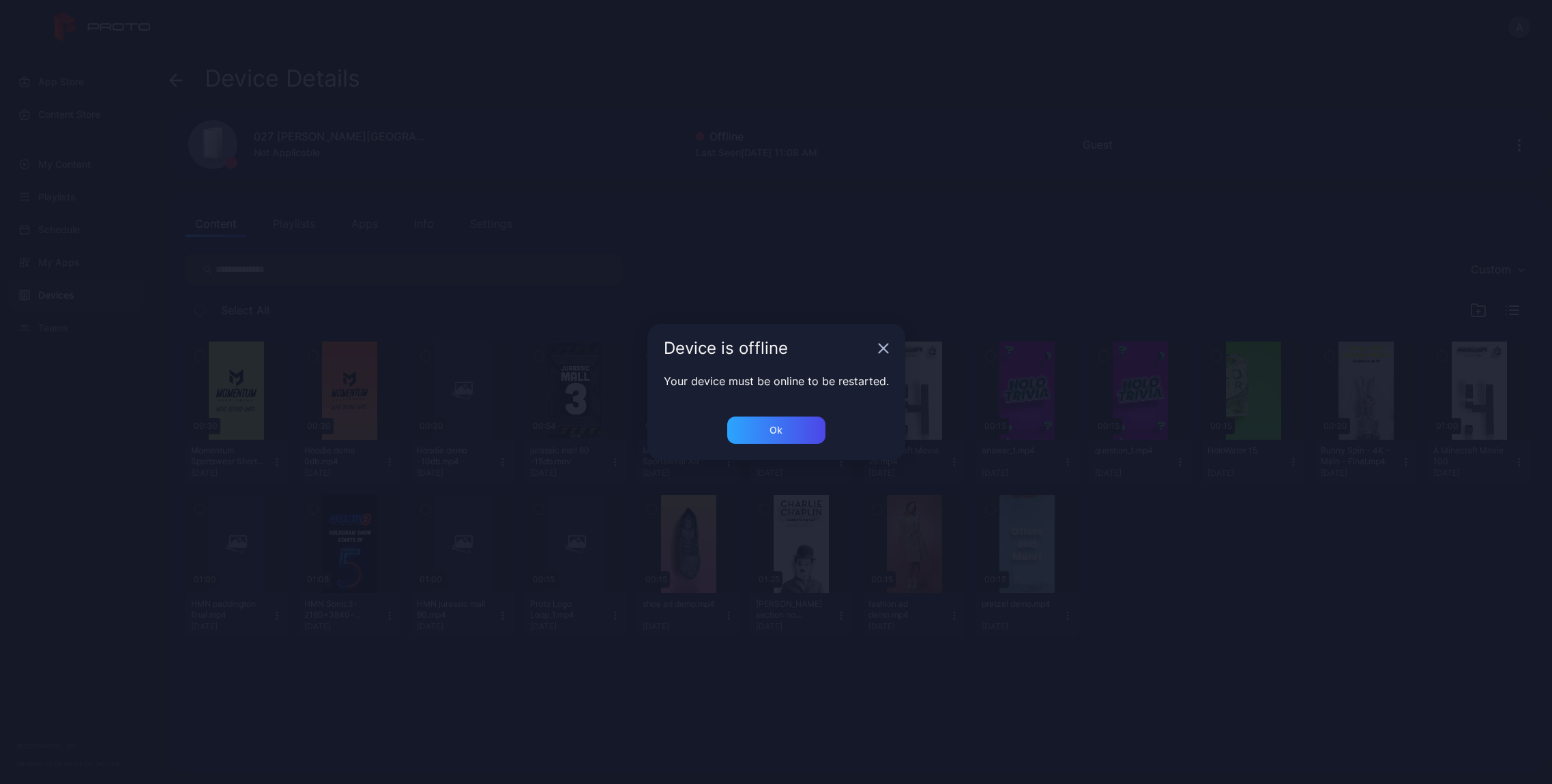
click at [880, 348] on icon "button" at bounding box center [883, 348] width 11 height 11
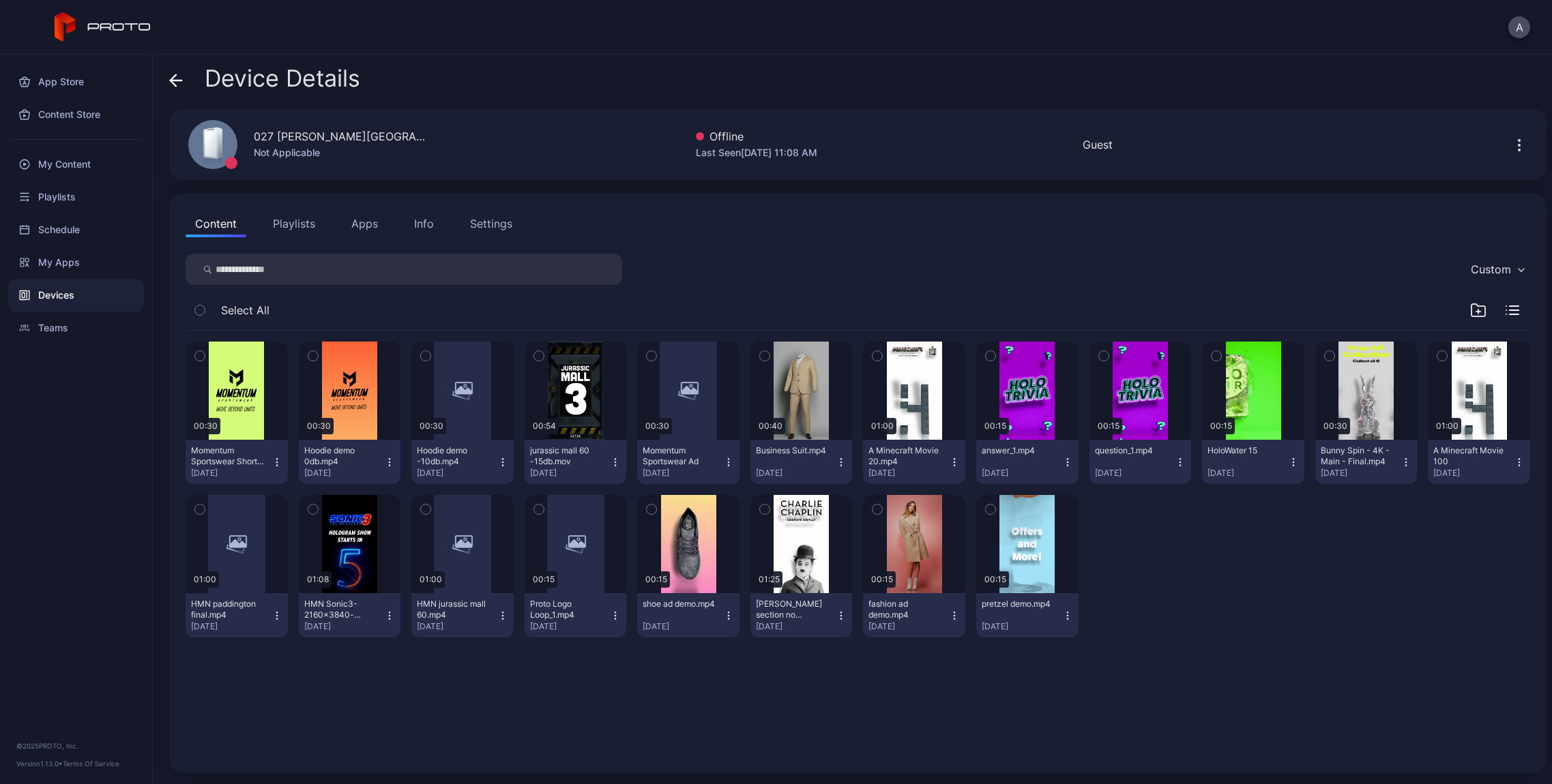
click at [301, 230] on button "Playlists" at bounding box center [294, 224] width 61 height 27
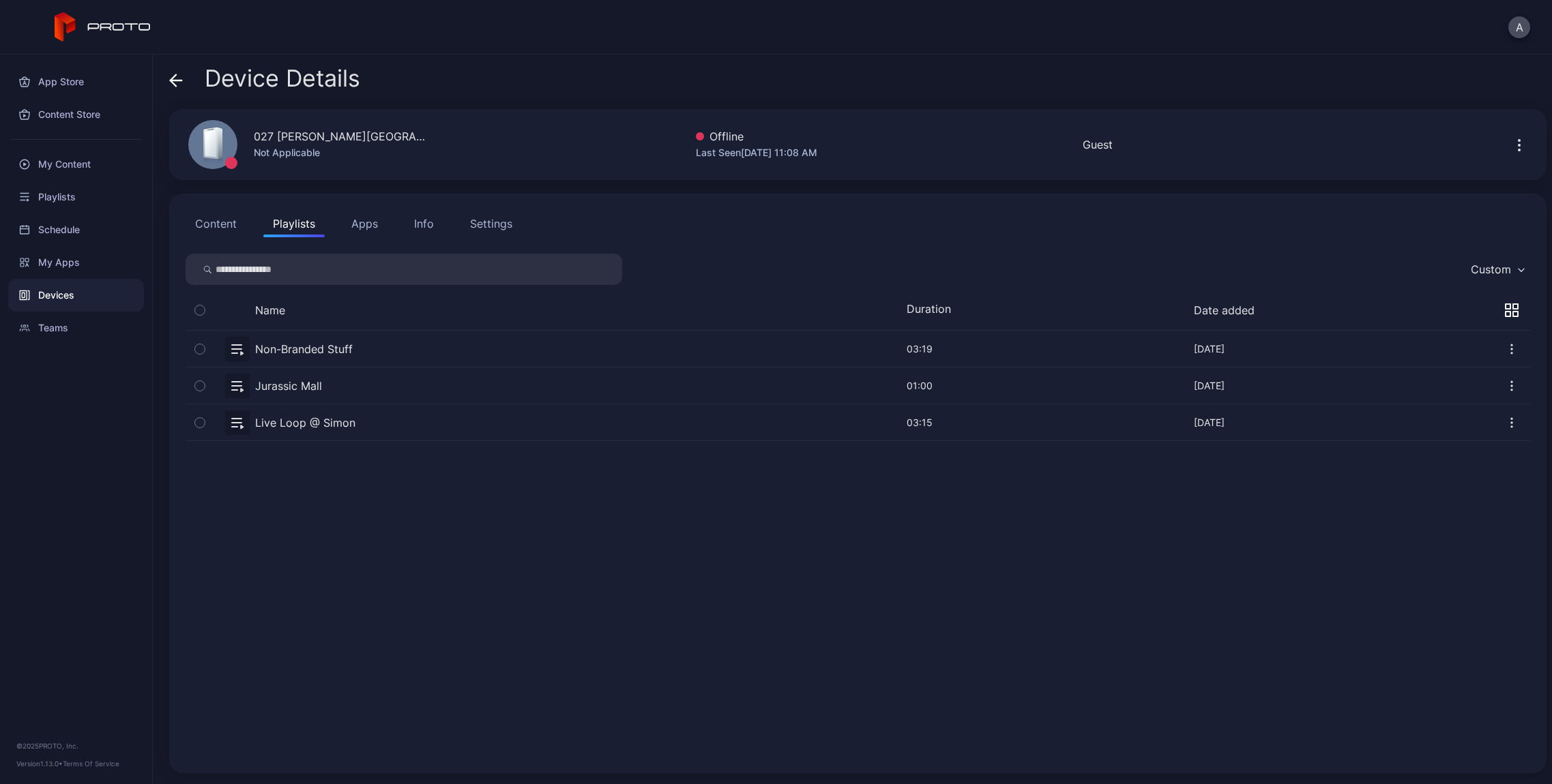
click at [363, 226] on button "Apps" at bounding box center [364, 224] width 46 height 27
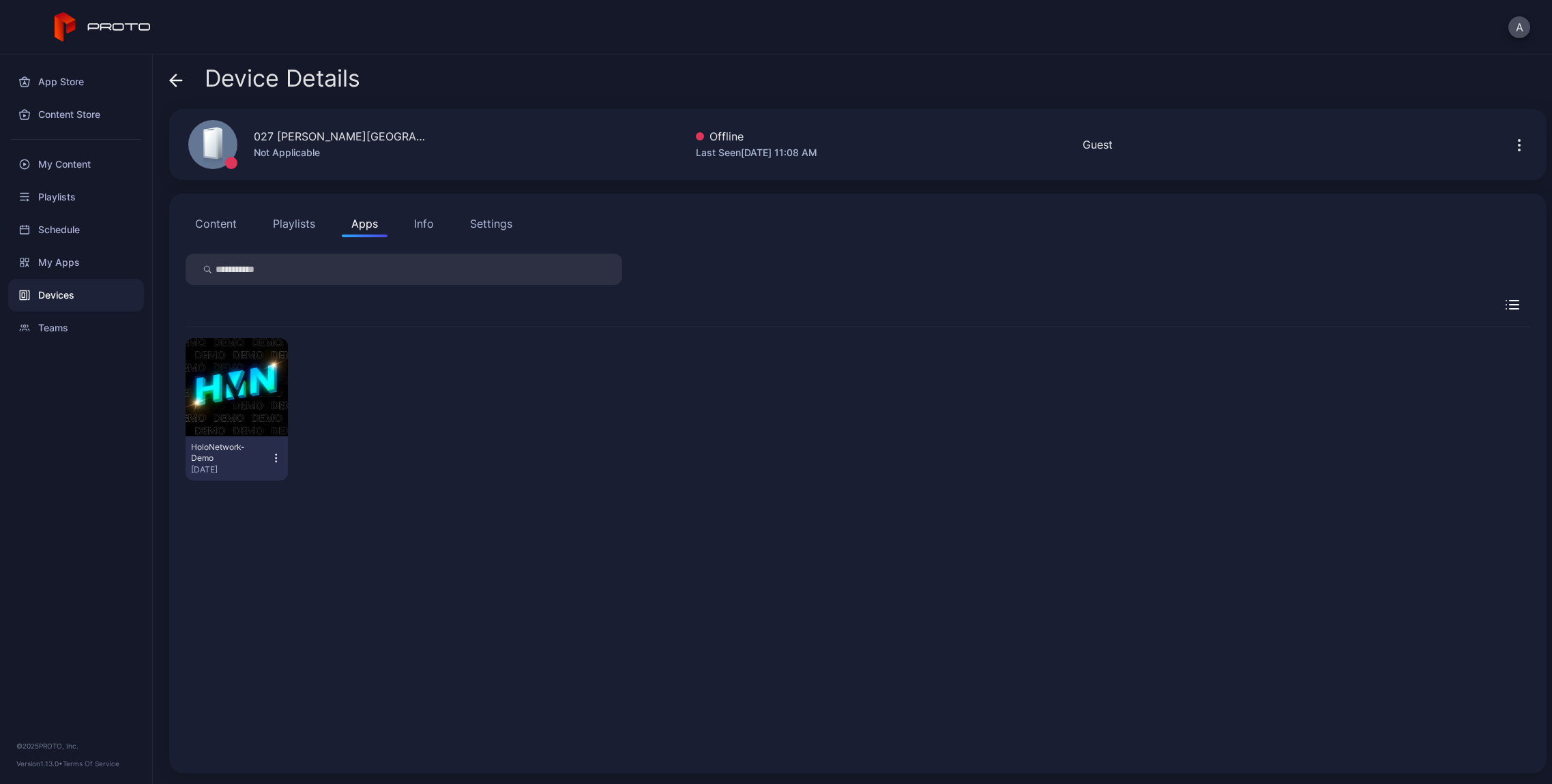
click at [427, 229] on div "Info" at bounding box center [424, 224] width 20 height 17
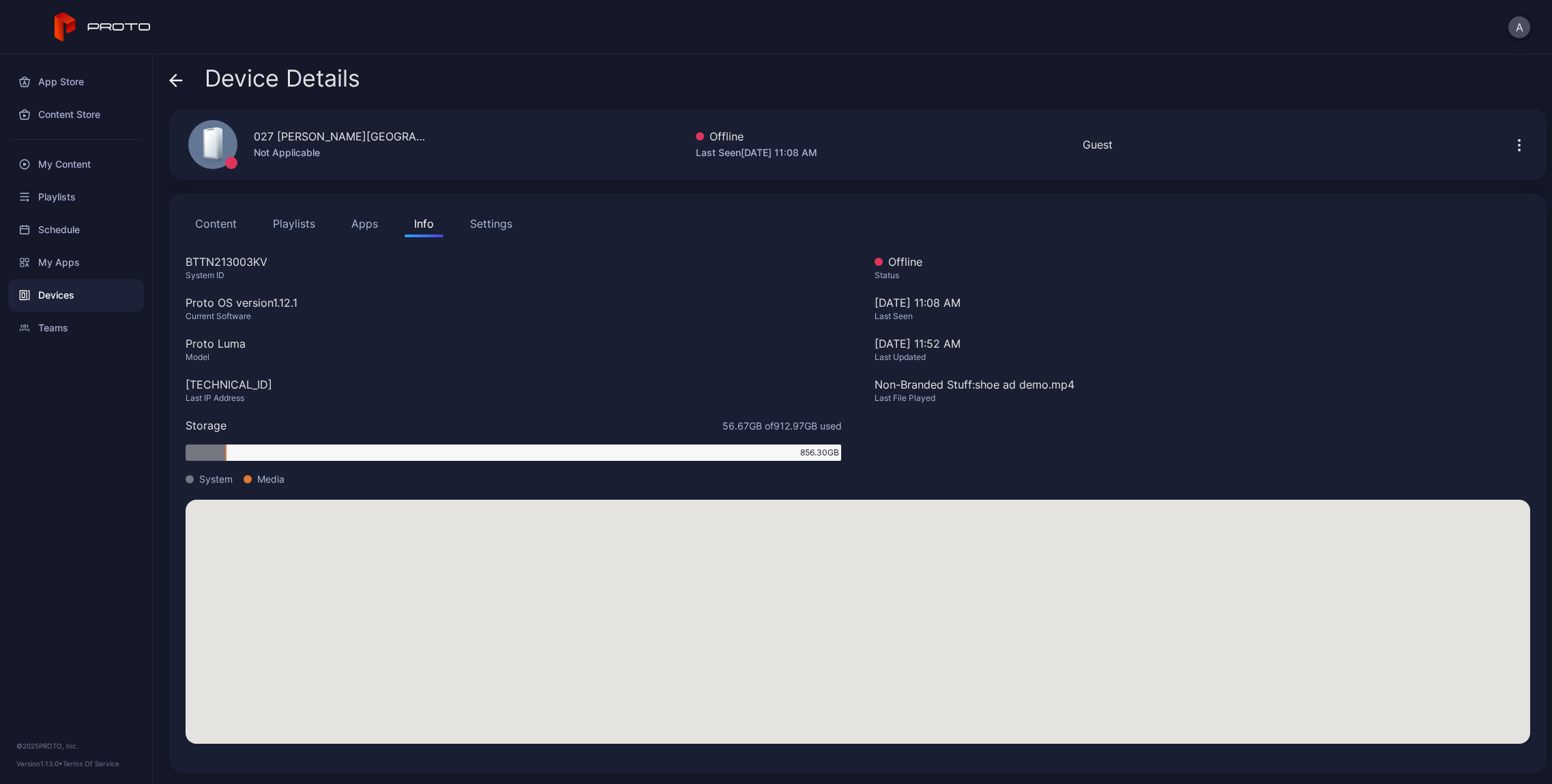
click at [501, 226] on div "Settings" at bounding box center [492, 224] width 42 height 17
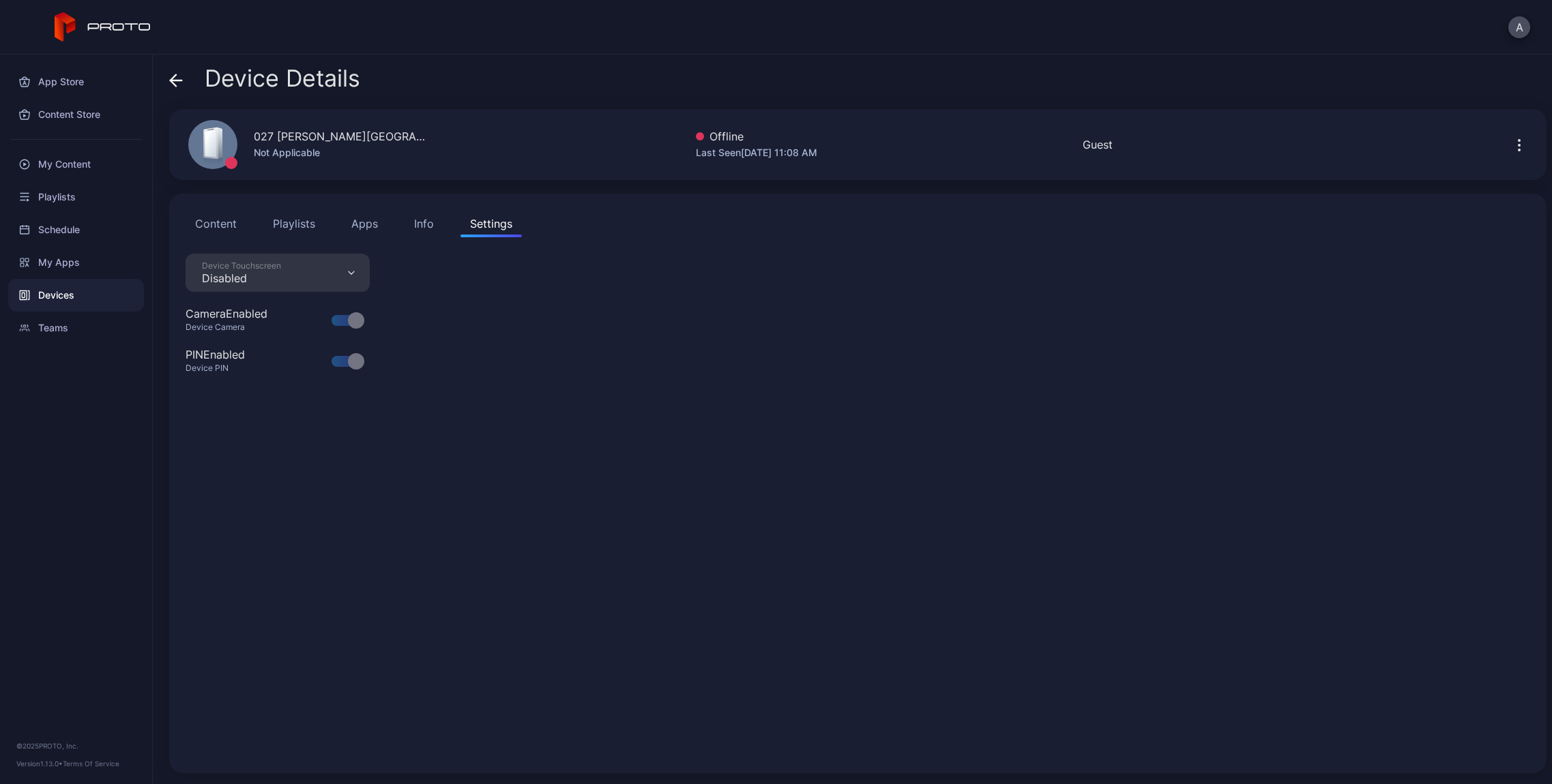
click at [410, 227] on button "Info" at bounding box center [423, 224] width 39 height 27
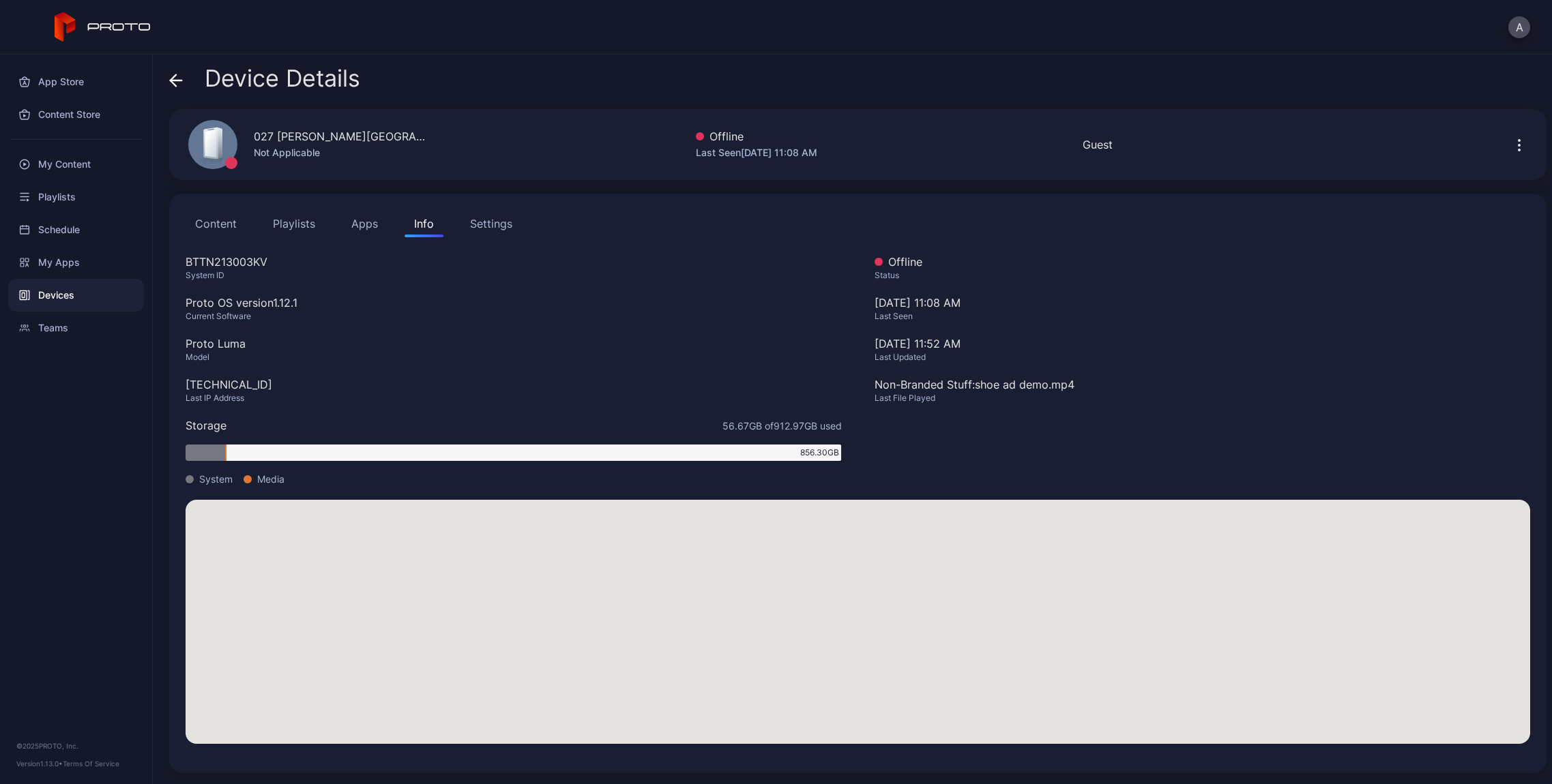
click at [355, 229] on button "Apps" at bounding box center [364, 224] width 46 height 27
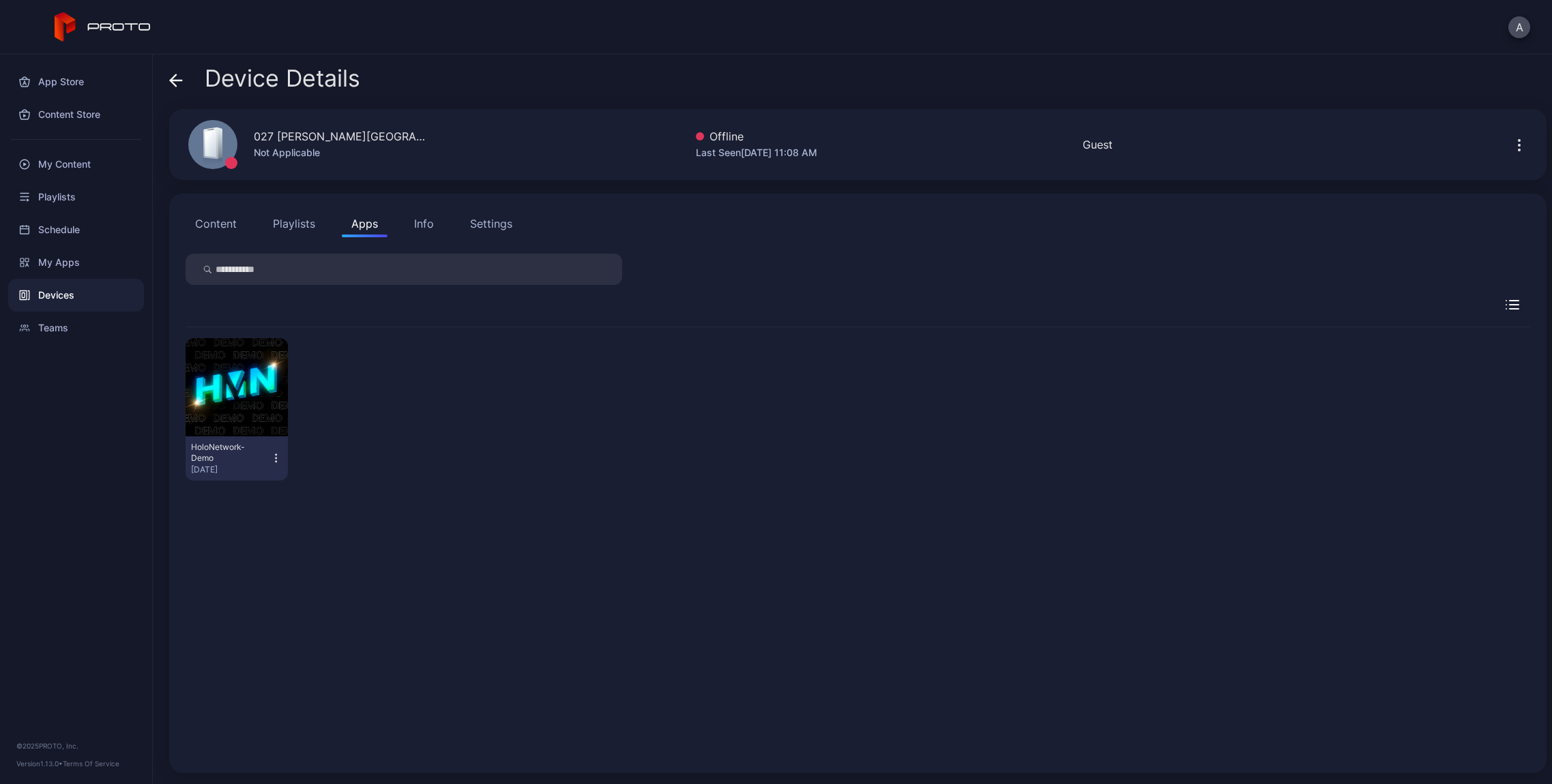
click at [296, 229] on button "Playlists" at bounding box center [294, 224] width 61 height 27
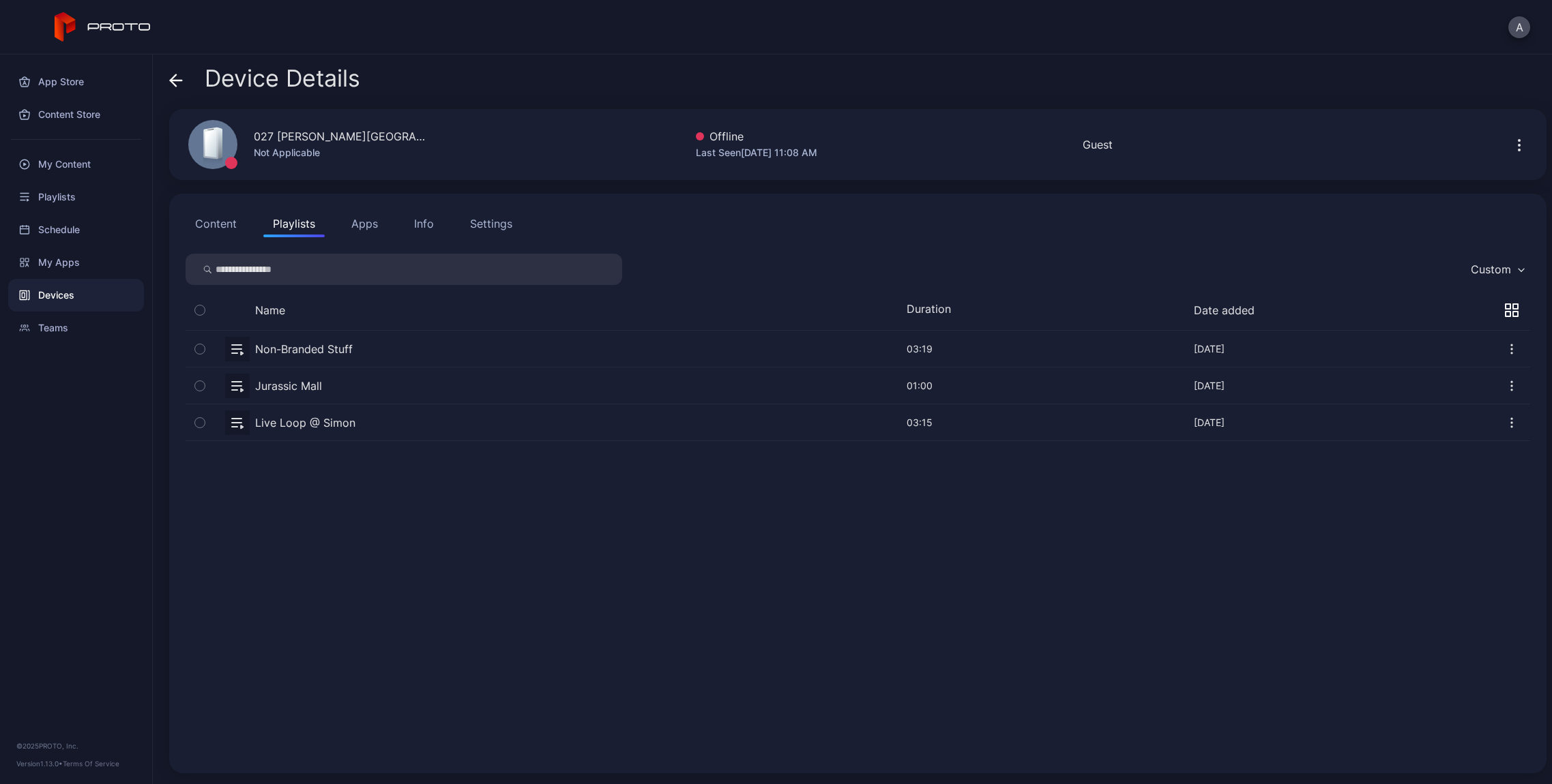
click at [225, 229] on button "Content" at bounding box center [216, 224] width 61 height 27
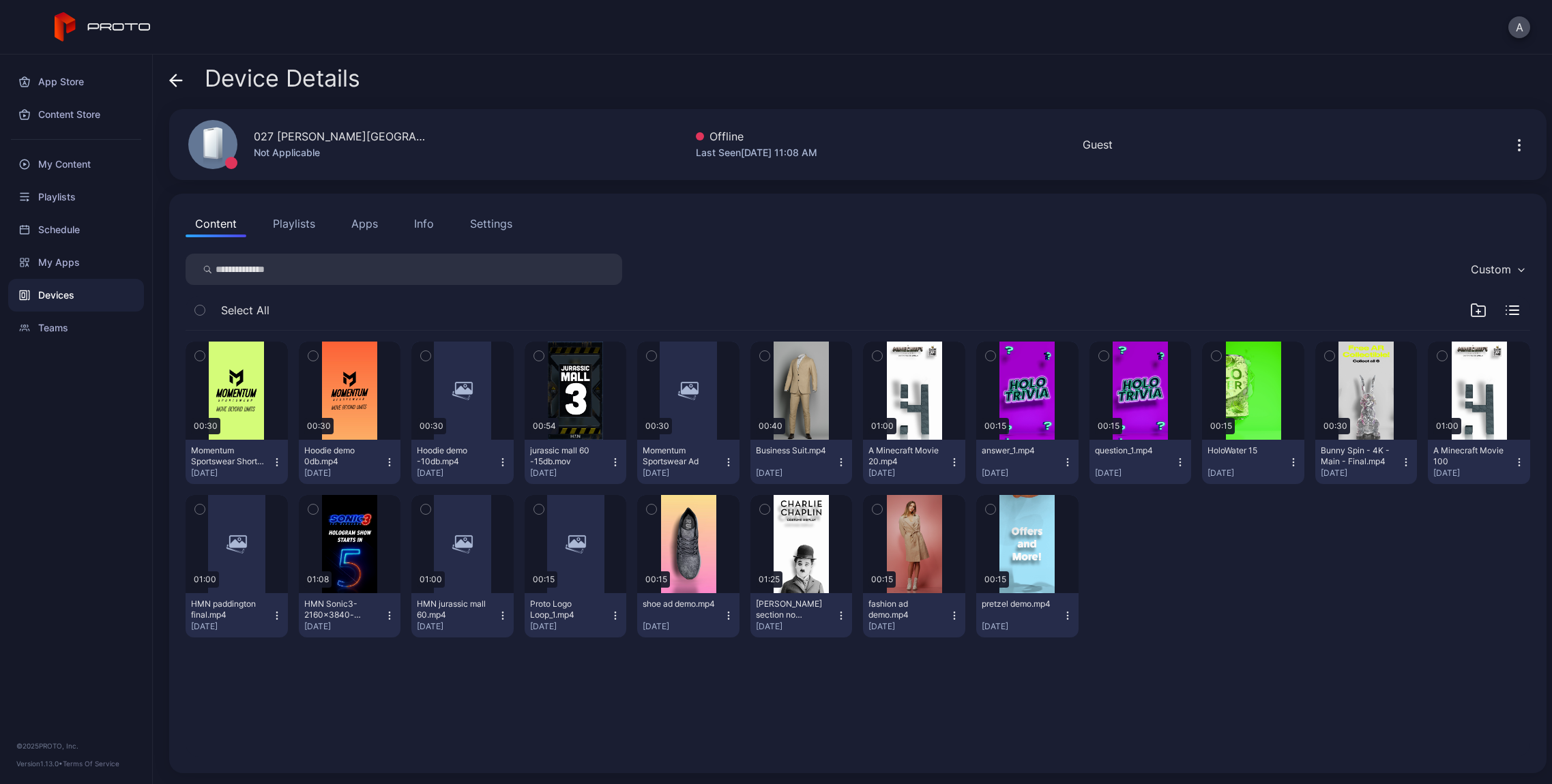
click at [179, 83] on icon at bounding box center [176, 80] width 14 height 14
